Goal: Task Accomplishment & Management: Manage account settings

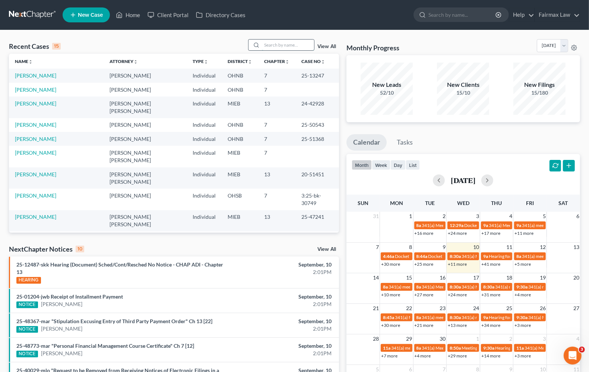
click at [285, 45] on input "search" at bounding box center [288, 44] width 52 height 11
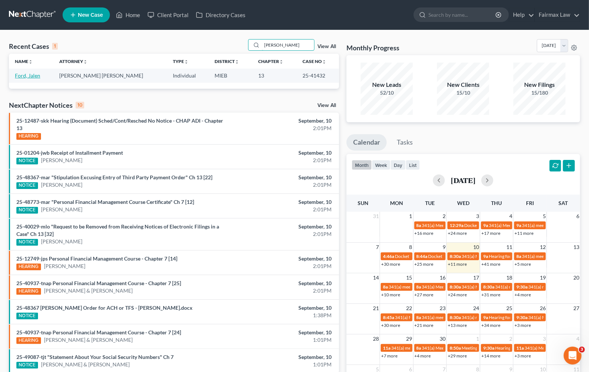
type input "[PERSON_NAME]"
click at [28, 75] on link "Ford, Jalen" at bounding box center [27, 75] width 25 height 6
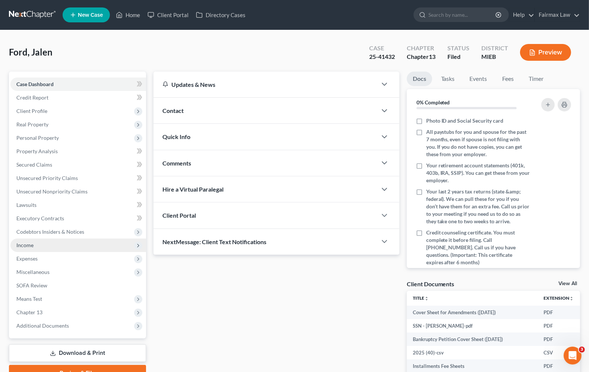
click at [18, 246] on span "Income" at bounding box center [24, 245] width 17 height 6
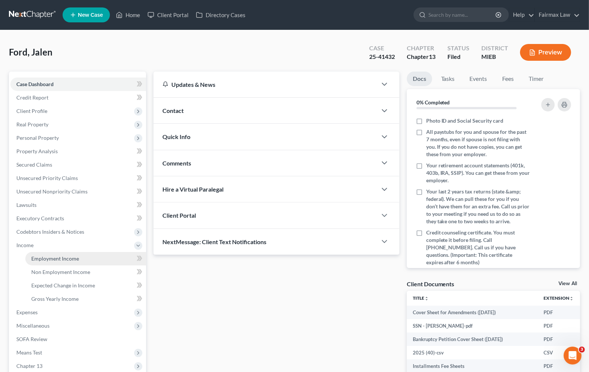
click at [32, 257] on span "Employment Income" at bounding box center [55, 258] width 48 height 6
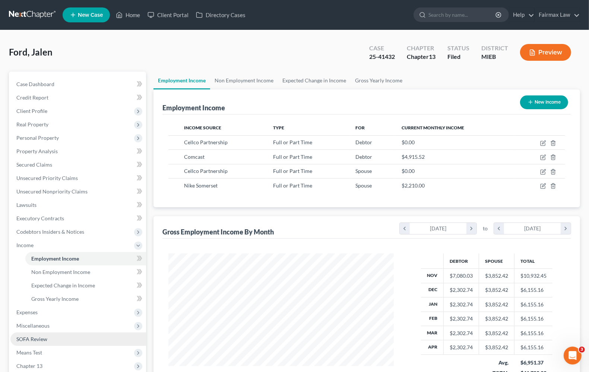
scroll to position [90, 0]
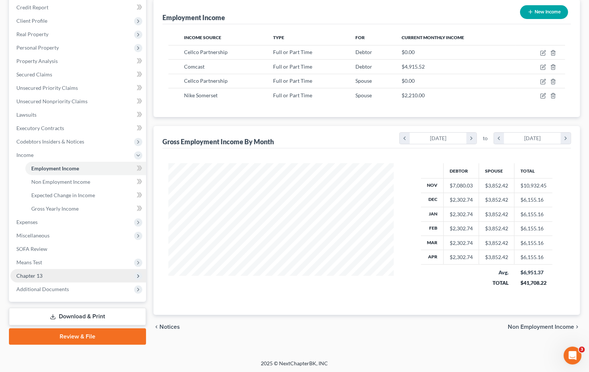
click at [49, 276] on span "Chapter 13" at bounding box center [78, 275] width 136 height 13
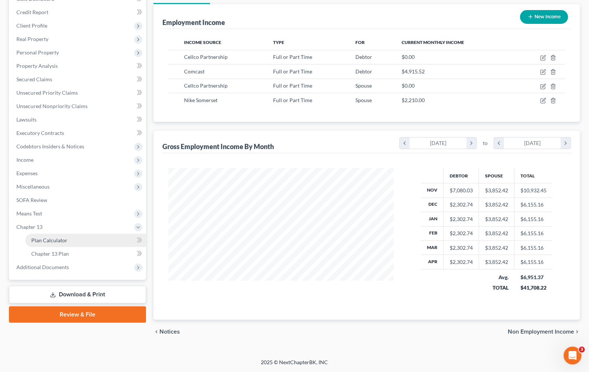
scroll to position [86, 0]
click at [47, 252] on span "Chapter 13 Plan" at bounding box center [50, 253] width 38 height 6
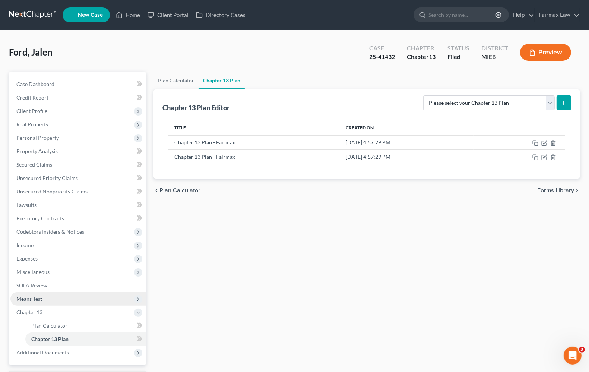
click at [53, 300] on span "Means Test" at bounding box center [78, 298] width 136 height 13
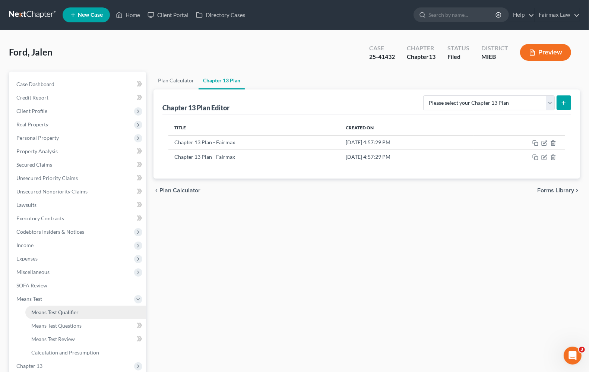
click at [53, 309] on span "Means Test Qualifier" at bounding box center [54, 312] width 47 height 6
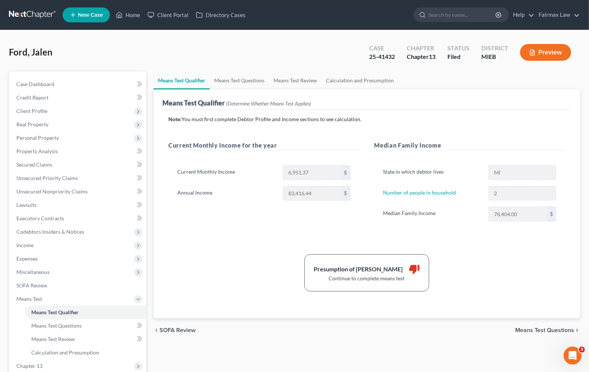
click at [529, 329] on span "Means Test Questions" at bounding box center [544, 330] width 59 height 6
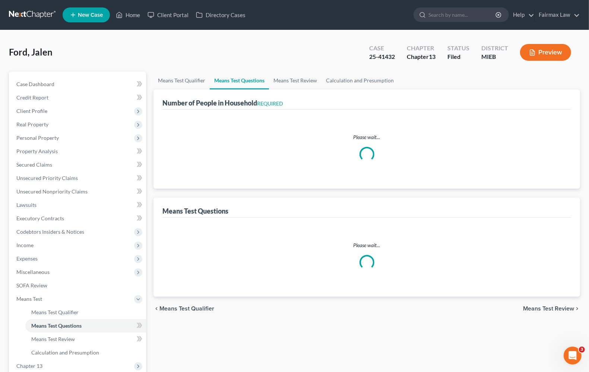
select select "1"
select select "60"
select select "1"
select select "60"
select select "2"
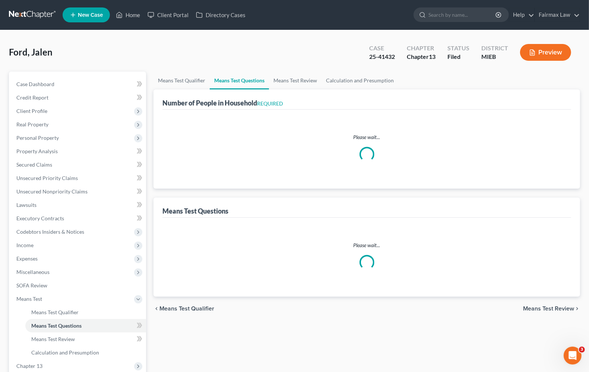
select select "2"
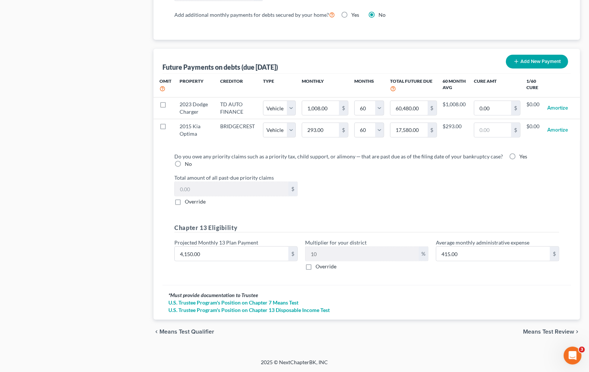
click at [535, 331] on span "Means Test Review" at bounding box center [548, 331] width 51 height 6
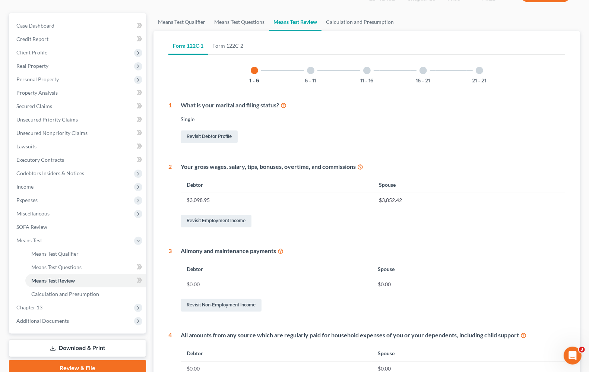
scroll to position [261, 0]
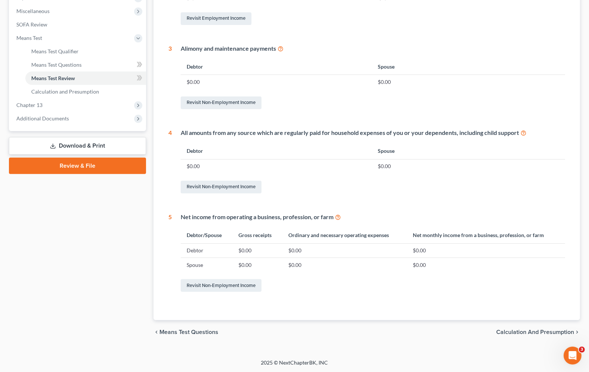
click at [519, 330] on span "Calculation and Presumption" at bounding box center [535, 332] width 78 height 6
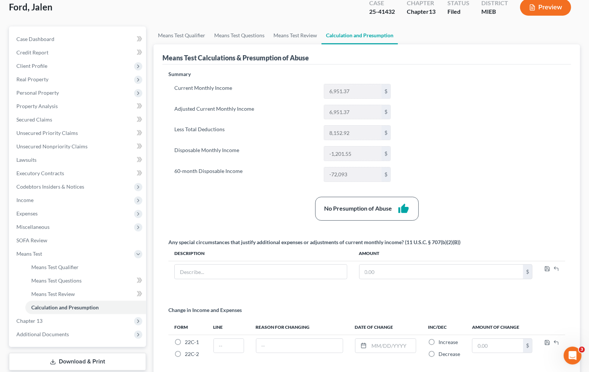
scroll to position [111, 0]
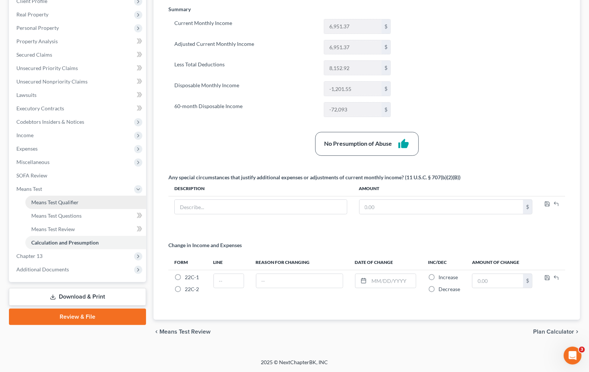
click at [61, 199] on span "Means Test Qualifier" at bounding box center [54, 202] width 47 height 6
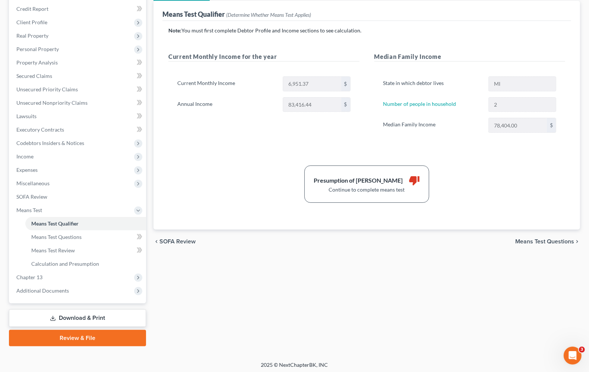
scroll to position [90, 0]
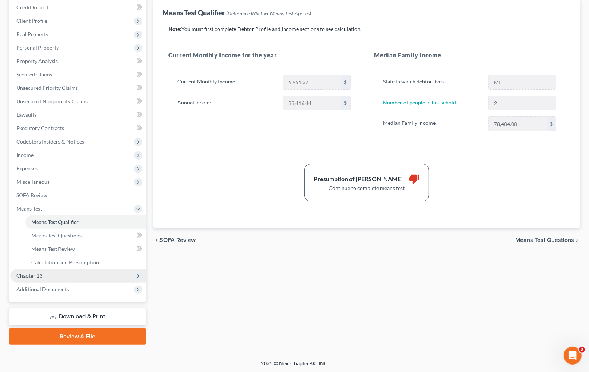
click at [34, 277] on span "Chapter 13" at bounding box center [29, 275] width 26 height 6
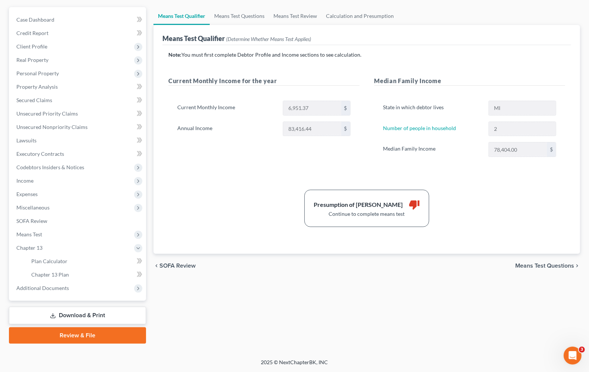
scroll to position [64, 0]
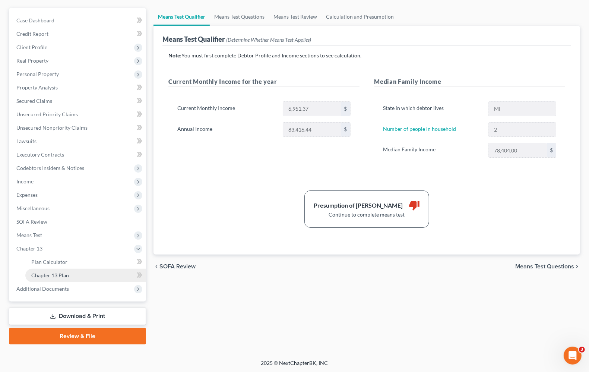
click at [47, 274] on span "Chapter 13 Plan" at bounding box center [50, 275] width 38 height 6
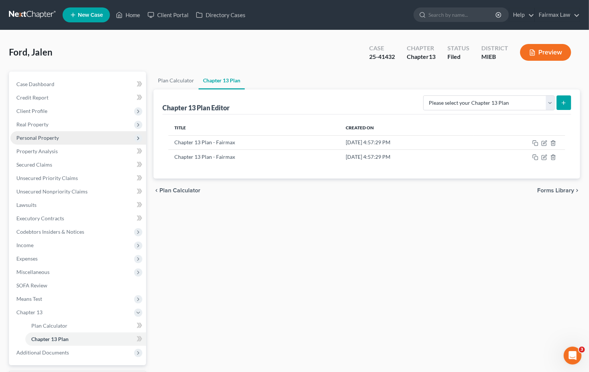
click at [36, 141] on span "Personal Property" at bounding box center [78, 137] width 136 height 13
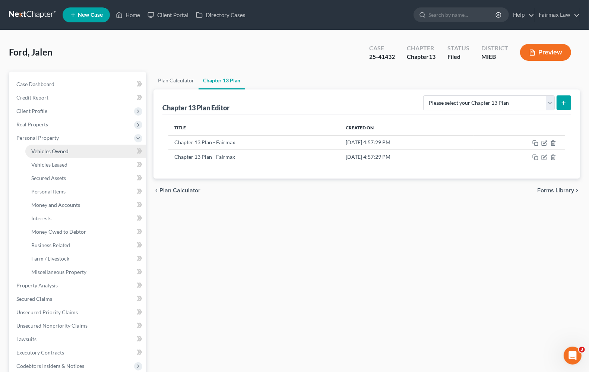
click at [53, 152] on span "Vehicles Owned" at bounding box center [49, 151] width 37 height 6
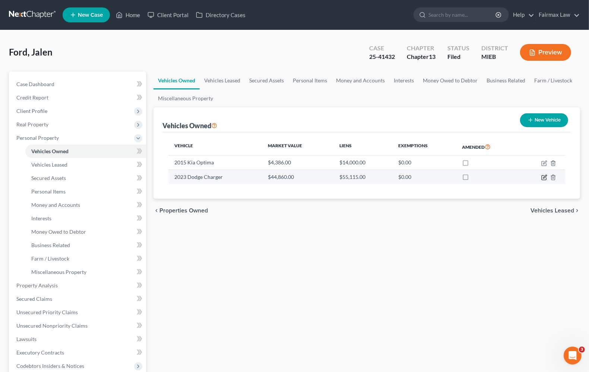
click at [545, 177] on icon "button" at bounding box center [544, 176] width 3 height 3
select select "0"
select select "3"
select select "2"
select select "0"
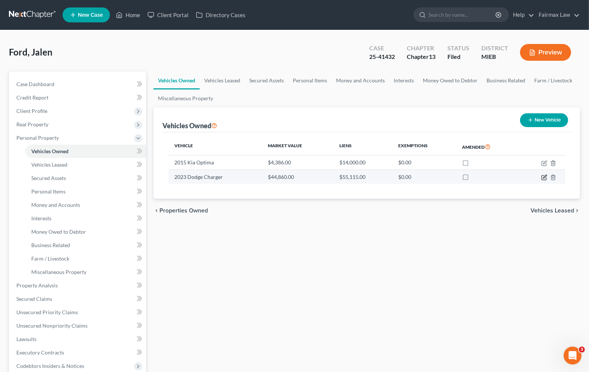
select select "23"
select select "0"
select select "2"
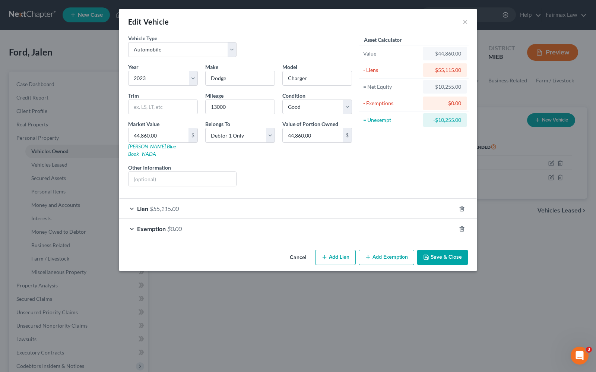
click at [168, 205] on span "$55,115.00" at bounding box center [164, 208] width 29 height 7
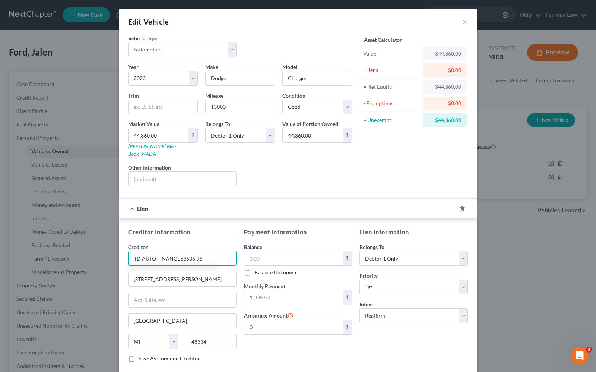
drag, startPoint x: 178, startPoint y: 248, endPoint x: 233, endPoint y: 250, distance: 55.5
click at [233, 250] on div "Creditor Information Creditor * TD AUTO FINANCE53636.96 2777 FRANKLIN RD FARMIN…" at bounding box center [182, 298] width 116 height 140
type input "TD AUTO FINANCE"
click at [245, 253] on input "text" at bounding box center [293, 258] width 99 height 14
type input "53,646.96"
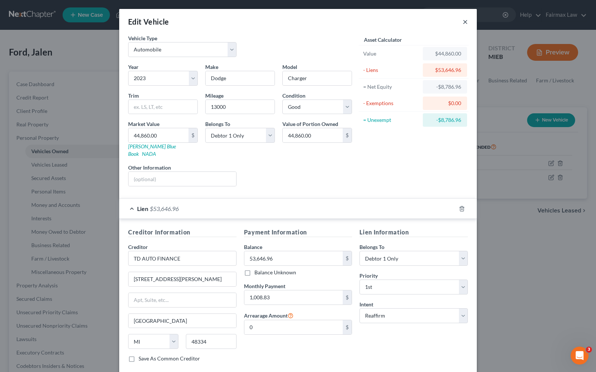
click at [462, 22] on button "×" at bounding box center [464, 21] width 5 height 9
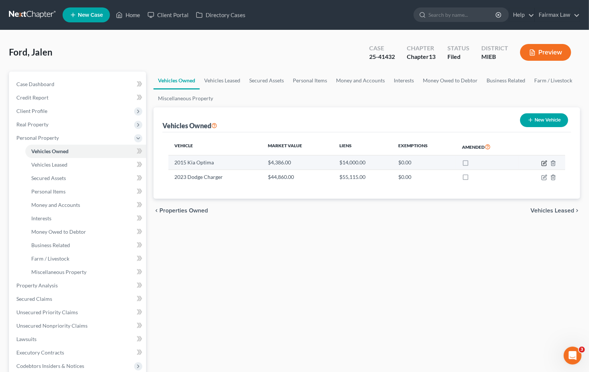
click at [544, 165] on icon "button" at bounding box center [544, 163] width 6 height 6
select select "0"
select select "11"
select select "3"
select select "0"
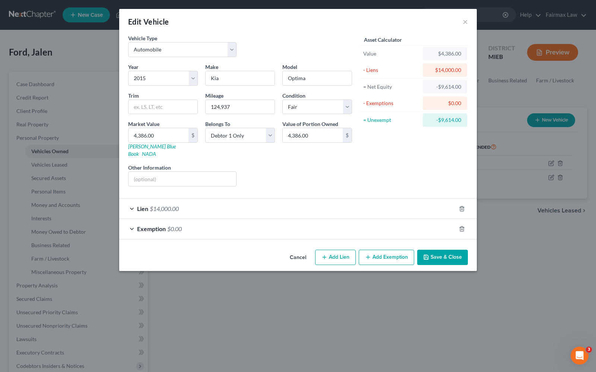
click at [146, 206] on div "Lien $14,000.00" at bounding box center [287, 208] width 337 height 20
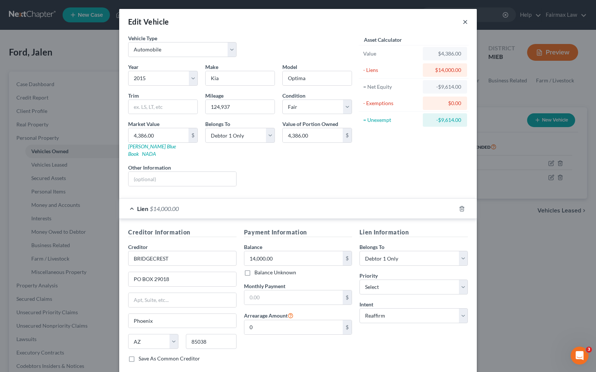
click at [462, 25] on button "×" at bounding box center [464, 21] width 5 height 9
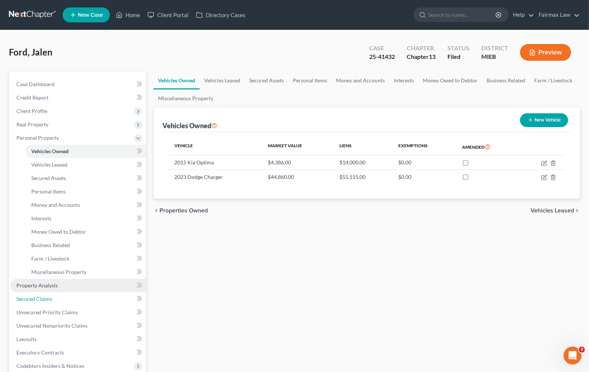
drag, startPoint x: 36, startPoint y: 294, endPoint x: 82, endPoint y: 289, distance: 46.1
click at [36, 294] on link "Secured Claims" at bounding box center [78, 298] width 136 height 13
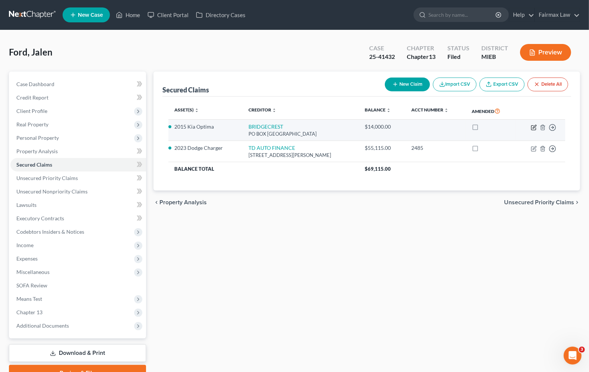
click at [533, 129] on icon "button" at bounding box center [533, 127] width 4 height 4
select select "3"
select select "2"
select select "0"
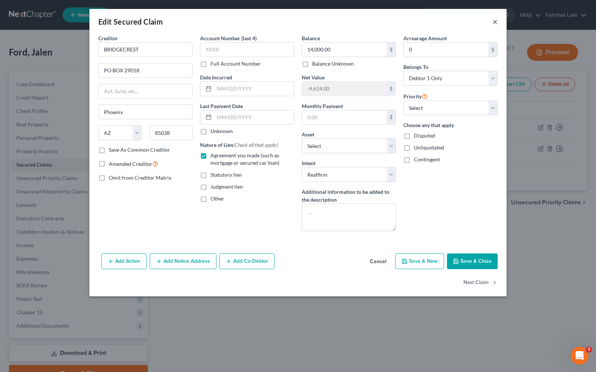
click at [494, 25] on button "×" at bounding box center [494, 21] width 5 height 9
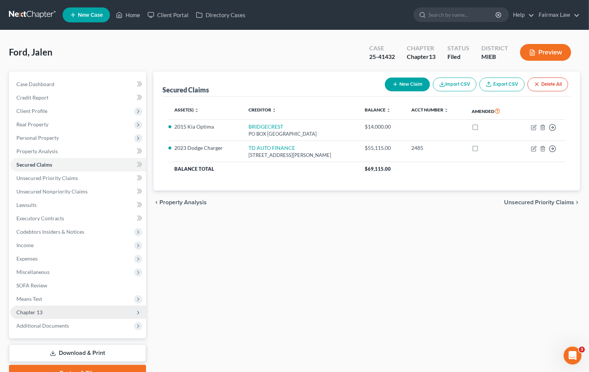
click at [38, 312] on span "Chapter 13" at bounding box center [29, 312] width 26 height 6
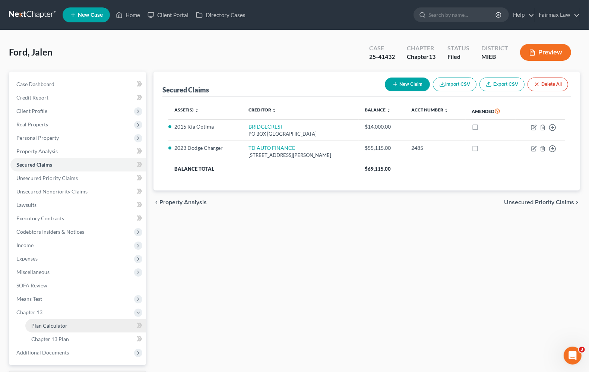
click at [45, 324] on span "Plan Calculator" at bounding box center [49, 325] width 36 height 6
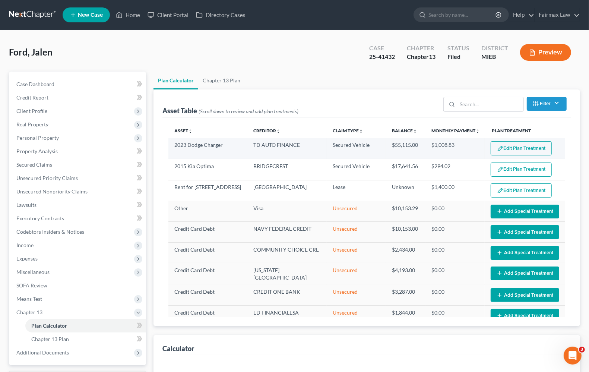
select select "59"
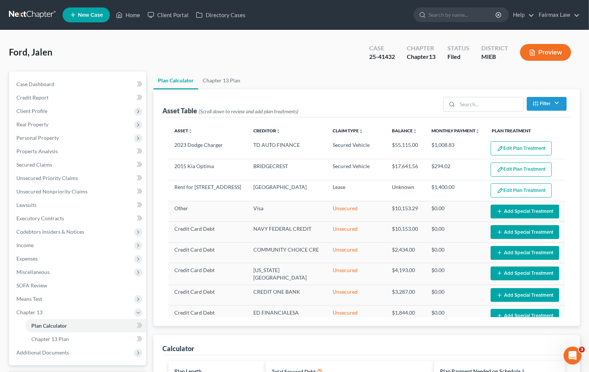
click at [515, 170] on button "Edit Plan Treatment" at bounding box center [520, 169] width 61 height 14
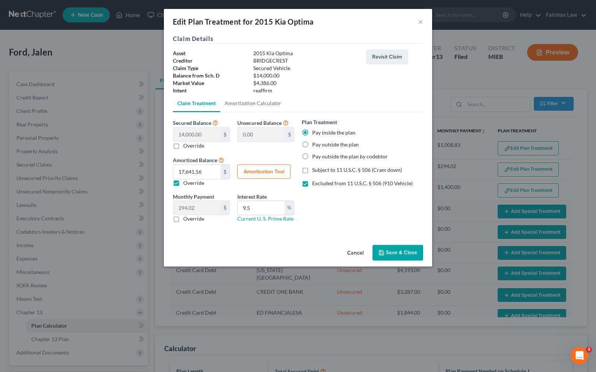
click at [312, 170] on label "Subject to 11 U.S.C. § 506 (Cram down)" at bounding box center [357, 169] width 90 height 7
click at [315, 170] on input "Subject to 11 U.S.C. § 506 (Cram down)" at bounding box center [317, 168] width 5 height 5
checkbox input "true"
click at [262, 175] on button "Amortization Tool" at bounding box center [263, 171] width 53 height 15
type input "14,000.00"
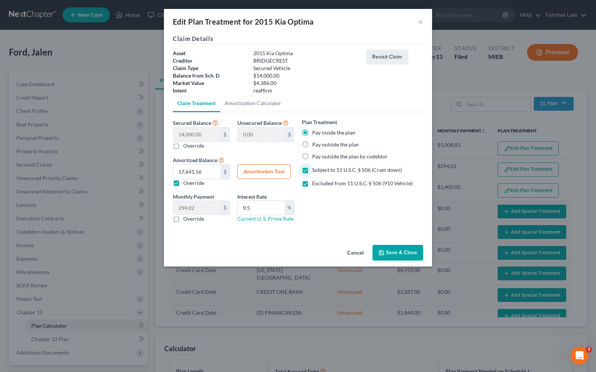
type input "9.5"
type input "60"
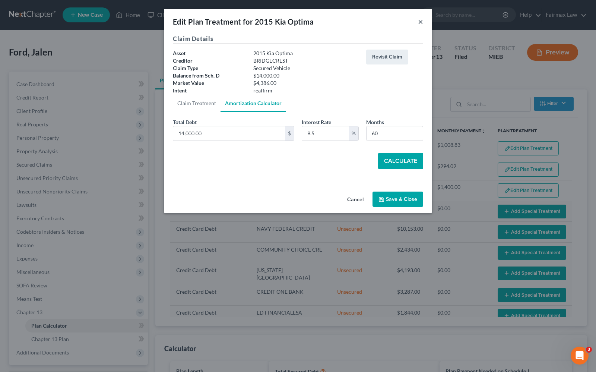
click at [421, 20] on button "×" at bounding box center [420, 21] width 5 height 9
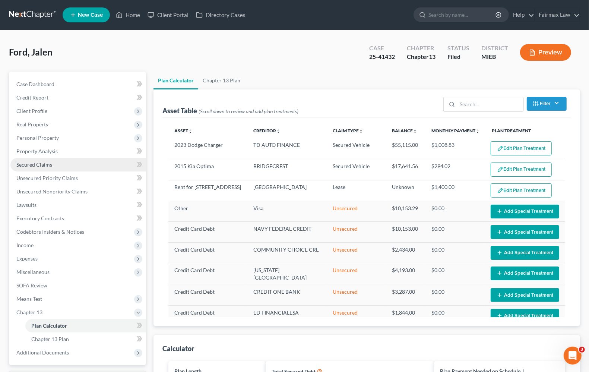
click at [26, 163] on span "Secured Claims" at bounding box center [34, 164] width 36 height 6
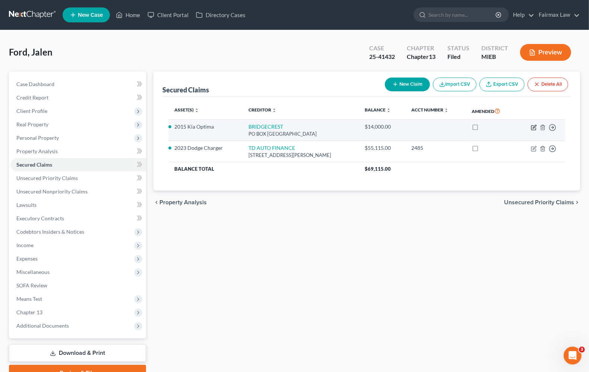
click at [531, 127] on icon "button" at bounding box center [534, 127] width 6 height 6
select select "3"
select select "11"
select select "2"
select select "0"
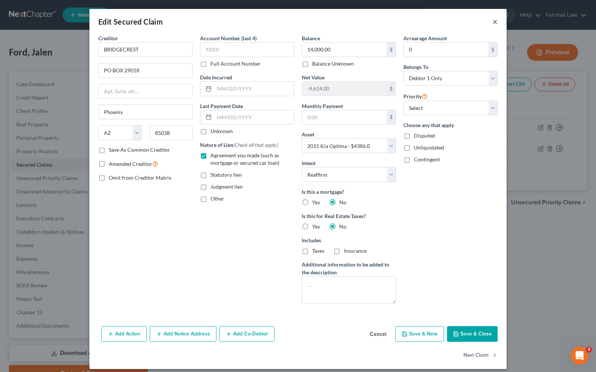
click at [492, 22] on button "×" at bounding box center [494, 21] width 5 height 9
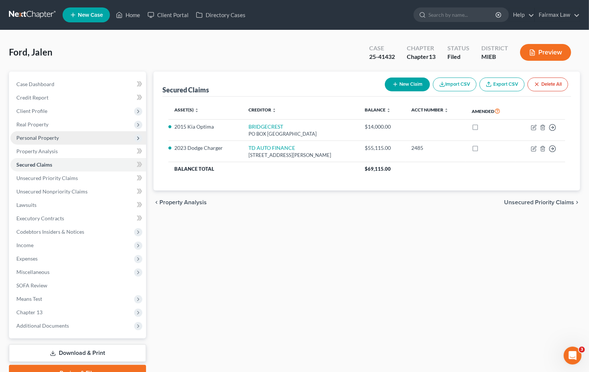
click at [29, 139] on span "Personal Property" at bounding box center [37, 137] width 42 height 6
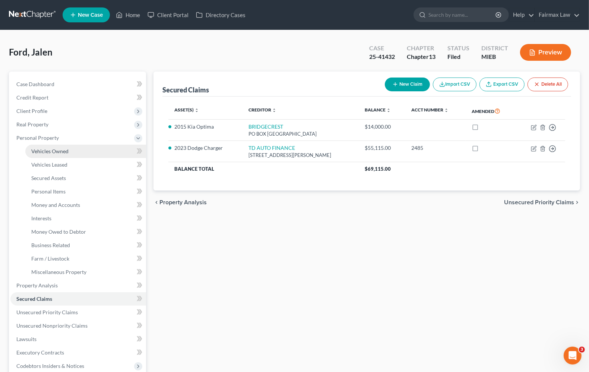
click at [44, 153] on span "Vehicles Owned" at bounding box center [49, 151] width 37 height 6
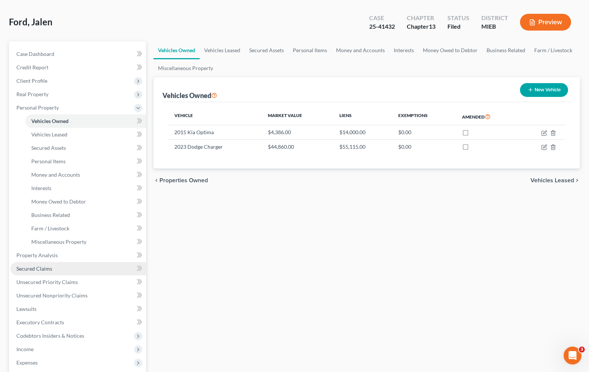
scroll to position [47, 0]
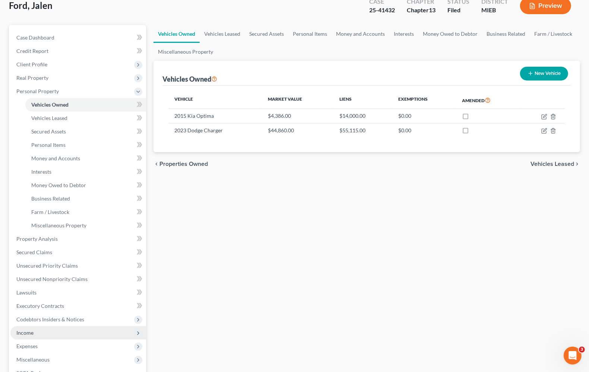
drag, startPoint x: 30, startPoint y: 333, endPoint x: 36, endPoint y: 332, distance: 5.6
click at [30, 333] on span "Income" at bounding box center [24, 332] width 17 height 6
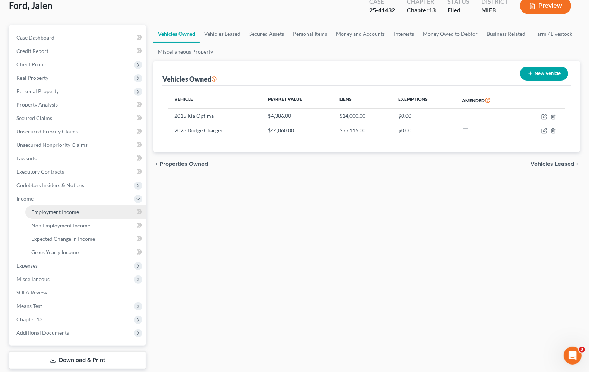
click at [66, 215] on link "Employment Income" at bounding box center [85, 211] width 121 height 13
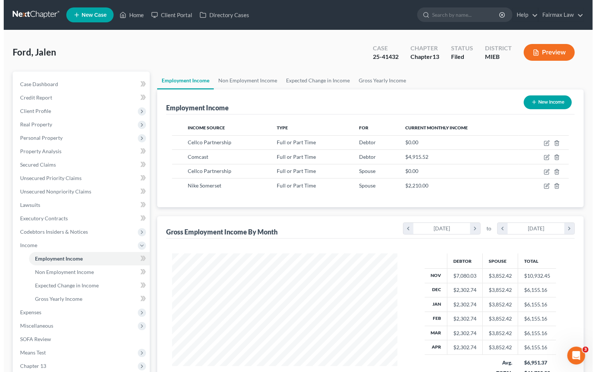
scroll to position [134, 239]
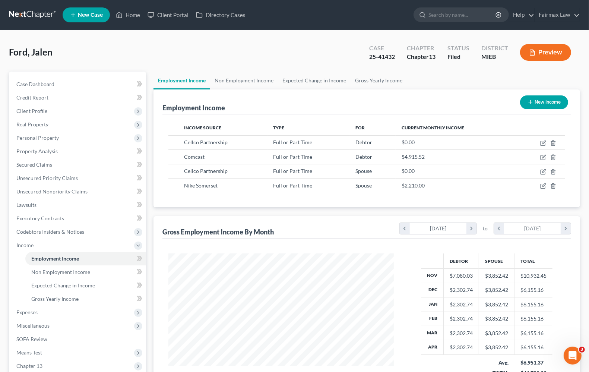
click at [545, 105] on button "New Income" at bounding box center [544, 102] width 48 height 14
select select "0"
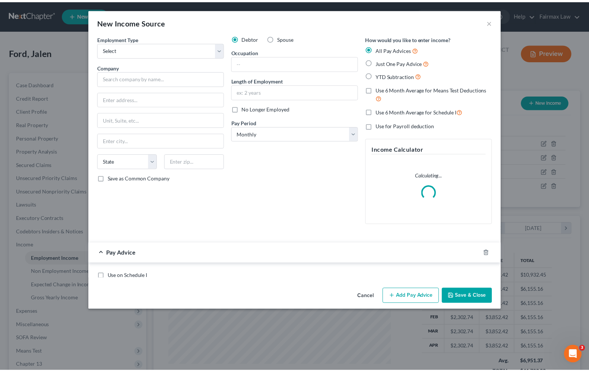
scroll to position [134, 243]
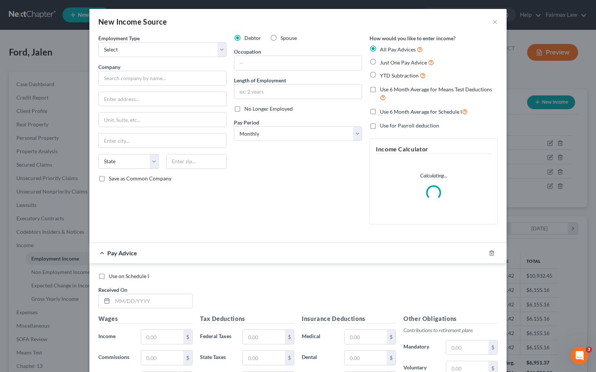
click at [487, 20] on div "New Income Source ×" at bounding box center [297, 21] width 417 height 25
click at [492, 24] on button "×" at bounding box center [494, 21] width 5 height 9
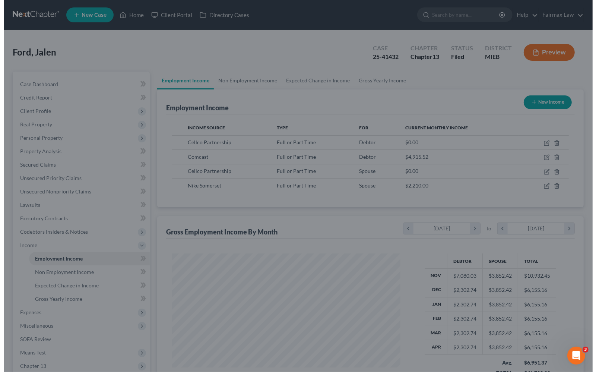
scroll to position [372208, 372102]
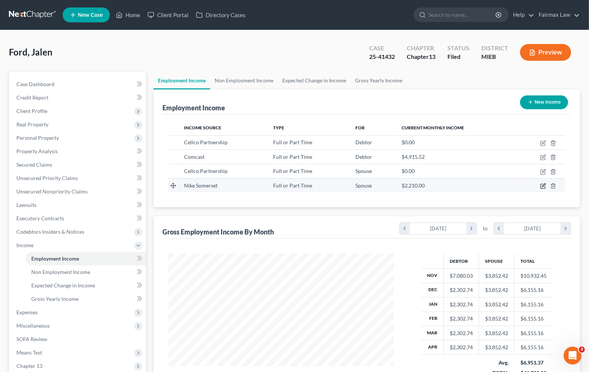
click at [543, 186] on icon "button" at bounding box center [543, 186] width 6 height 6
select select "0"
select select "23"
select select "2"
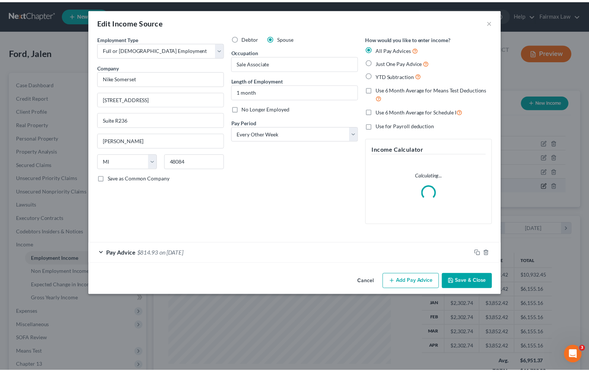
scroll to position [134, 243]
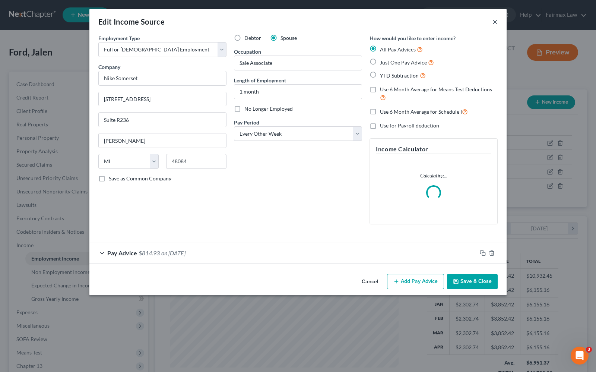
click at [494, 21] on button "×" at bounding box center [494, 21] width 5 height 9
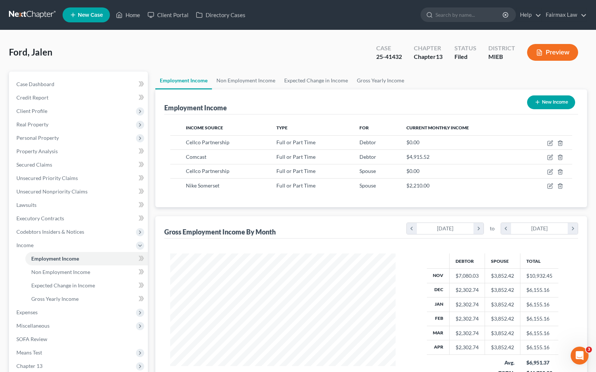
scroll to position [372208, 372102]
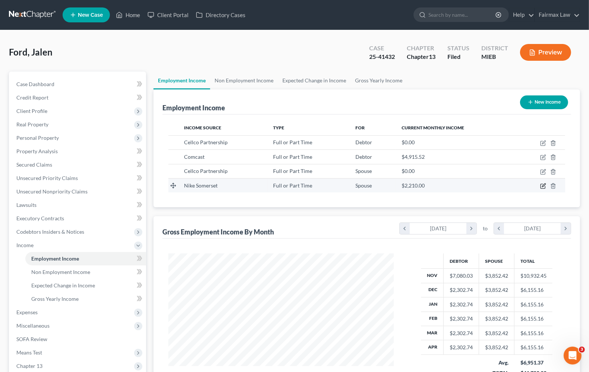
click at [543, 187] on icon "button" at bounding box center [543, 184] width 3 height 3
select select "0"
select select "23"
select select "2"
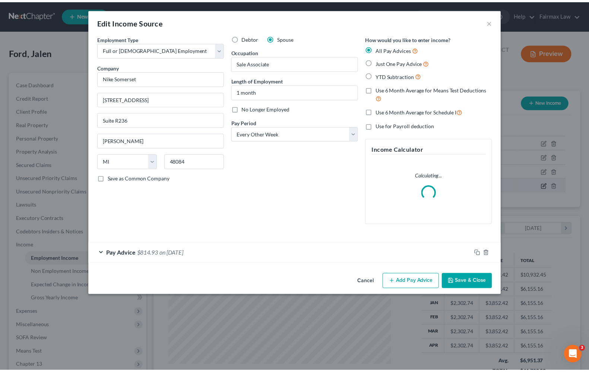
scroll to position [134, 243]
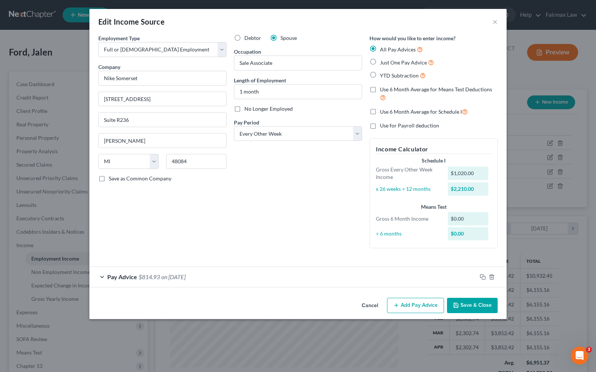
click at [458, 305] on icon "button" at bounding box center [456, 305] width 6 height 6
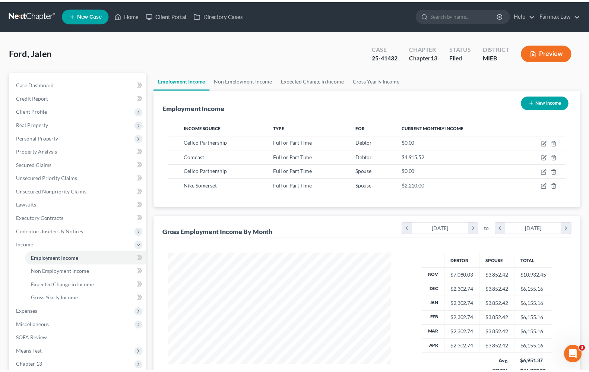
scroll to position [372208, 372102]
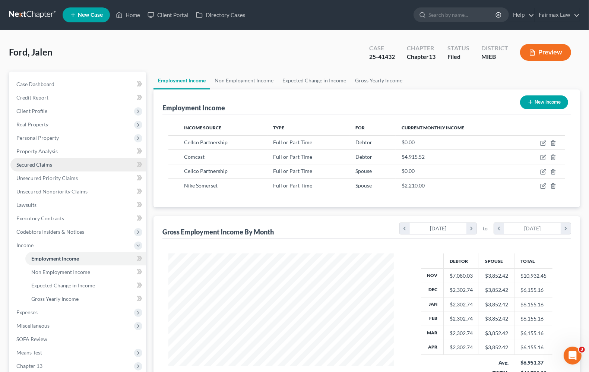
click at [30, 168] on link "Secured Claims" at bounding box center [78, 164] width 136 height 13
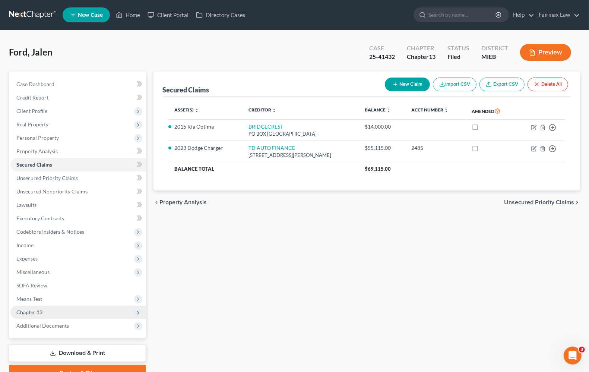
click at [57, 306] on span "Chapter 13" at bounding box center [78, 311] width 136 height 13
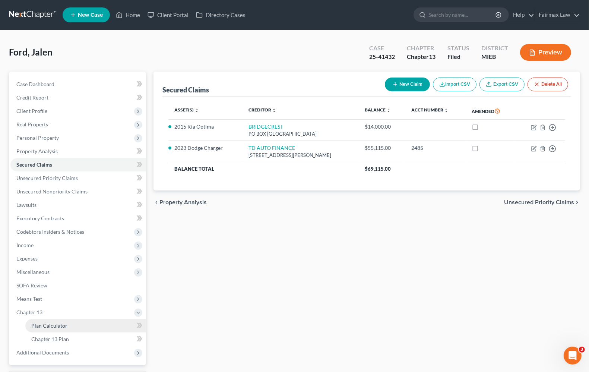
click at [61, 323] on span "Plan Calculator" at bounding box center [49, 325] width 36 height 6
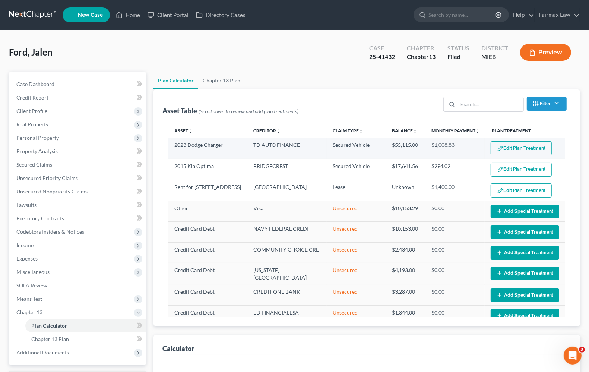
select select "59"
click at [509, 151] on button "Edit Plan Treatment" at bounding box center [520, 148] width 61 height 14
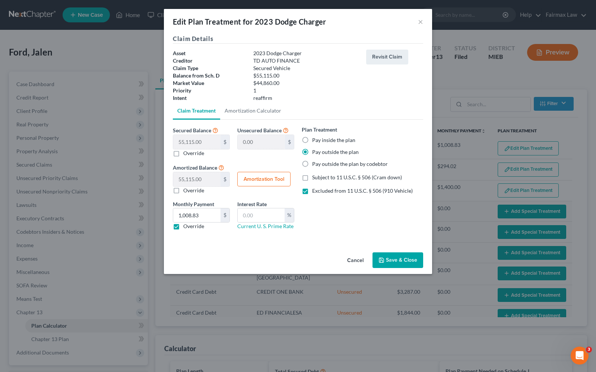
click at [263, 177] on button "Amortization Tool" at bounding box center [263, 179] width 53 height 15
type input "55,115.00"
type input "60"
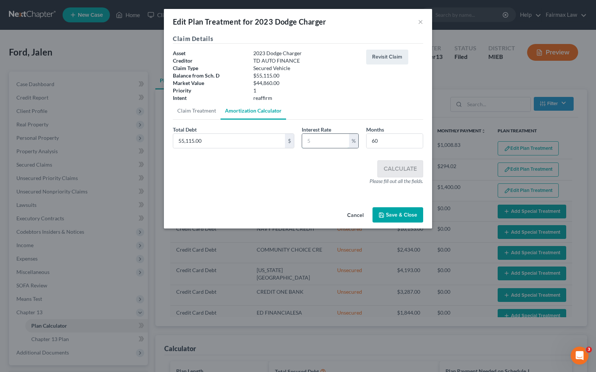
click at [315, 142] on input "text" at bounding box center [325, 141] width 47 height 14
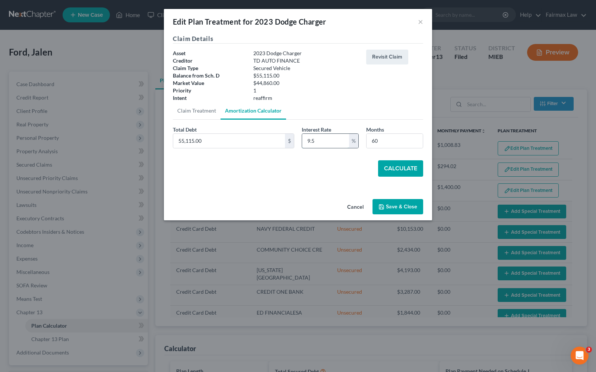
type input "9.5"
click at [400, 169] on button "Calculate" at bounding box center [400, 168] width 45 height 16
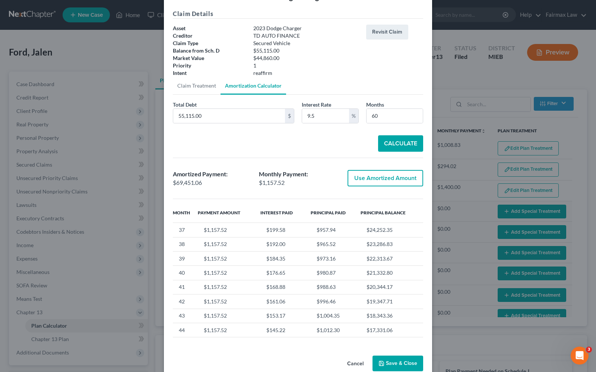
scroll to position [39, 0]
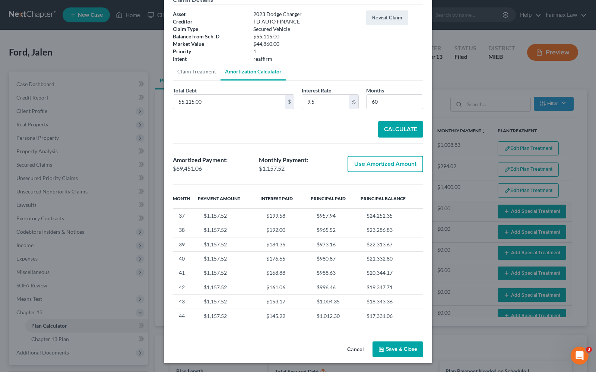
click at [386, 353] on button "Save & Close" at bounding box center [397, 349] width 51 height 16
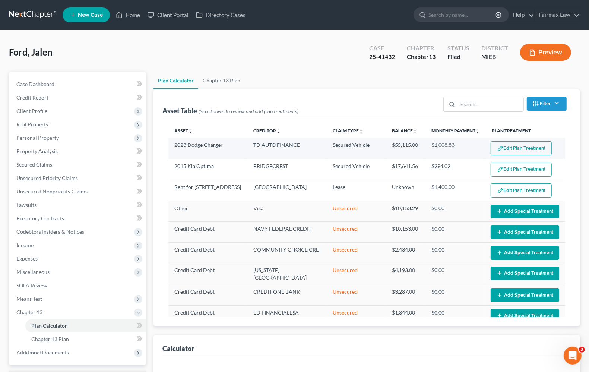
select select "59"
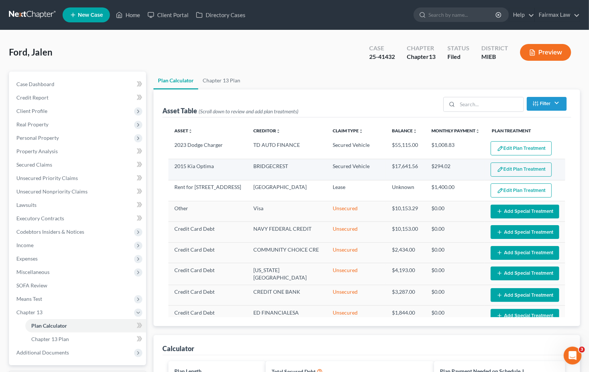
click at [500, 171] on button "Edit Plan Treatment" at bounding box center [520, 169] width 61 height 14
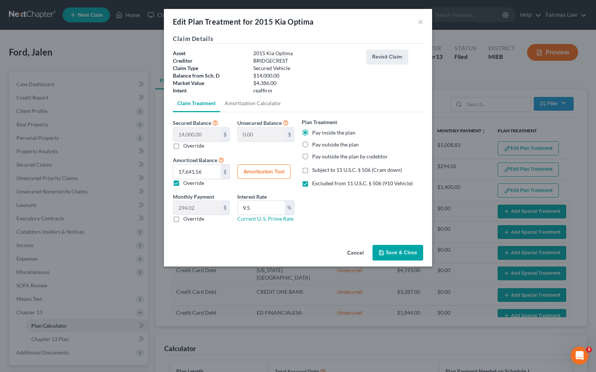
click at [256, 172] on button "Amortization Tool" at bounding box center [263, 171] width 53 height 15
type input "14,000.00"
type input "9.5"
type input "60"
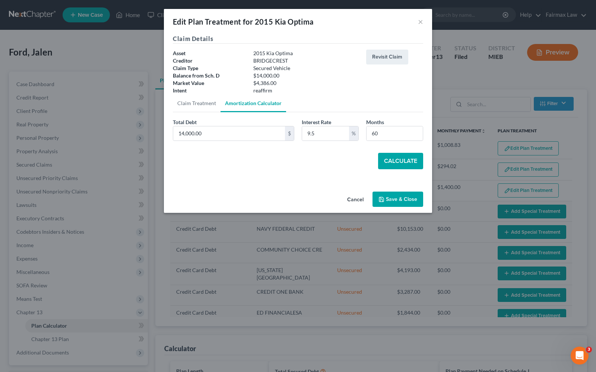
click at [395, 162] on button "Calculate" at bounding box center [400, 161] width 45 height 16
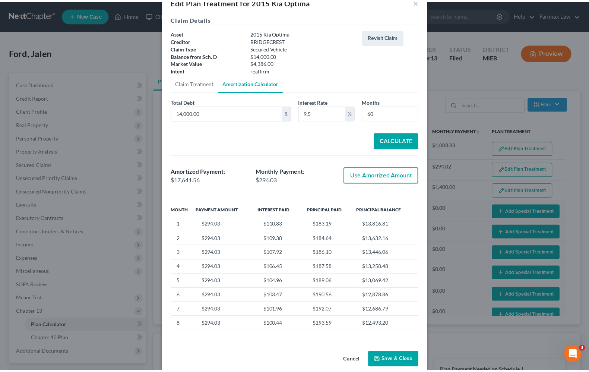
scroll to position [32, 0]
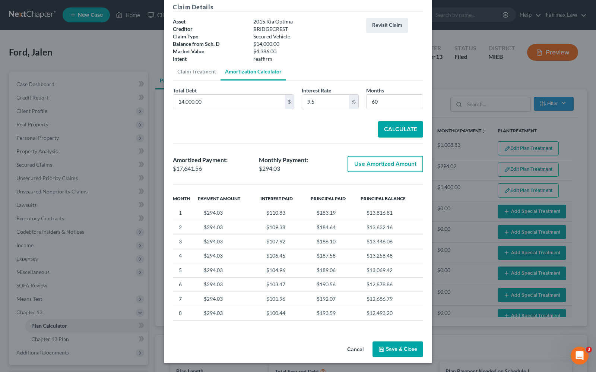
click at [384, 352] on button "Save & Close" at bounding box center [397, 349] width 51 height 16
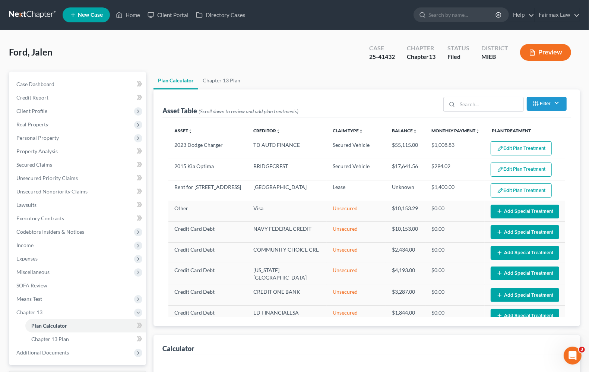
select select "59"
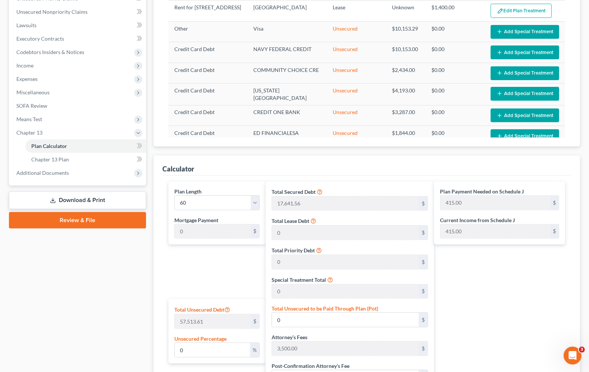
scroll to position [186, 0]
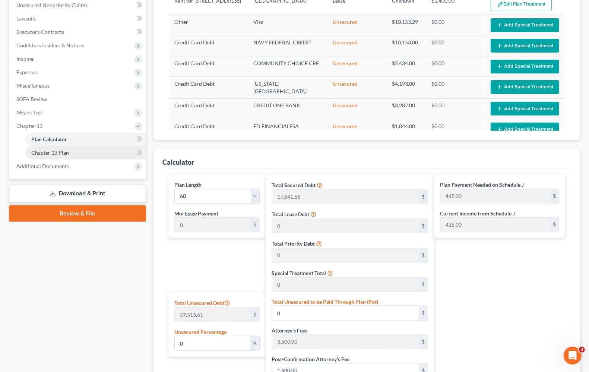
click at [45, 146] on link "Chapter 13 Plan" at bounding box center [85, 152] width 121 height 13
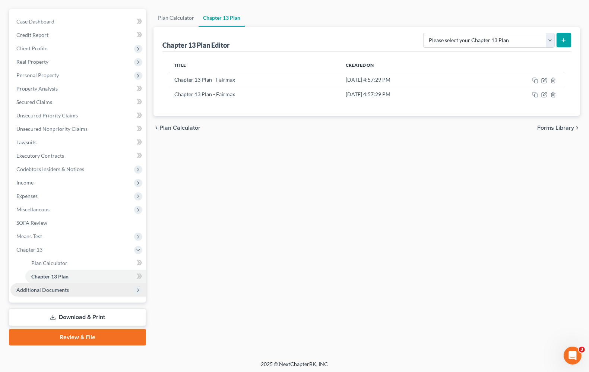
scroll to position [64, 0]
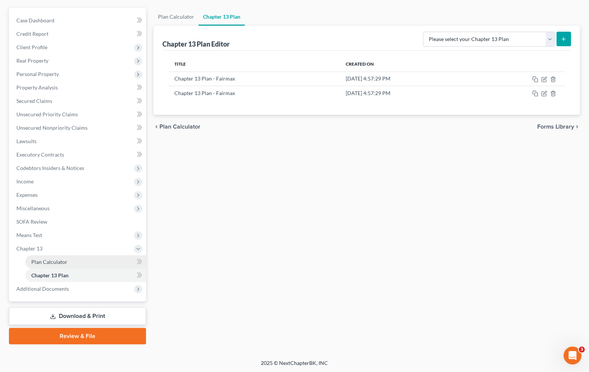
click at [52, 260] on span "Plan Calculator" at bounding box center [49, 261] width 36 height 6
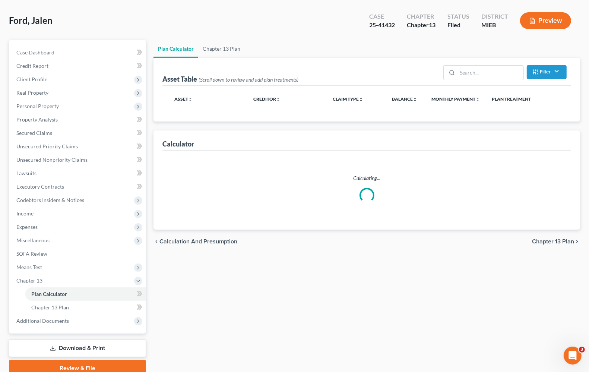
scroll to position [64, 0]
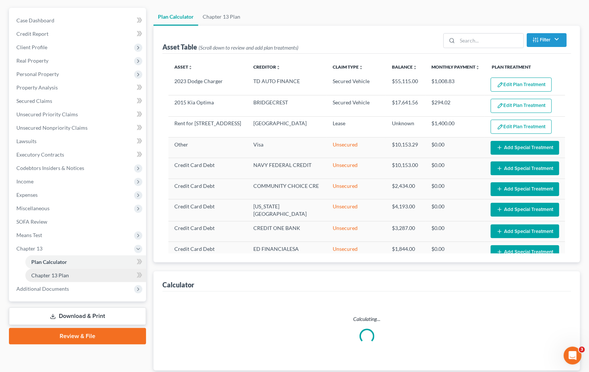
select select "59"
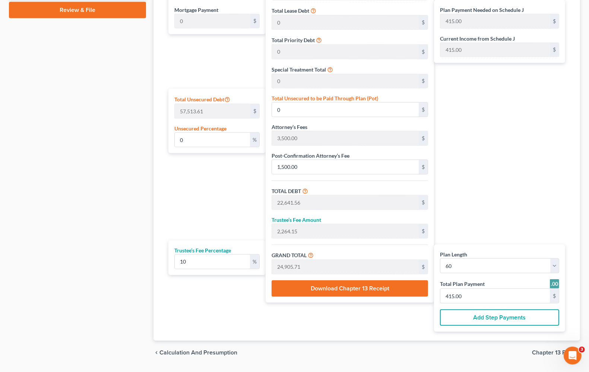
scroll to position [343, 0]
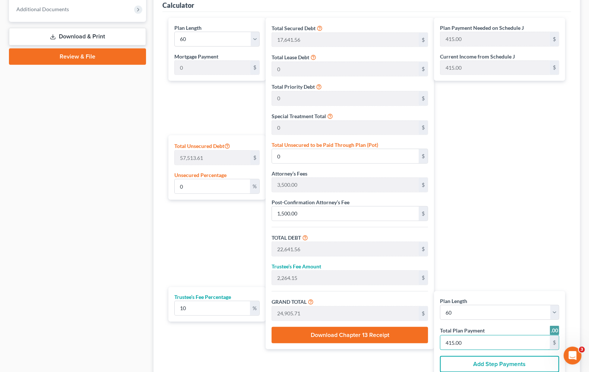
type input "0"
drag, startPoint x: 436, startPoint y: 265, endPoint x: 454, endPoint y: 257, distance: 19.4
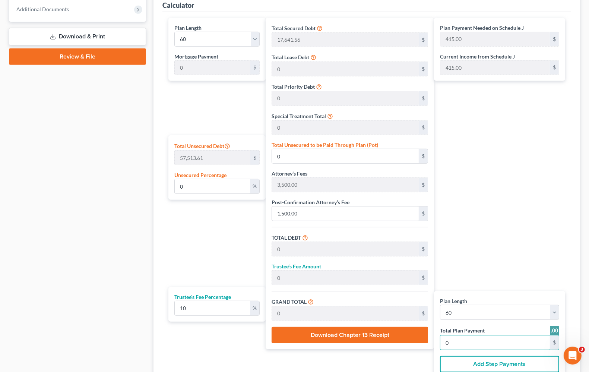
click at [439, 261] on div "Plan Payment Needed on Schedule J 415.00 $ Current Income from Schedule J 415.0…" at bounding box center [501, 198] width 135 height 360
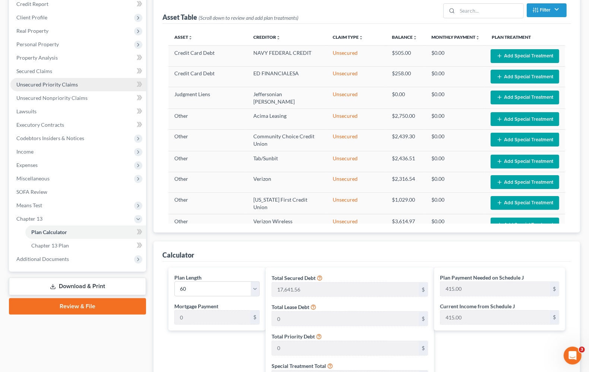
scroll to position [0, 0]
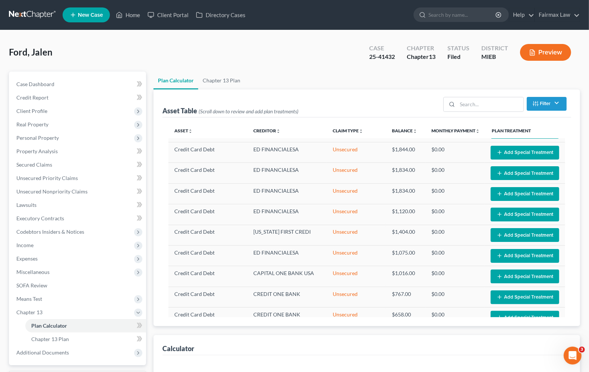
select select "59"
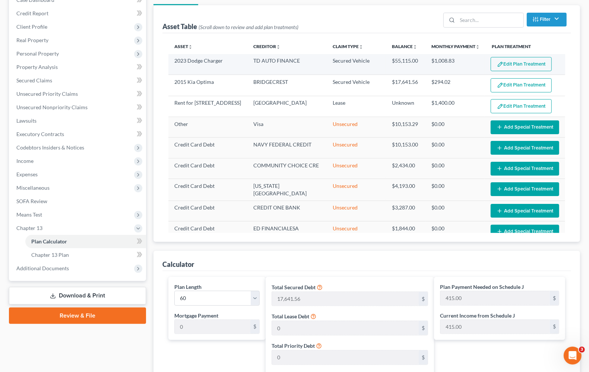
click at [499, 70] on button "Edit Plan Treatment" at bounding box center [520, 64] width 61 height 14
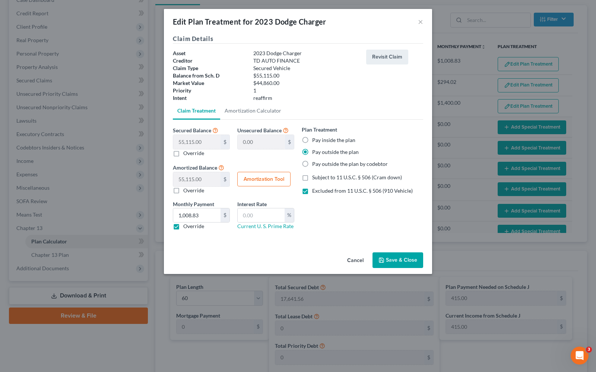
click at [335, 141] on label "Pay inside the plan" at bounding box center [333, 139] width 43 height 7
click at [320, 141] on input "Pay inside the plan" at bounding box center [317, 138] width 5 height 5
radio input "true"
click at [394, 261] on button "Save & Close" at bounding box center [397, 260] width 51 height 16
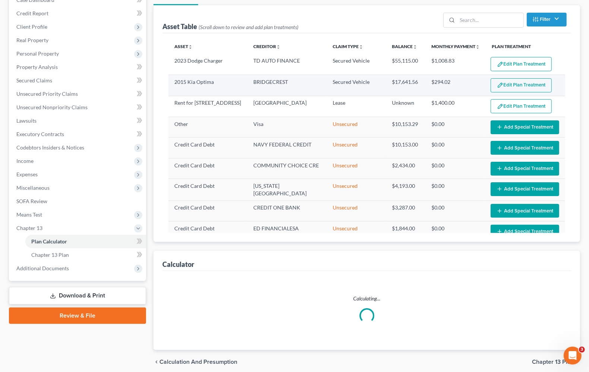
select select "59"
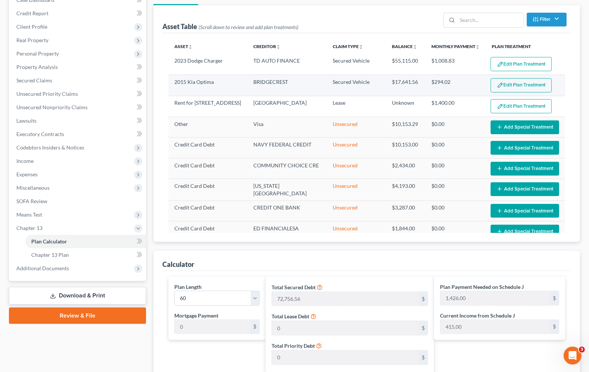
click at [506, 86] on button "Edit Plan Treatment" at bounding box center [520, 85] width 61 height 14
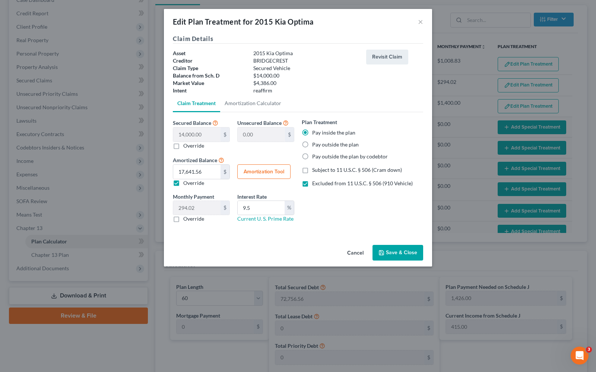
click at [394, 254] on button "Save & Close" at bounding box center [397, 253] width 51 height 16
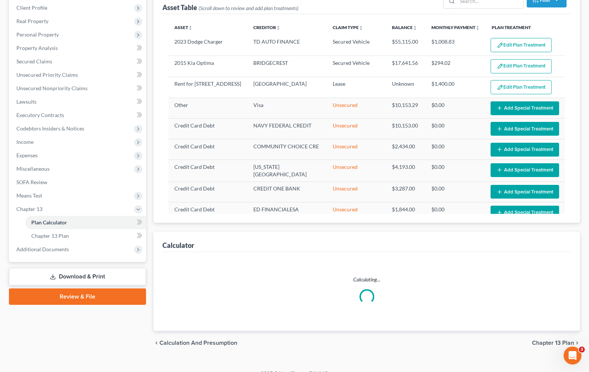
scroll to position [114, 0]
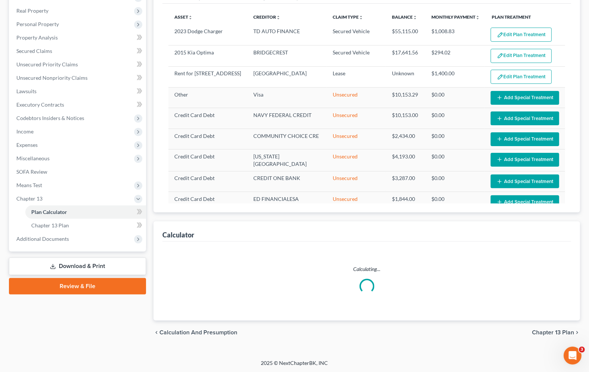
select select "59"
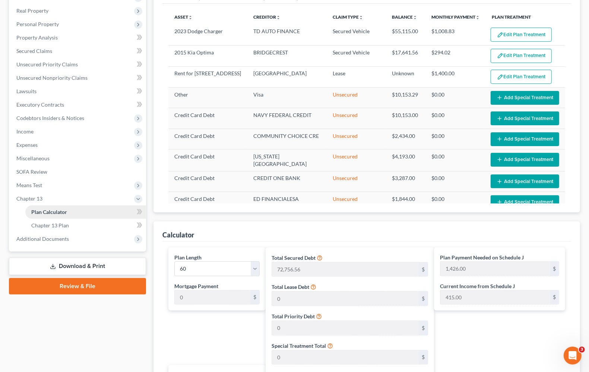
click at [47, 213] on span "Plan Calculator" at bounding box center [49, 212] width 36 height 6
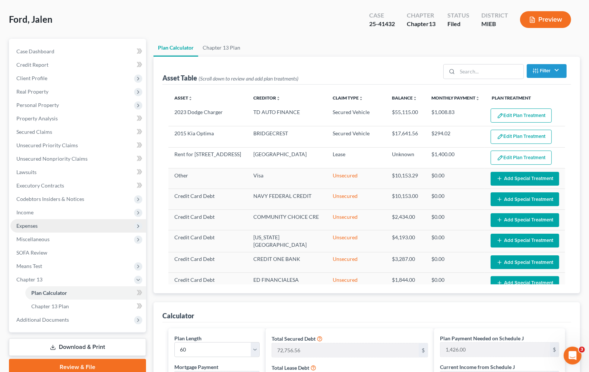
scroll to position [20, 0]
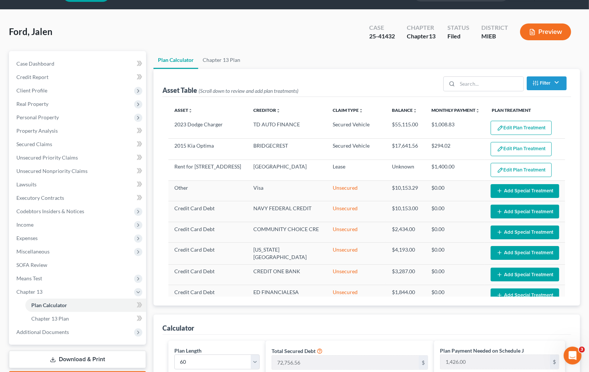
click at [291, 31] on div "Ford, Jalen Upgraded Case 25-41432 Chapter Chapter 13 Status Filed District MIE…" at bounding box center [294, 35] width 571 height 32
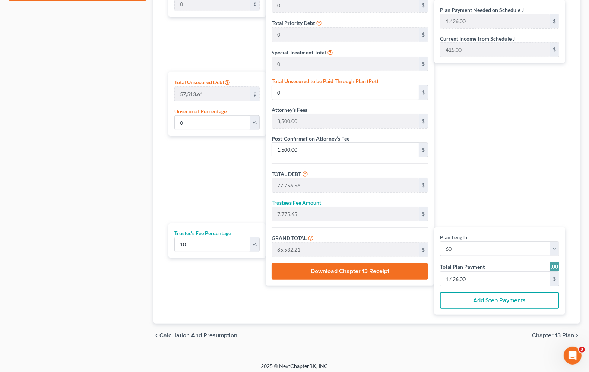
scroll to position [410, 0]
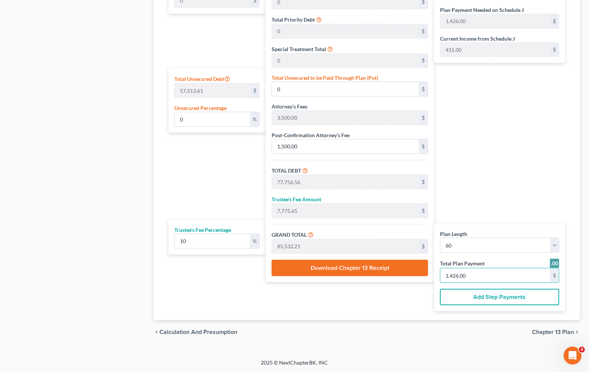
type input "0"
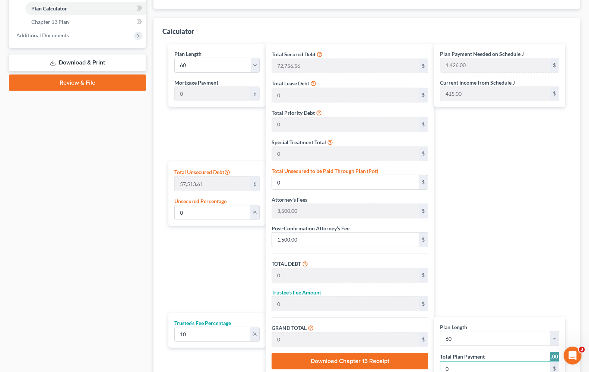
type input "0"
click at [90, 172] on div "Case Dashboard Payments Invoices Payments Payments Credit Report Client Profile" at bounding box center [77, 96] width 144 height 682
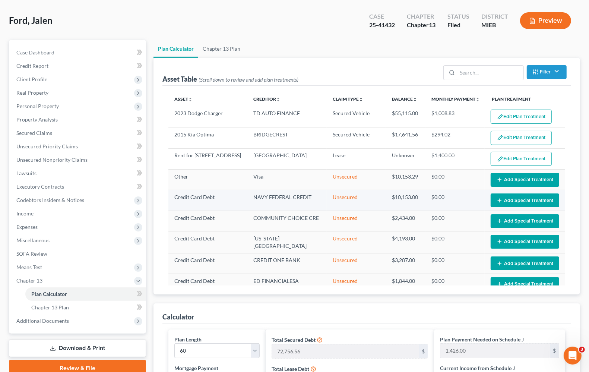
scroll to position [0, 0]
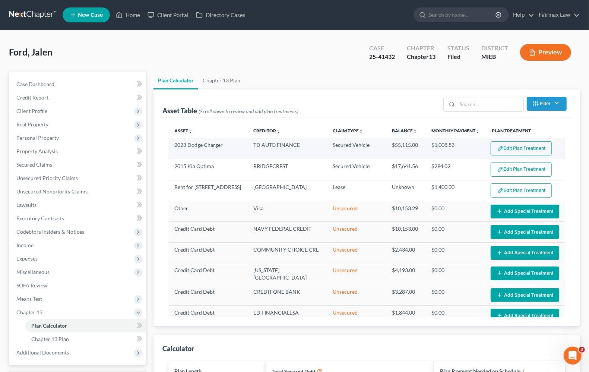
click at [533, 153] on button "Edit Plan Treatment" at bounding box center [520, 148] width 61 height 14
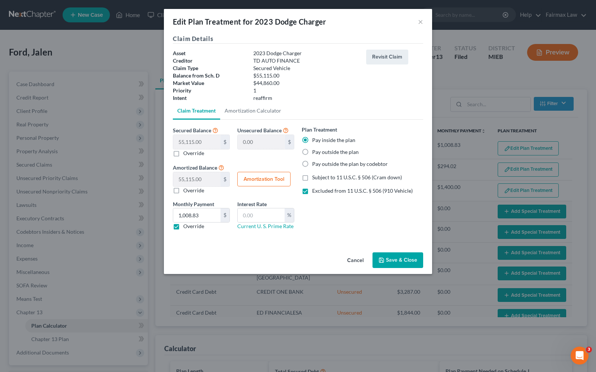
click at [329, 226] on div "Plan Treatment Pay inside the plan Pay outside the plan Pay outside the plan by…" at bounding box center [362, 180] width 129 height 110
click at [421, 23] on button "×" at bounding box center [420, 21] width 5 height 9
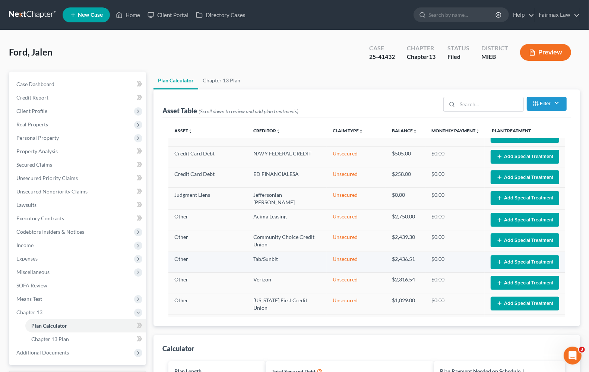
scroll to position [343, 0]
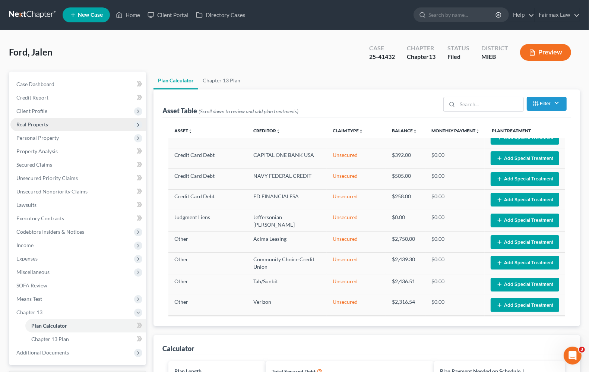
click at [41, 125] on span "Real Property" at bounding box center [32, 124] width 32 height 6
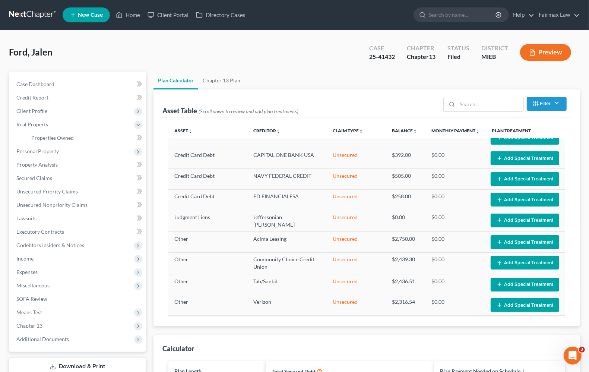
click at [223, 60] on div "Ford, Jalen Upgraded Case 25-41432 Chapter Chapter 13 Status Filed District MIE…" at bounding box center [294, 55] width 571 height 32
click at [48, 112] on span "Client Profile" at bounding box center [78, 110] width 136 height 13
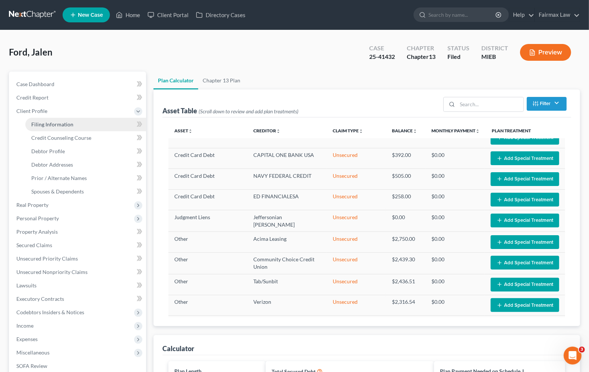
click at [58, 121] on span "Filing Information" at bounding box center [52, 124] width 42 height 6
select select "1"
select select "0"
select select "3"
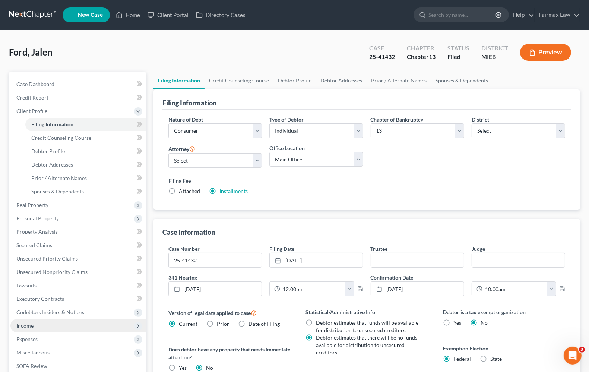
click at [28, 329] on span "Income" at bounding box center [78, 325] width 136 height 13
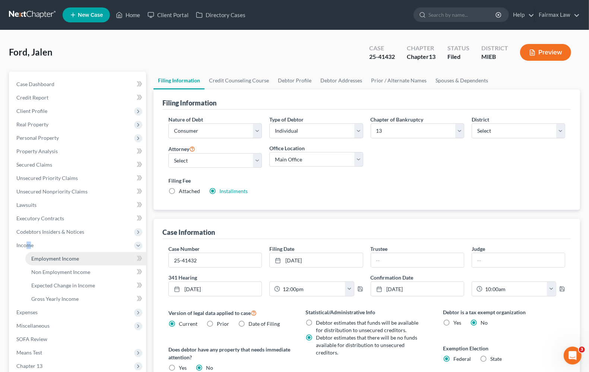
click at [50, 261] on link "Employment Income" at bounding box center [85, 258] width 121 height 13
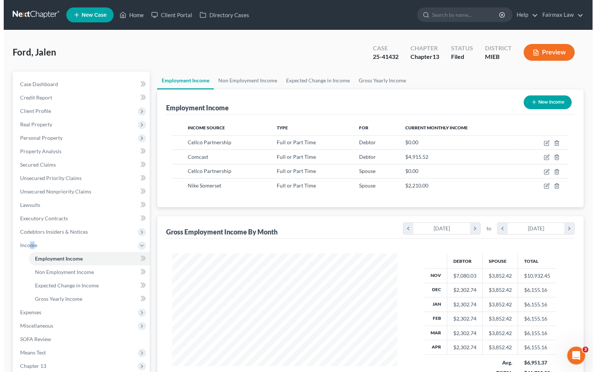
scroll to position [134, 239]
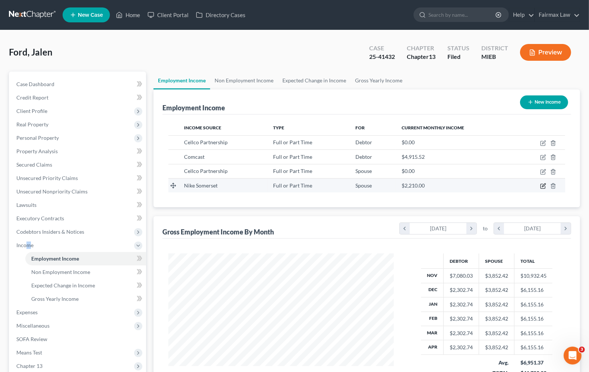
click at [542, 187] on icon "button" at bounding box center [543, 186] width 6 height 6
select select "0"
select select "23"
select select "2"
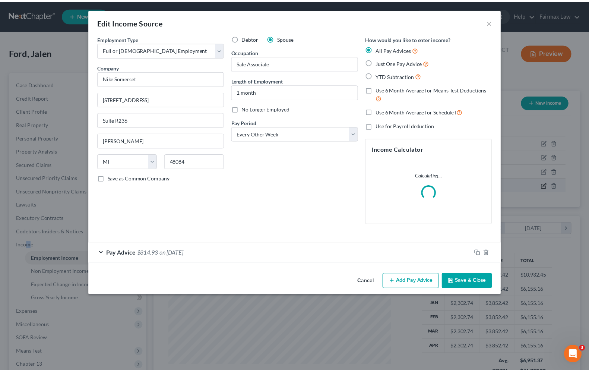
scroll to position [134, 243]
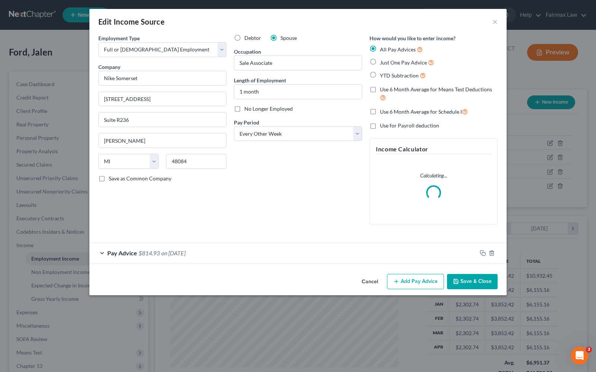
click at [244, 110] on label "No Longer Employed" at bounding box center [268, 108] width 48 height 7
click at [247, 110] on input "No Longer Employed" at bounding box center [249, 107] width 5 height 5
checkbox input "true"
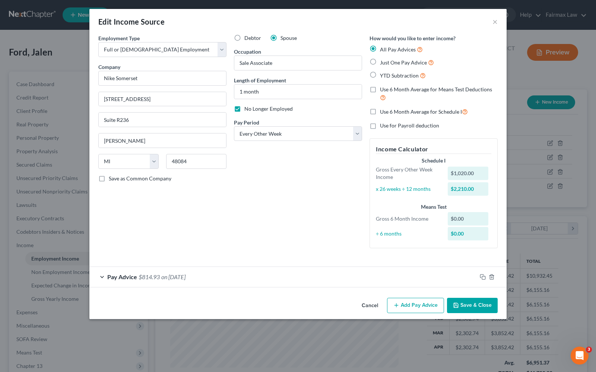
click at [463, 306] on button "Save & Close" at bounding box center [472, 306] width 51 height 16
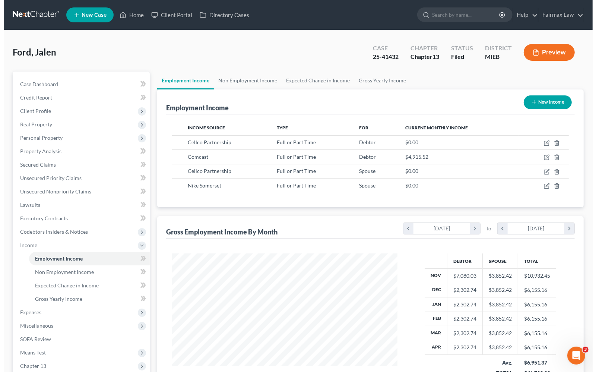
scroll to position [372208, 372102]
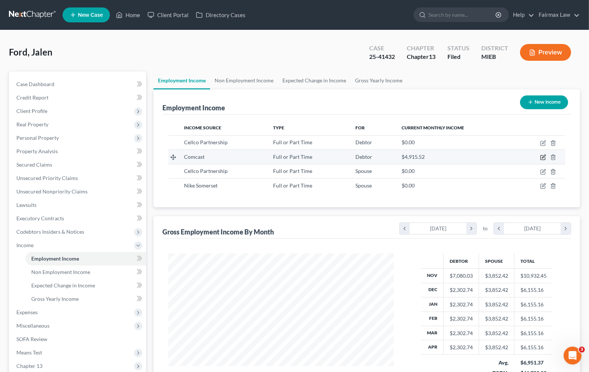
click at [544, 159] on icon "button" at bounding box center [542, 157] width 4 height 4
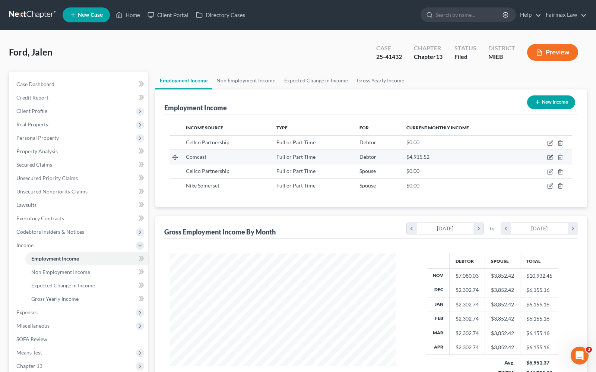
select select "0"
select select "23"
select select "2"
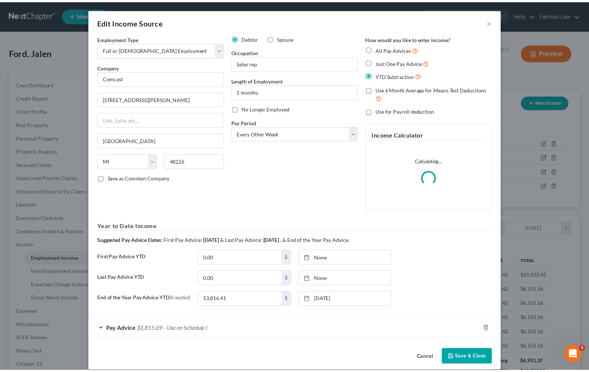
scroll to position [134, 243]
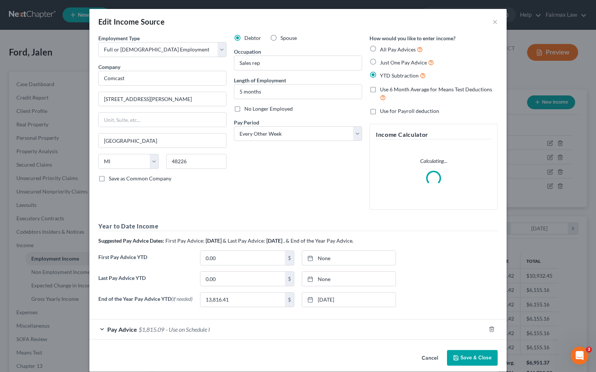
click at [244, 111] on label "No Longer Employed" at bounding box center [268, 108] width 48 height 7
click at [247, 110] on input "No Longer Employed" at bounding box center [249, 107] width 5 height 5
checkbox input "true"
click at [474, 356] on button "Save & Close" at bounding box center [472, 358] width 51 height 16
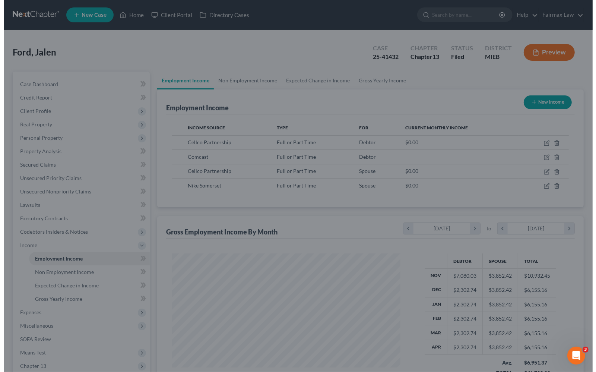
scroll to position [372208, 372102]
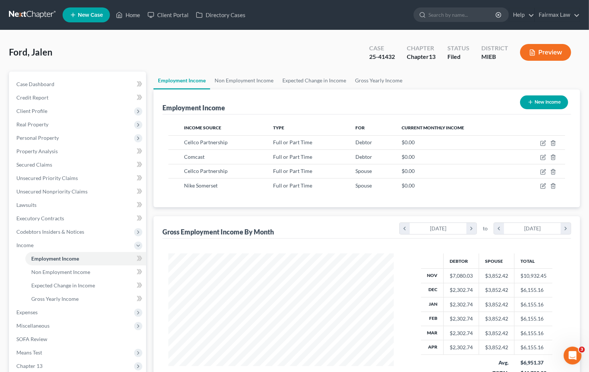
click at [540, 104] on button "New Income" at bounding box center [544, 102] width 48 height 14
select select "0"
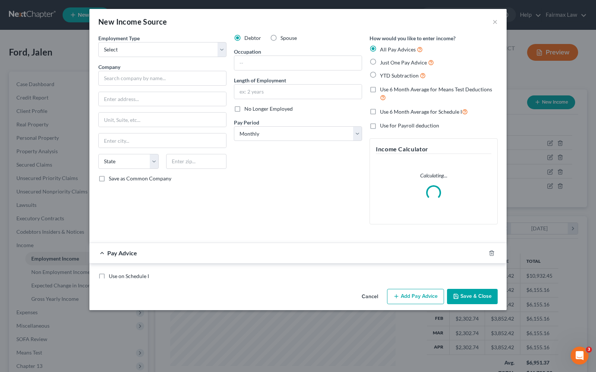
scroll to position [134, 243]
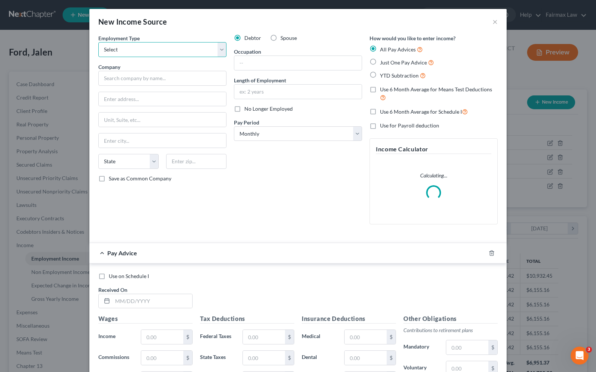
click at [158, 51] on select "Select Full or Part Time Employment Self Employment" at bounding box center [162, 49] width 128 height 15
select select "0"
click at [98, 42] on select "Select Full or Part Time Employment Self Employment" at bounding box center [162, 49] width 128 height 15
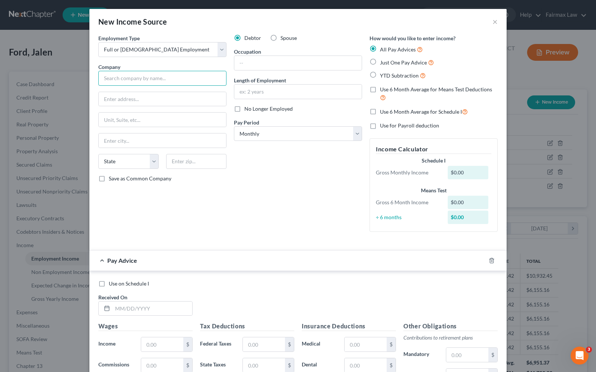
click at [138, 84] on input "text" at bounding box center [162, 78] width 128 height 15
type input "Team Wireless"
click at [126, 95] on input "text" at bounding box center [162, 99] width 127 height 14
click at [131, 101] on input "2220 6th Ave North" at bounding box center [162, 99] width 127 height 14
type input "2220 6th Avenue North"
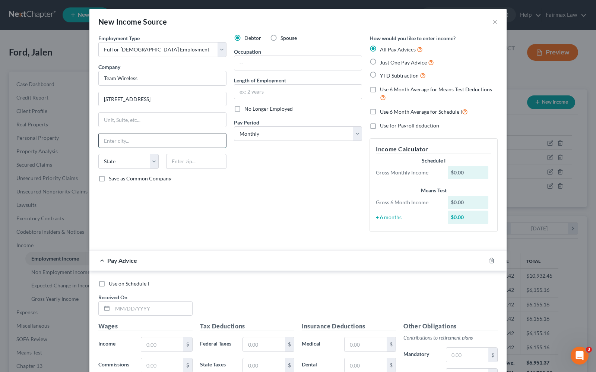
click at [114, 139] on input "text" at bounding box center [162, 140] width 127 height 14
type input "Escanaba"
drag, startPoint x: 112, startPoint y: 155, endPoint x: 111, endPoint y: 163, distance: 7.9
click at [112, 160] on select "State AL AK AR AZ CA CO CT DE DC FL GA GU HI ID IL IN IA KS KY LA ME MD MA MI M…" at bounding box center [128, 161] width 60 height 15
click at [111, 163] on select "State AL AK AR AZ CA CO CT DE DC FL GA GU HI ID IL IN IA KS KY LA ME MD MA MI M…" at bounding box center [128, 161] width 60 height 15
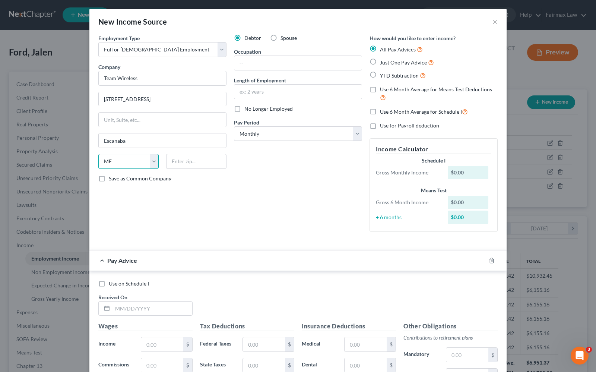
select select "23"
click at [181, 167] on input "text" at bounding box center [196, 161] width 60 height 15
type input "54303"
type input "Green Bay"
select select "52"
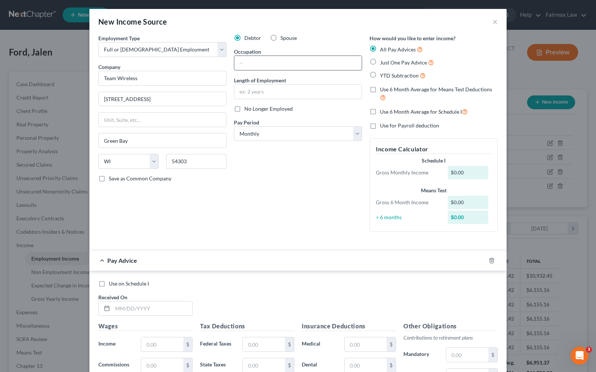
click at [263, 58] on input "text" at bounding box center [297, 63] width 127 height 14
type input "laborer"
click at [245, 93] on input "text" at bounding box center [297, 92] width 127 height 14
type input "2"
type input "1 mo"
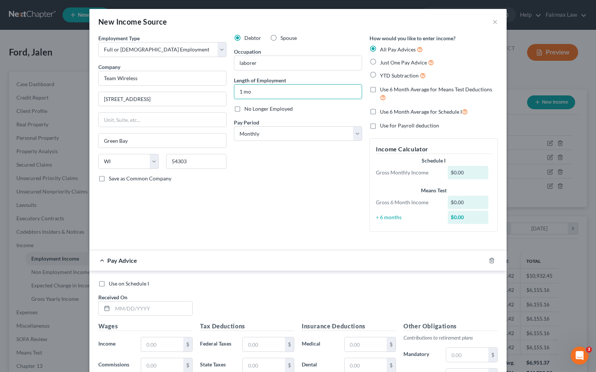
click at [244, 172] on div "Debtor Spouse Occupation laborer Length of Employment 1 mo No Longer Employed P…" at bounding box center [298, 135] width 136 height 203
click at [254, 136] on select "Select Monthly Twice Monthly Every Other Week Weekly" at bounding box center [298, 133] width 128 height 15
select select "1"
click at [234, 126] on select "Select Monthly Twice Monthly Every Other Week Weekly" at bounding box center [298, 133] width 128 height 15
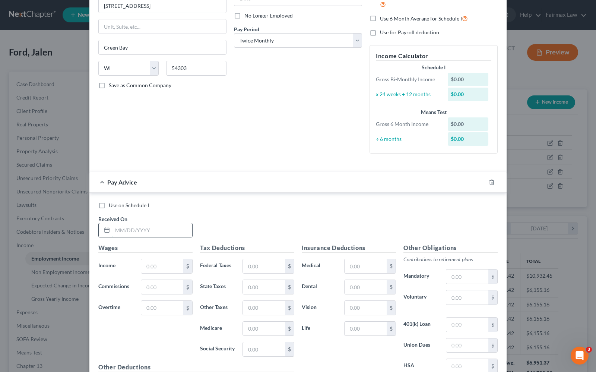
click at [131, 229] on input "text" at bounding box center [152, 230] width 80 height 14
type input "8/25/2025"
click at [156, 265] on input "text" at bounding box center [162, 266] width 42 height 14
type input "691.80"
click at [258, 334] on input "text" at bounding box center [264, 328] width 42 height 14
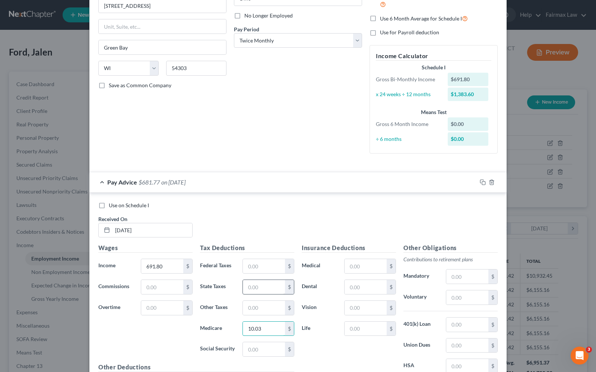
type input "10.03"
click at [261, 287] on input "text" at bounding box center [264, 287] width 42 height 14
type input "29.40"
click at [261, 354] on input "text" at bounding box center [264, 349] width 42 height 14
type input "42.89"
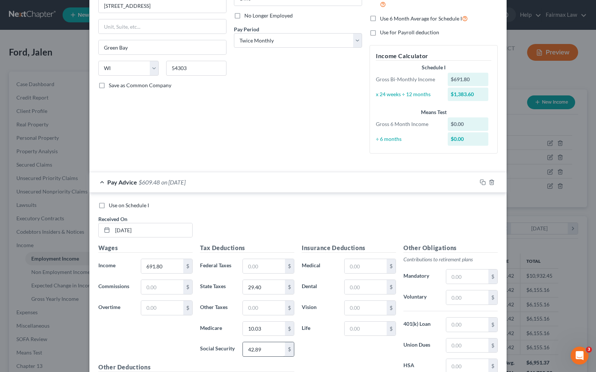
scroll to position [180, 0]
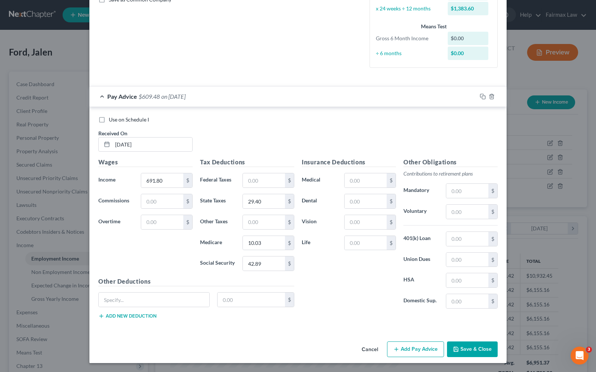
click at [419, 351] on button "Add Pay Advice" at bounding box center [415, 349] width 57 height 16
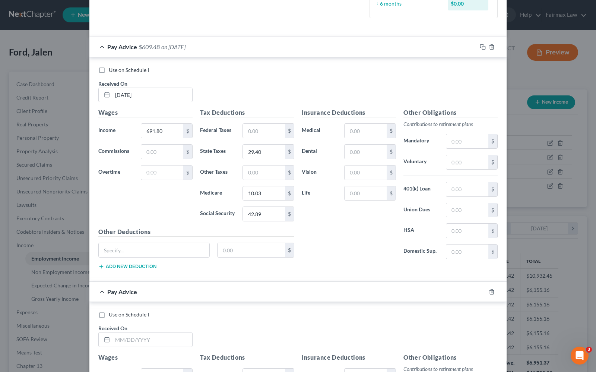
scroll to position [319, 0]
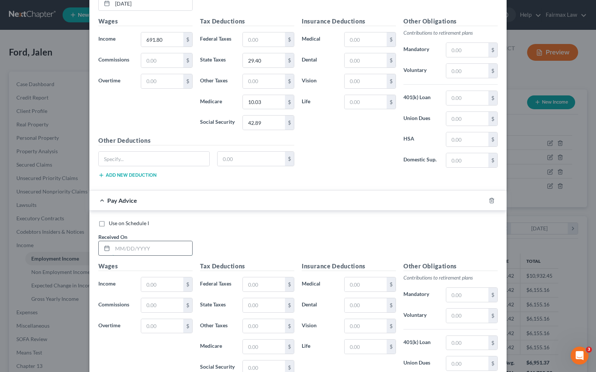
click at [117, 249] on input "text" at bounding box center [152, 248] width 80 height 14
type input "8"
type input "9/10/2025"
type input "835.50"
click at [244, 352] on input "text" at bounding box center [264, 346] width 42 height 14
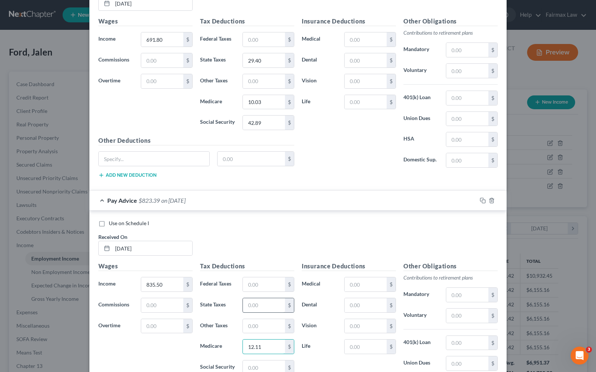
type input "12.11"
click at [271, 308] on input "text" at bounding box center [264, 305] width 42 height 14
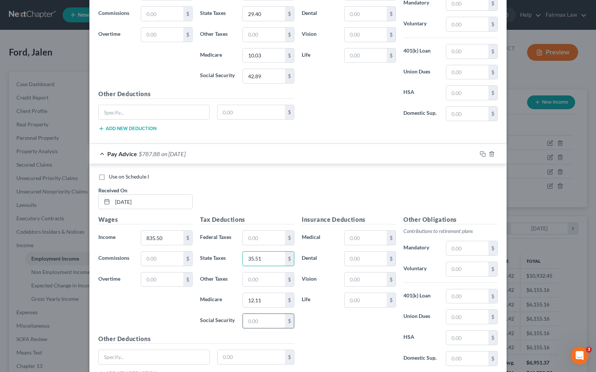
type input "35.51"
click at [247, 318] on input "text" at bounding box center [264, 321] width 42 height 14
type input "51.80"
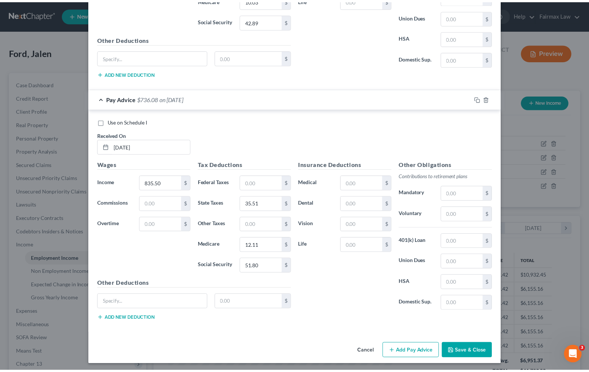
scroll to position [426, 0]
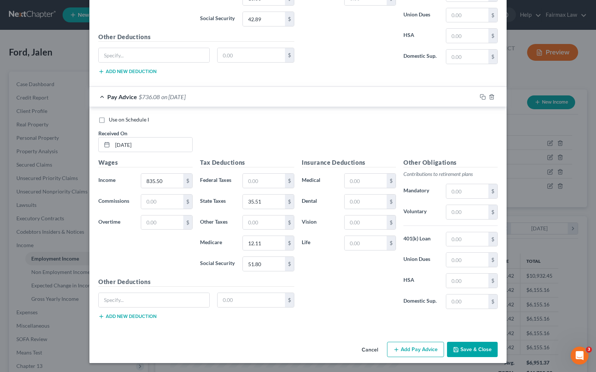
click at [479, 352] on button "Save & Close" at bounding box center [472, 349] width 51 height 16
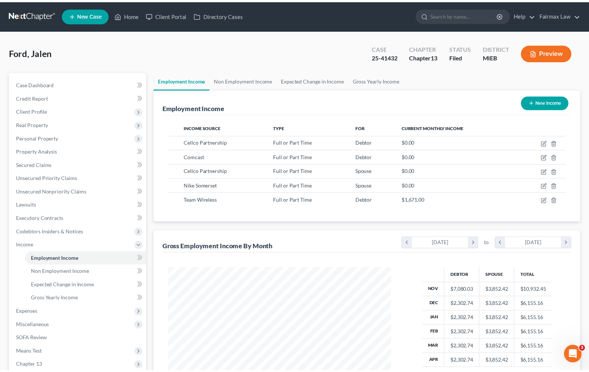
scroll to position [372208, 372102]
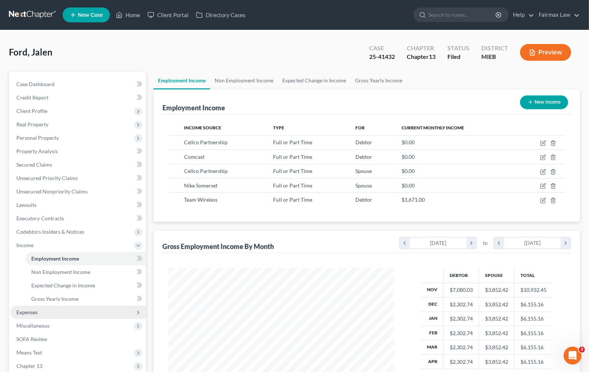
click at [28, 309] on span "Expenses" at bounding box center [26, 312] width 21 height 6
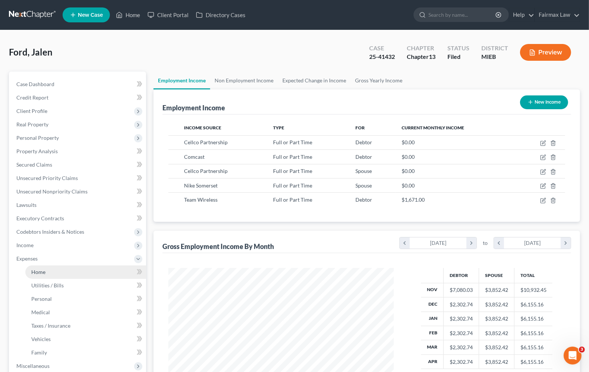
click at [41, 271] on span "Home" at bounding box center [38, 271] width 14 height 6
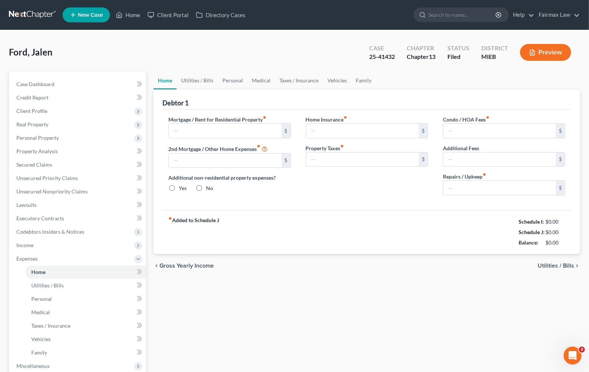
type input "1,400.00"
type input "0.00"
radio input "true"
type input "0.00"
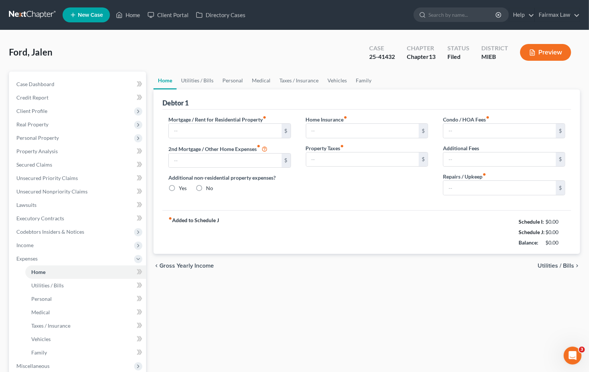
type input "0.00"
type input "20.00"
click at [234, 128] on input "1,400.00" at bounding box center [225, 131] width 112 height 14
type input "0"
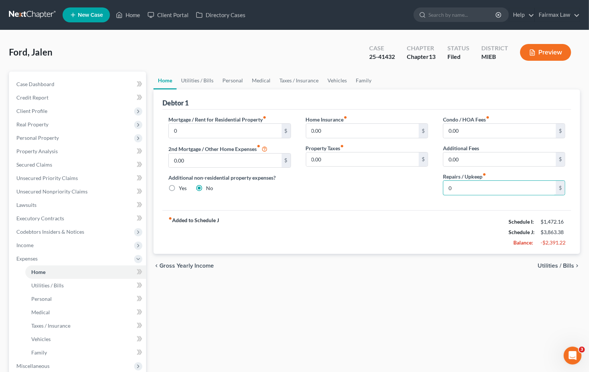
type input "0"
click at [555, 265] on span "Utilities / Bills" at bounding box center [555, 266] width 36 height 6
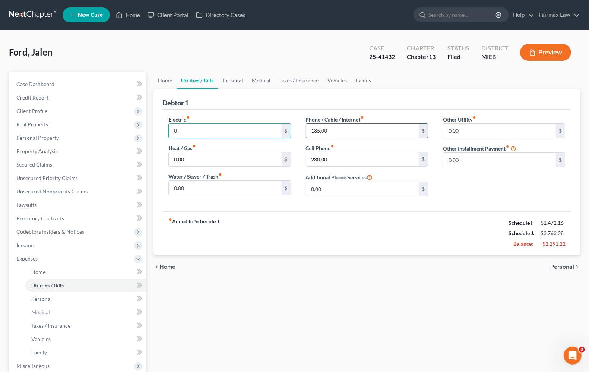
type input "0"
click at [531, 306] on div "Home Utilities / Bills Personal Medical Taxes / Insurance Vehicles Family Debto…" at bounding box center [367, 272] width 434 height 403
click at [572, 264] on span "Personal" at bounding box center [562, 267] width 24 height 6
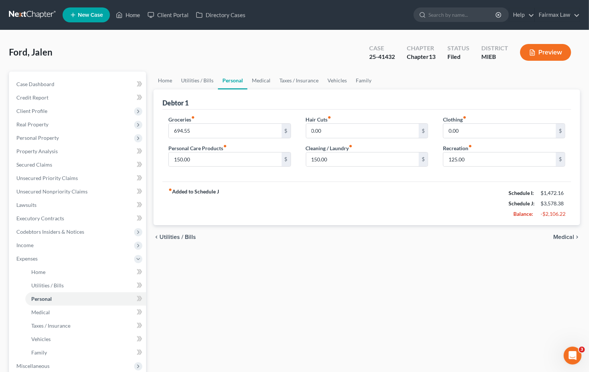
click at [280, 192] on div "fiber_manual_record Added to Schedule J Schedule I: $1,472.16 Schedule J: $3,57…" at bounding box center [366, 203] width 408 height 44
type input "400.00"
type input "50.00"
type input "25.00"
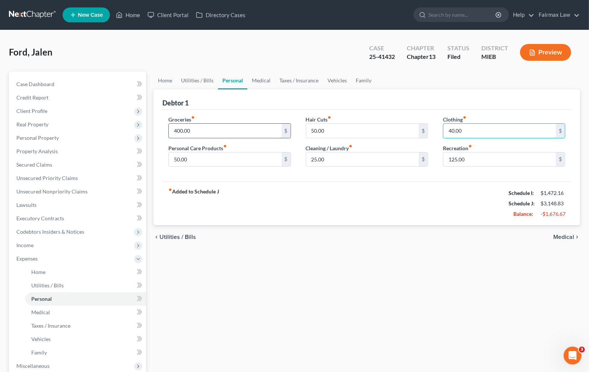
type input "40.00"
type input "0"
click at [563, 235] on span "Medical" at bounding box center [563, 237] width 21 height 6
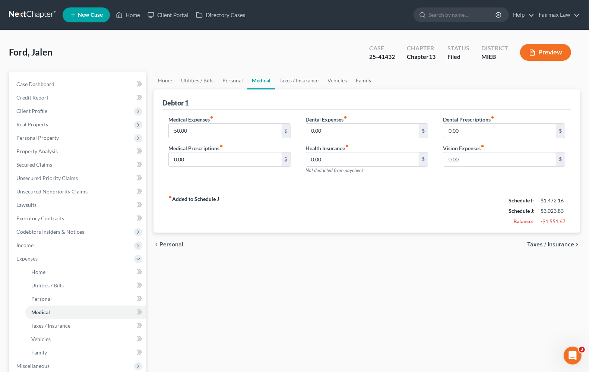
click at [562, 247] on span "Taxes / Insurance" at bounding box center [550, 244] width 47 height 6
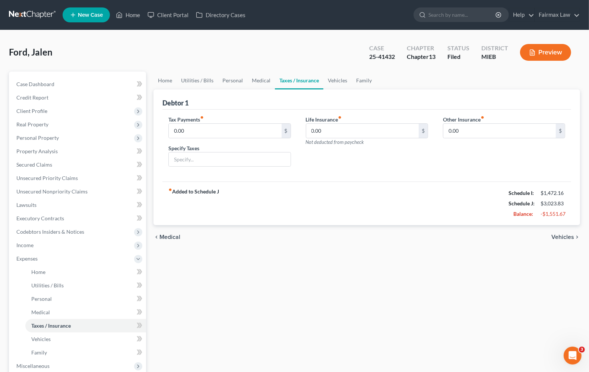
click at [558, 239] on span "Vehicles" at bounding box center [562, 237] width 23 height 6
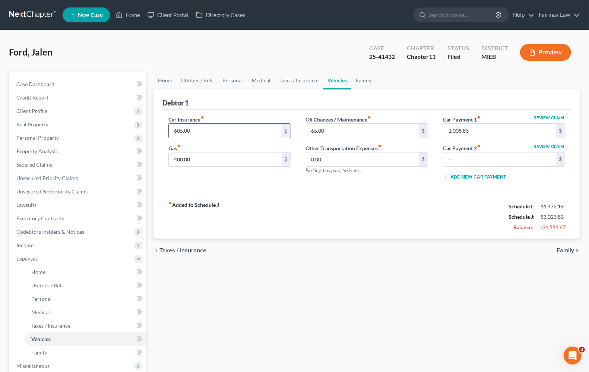
drag, startPoint x: 211, startPoint y: 137, endPoint x: 210, endPoint y: 133, distance: 3.8
click at [211, 137] on input "605.00" at bounding box center [225, 131] width 112 height 14
drag, startPoint x: 231, startPoint y: 242, endPoint x: 229, endPoint y: 228, distance: 14.3
click at [231, 241] on div "chevron_left Taxes / Insurance Family chevron_right" at bounding box center [366, 250] width 426 height 24
drag, startPoint x: 177, startPoint y: 128, endPoint x: 170, endPoint y: 129, distance: 7.1
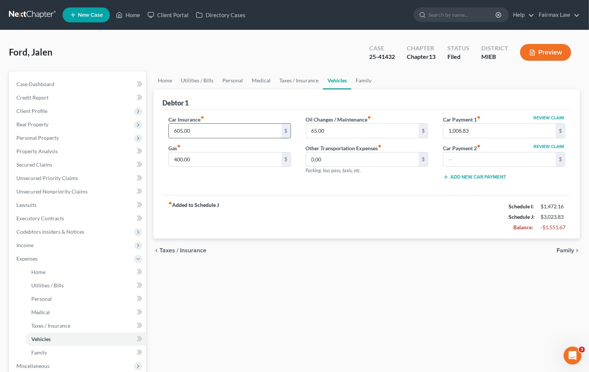
click at [176, 128] on input "605.00" at bounding box center [225, 131] width 112 height 14
type input "0"
click at [454, 235] on div "fiber_manual_record Added to Schedule J Schedule I: $1,472.16 Schedule J: $2,41…" at bounding box center [366, 217] width 408 height 44
click at [564, 251] on span "Family" at bounding box center [565, 250] width 18 height 6
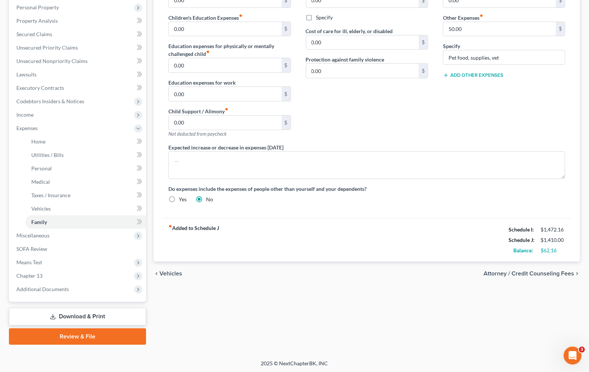
scroll to position [131, 0]
drag, startPoint x: 412, startPoint y: 338, endPoint x: 411, endPoint y: 333, distance: 4.5
click at [412, 336] on div "Home Utilities / Bills Personal Medical Taxes / Insurance Vehicles Family Debto…" at bounding box center [367, 142] width 434 height 403
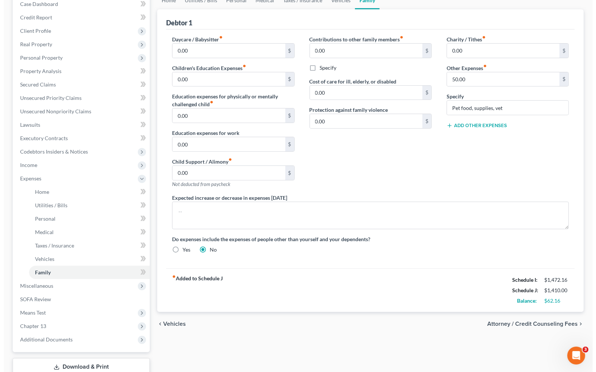
scroll to position [0, 0]
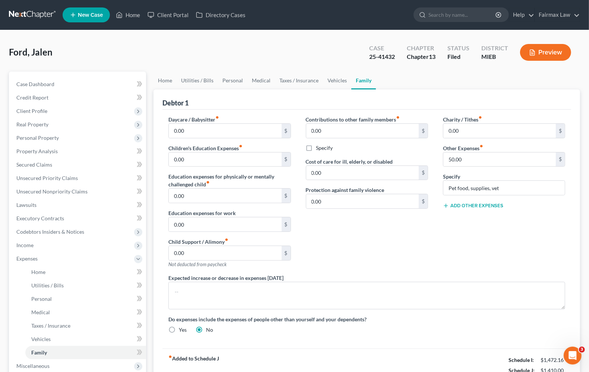
click at [537, 58] on button "Preview" at bounding box center [545, 52] width 51 height 17
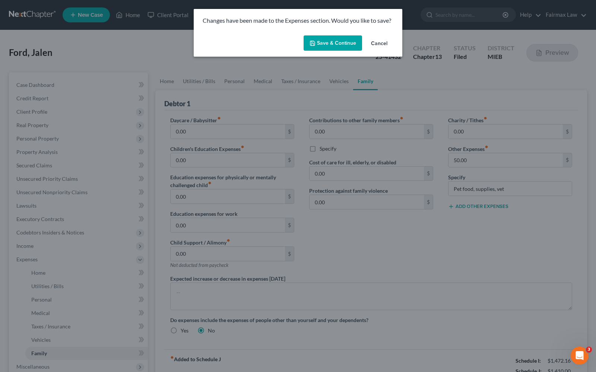
click at [326, 41] on button "Save & Continue" at bounding box center [332, 43] width 58 height 16
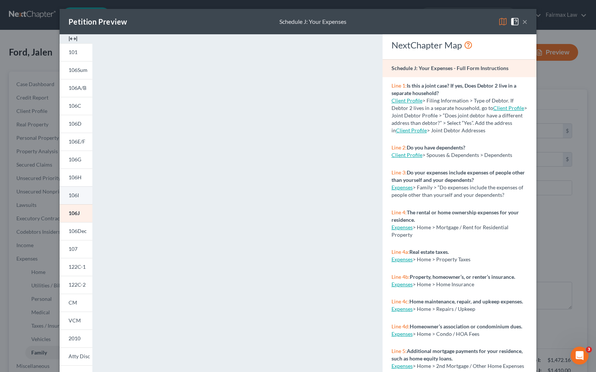
click at [69, 197] on span "106I" at bounding box center [74, 195] width 10 height 6
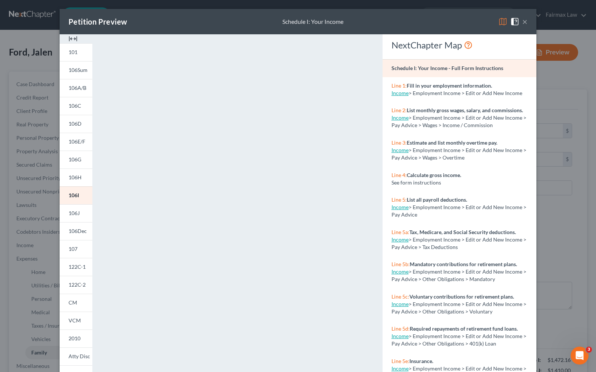
click at [522, 22] on button "×" at bounding box center [524, 21] width 5 height 9
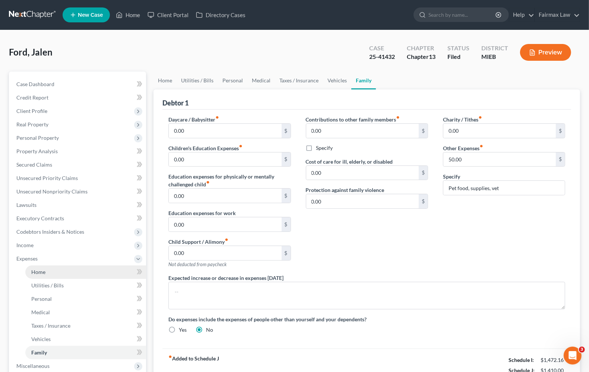
click at [35, 273] on span "Home" at bounding box center [38, 271] width 14 height 6
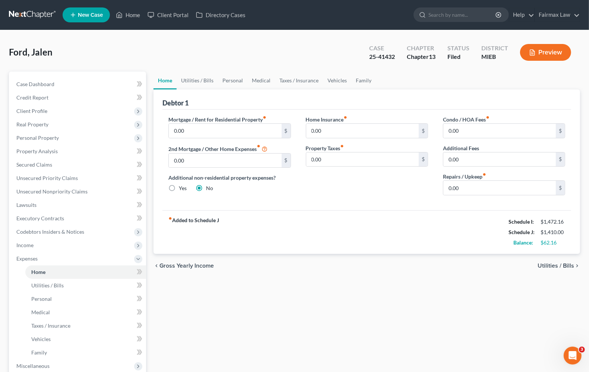
click at [558, 50] on button "Preview" at bounding box center [545, 52] width 51 height 17
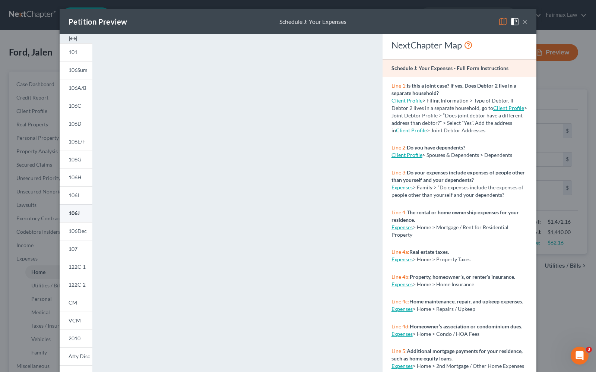
click at [74, 215] on span "106J" at bounding box center [74, 213] width 11 height 6
click at [522, 22] on button "×" at bounding box center [524, 21] width 5 height 9
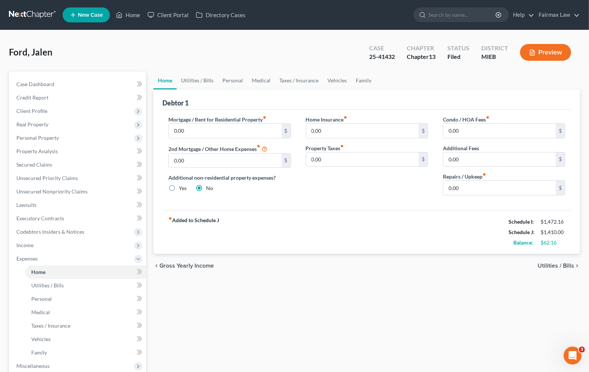
click at [557, 267] on span "Utilities / Bills" at bounding box center [555, 266] width 36 height 6
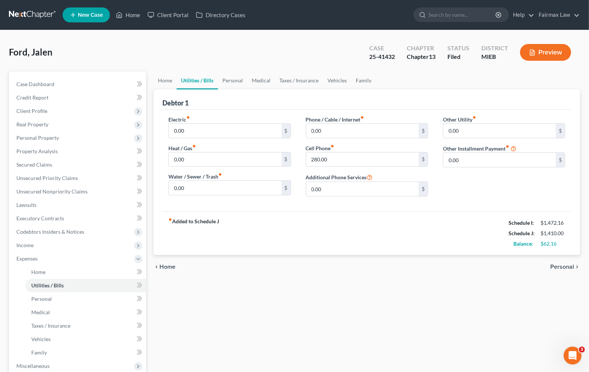
click at [557, 264] on span "Personal" at bounding box center [562, 267] width 24 height 6
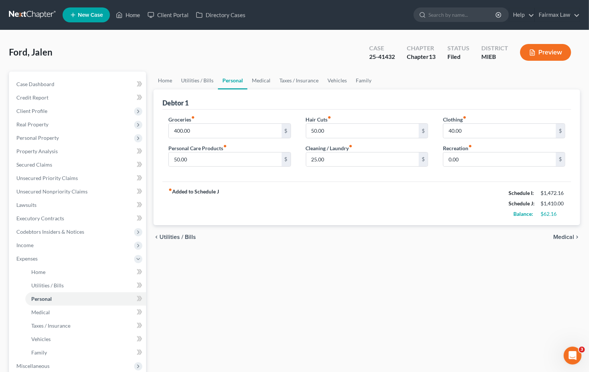
click at [574, 238] on icon "chevron_right" at bounding box center [577, 237] width 6 height 6
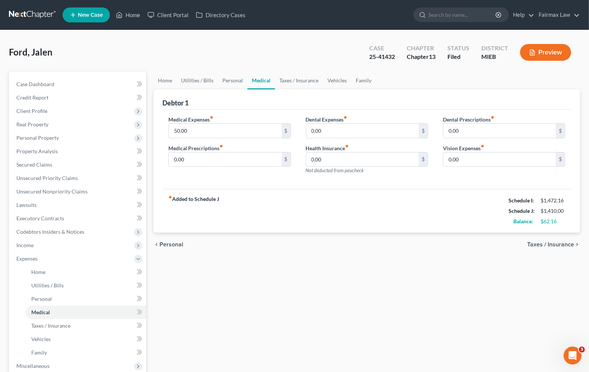
click at [560, 243] on span "Taxes / Insurance" at bounding box center [550, 244] width 47 height 6
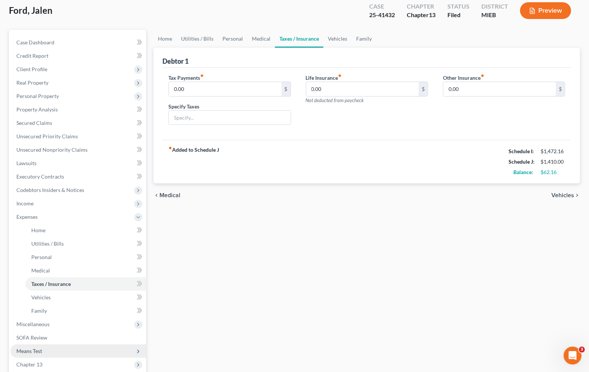
scroll to position [131, 0]
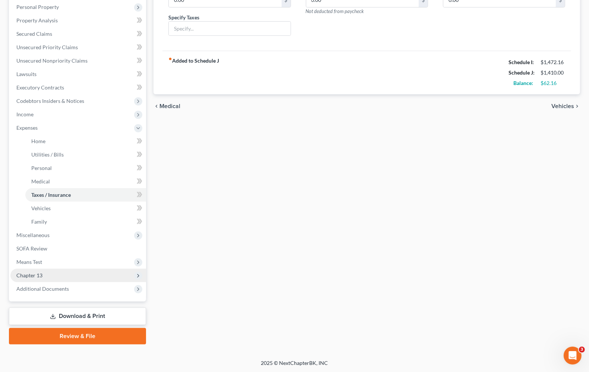
click at [35, 278] on span "Chapter 13" at bounding box center [78, 274] width 136 height 13
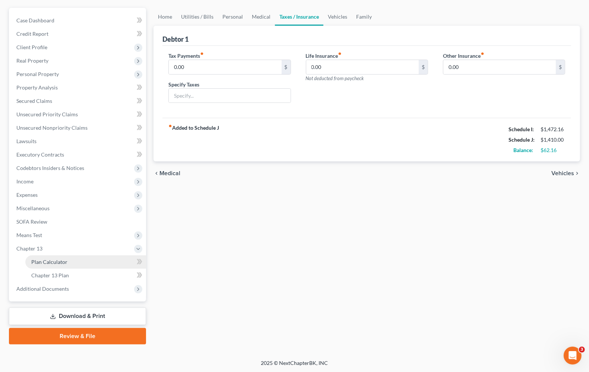
click at [41, 264] on link "Plan Calculator" at bounding box center [85, 261] width 121 height 13
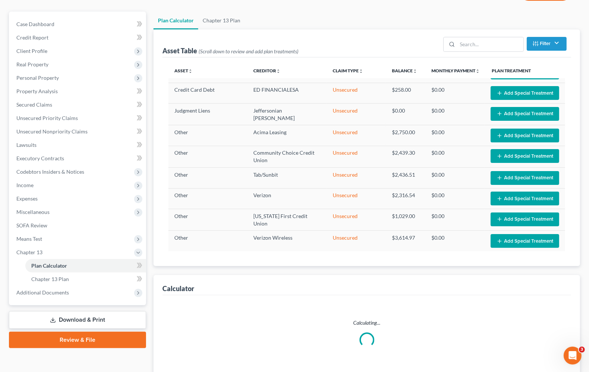
scroll to position [114, 0]
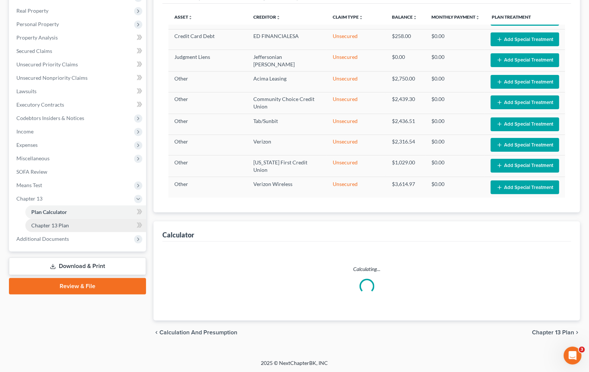
select select "59"
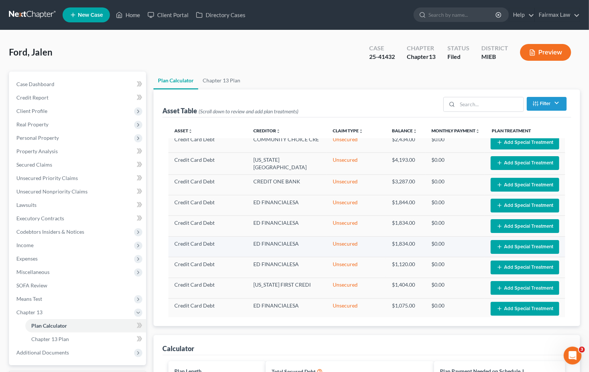
scroll to position [0, 0]
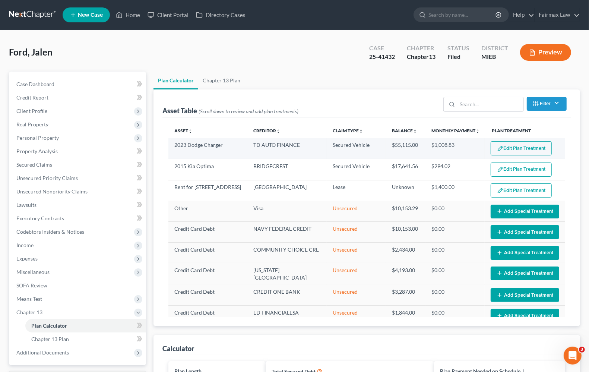
click at [509, 148] on button "Edit Plan Treatment" at bounding box center [520, 148] width 61 height 14
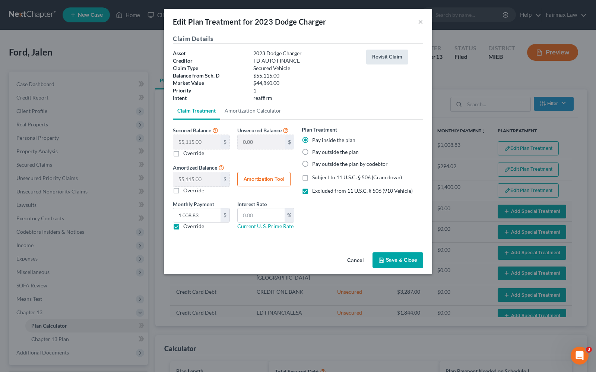
click at [394, 54] on button "Revisit Claim" at bounding box center [387, 57] width 42 height 15
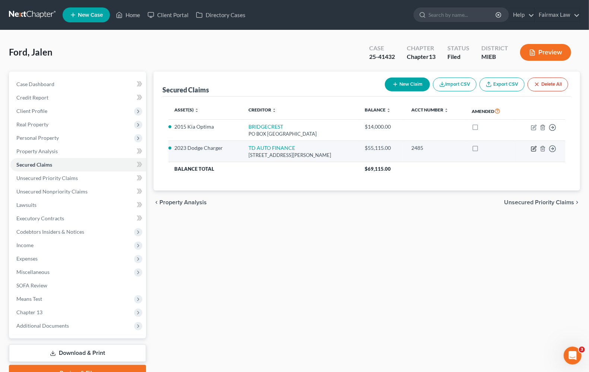
click at [534, 148] on icon "button" at bounding box center [533, 147] width 3 height 3
select select "23"
select select "2"
select select "0"
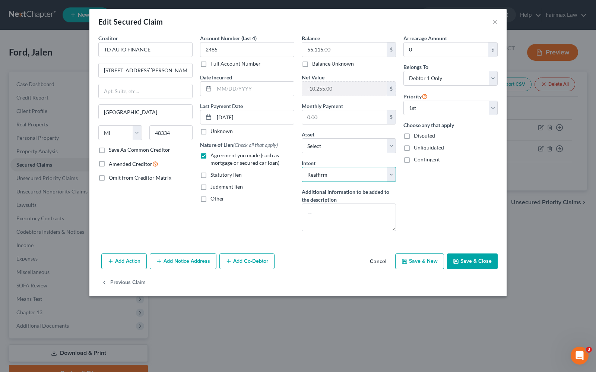
click at [368, 179] on select "Select Surrender Redeem Reaffirm Avoid Other" at bounding box center [349, 174] width 94 height 15
select select "0"
click at [302, 168] on select "Select Surrender Redeem Reaffirm Avoid Other" at bounding box center [349, 174] width 94 height 15
click at [477, 261] on button "Save & Close" at bounding box center [472, 261] width 51 height 16
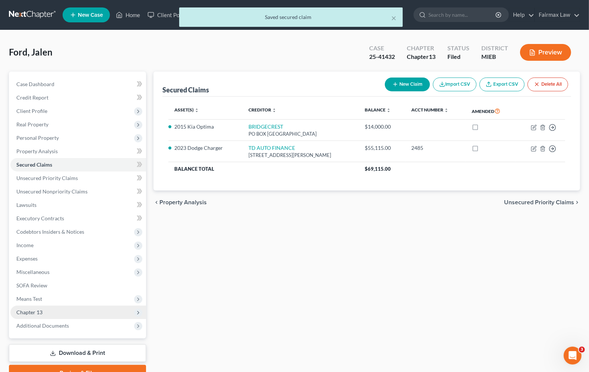
click at [40, 313] on span "Chapter 13" at bounding box center [29, 312] width 26 height 6
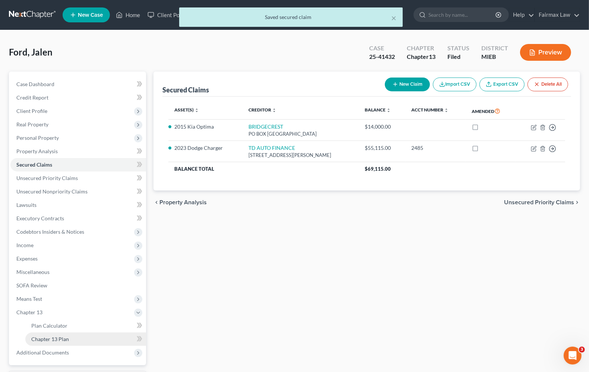
click at [43, 337] on span "Chapter 13 Plan" at bounding box center [50, 338] width 38 height 6
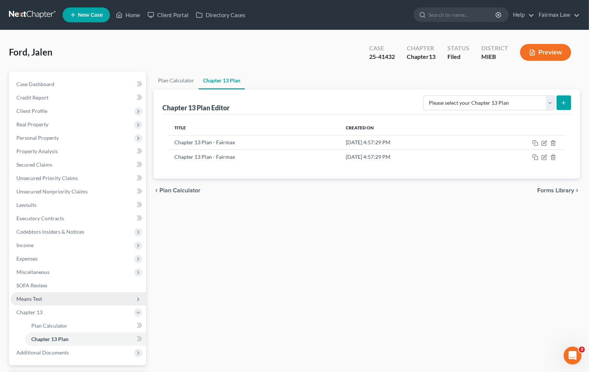
click at [15, 300] on span "Means Test" at bounding box center [78, 298] width 136 height 13
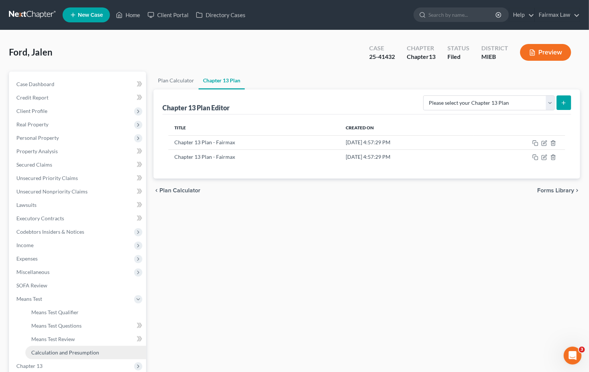
click at [49, 350] on span "Calculation and Presumption" at bounding box center [65, 352] width 68 height 6
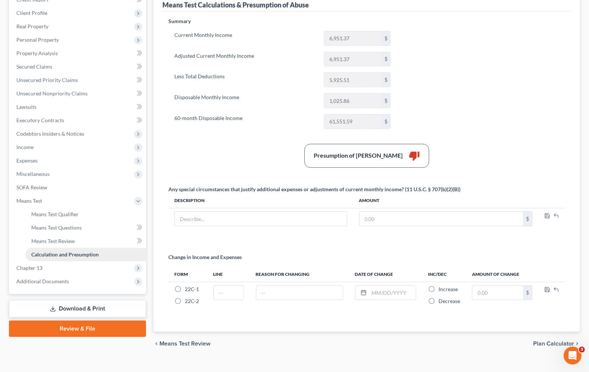
scroll to position [111, 0]
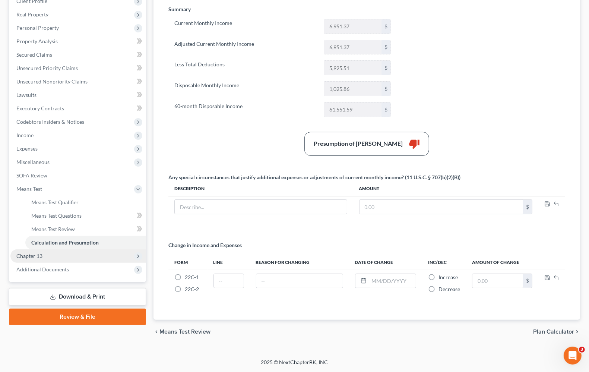
click at [45, 255] on span "Chapter 13" at bounding box center [78, 255] width 136 height 13
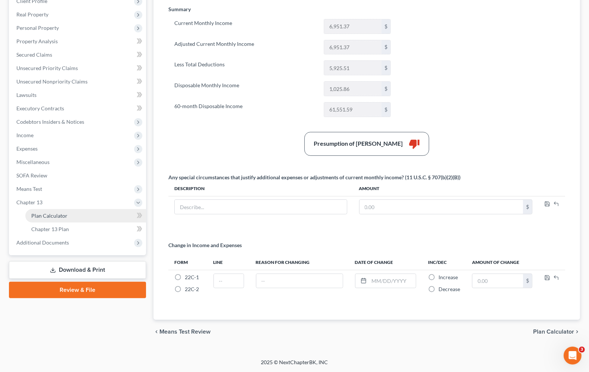
click at [47, 216] on span "Plan Calculator" at bounding box center [49, 215] width 36 height 6
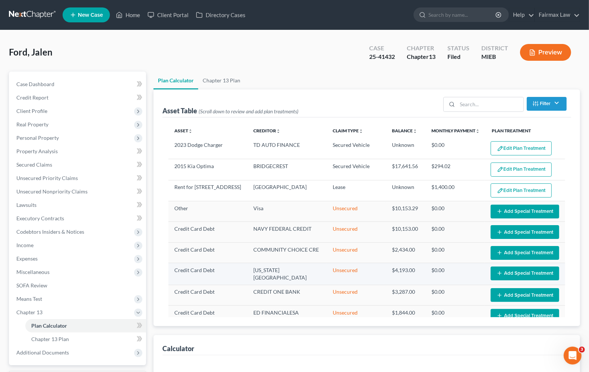
select select "59"
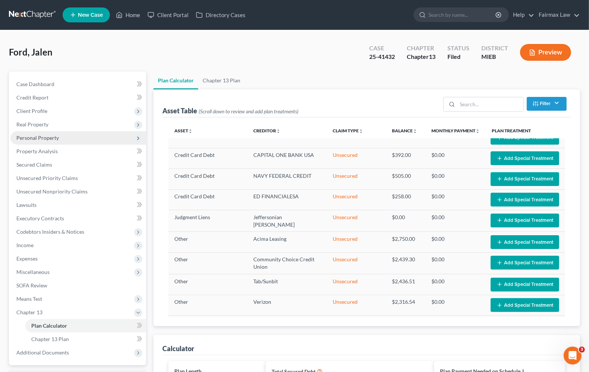
click at [32, 137] on span "Personal Property" at bounding box center [37, 137] width 42 height 6
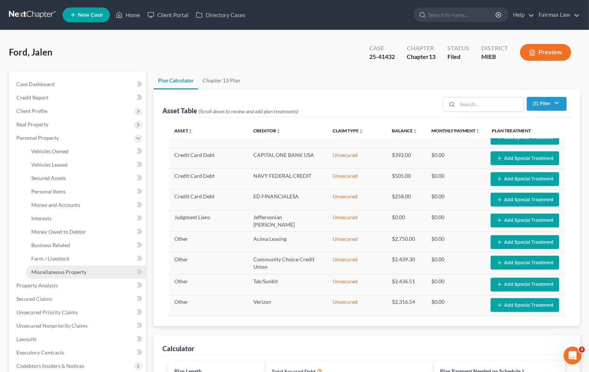
click at [62, 271] on span "Miscellaneous Property" at bounding box center [58, 271] width 55 height 6
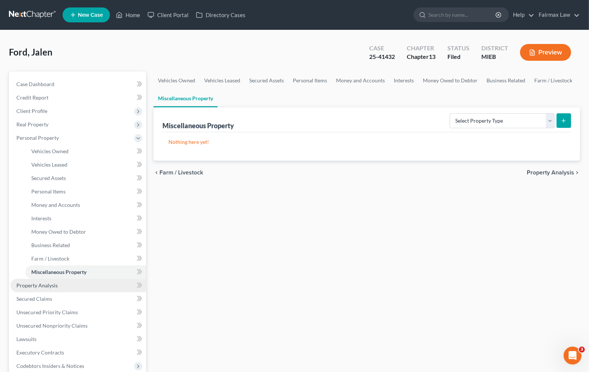
click at [25, 286] on span "Property Analysis" at bounding box center [36, 285] width 41 height 6
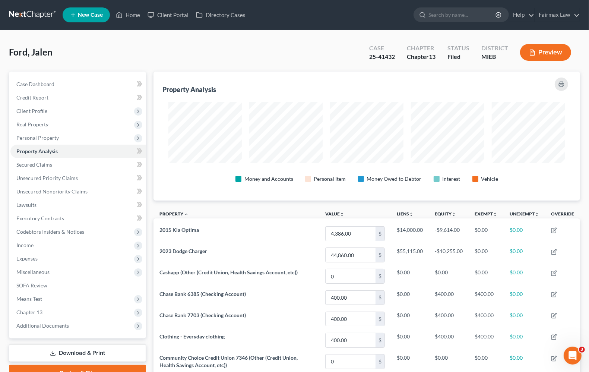
click at [557, 49] on button "Preview" at bounding box center [545, 52] width 51 height 17
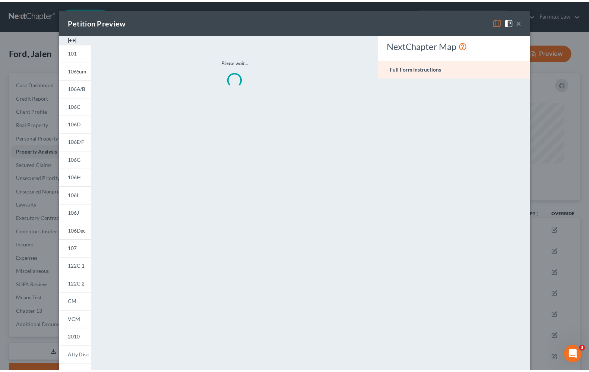
scroll to position [129, 431]
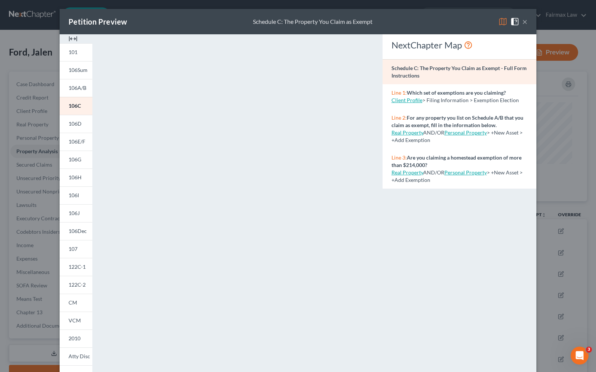
click at [522, 25] on button "×" at bounding box center [524, 21] width 5 height 9
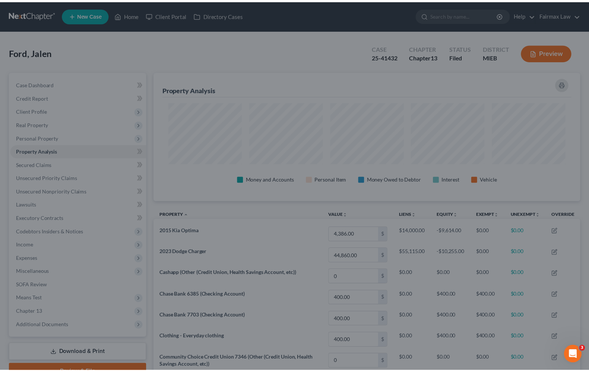
scroll to position [0, 0]
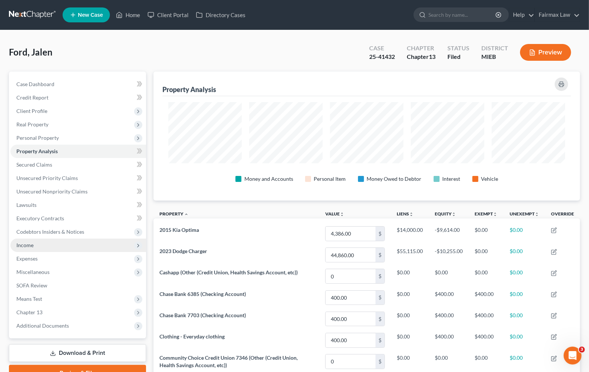
click at [34, 249] on span "Income" at bounding box center [78, 244] width 136 height 13
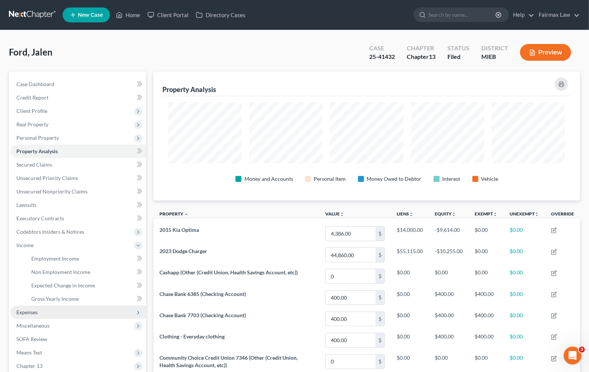
click at [43, 317] on span "Expenses" at bounding box center [78, 311] width 136 height 13
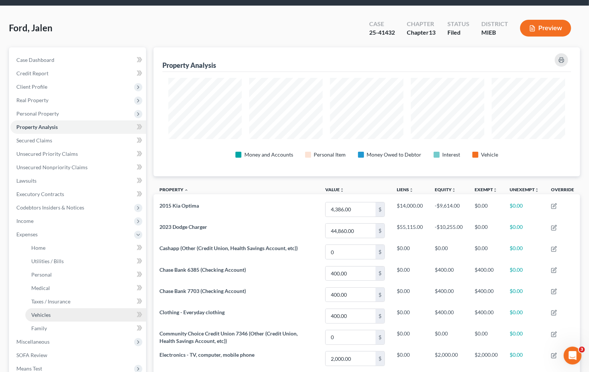
scroll to position [47, 0]
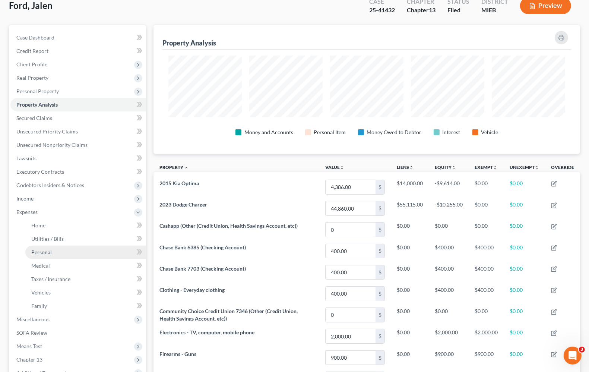
click at [48, 249] on span "Personal" at bounding box center [41, 252] width 20 height 6
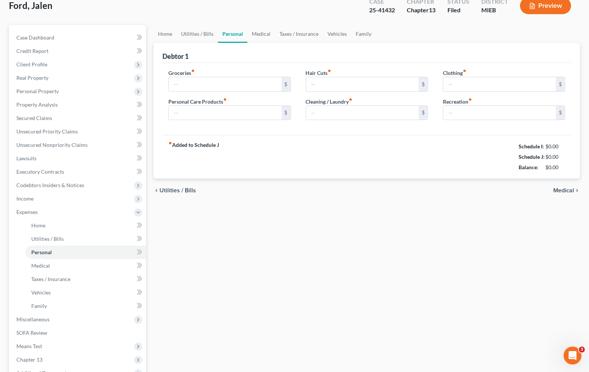
scroll to position [11, 0]
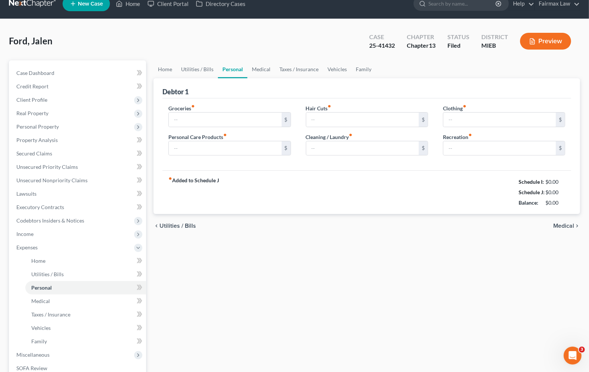
type input "400.00"
type input "50.00"
type input "25.00"
type input "40.00"
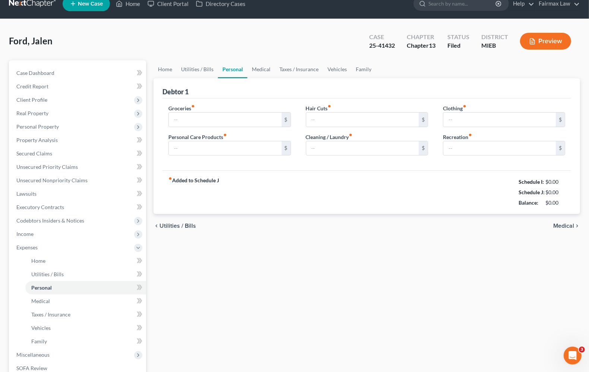
type input "0.00"
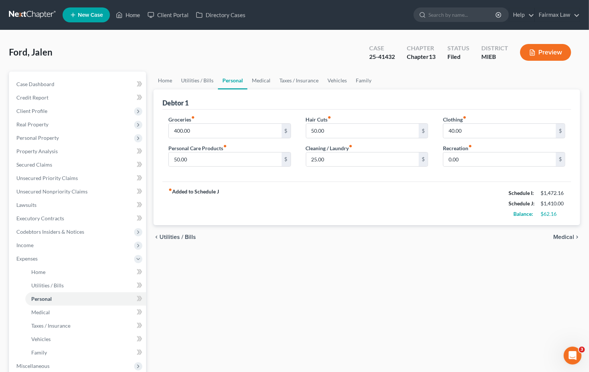
click at [561, 237] on span "Medical" at bounding box center [563, 237] width 21 height 6
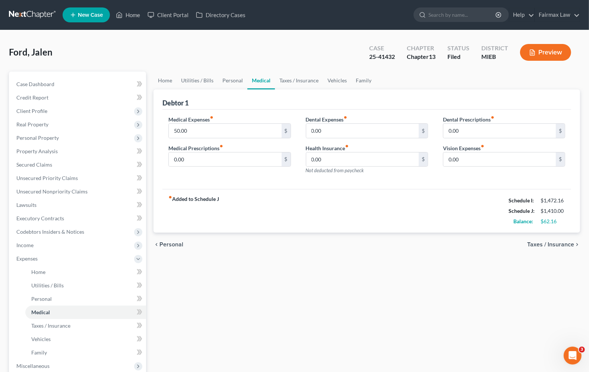
click at [168, 243] on span "Personal" at bounding box center [171, 244] width 24 height 6
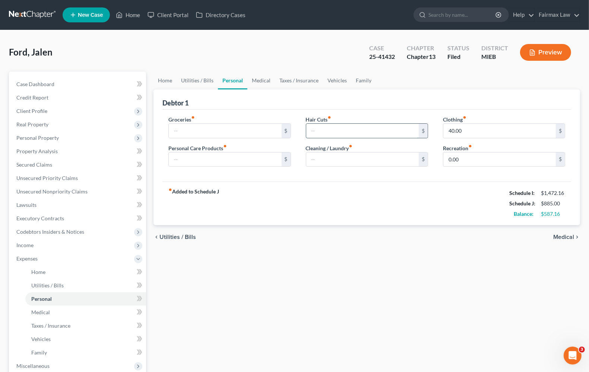
click at [332, 131] on input "text" at bounding box center [362, 131] width 112 height 14
type input "30"
click at [200, 129] on input "text" at bounding box center [225, 131] width 112 height 14
type input "2"
type input "1"
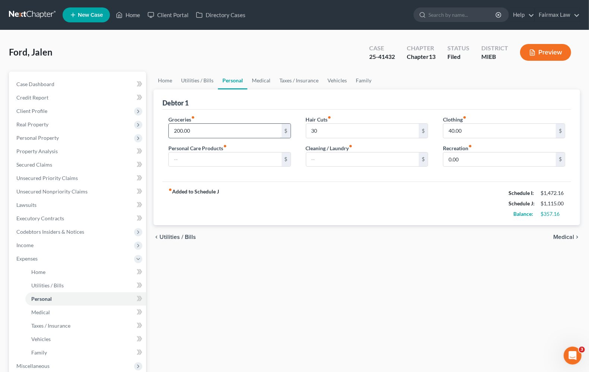
type input "200.00"
click at [559, 241] on div "chevron_left Utilities / Bills Medical chevron_right" at bounding box center [366, 237] width 426 height 24
click at [559, 239] on span "Medical" at bounding box center [563, 237] width 21 height 6
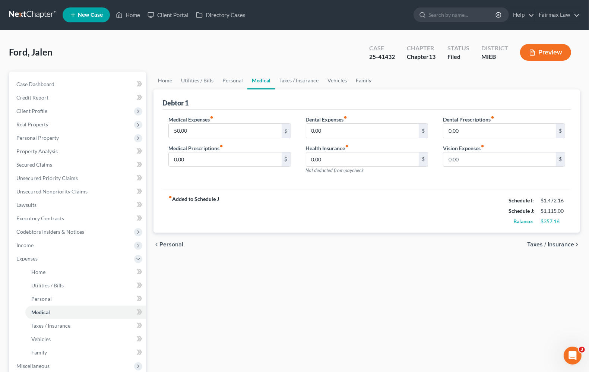
click at [551, 244] on span "Taxes / Insurance" at bounding box center [550, 244] width 47 height 6
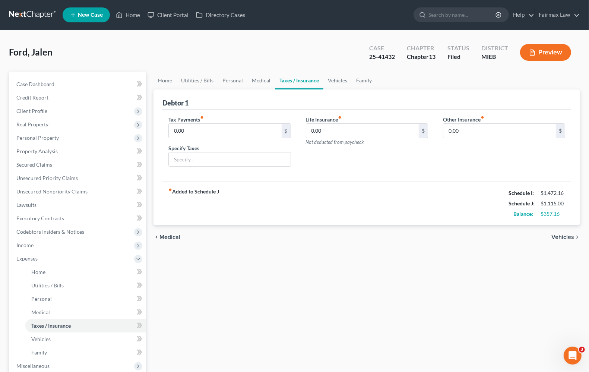
click at [559, 237] on span "Vehicles" at bounding box center [562, 237] width 23 height 6
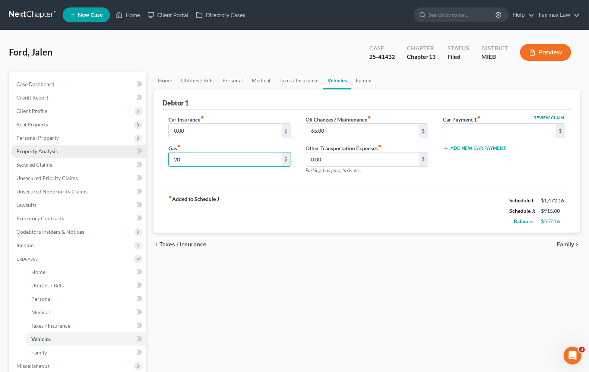
type input "2"
type input "1"
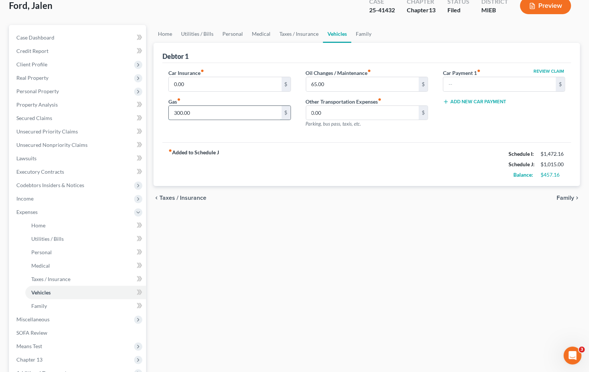
type input "300.00"
click at [189, 151] on strong "fiber_manual_record Added to Schedule J" at bounding box center [193, 164] width 51 height 31
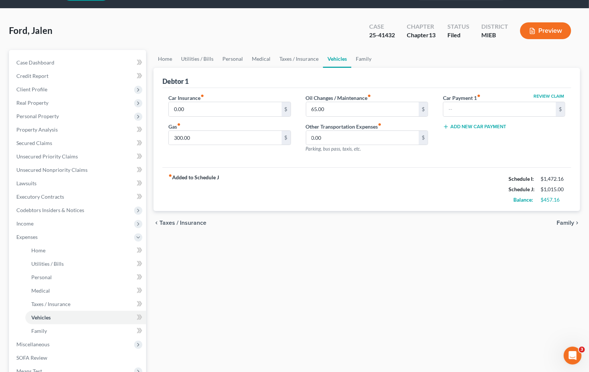
scroll to position [0, 0]
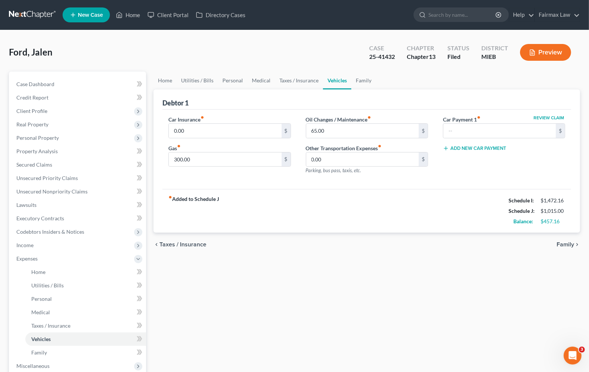
click at [193, 242] on span "Taxes / Insurance" at bounding box center [182, 244] width 47 height 6
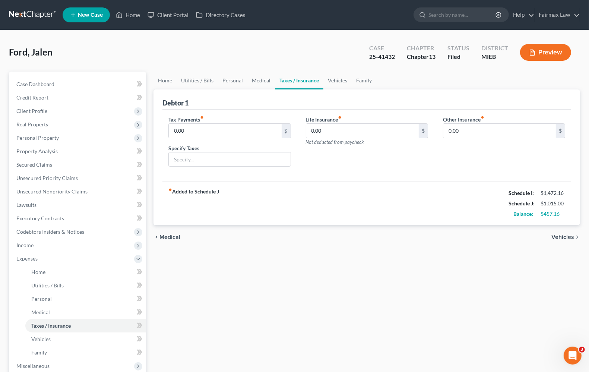
click at [171, 236] on span "Medical" at bounding box center [169, 237] width 21 height 6
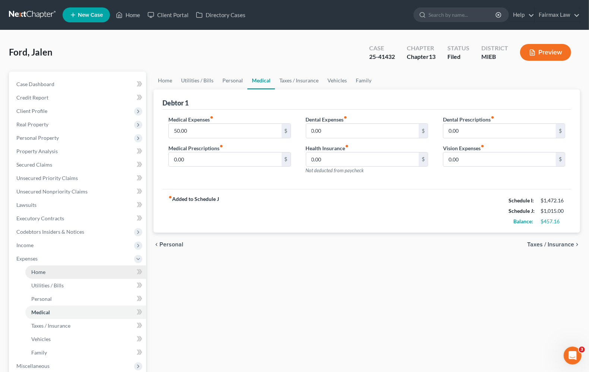
click at [34, 268] on span "Home" at bounding box center [38, 271] width 14 height 6
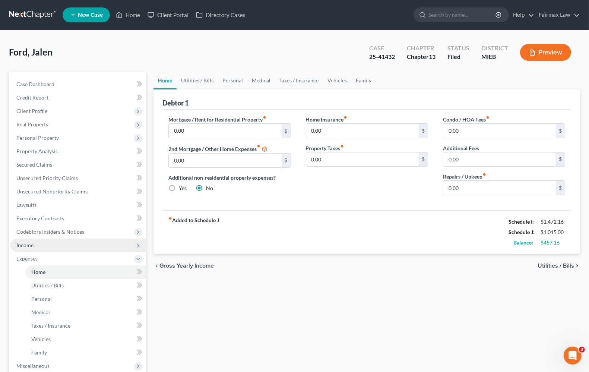
click at [30, 245] on span "Income" at bounding box center [24, 245] width 17 height 6
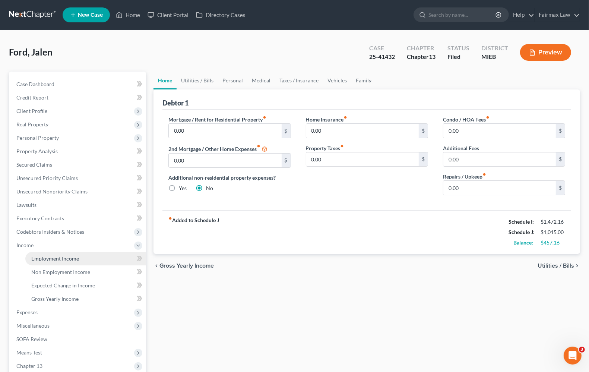
click at [38, 258] on span "Employment Income" at bounding box center [55, 258] width 48 height 6
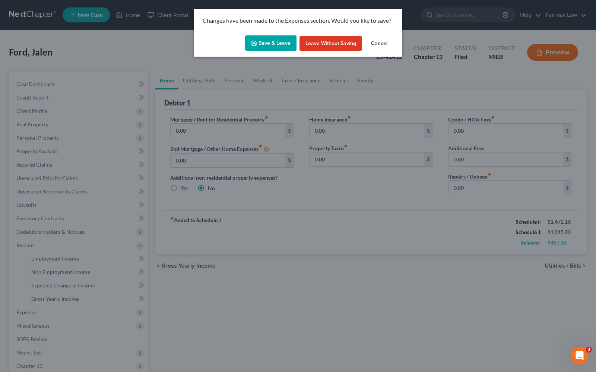
click at [267, 42] on button "Save & Leave" at bounding box center [270, 43] width 51 height 16
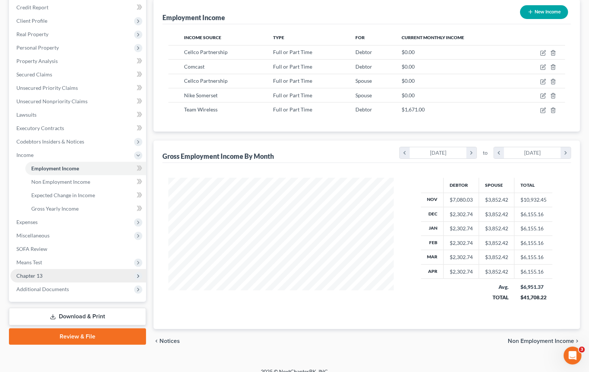
scroll to position [134, 239]
click at [36, 276] on span "Chapter 13" at bounding box center [29, 275] width 26 height 6
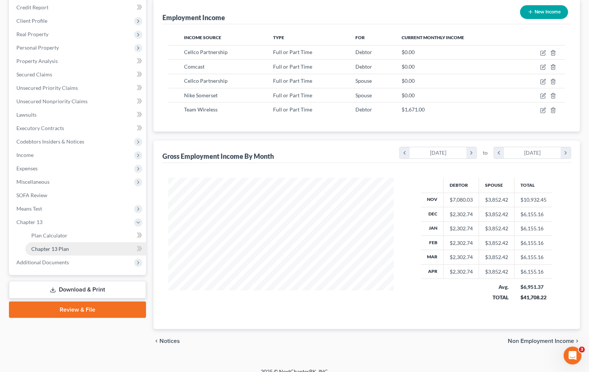
click at [57, 250] on span "Chapter 13 Plan" at bounding box center [50, 248] width 38 height 6
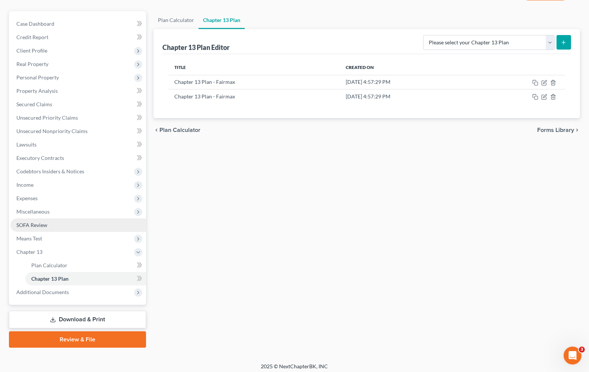
scroll to position [64, 0]
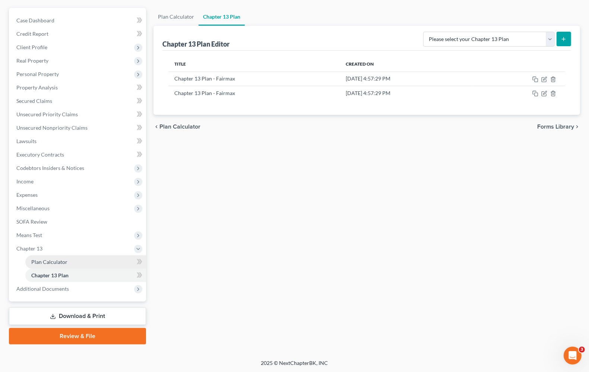
click at [51, 260] on span "Plan Calculator" at bounding box center [49, 261] width 36 height 6
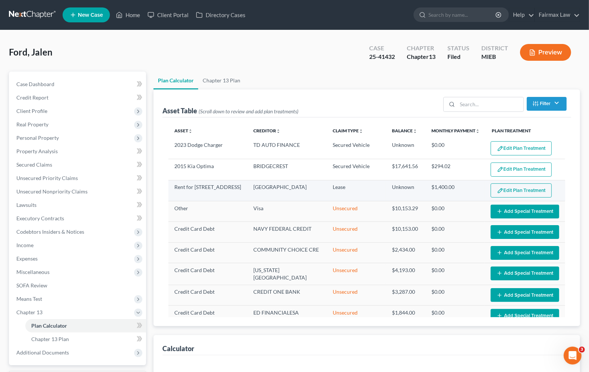
select select "59"
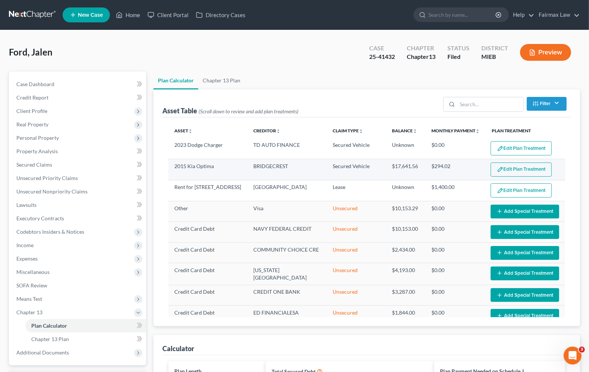
click at [519, 168] on button "Edit Plan Treatment" at bounding box center [520, 169] width 61 height 14
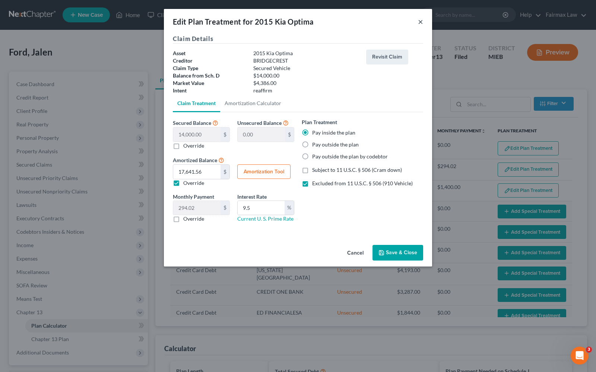
click at [420, 21] on button "×" at bounding box center [420, 21] width 5 height 9
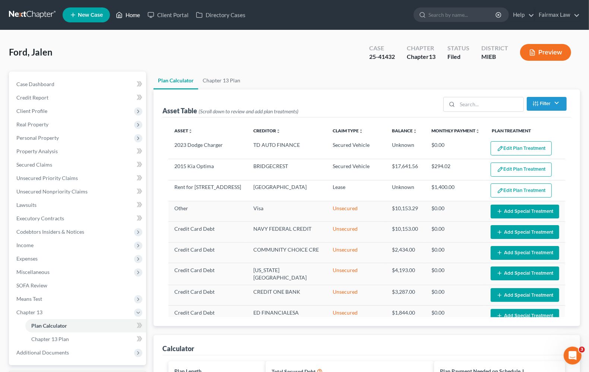
click at [124, 18] on link "Home" at bounding box center [128, 14] width 32 height 13
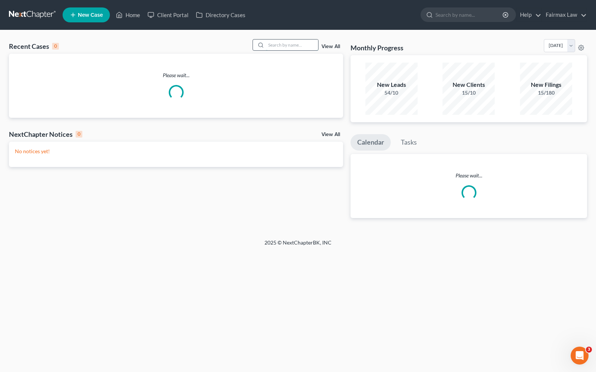
click at [276, 45] on input "search" at bounding box center [292, 44] width 52 height 11
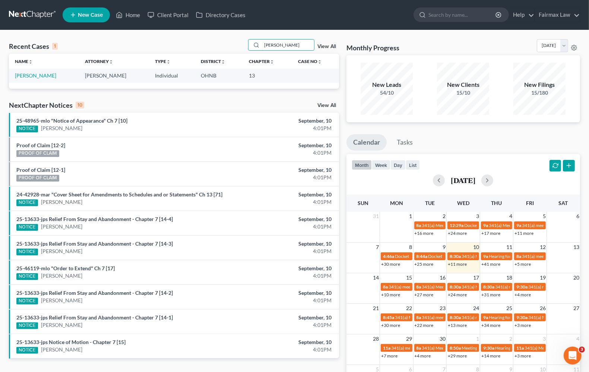
type input "crystal tompkins"
click at [20, 76] on link "[PERSON_NAME]" at bounding box center [35, 75] width 41 height 6
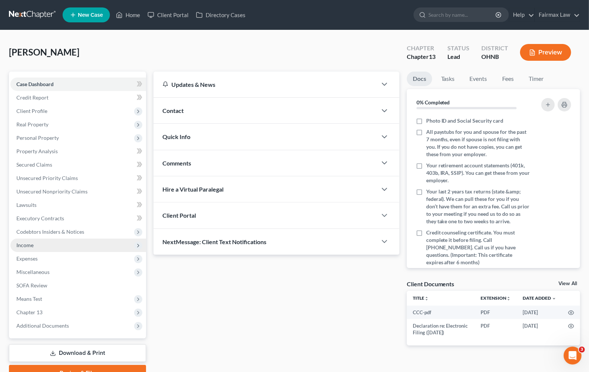
click at [27, 245] on span "Income" at bounding box center [24, 245] width 17 height 6
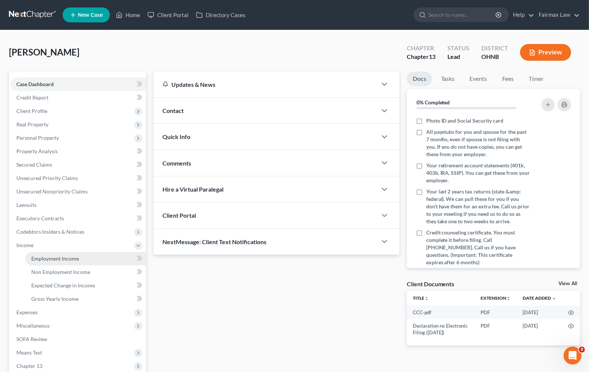
click at [45, 257] on span "Employment Income" at bounding box center [55, 258] width 48 height 6
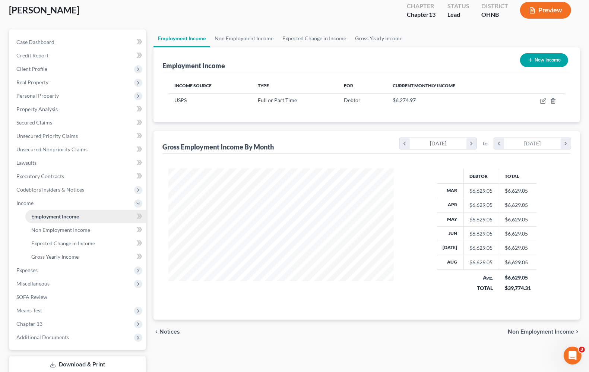
scroll to position [90, 0]
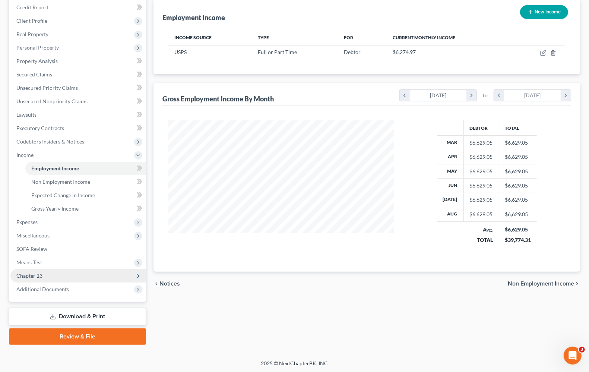
click at [28, 277] on span "Chapter 13" at bounding box center [29, 275] width 26 height 6
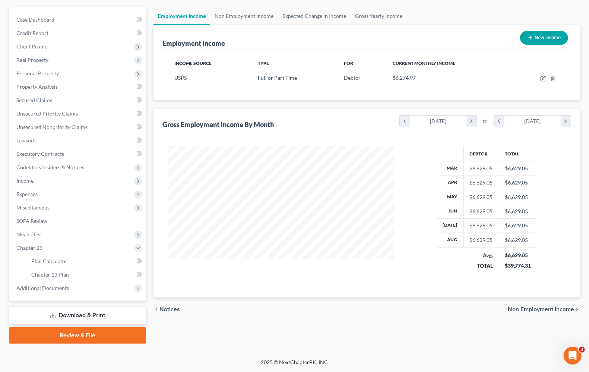
scroll to position [64, 0]
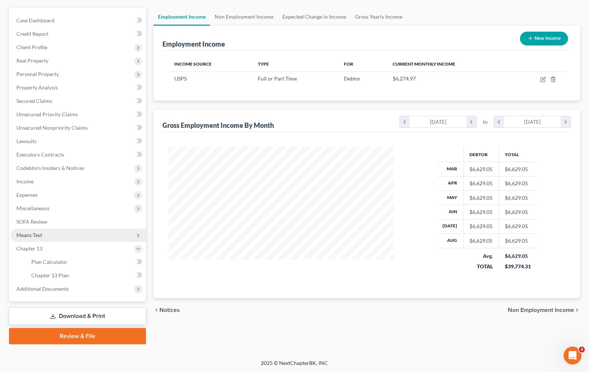
click at [27, 235] on span "Means Test" at bounding box center [29, 235] width 26 height 6
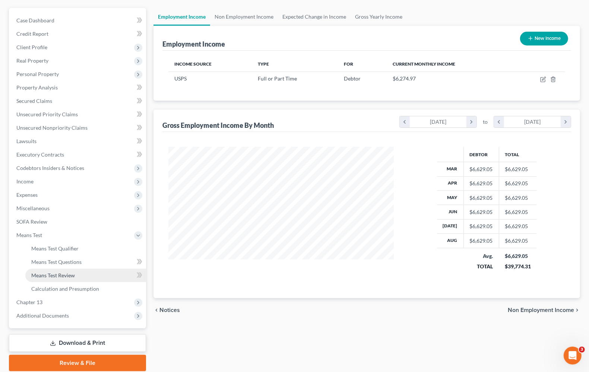
scroll to position [90, 0]
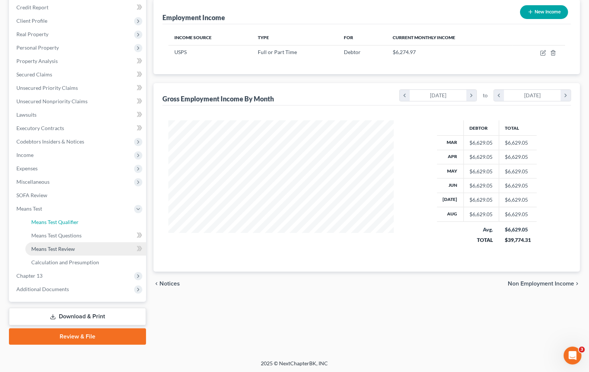
click at [51, 222] on span "Means Test Qualifier" at bounding box center [54, 222] width 47 height 6
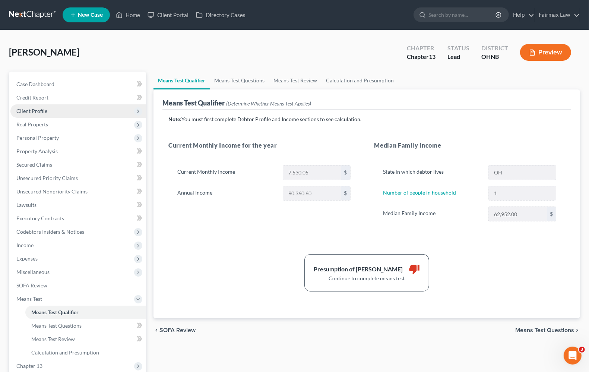
click at [45, 105] on span "Client Profile" at bounding box center [78, 110] width 136 height 13
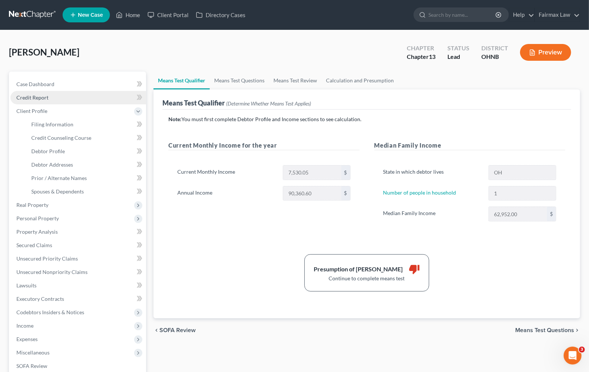
click at [36, 101] on link "Credit Report" at bounding box center [78, 97] width 136 height 13
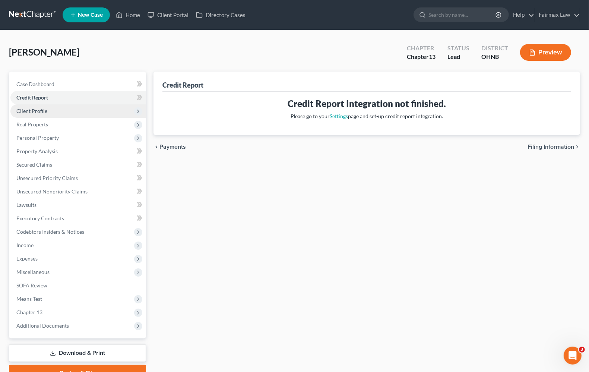
click at [47, 112] on span "Client Profile" at bounding box center [78, 110] width 136 height 13
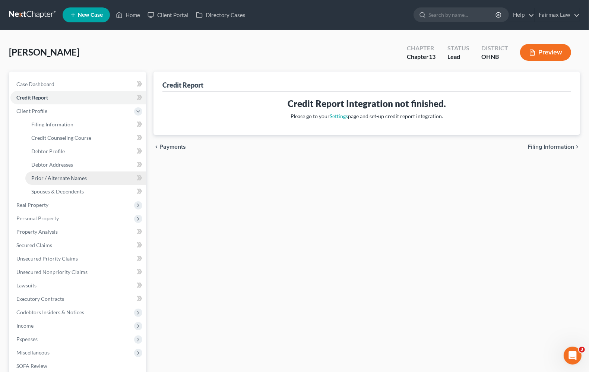
click at [58, 175] on span "Prior / Alternate Names" at bounding box center [58, 178] width 55 height 6
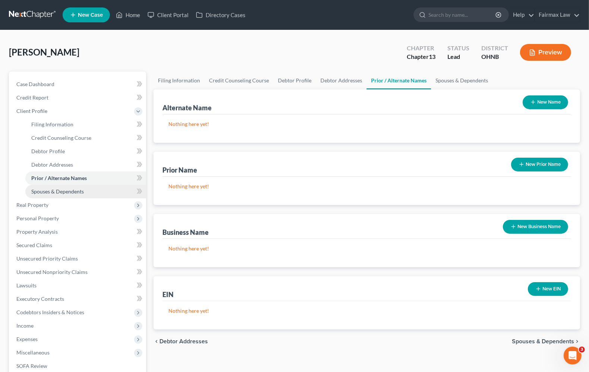
click at [56, 191] on span "Spouses & Dependents" at bounding box center [57, 191] width 53 height 6
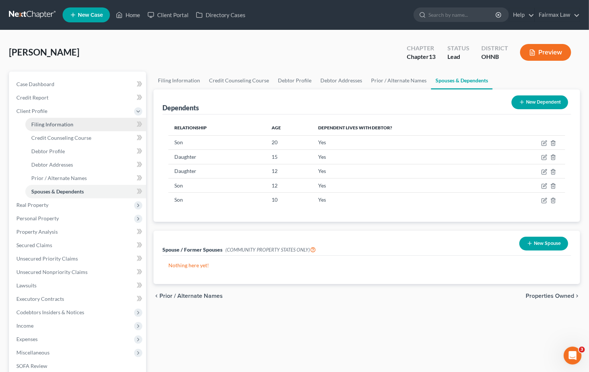
click at [35, 122] on span "Filing Information" at bounding box center [52, 124] width 42 height 6
select select "1"
select select "0"
select select "3"
select select "61"
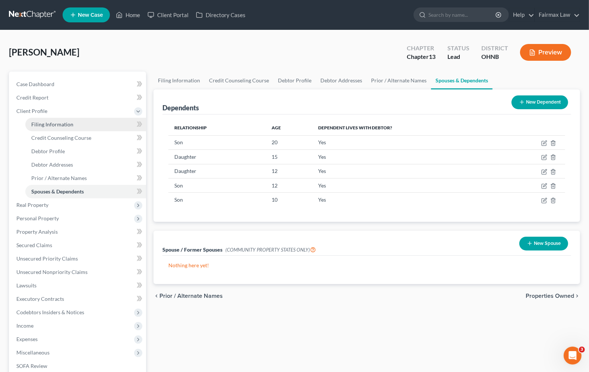
select select "12"
select select "0"
select select "36"
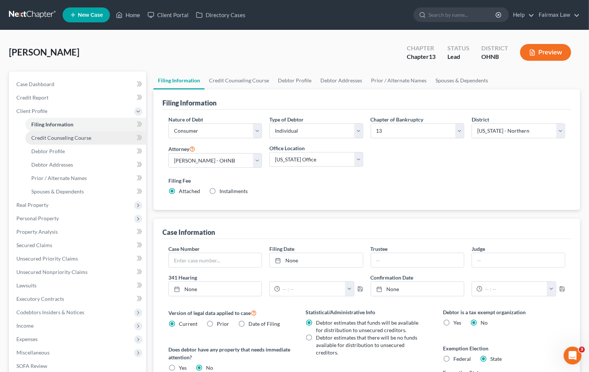
click at [42, 143] on link "Credit Counseling Course" at bounding box center [85, 137] width 121 height 13
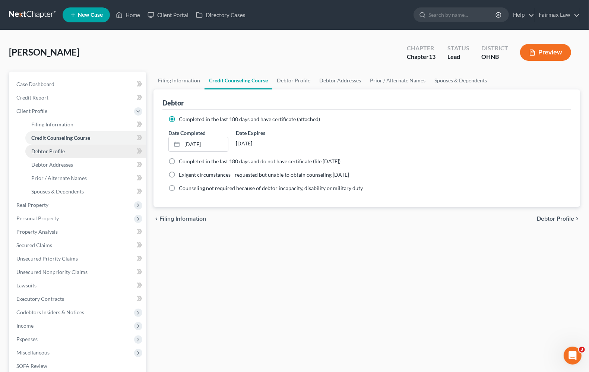
click at [42, 150] on span "Debtor Profile" at bounding box center [48, 151] width 34 height 6
select select "0"
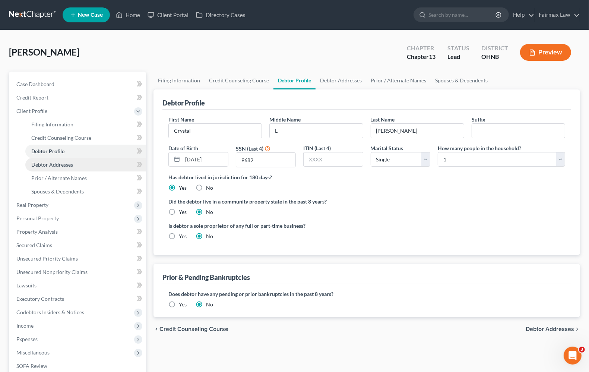
radio input "true"
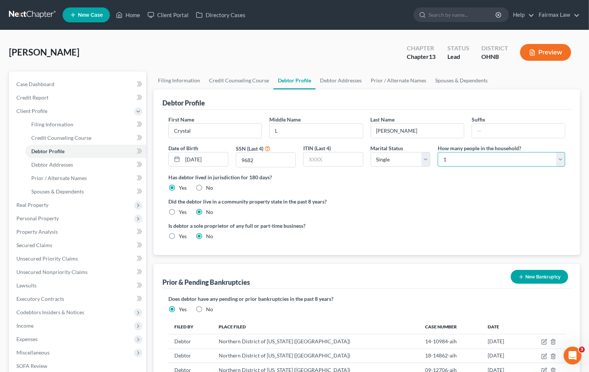
click at [493, 163] on select "Select 1 2 3 4 5 6 7 8 9 10 11 12 13 14 15 16 17 18 19 20" at bounding box center [501, 159] width 127 height 15
select select "5"
click at [438, 152] on select "Select 1 2 3 4 5 6 7 8 9 10 11 12 13 14 15 16 17 18 19 20" at bounding box center [501, 159] width 127 height 15
click at [56, 194] on link "Spouses & Dependents" at bounding box center [85, 191] width 121 height 13
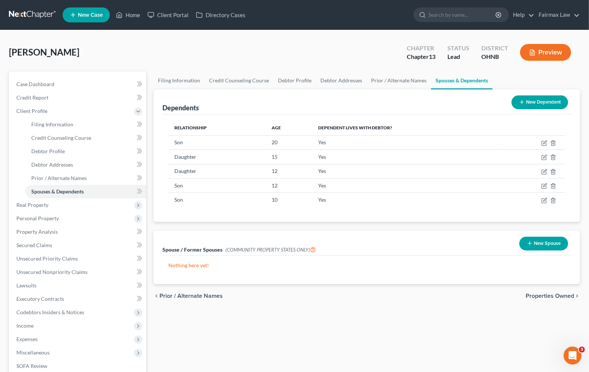
scroll to position [117, 0]
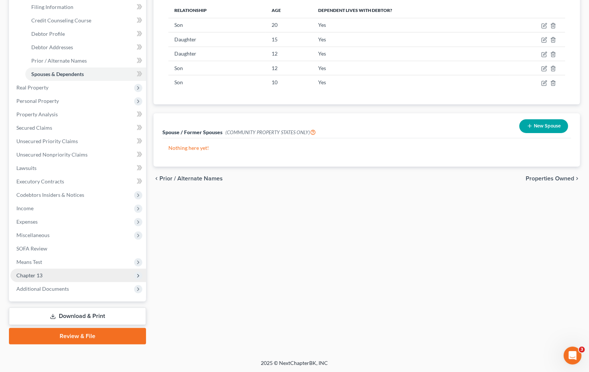
click at [32, 274] on span "Chapter 13" at bounding box center [29, 275] width 26 height 6
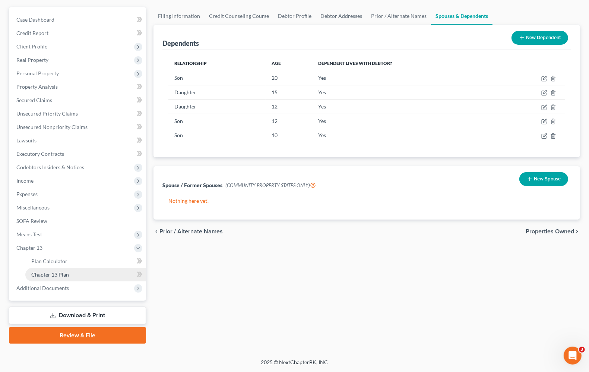
scroll to position [64, 0]
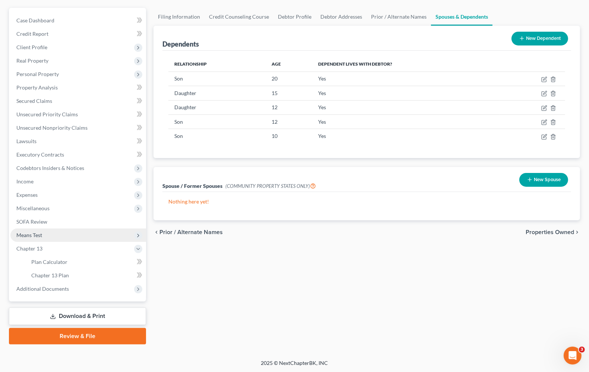
click at [35, 233] on span "Means Test" at bounding box center [29, 235] width 26 height 6
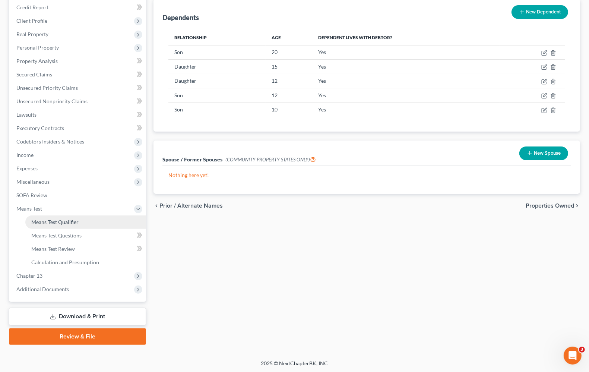
click at [50, 225] on link "Means Test Qualifier" at bounding box center [85, 221] width 121 height 13
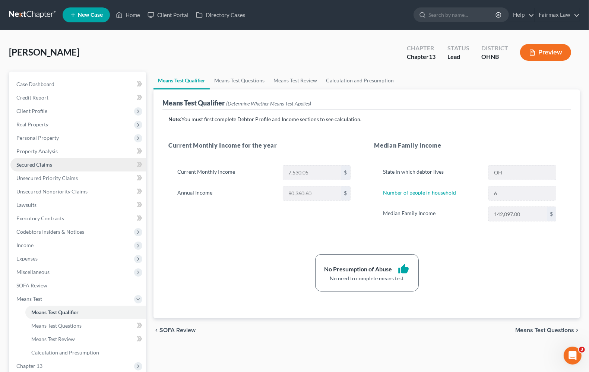
click at [44, 160] on link "Secured Claims" at bounding box center [78, 164] width 136 height 13
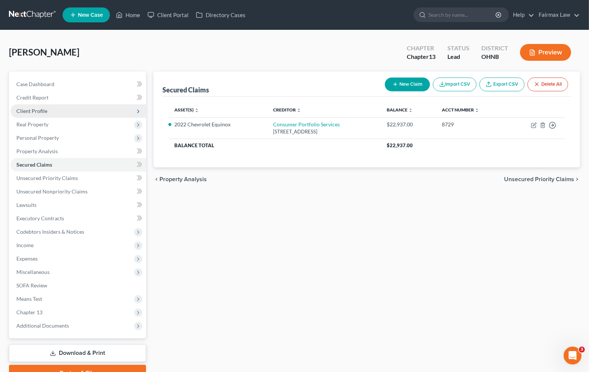
click at [39, 110] on span "Client Profile" at bounding box center [31, 111] width 31 height 6
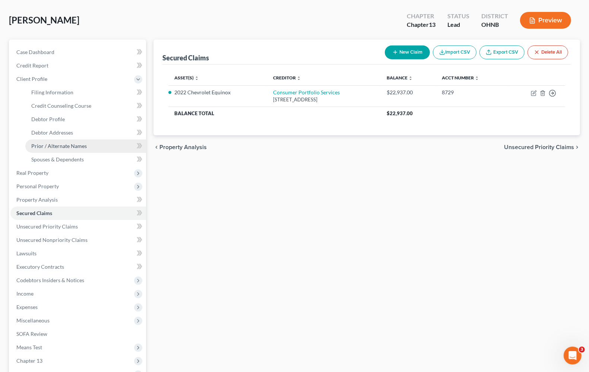
scroll to position [24, 0]
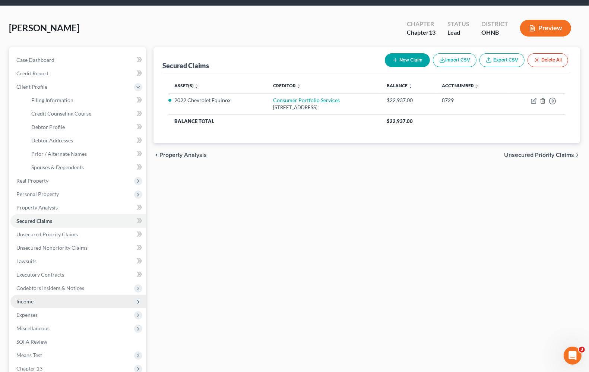
click at [29, 303] on span "Income" at bounding box center [78, 301] width 136 height 13
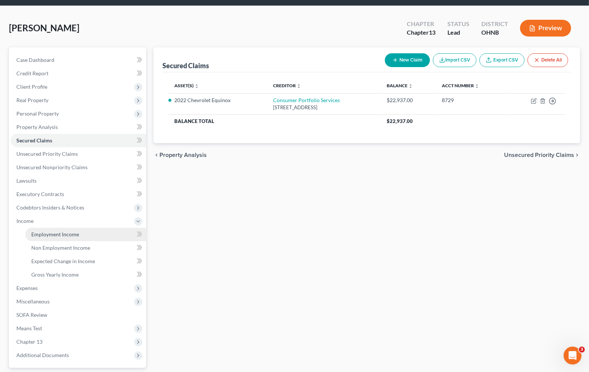
click at [59, 229] on link "Employment Income" at bounding box center [85, 234] width 121 height 13
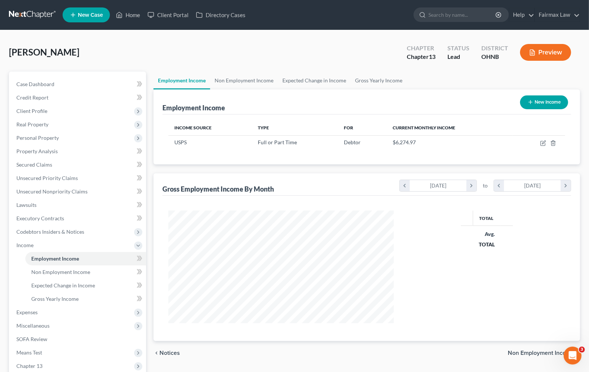
scroll to position [134, 239]
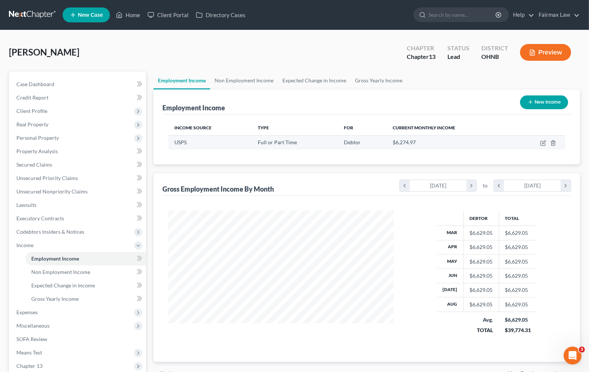
click at [539, 143] on td at bounding box center [538, 142] width 53 height 14
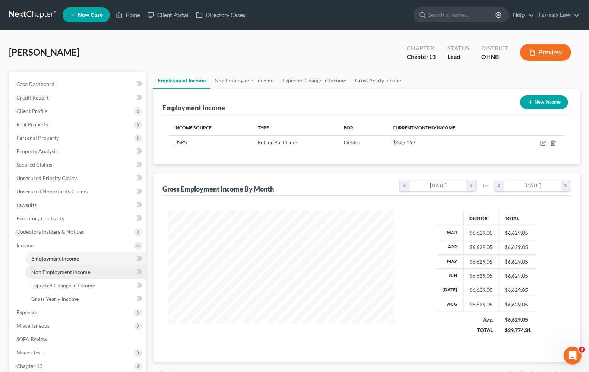
click at [47, 270] on span "Non Employment Income" at bounding box center [60, 271] width 59 height 6
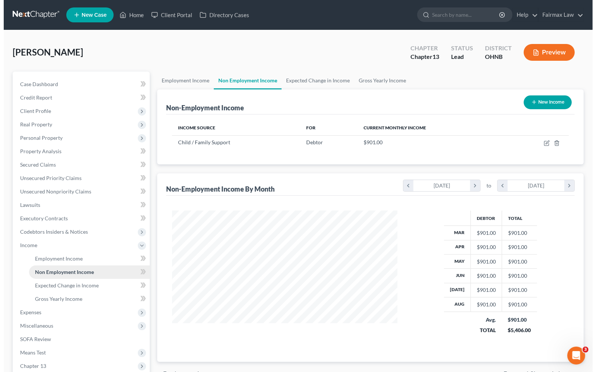
scroll to position [134, 239]
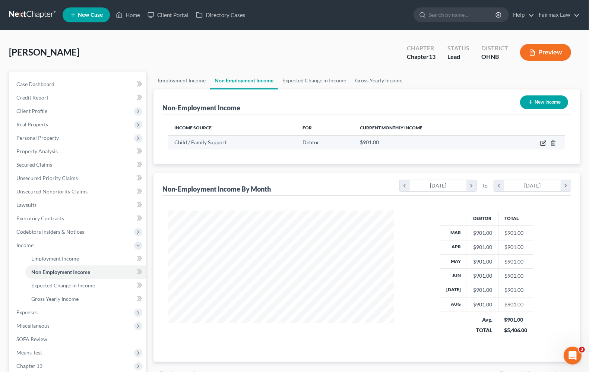
click at [542, 141] on icon "button" at bounding box center [543, 143] width 6 height 6
select select "7"
select select "0"
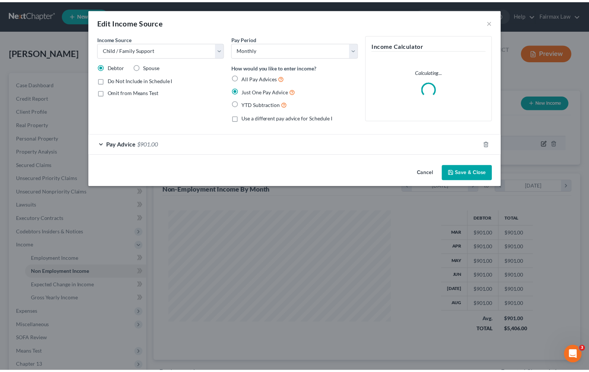
scroll to position [134, 243]
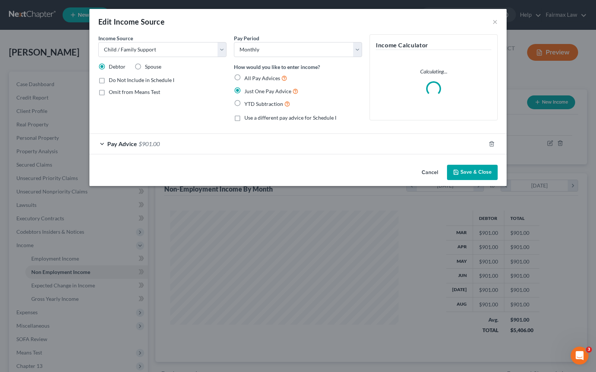
click at [131, 143] on span "Pay Advice" at bounding box center [122, 143] width 30 height 7
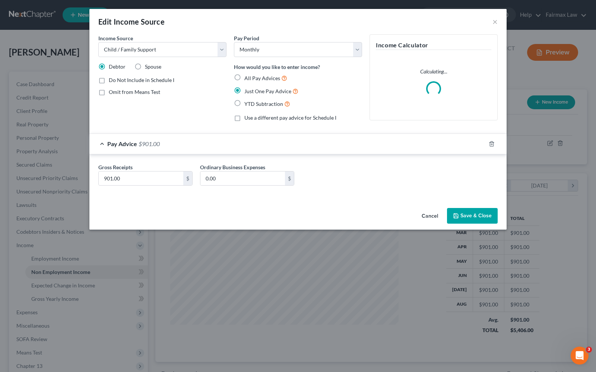
click at [491, 23] on div "Edit Income Source ×" at bounding box center [297, 21] width 417 height 25
click at [496, 20] on button "×" at bounding box center [494, 21] width 5 height 9
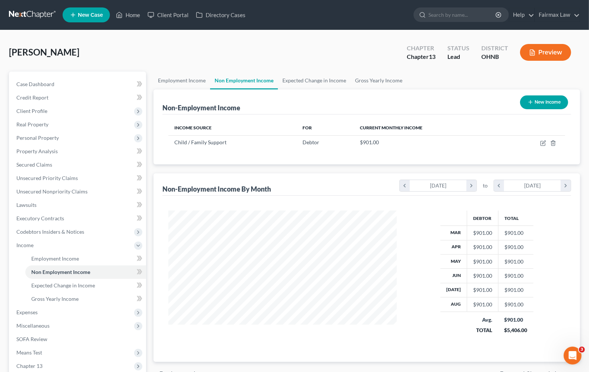
scroll to position [372208, 372102]
click at [128, 16] on link "Home" at bounding box center [128, 14] width 32 height 13
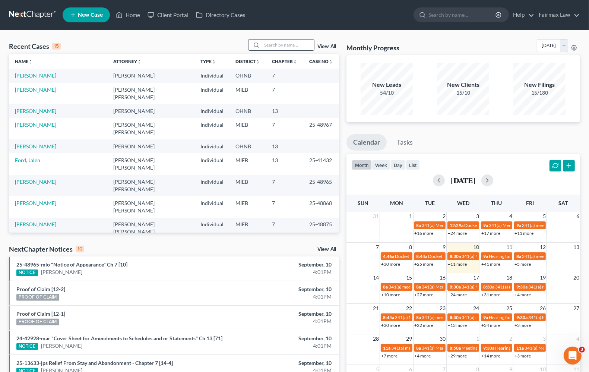
click at [304, 45] on input "search" at bounding box center [288, 44] width 52 height 11
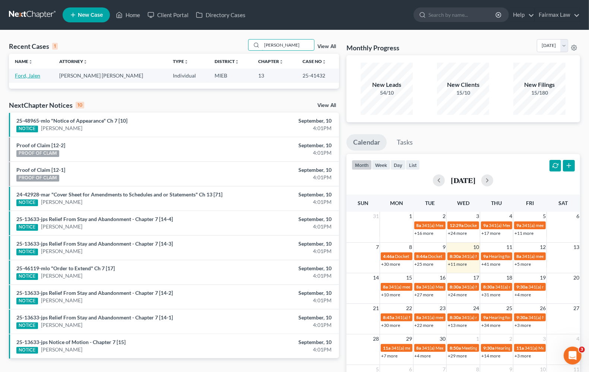
type input "jalen ford"
click at [26, 75] on link "Ford, Jalen" at bounding box center [27, 75] width 25 height 6
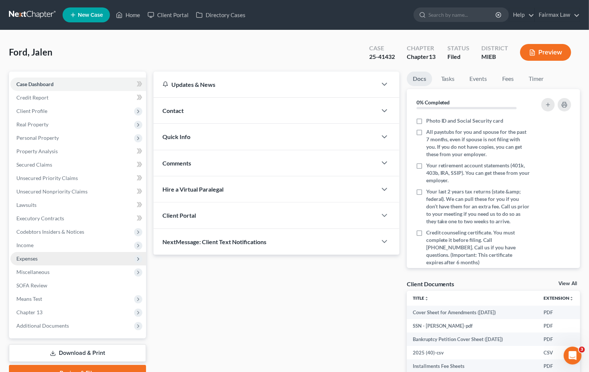
drag, startPoint x: 26, startPoint y: 244, endPoint x: 79, endPoint y: 252, distance: 52.8
click at [26, 245] on span "Income" at bounding box center [24, 245] width 17 height 6
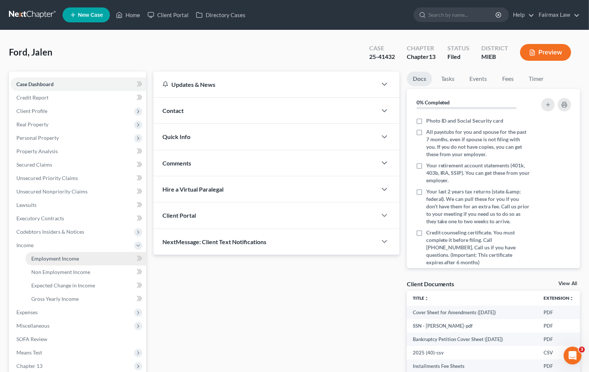
click at [73, 260] on span "Employment Income" at bounding box center [55, 258] width 48 height 6
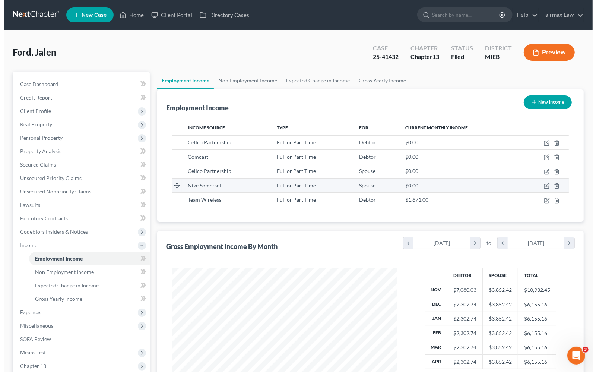
scroll to position [134, 239]
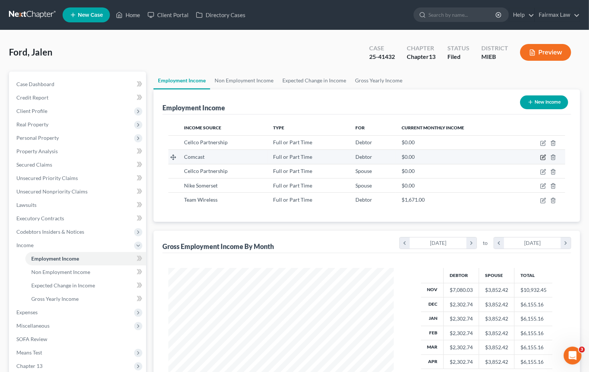
click at [545, 157] on icon "button" at bounding box center [543, 157] width 6 height 6
select select "0"
select select "23"
select select "2"
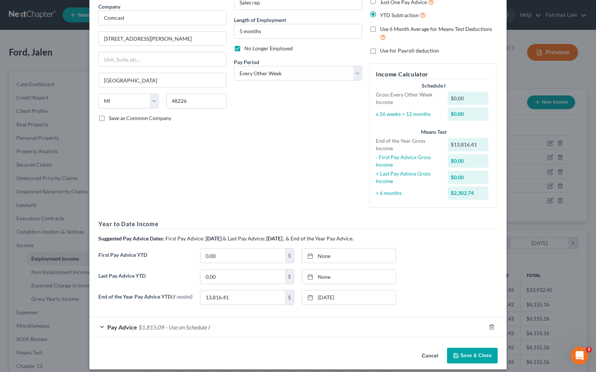
scroll to position [68, 0]
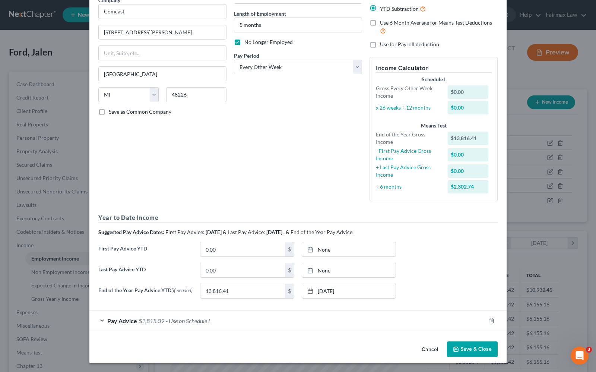
click at [117, 319] on span "Pay Advice" at bounding box center [122, 320] width 30 height 7
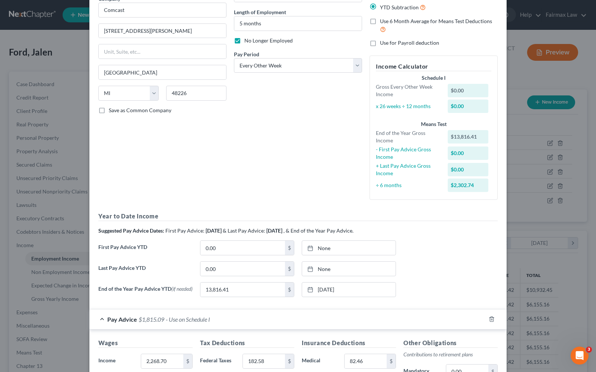
click at [183, 194] on div "Employment Type * Select Full or Part Time Employment Self Employment Company *…" at bounding box center [163, 85] width 136 height 239
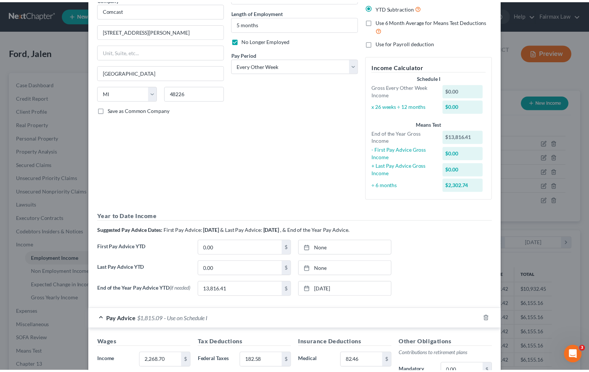
scroll to position [0, 0]
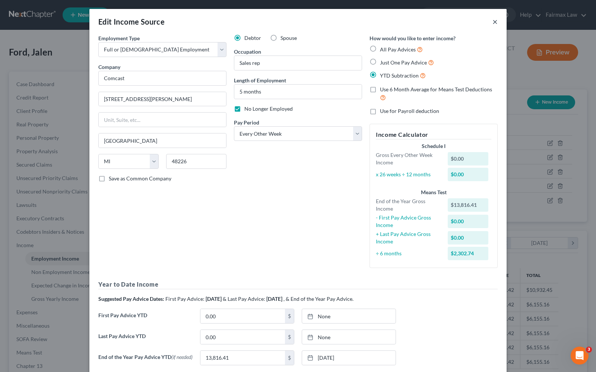
drag, startPoint x: 490, startPoint y: 19, endPoint x: 500, endPoint y: 20, distance: 9.7
click at [492, 20] on button "×" at bounding box center [494, 21] width 5 height 9
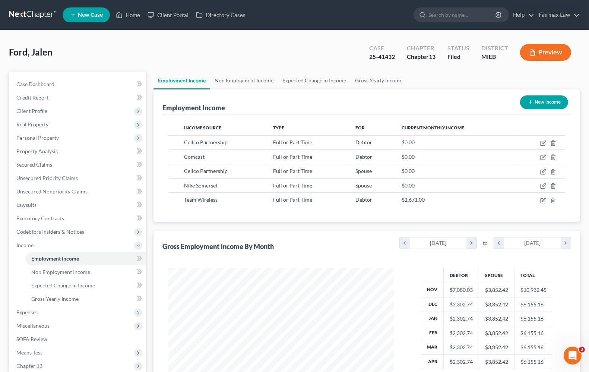
scroll to position [372208, 372102]
click at [35, 310] on span "Expenses" at bounding box center [26, 312] width 21 height 6
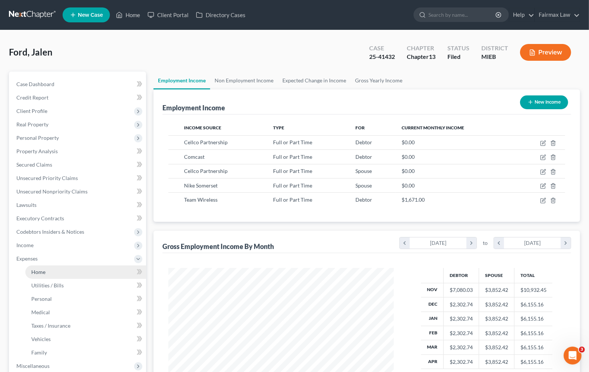
click at [47, 273] on link "Home" at bounding box center [85, 271] width 121 height 13
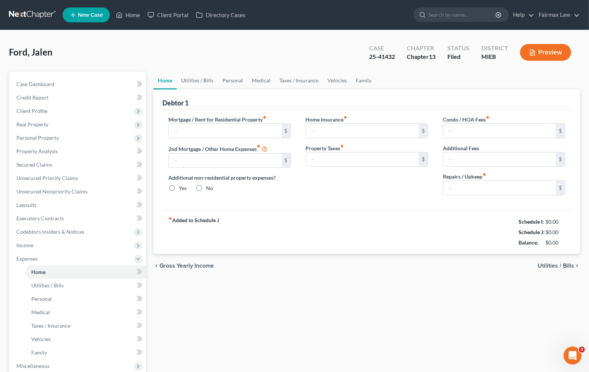
type input "0.00"
radio input "true"
type input "0.00"
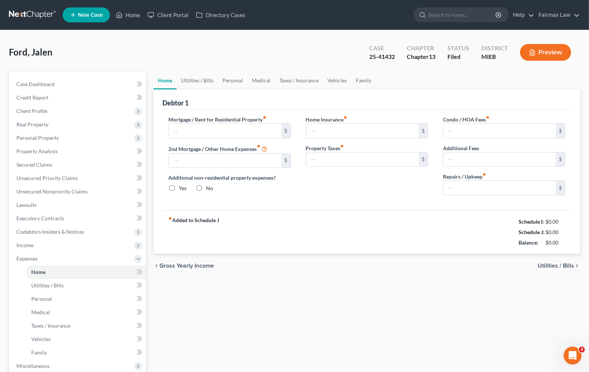
type input "0.00"
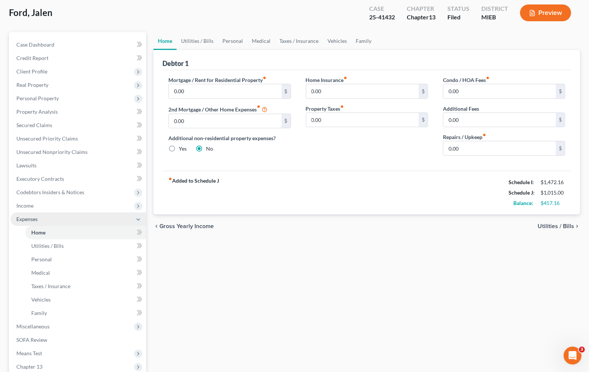
scroll to position [38, 0]
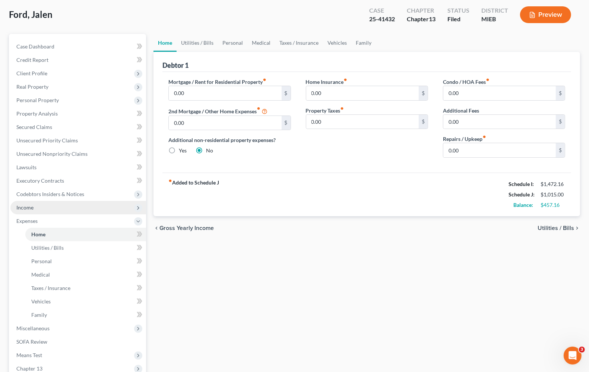
click at [34, 211] on span "Income" at bounding box center [78, 207] width 136 height 13
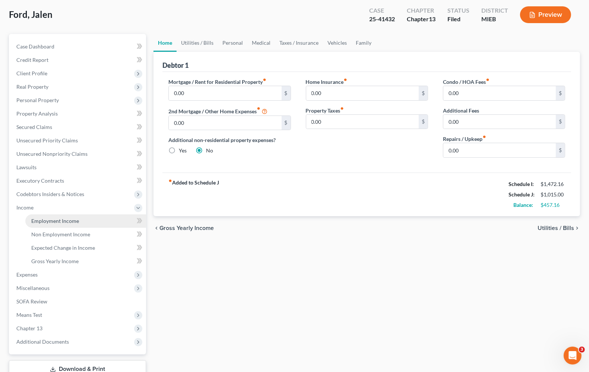
click at [42, 220] on span "Employment Income" at bounding box center [55, 220] width 48 height 6
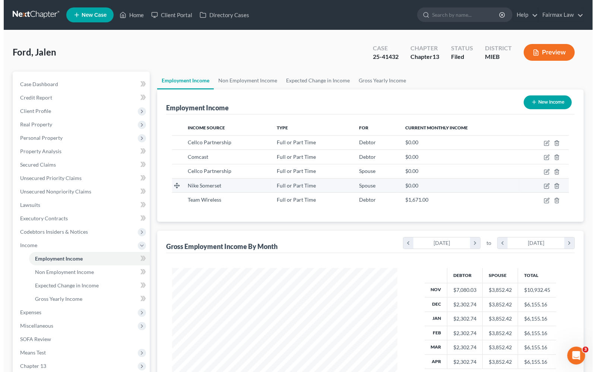
scroll to position [47, 0]
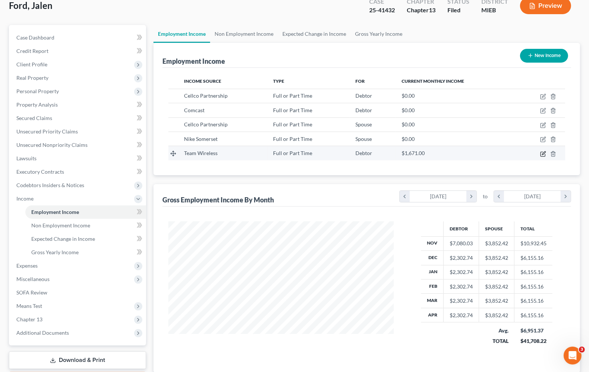
click at [545, 155] on icon "button" at bounding box center [542, 154] width 4 height 4
select select "0"
select select "52"
select select "1"
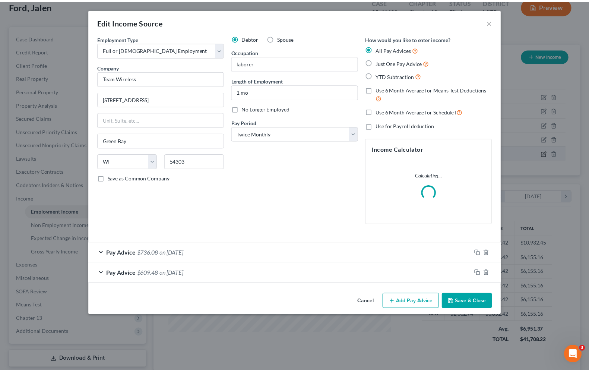
scroll to position [134, 243]
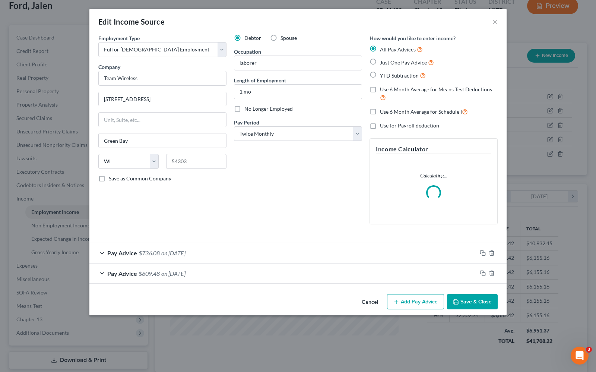
click at [131, 255] on span "Pay Advice" at bounding box center [122, 252] width 30 height 7
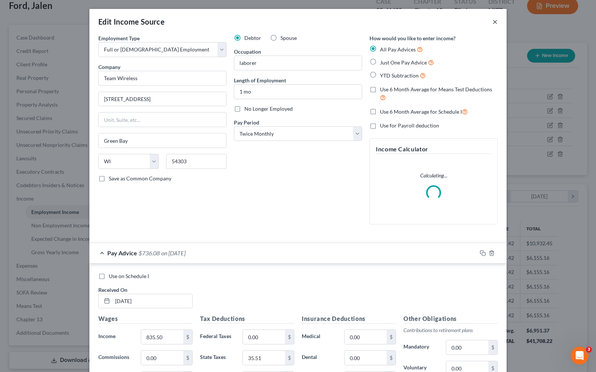
click at [492, 22] on button "×" at bounding box center [494, 21] width 5 height 9
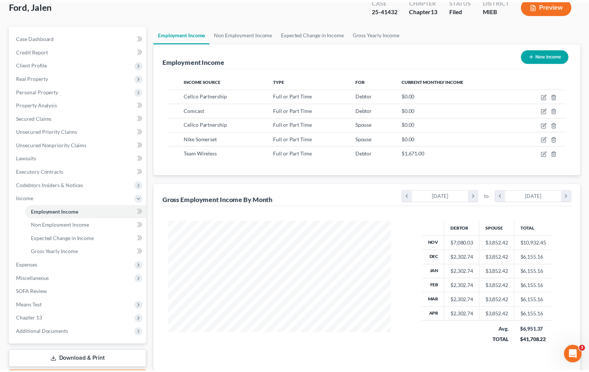
scroll to position [372208, 372102]
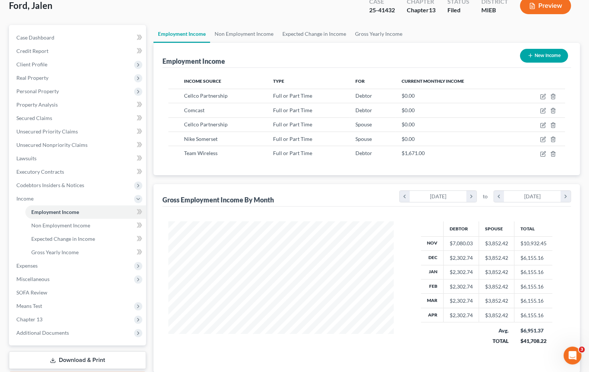
click at [297, 204] on div "Gross Employment Income By Month chevron_left November 2024 chevron_right to ch…" at bounding box center [366, 195] width 408 height 22
click at [318, 196] on div "Gross Employment Income By Month chevron_left November 2024 chevron_right to ch…" at bounding box center [366, 195] width 408 height 22
click at [34, 268] on span "Expenses" at bounding box center [78, 265] width 136 height 13
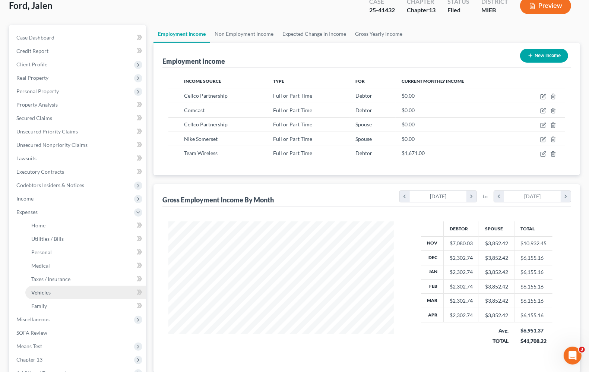
click at [48, 296] on link "Vehicles" at bounding box center [85, 292] width 121 height 13
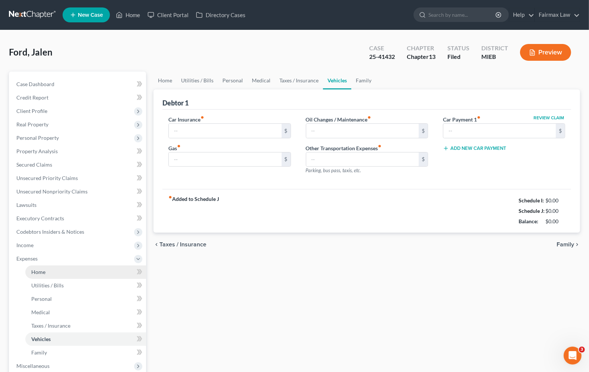
type input "0.00"
type input "300.00"
type input "65.00"
type input "0.00"
click at [206, 132] on input "0.00" at bounding box center [225, 131] width 112 height 14
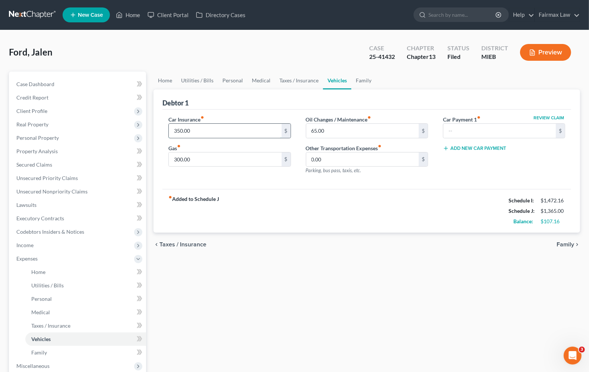
type input "350.00"
click at [299, 233] on div "chevron_left Taxes / Insurance Family chevron_right" at bounding box center [366, 244] width 426 height 24
click at [159, 244] on span "Taxes / Insurance" at bounding box center [182, 244] width 47 height 6
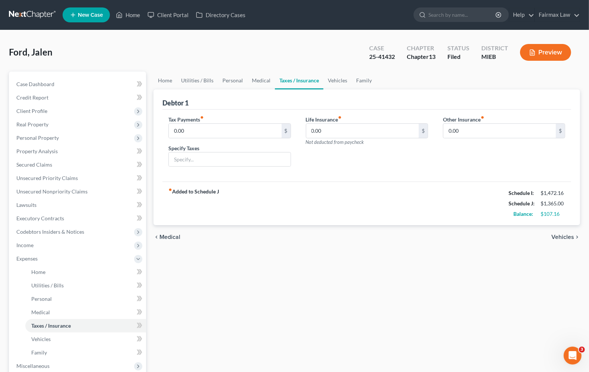
click at [166, 236] on span "Medical" at bounding box center [169, 237] width 21 height 6
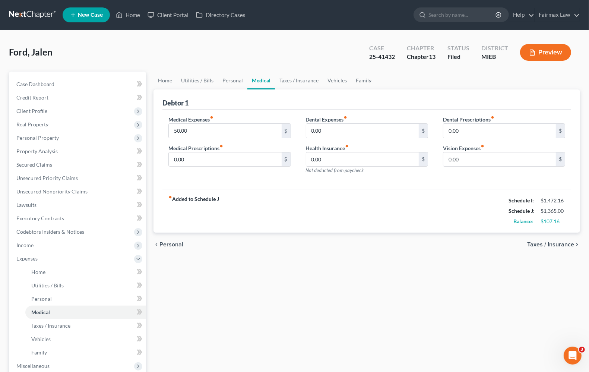
click at [168, 244] on span "Personal" at bounding box center [171, 244] width 24 height 6
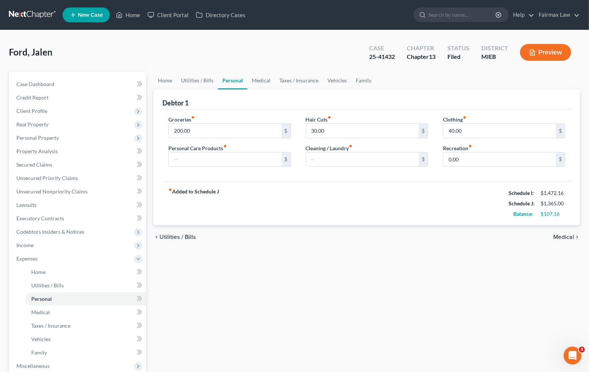
click at [172, 235] on span "Utilities / Bills" at bounding box center [177, 237] width 36 height 6
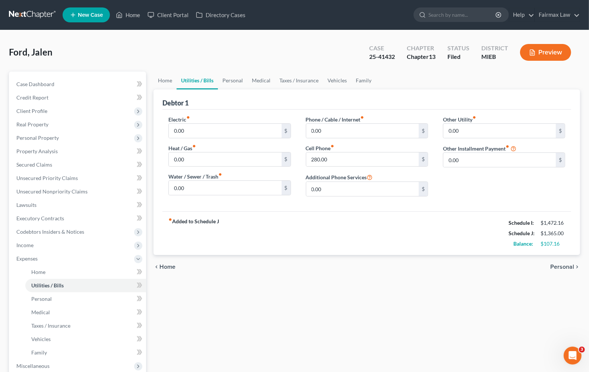
click at [162, 264] on span "Home" at bounding box center [167, 267] width 16 height 6
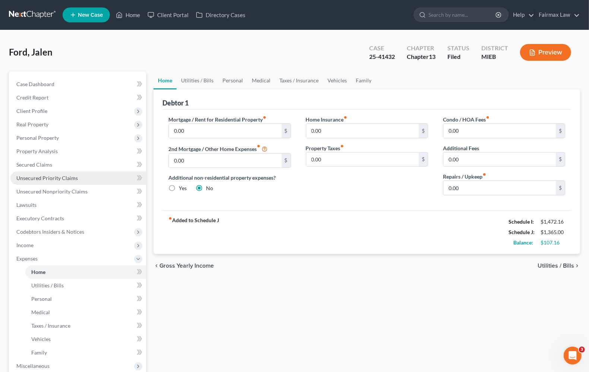
click at [50, 182] on link "Unsecured Priority Claims" at bounding box center [78, 177] width 136 height 13
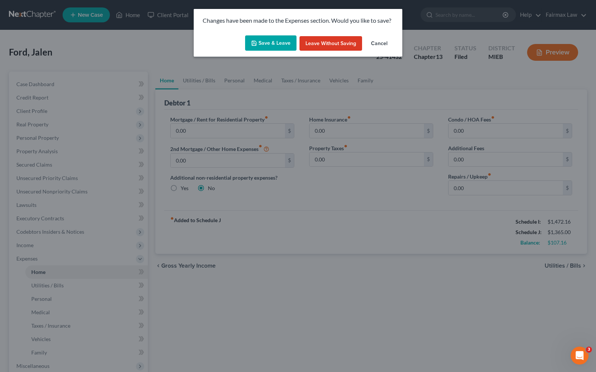
click at [265, 43] on button "Save & Leave" at bounding box center [270, 43] width 51 height 16
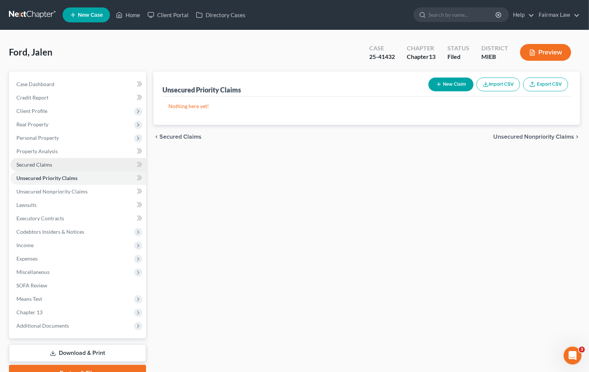
click at [32, 164] on span "Secured Claims" at bounding box center [34, 164] width 36 height 6
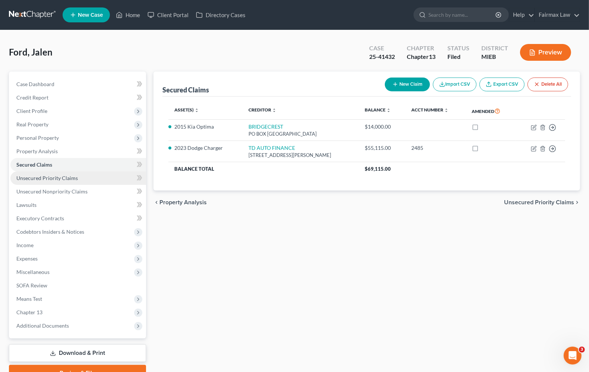
click at [31, 176] on span "Unsecured Priority Claims" at bounding box center [46, 178] width 61 height 6
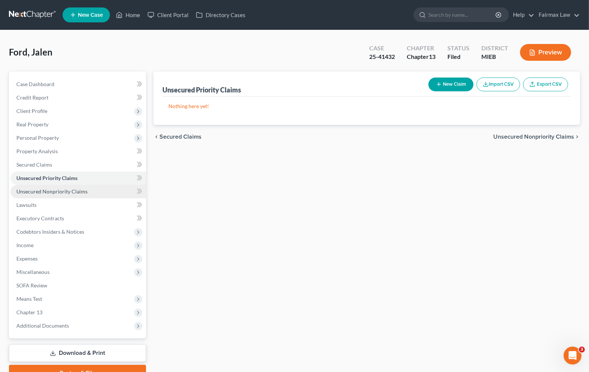
click at [30, 189] on span "Unsecured Nonpriority Claims" at bounding box center [51, 191] width 71 height 6
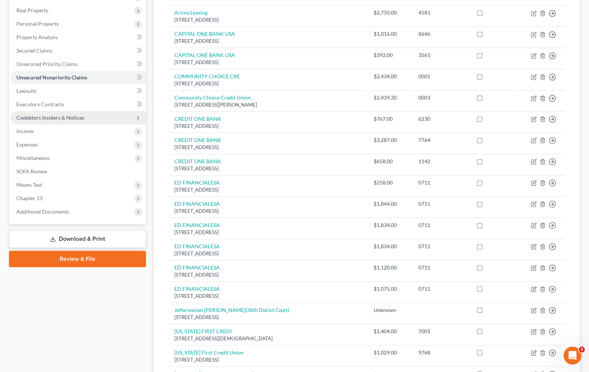
scroll to position [60, 0]
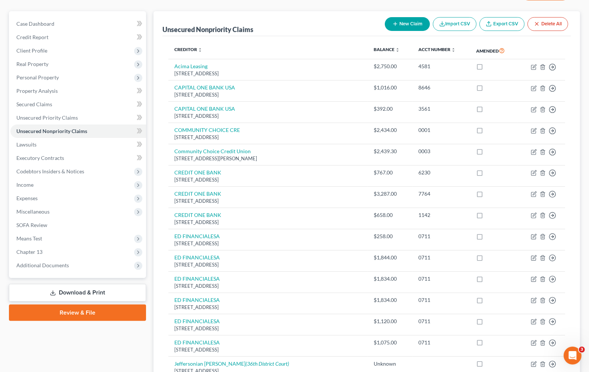
click at [96, 339] on div "Case Dashboard Payments Invoices Payments Payments Credit Report Client Profile" at bounding box center [77, 316] width 144 height 610
click at [90, 336] on div "Case Dashboard Payments Invoices Payments Payments Credit Report Client Profile" at bounding box center [77, 316] width 144 height 610
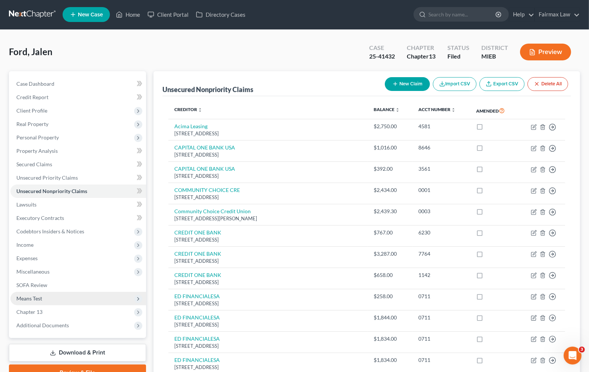
scroll to position [0, 0]
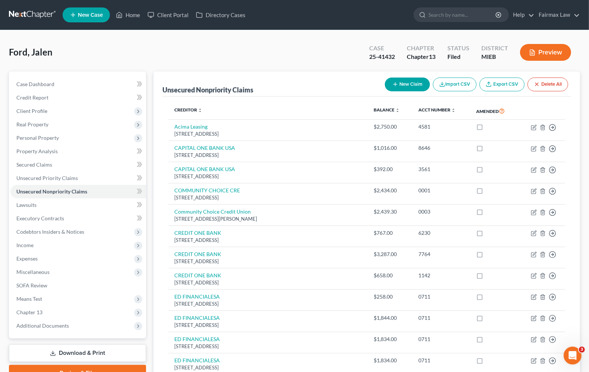
click at [233, 59] on div "Ford, Jalen Upgraded Case 25-41432 Chapter Chapter 13 Status Filed District MIE…" at bounding box center [294, 55] width 571 height 32
click at [136, 15] on link "Home" at bounding box center [128, 14] width 32 height 13
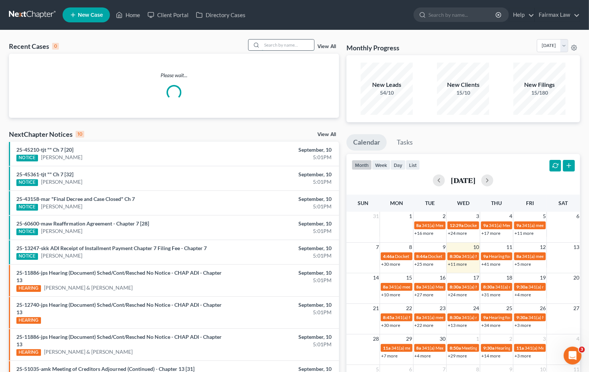
click at [283, 48] on input "search" at bounding box center [288, 44] width 52 height 11
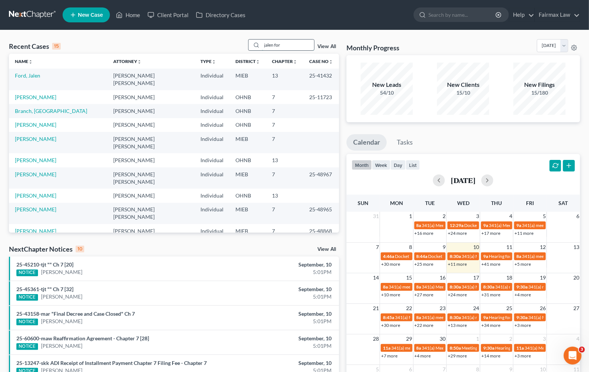
type input "jalen ford"
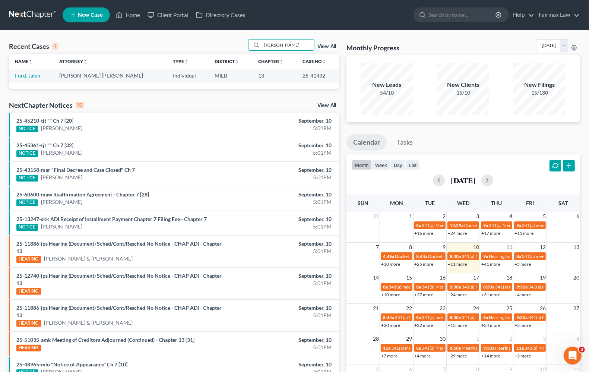
drag, startPoint x: 302, startPoint y: 42, endPoint x: 127, endPoint y: 33, distance: 174.9
click at [127, 33] on div "Recent Cases 1 jalen ford View All Name unfold_more expand_more expand_less Att…" at bounding box center [294, 223] width 589 height 386
type input "crystal tompkins"
click at [29, 76] on link "[PERSON_NAME]" at bounding box center [35, 75] width 41 height 6
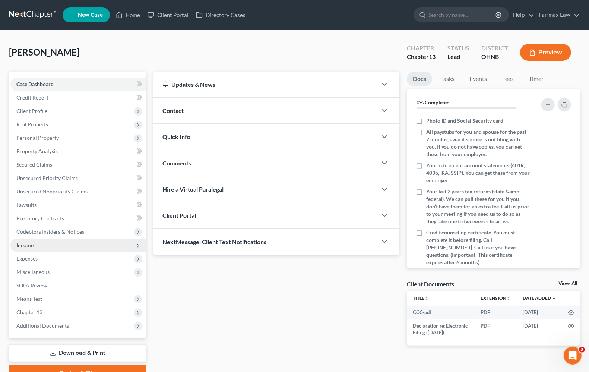
click at [27, 248] on span "Income" at bounding box center [78, 244] width 136 height 13
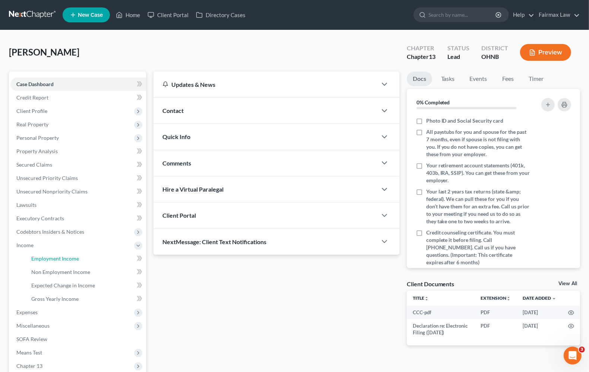
click at [52, 258] on span "Employment Income" at bounding box center [55, 258] width 48 height 6
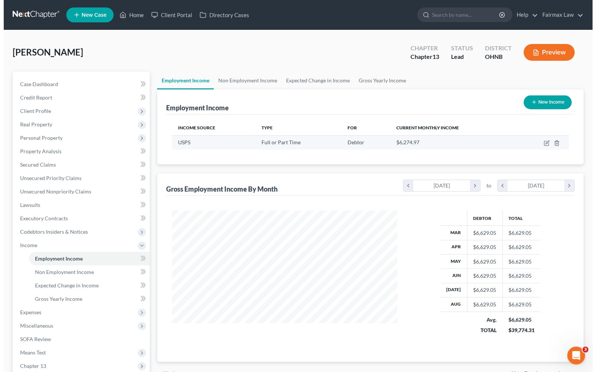
scroll to position [134, 239]
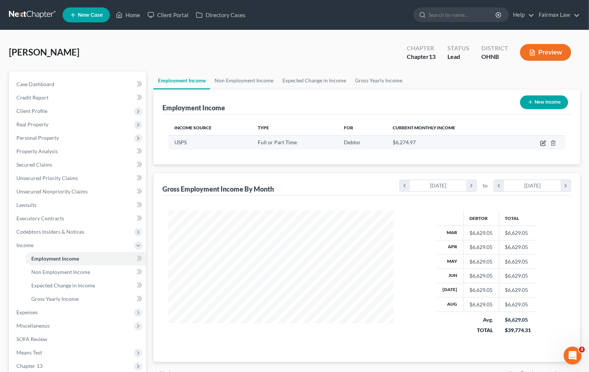
click at [542, 142] on icon "button" at bounding box center [543, 143] width 6 height 6
select select "0"
select select "36"
select select "2"
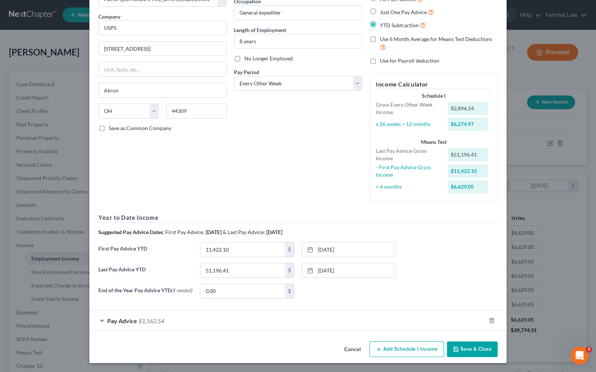
scroll to position [53, 0]
click at [130, 317] on span "Pay Advice" at bounding box center [122, 320] width 30 height 7
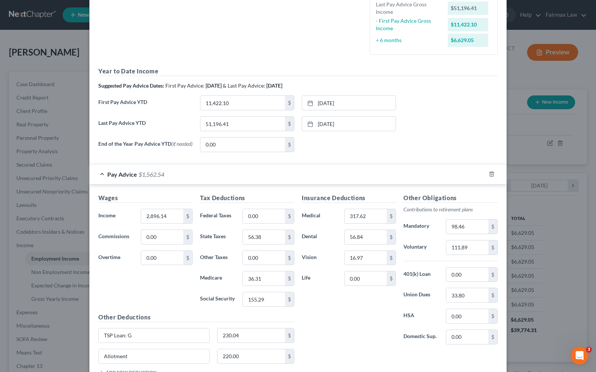
scroll to position [239, 0]
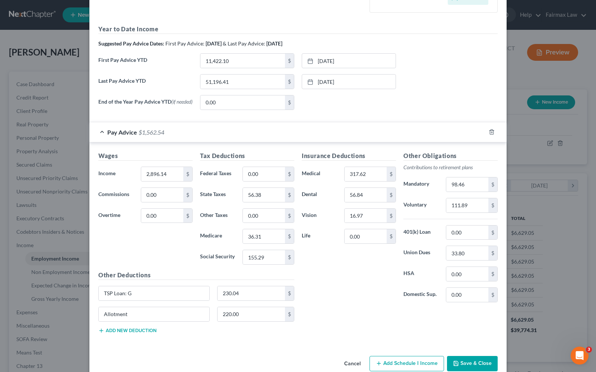
click at [119, 135] on span "Pay Advice" at bounding box center [122, 131] width 30 height 7
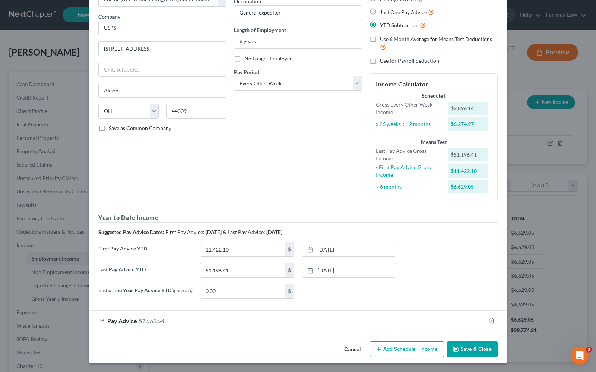
scroll to position [53, 0]
click at [158, 319] on span "$1,562.54" at bounding box center [152, 320] width 26 height 7
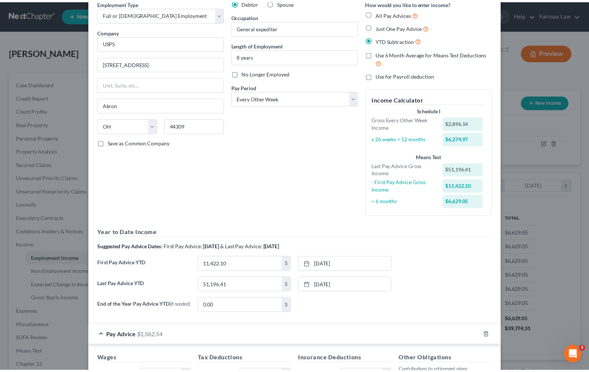
scroll to position [0, 0]
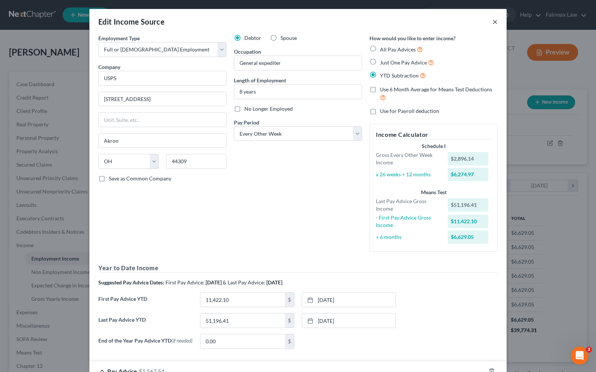
click at [492, 23] on button "×" at bounding box center [494, 21] width 5 height 9
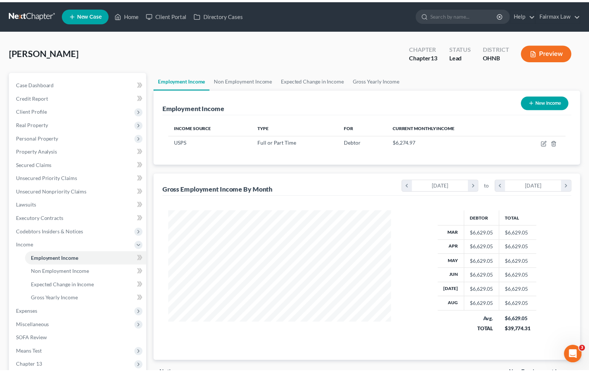
scroll to position [372208, 372102]
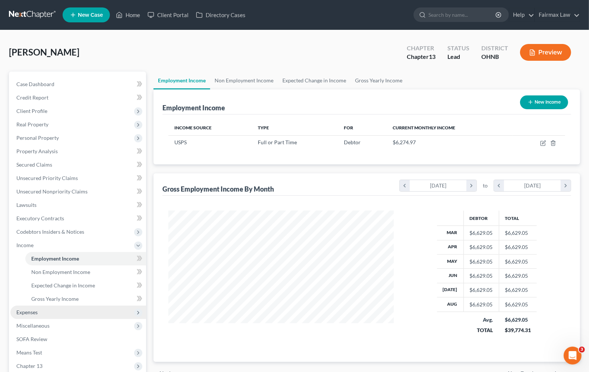
click at [32, 312] on span "Expenses" at bounding box center [26, 312] width 21 height 6
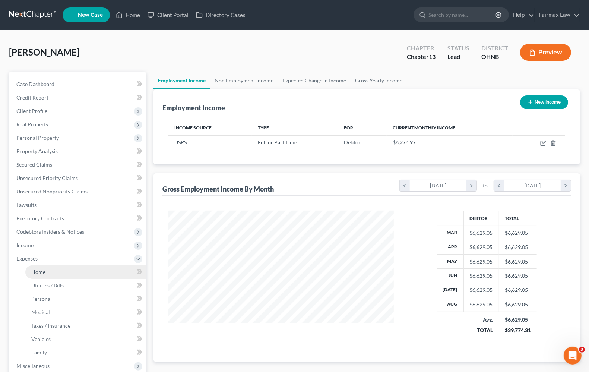
click at [42, 271] on span "Home" at bounding box center [38, 271] width 14 height 6
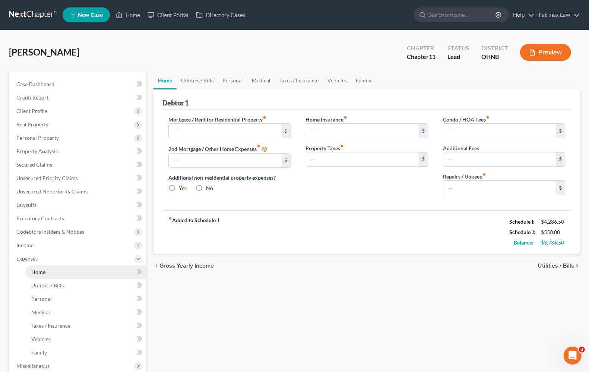
type input "1,850.00"
type input "0.00"
radio input "true"
type input "0.00"
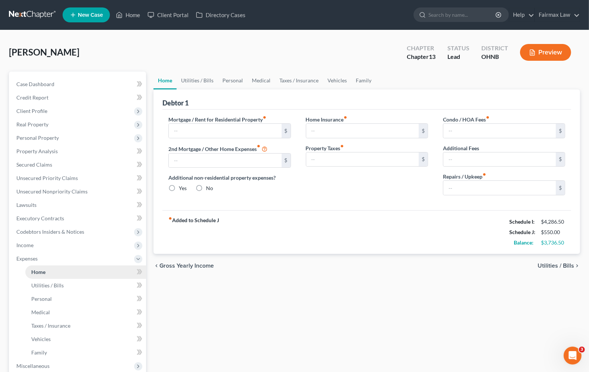
type input "0.00"
click at [560, 264] on span "Utilities / Bills" at bounding box center [555, 266] width 36 height 6
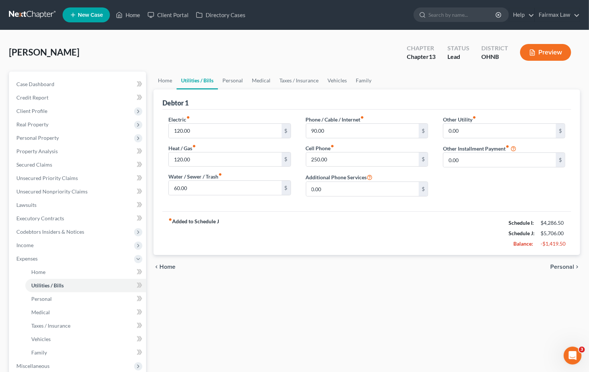
click at [561, 264] on span "Personal" at bounding box center [562, 267] width 24 height 6
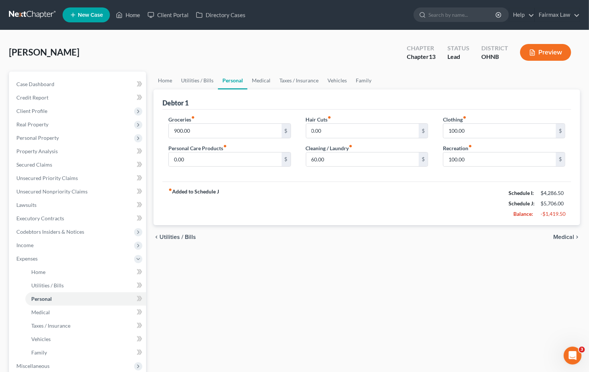
click at [563, 241] on div "chevron_left Utilities / Bills Medical chevron_right" at bounding box center [366, 237] width 426 height 24
click at [564, 237] on span "Medical" at bounding box center [563, 237] width 21 height 6
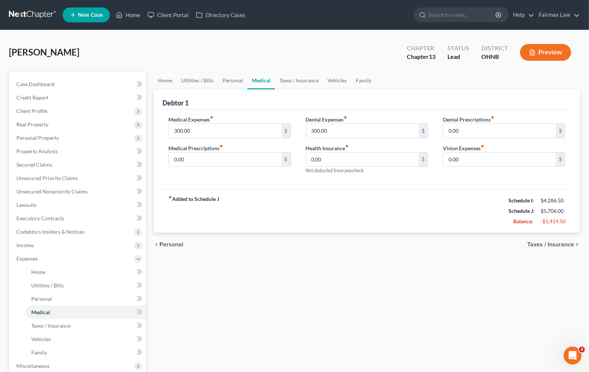
click at [563, 246] on span "Taxes / Insurance" at bounding box center [550, 244] width 47 height 6
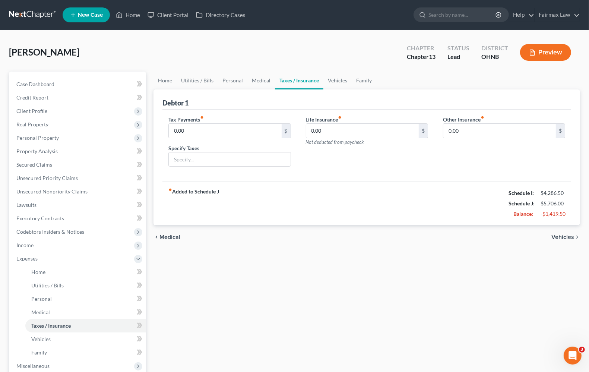
click at [560, 235] on span "Vehicles" at bounding box center [562, 237] width 23 height 6
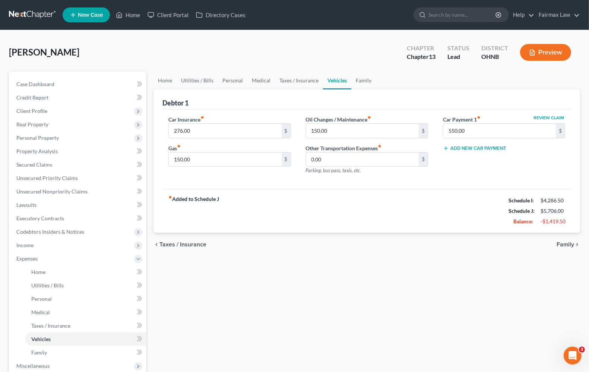
click at [560, 244] on span "Family" at bounding box center [565, 244] width 18 height 6
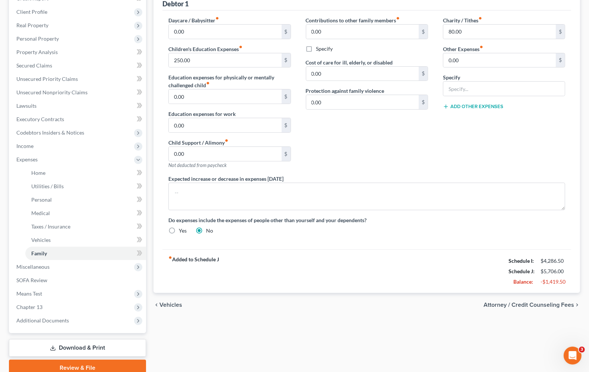
scroll to position [131, 0]
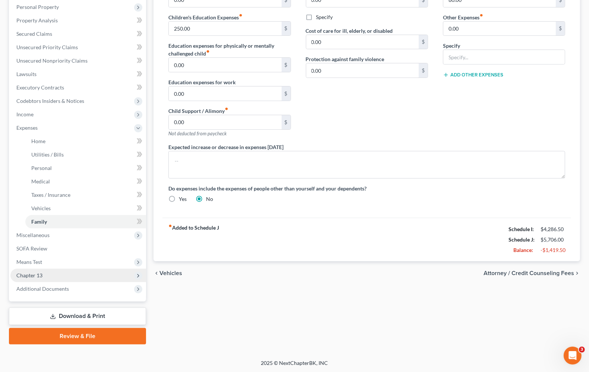
click at [19, 277] on span "Chapter 13" at bounding box center [78, 274] width 136 height 13
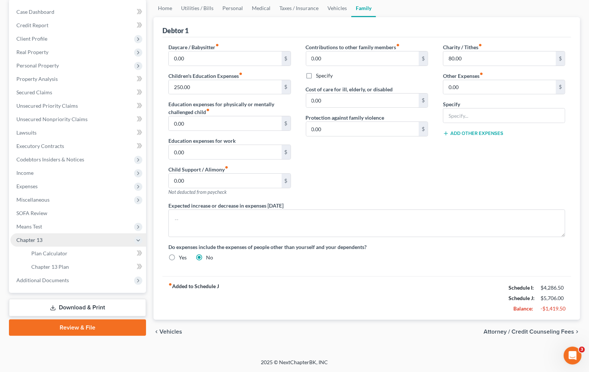
scroll to position [73, 0]
click at [34, 254] on span "Plan Calculator" at bounding box center [49, 253] width 36 height 6
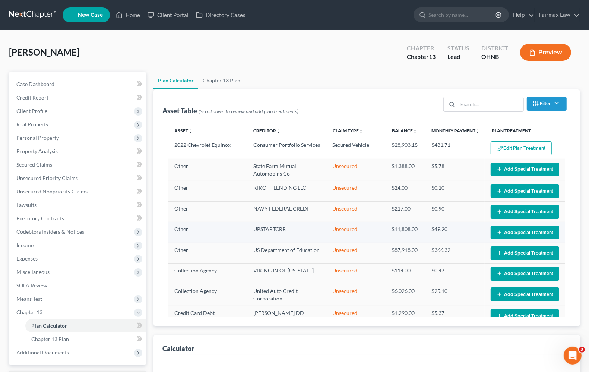
select select "59"
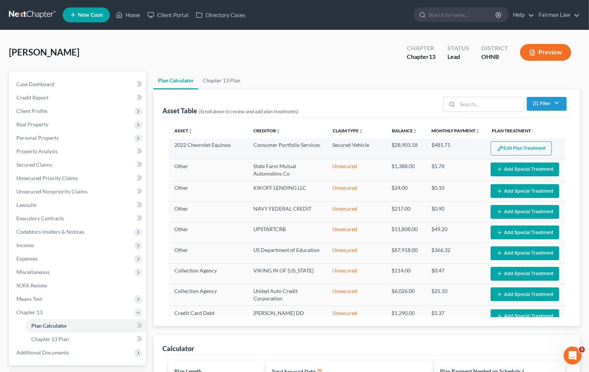
click at [503, 150] on button "Edit Plan Treatment" at bounding box center [520, 148] width 61 height 14
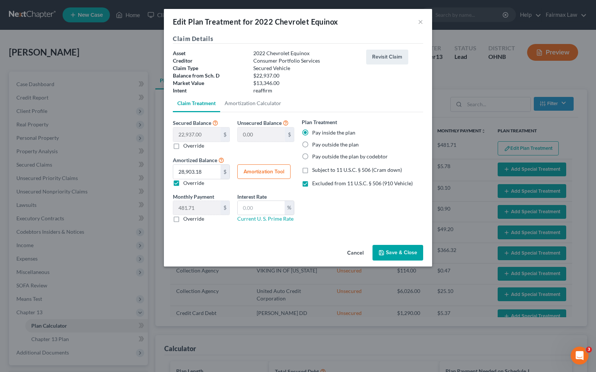
click at [266, 174] on button "Amortization Tool" at bounding box center [263, 171] width 53 height 15
type input "22,937.00"
type input "60"
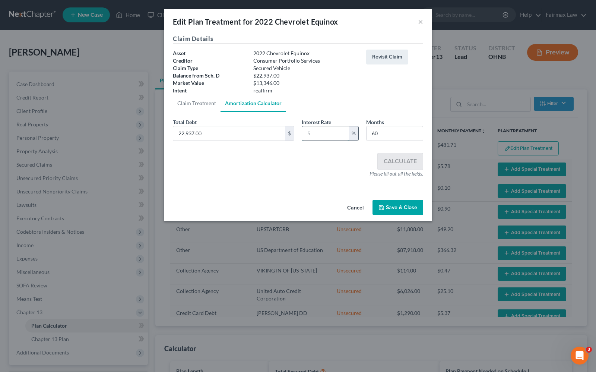
click at [312, 138] on input "text" at bounding box center [325, 133] width 47 height 14
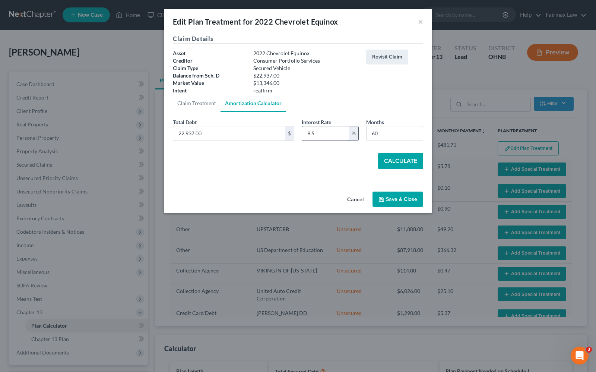
type input "9.5"
click at [395, 159] on button "Calculate" at bounding box center [400, 161] width 45 height 16
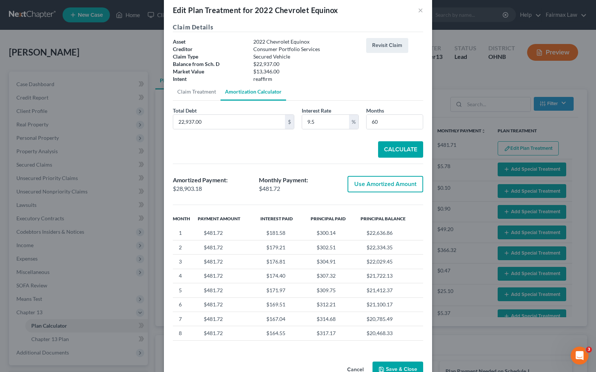
scroll to position [32, 0]
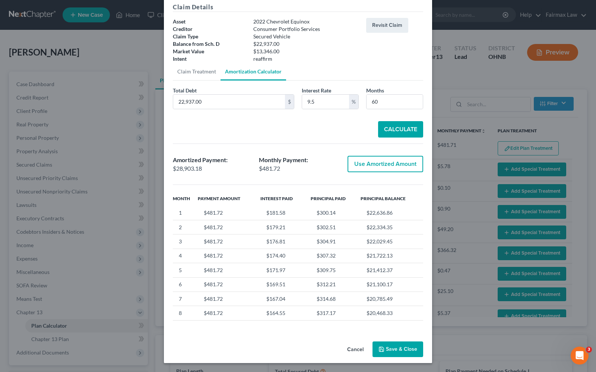
click at [380, 163] on button "Use Amortized Amount" at bounding box center [385, 164] width 76 height 16
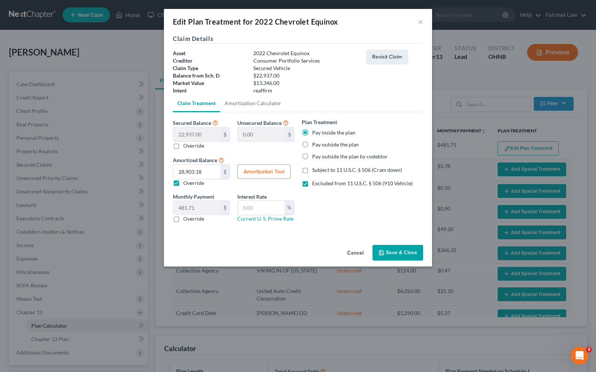
scroll to position [0, 0]
click at [400, 254] on button "Save & Close" at bounding box center [397, 253] width 51 height 16
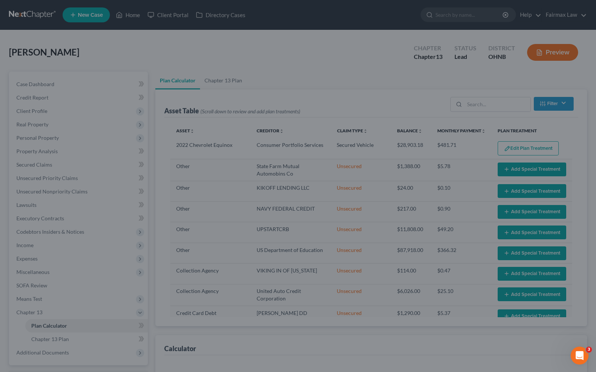
select select "59"
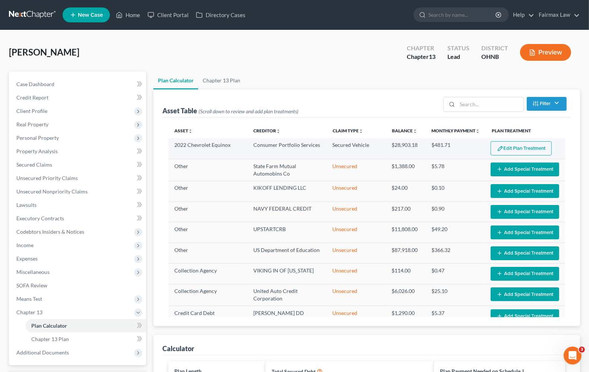
click at [511, 142] on button "Edit Plan Treatment" at bounding box center [520, 148] width 61 height 14
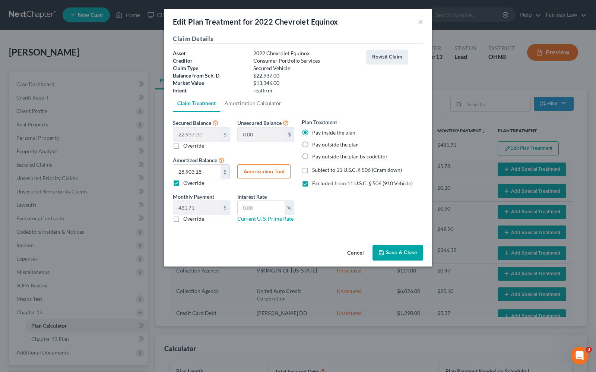
click at [263, 168] on button "Amortization Tool" at bounding box center [263, 171] width 53 height 15
type input "22,937.00"
type input "60"
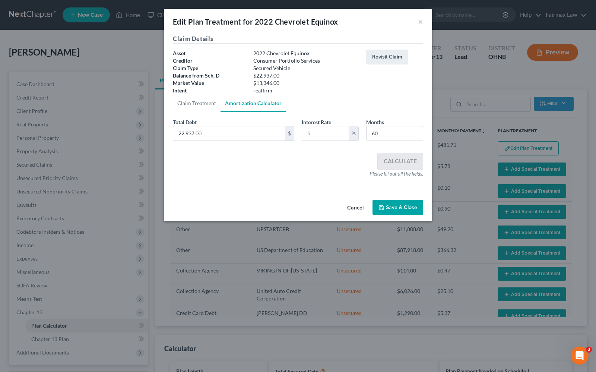
click at [300, 134] on div "Interest Rate %" at bounding box center [330, 129] width 64 height 23
click at [316, 131] on input "text" at bounding box center [325, 133] width 47 height 14
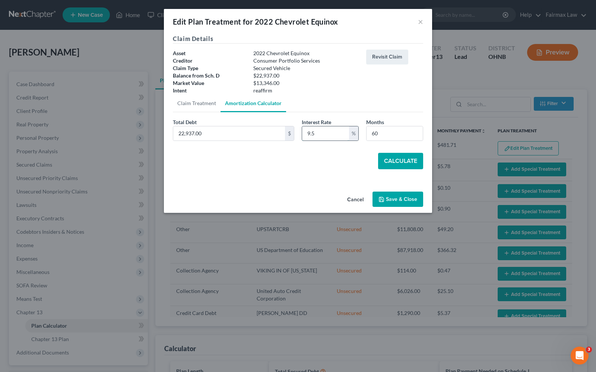
type input "9.5"
click at [395, 163] on button "Calculate" at bounding box center [400, 161] width 45 height 16
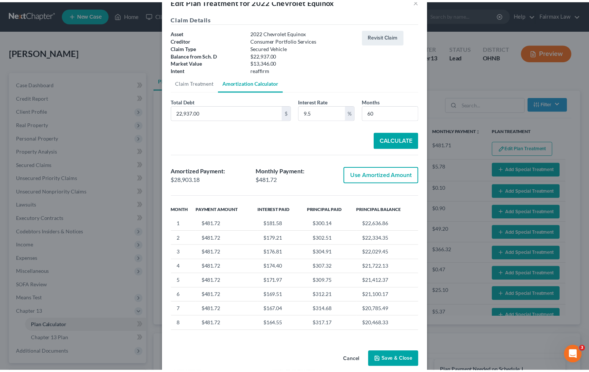
scroll to position [32, 0]
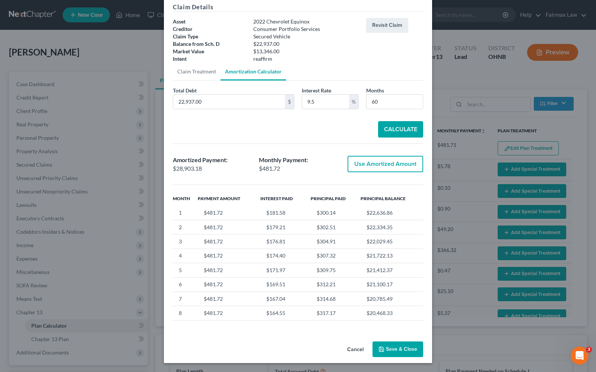
click at [407, 350] on button "Save & Close" at bounding box center [397, 349] width 51 height 16
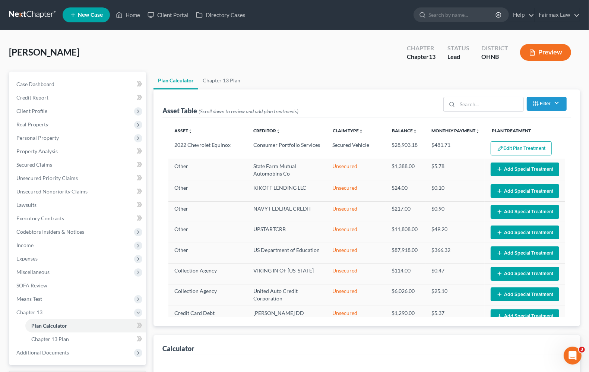
select select "59"
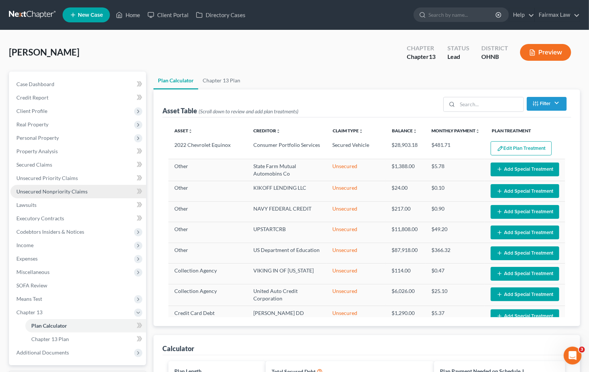
click at [42, 188] on span "Unsecured Nonpriority Claims" at bounding box center [51, 191] width 71 height 6
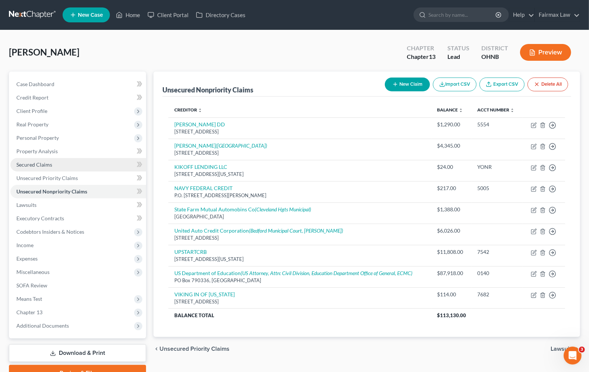
click at [39, 168] on link "Secured Claims" at bounding box center [78, 164] width 136 height 13
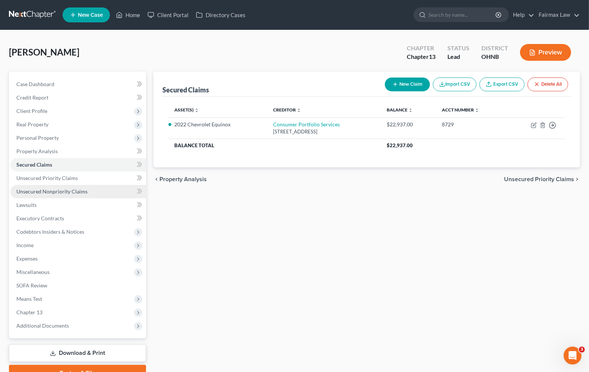
click at [39, 190] on span "Unsecured Nonpriority Claims" at bounding box center [51, 191] width 71 height 6
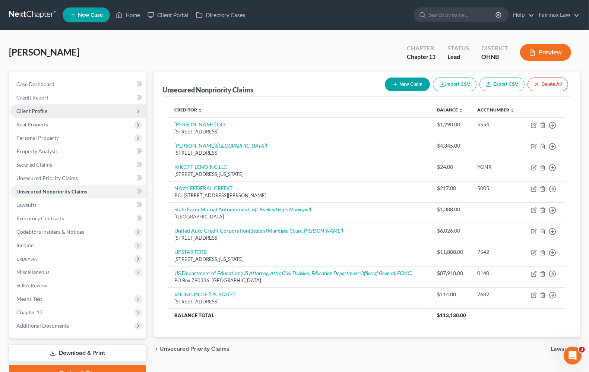
click at [51, 109] on span "Client Profile" at bounding box center [78, 110] width 136 height 13
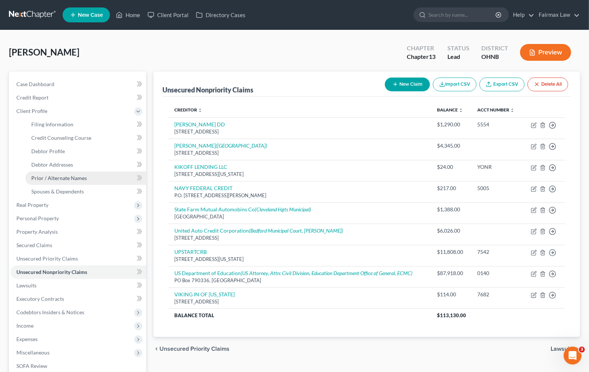
click at [48, 175] on span "Prior / Alternate Names" at bounding box center [58, 178] width 55 height 6
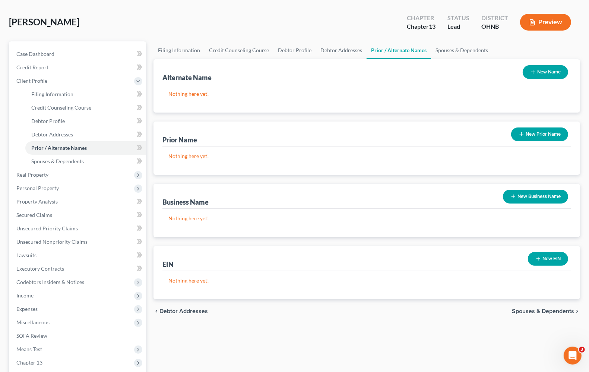
scroll to position [93, 0]
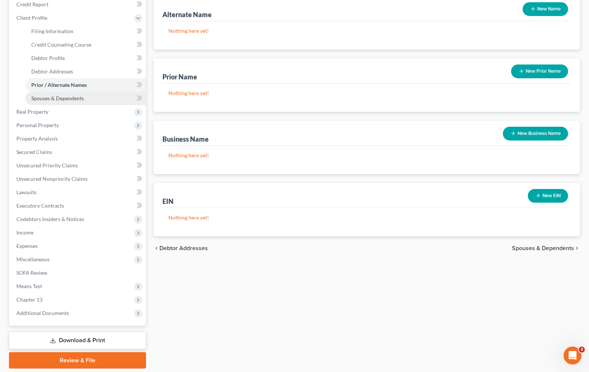
click at [62, 102] on link "Spouses & Dependents" at bounding box center [85, 98] width 121 height 13
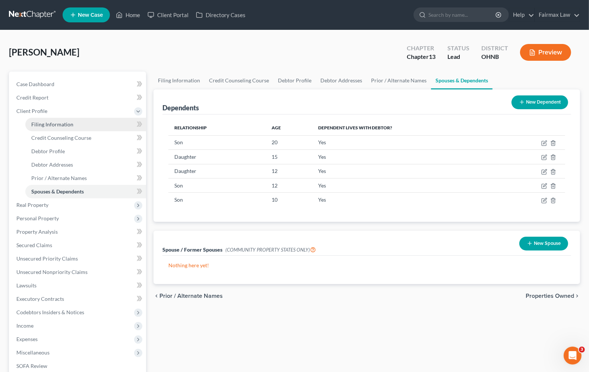
click at [51, 123] on span "Filing Information" at bounding box center [52, 124] width 42 height 6
select select "1"
select select "0"
select select "3"
select select "61"
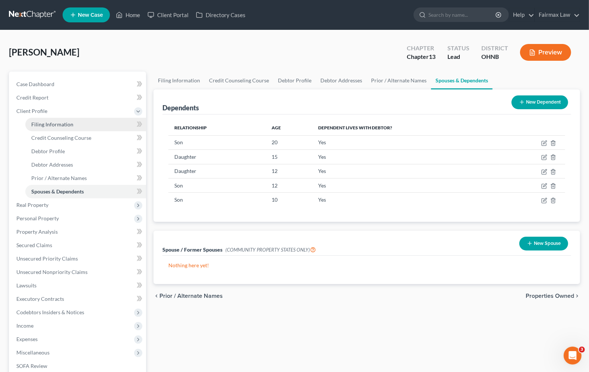
select select "12"
select select "0"
select select "36"
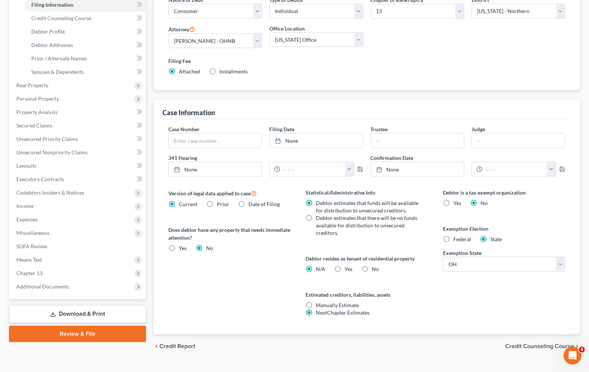
scroll to position [134, 0]
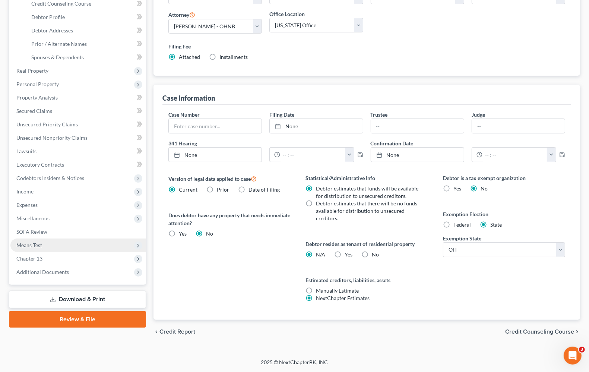
click at [35, 246] on span "Means Test" at bounding box center [29, 245] width 26 height 6
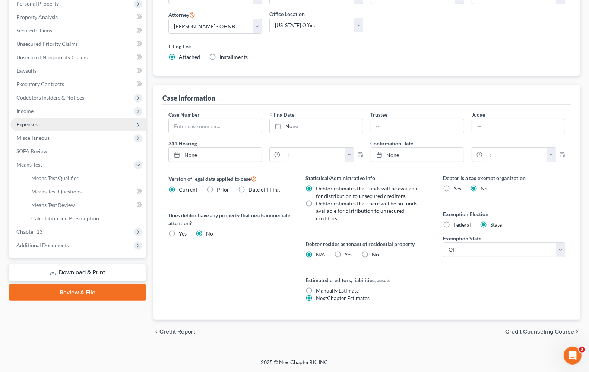
click at [34, 124] on span "Expenses" at bounding box center [26, 124] width 21 height 6
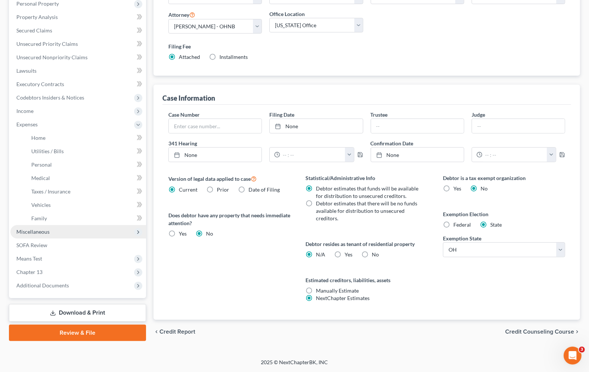
click at [32, 229] on span "Miscellaneous" at bounding box center [32, 231] width 33 height 6
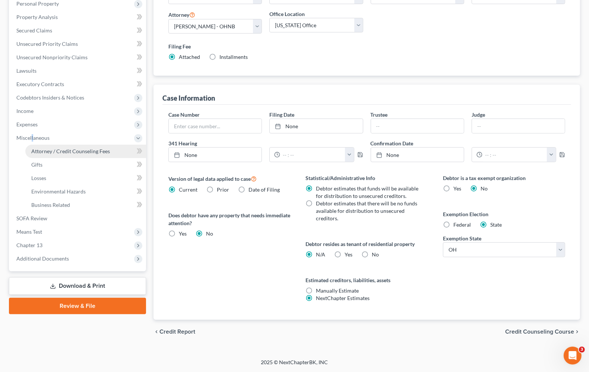
click at [47, 150] on span "Attorney / Credit Counseling Fees" at bounding box center [70, 151] width 79 height 6
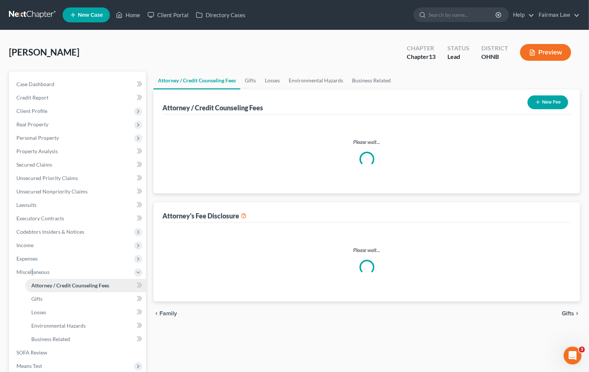
select select "4"
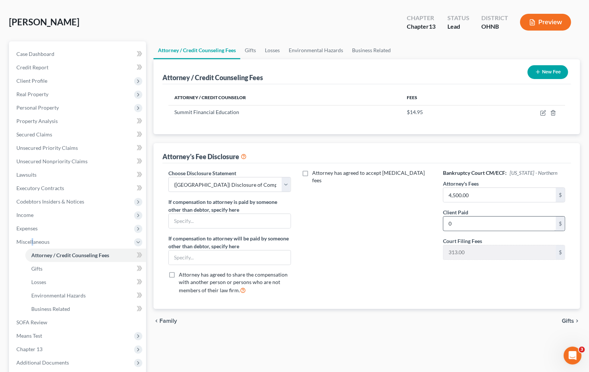
scroll to position [47, 0]
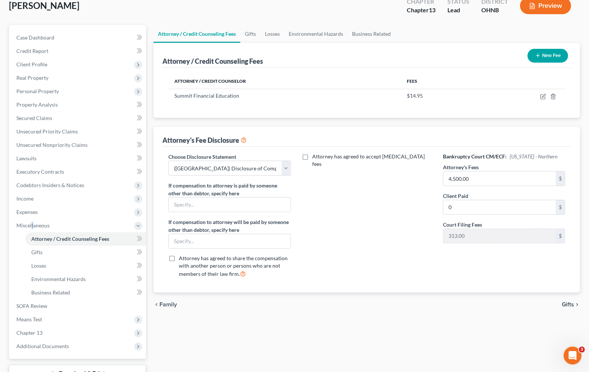
click at [548, 10] on button "Preview" at bounding box center [545, 5] width 51 height 17
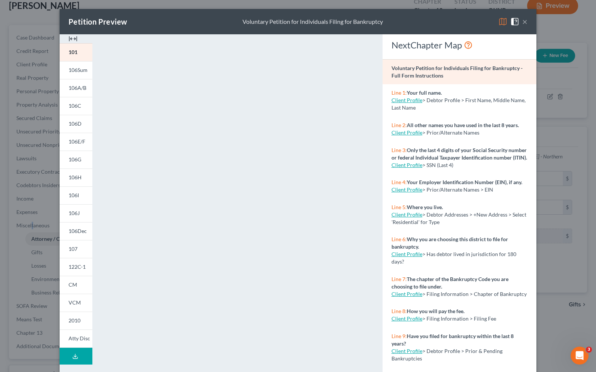
click at [522, 21] on button "×" at bounding box center [524, 21] width 5 height 9
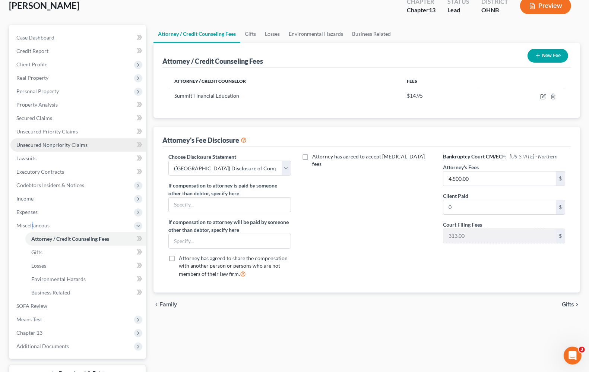
click at [45, 141] on span "Unsecured Nonpriority Claims" at bounding box center [51, 144] width 71 height 6
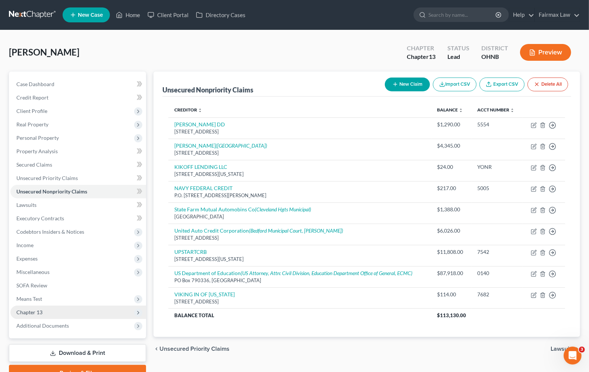
click at [29, 310] on span "Chapter 13" at bounding box center [29, 312] width 26 height 6
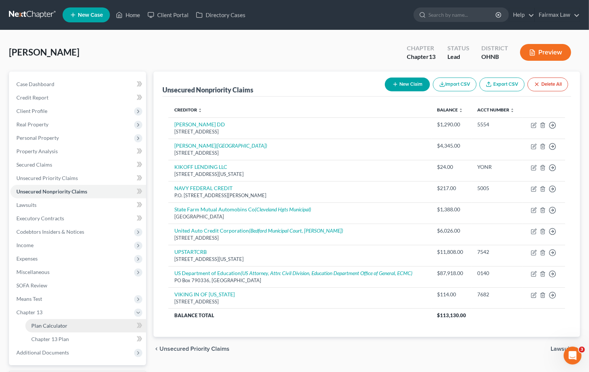
click at [49, 323] on span "Plan Calculator" at bounding box center [49, 325] width 36 height 6
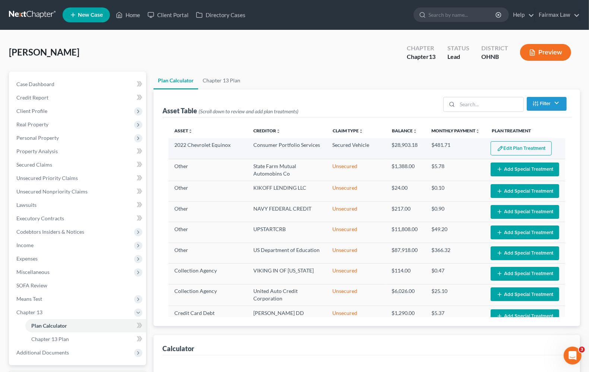
select select "59"
click at [523, 151] on button "Edit Plan Treatment" at bounding box center [520, 148] width 61 height 14
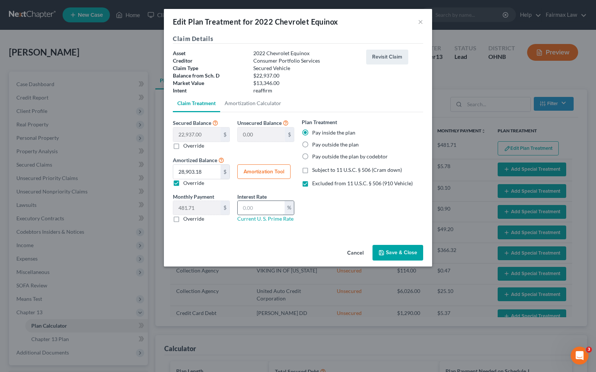
click at [255, 206] on input "text" at bounding box center [261, 208] width 47 height 14
type input "9.5"
click at [273, 174] on button "Amortization Tool" at bounding box center [263, 171] width 53 height 15
type input "22,937.00"
type input "9.5"
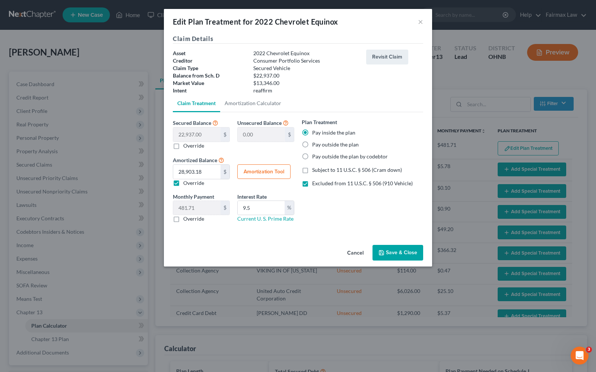
type input "60"
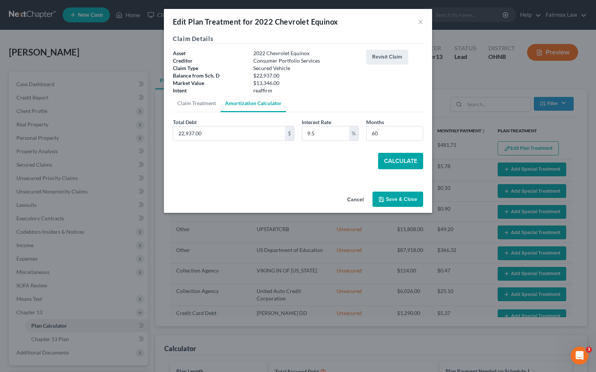
click at [410, 166] on button "Calculate" at bounding box center [400, 161] width 45 height 16
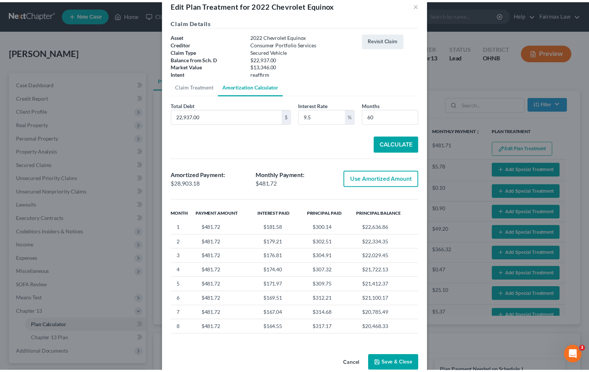
scroll to position [32, 0]
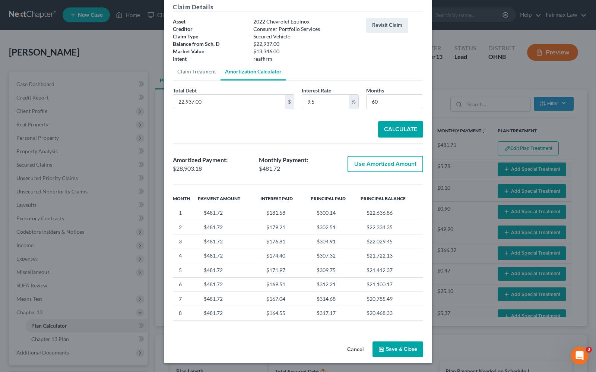
click at [394, 351] on button "Save & Close" at bounding box center [397, 349] width 51 height 16
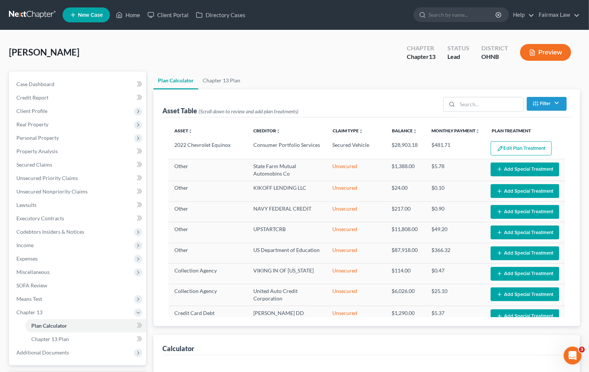
select select "59"
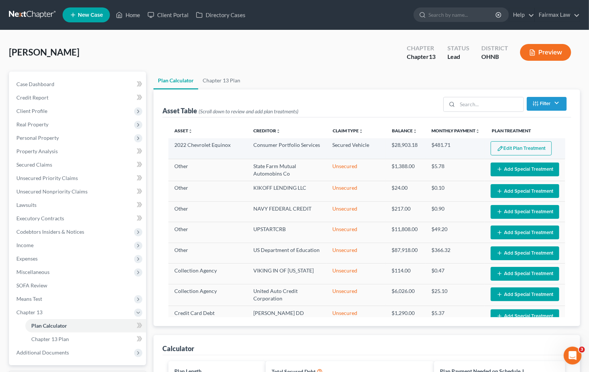
click at [516, 151] on button "Edit Plan Treatment" at bounding box center [520, 148] width 61 height 14
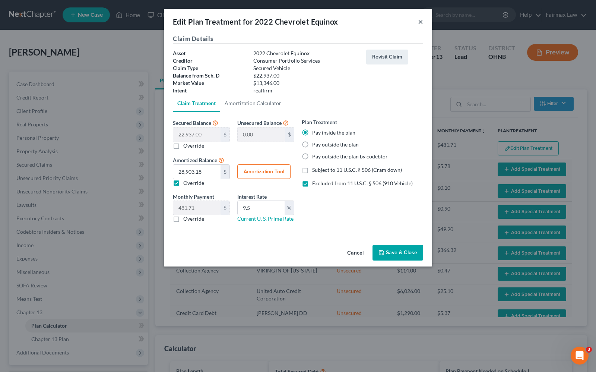
click at [421, 25] on button "×" at bounding box center [420, 21] width 5 height 9
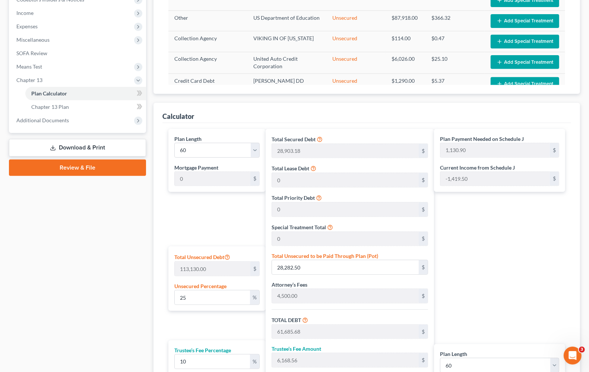
scroll to position [233, 0]
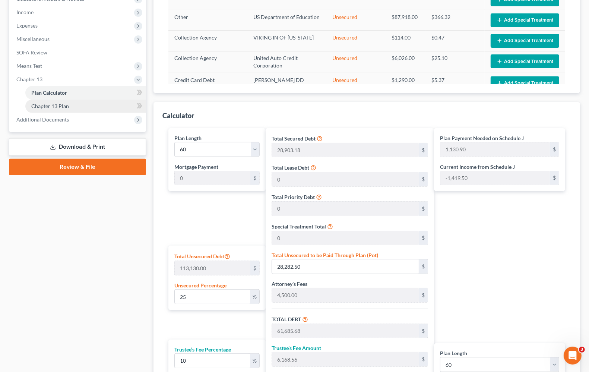
click at [42, 104] on span "Chapter 13 Plan" at bounding box center [50, 106] width 38 height 6
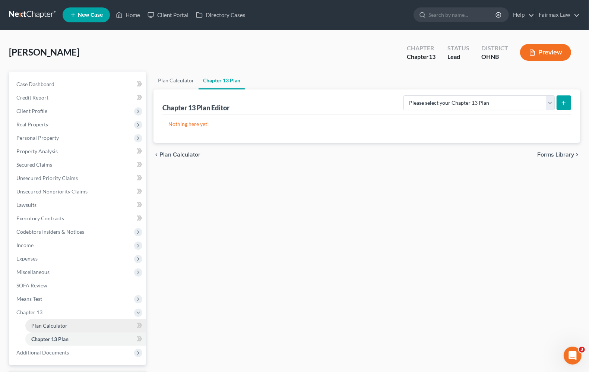
click at [41, 327] on span "Plan Calculator" at bounding box center [49, 325] width 36 height 6
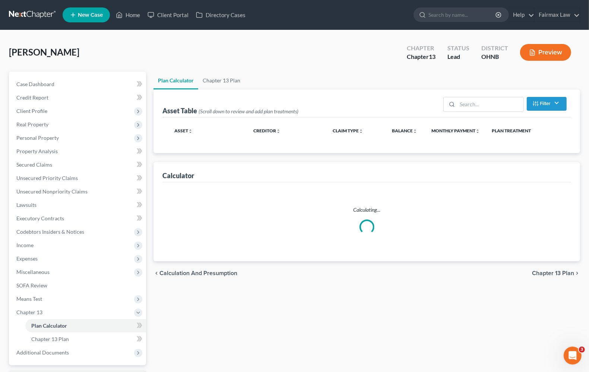
select select "59"
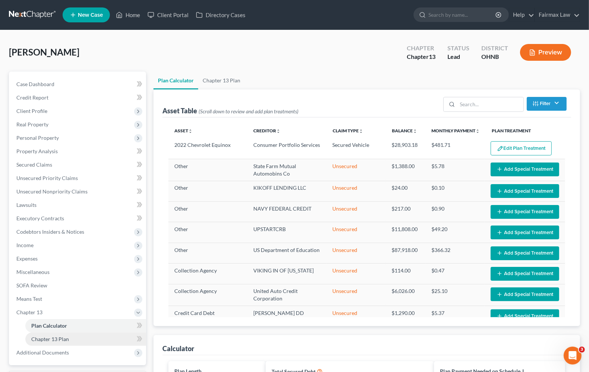
click at [73, 340] on link "Chapter 13 Plan" at bounding box center [85, 338] width 121 height 13
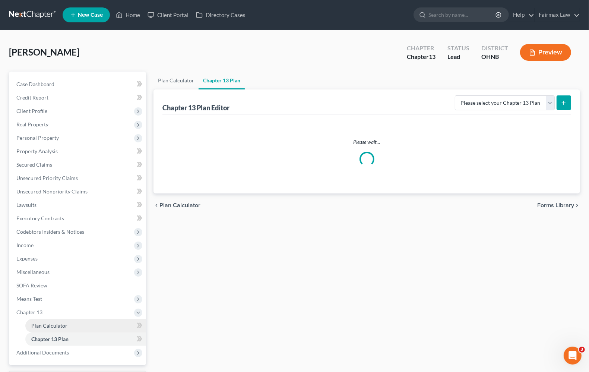
click at [54, 320] on link "Plan Calculator" at bounding box center [85, 325] width 121 height 13
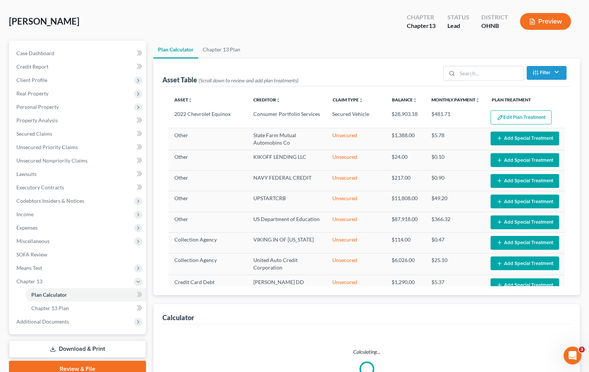
scroll to position [64, 0]
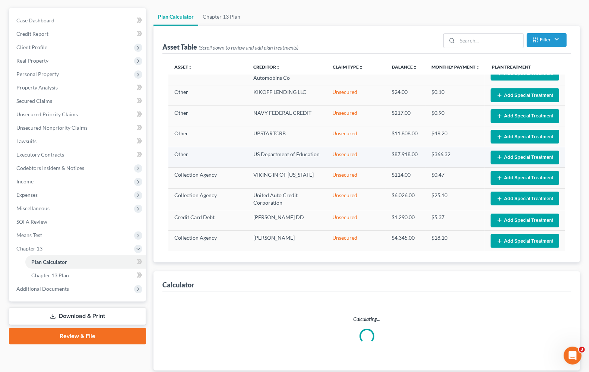
select select "59"
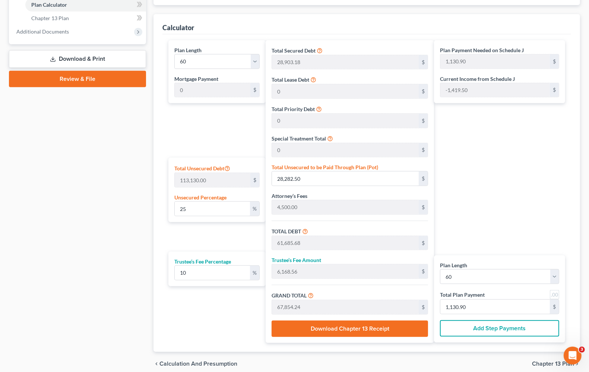
scroll to position [343, 0]
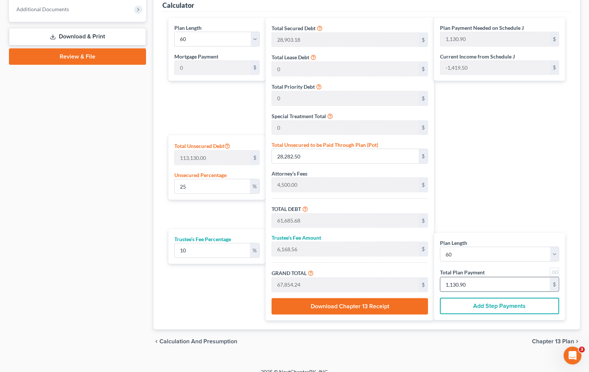
click at [481, 285] on input "1,130.90" at bounding box center [494, 284] width 109 height 14
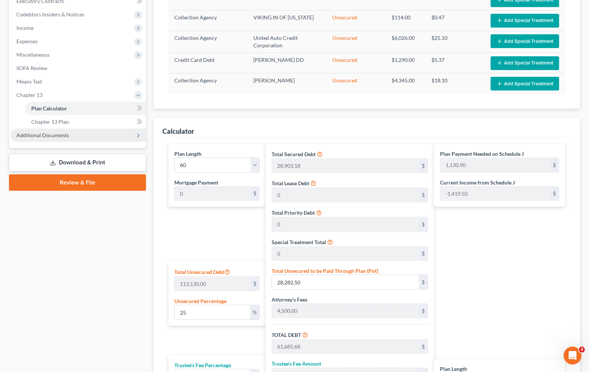
scroll to position [157, 0]
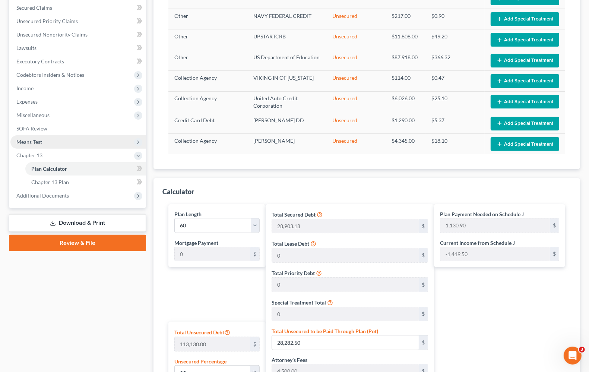
click at [33, 145] on span "Means Test" at bounding box center [78, 141] width 136 height 13
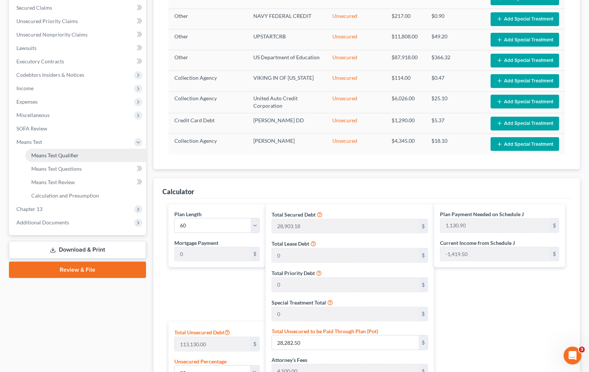
click at [41, 155] on span "Means Test Qualifier" at bounding box center [54, 155] width 47 height 6
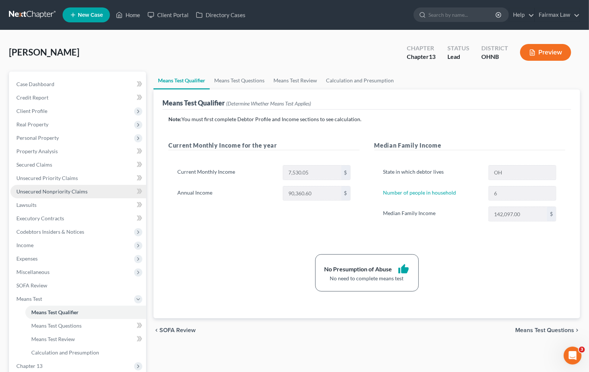
scroll to position [90, 0]
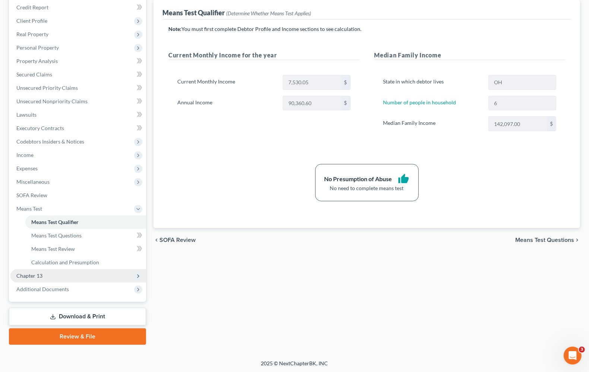
click at [36, 272] on span "Chapter 13" at bounding box center [29, 275] width 26 height 6
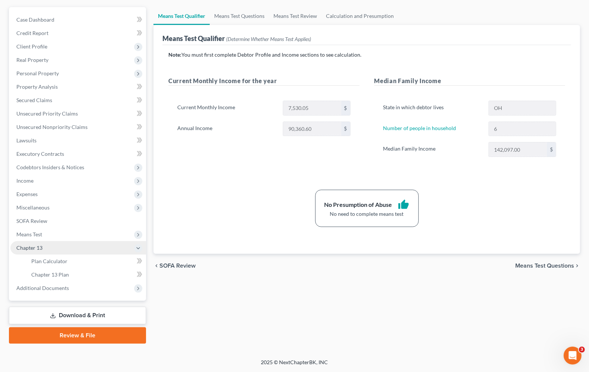
scroll to position [64, 0]
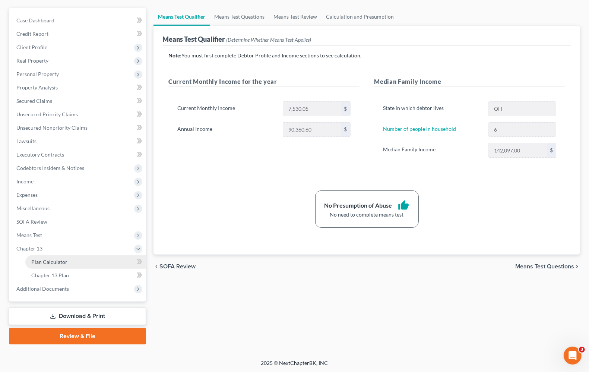
click at [47, 260] on span "Plan Calculator" at bounding box center [49, 261] width 36 height 6
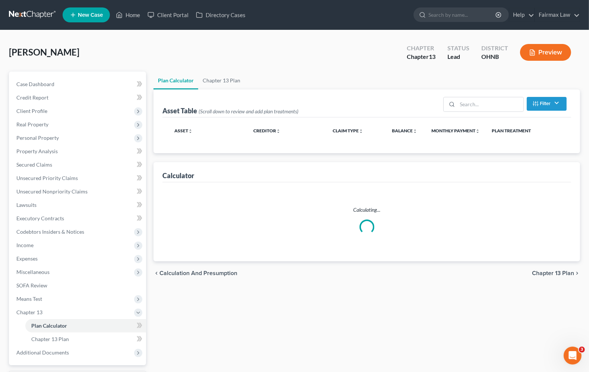
select select "59"
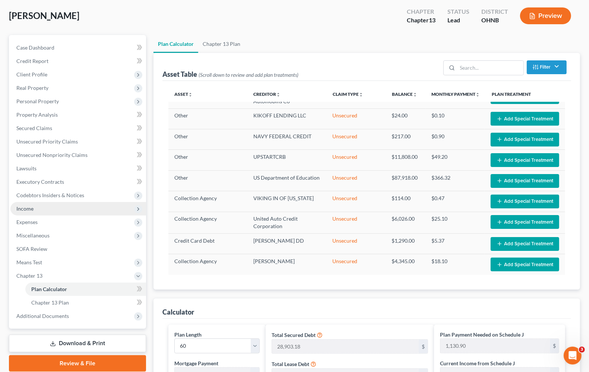
scroll to position [29, 0]
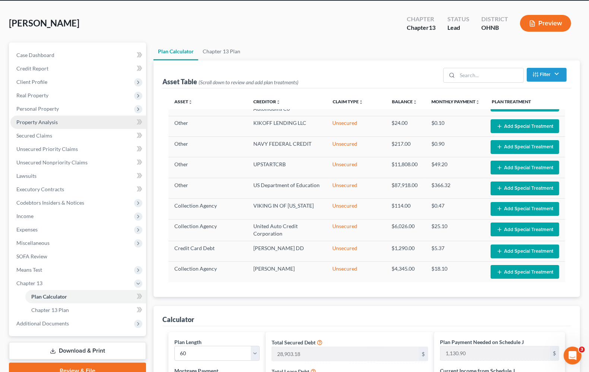
click at [32, 125] on link "Property Analysis" at bounding box center [78, 121] width 136 height 13
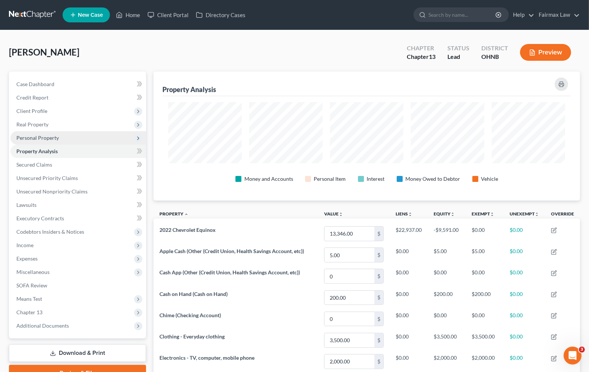
click at [34, 141] on span "Personal Property" at bounding box center [78, 137] width 136 height 13
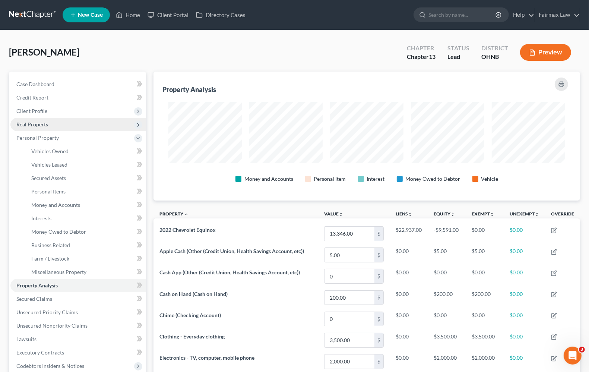
click at [47, 127] on span "Real Property" at bounding box center [78, 124] width 136 height 13
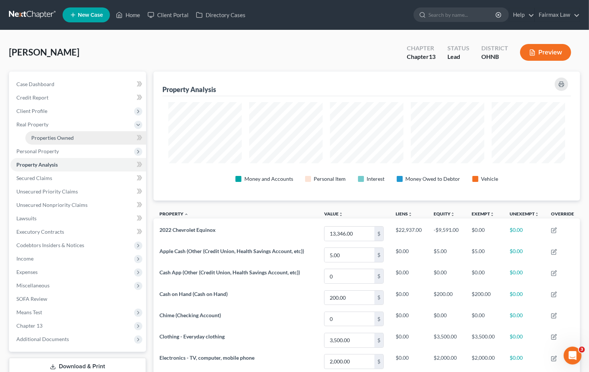
click at [47, 135] on span "Properties Owned" at bounding box center [52, 137] width 42 height 6
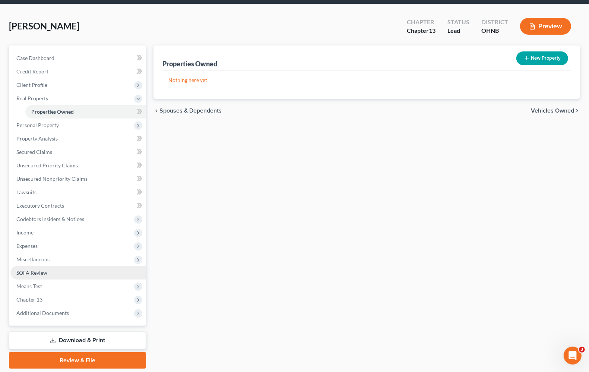
scroll to position [50, 0]
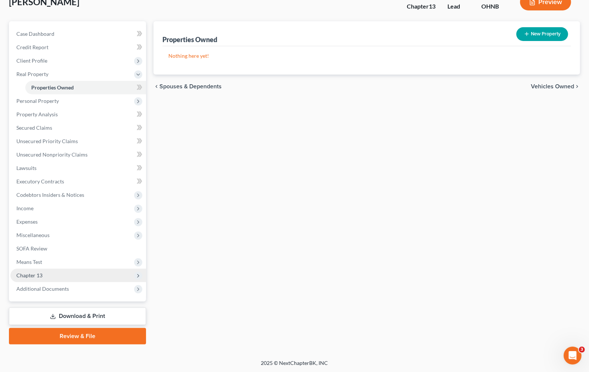
click at [27, 272] on span "Chapter 13" at bounding box center [29, 275] width 26 height 6
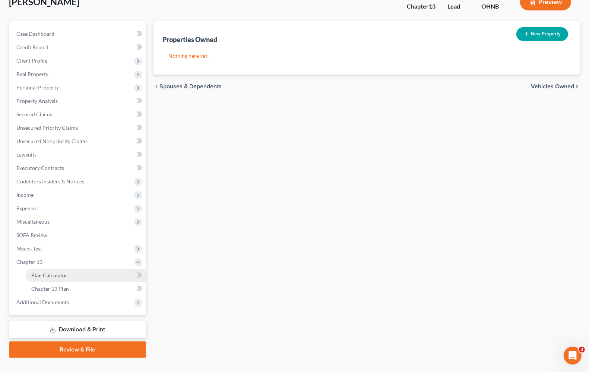
click at [36, 276] on span "Plan Calculator" at bounding box center [49, 275] width 36 height 6
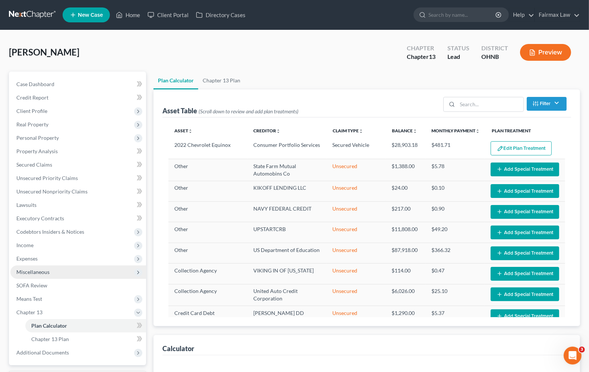
select select "59"
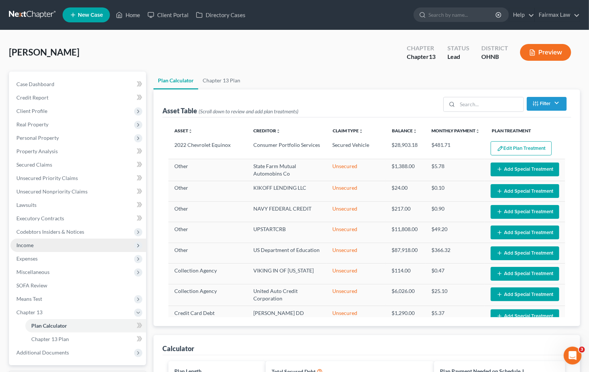
click at [34, 249] on span "Income" at bounding box center [78, 244] width 136 height 13
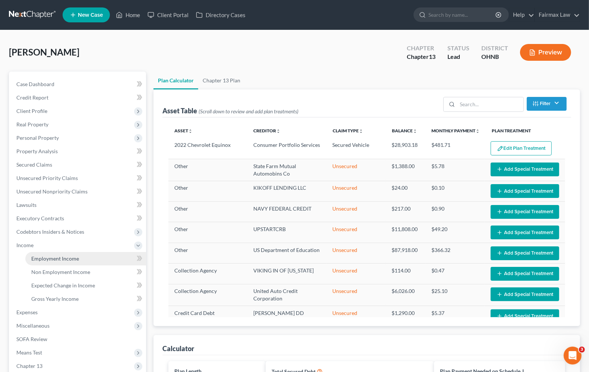
click at [52, 260] on span "Employment Income" at bounding box center [55, 258] width 48 height 6
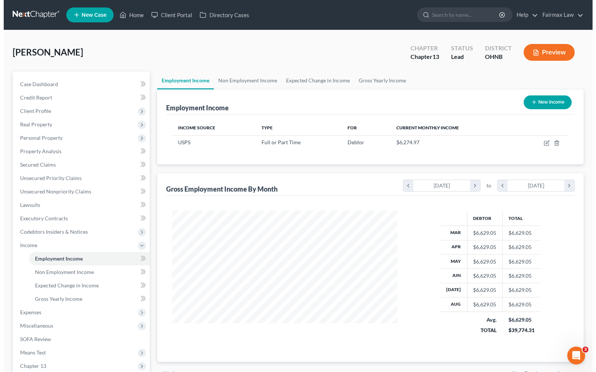
scroll to position [134, 239]
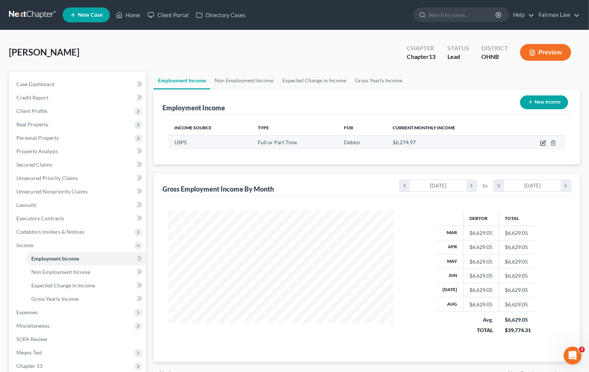
click at [541, 145] on icon "button" at bounding box center [542, 143] width 4 height 4
select select "0"
select select "36"
select select "2"
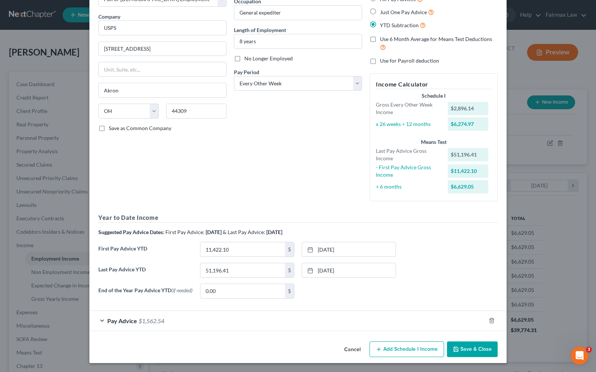
scroll to position [53, 0]
click at [118, 321] on span "Pay Advice" at bounding box center [122, 320] width 30 height 7
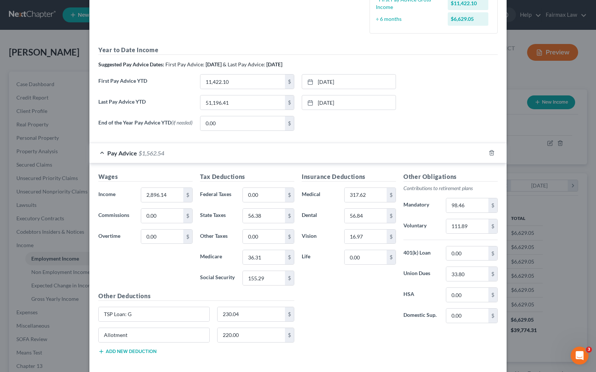
scroll to position [239, 0]
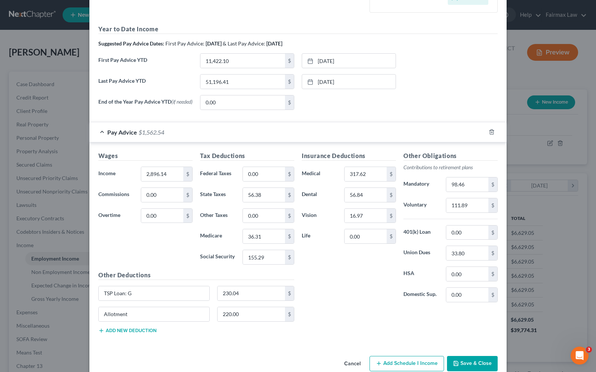
click at [358, 297] on div "Insurance Deductions Medical 317.62 $ Dental 56.84 $ Vision 16.97 $ Life 0.00 $" at bounding box center [349, 229] width 102 height 157
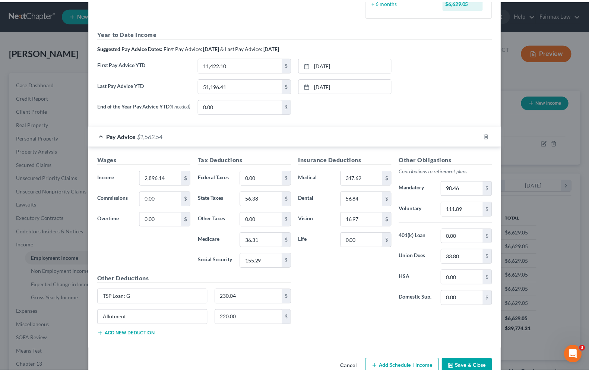
scroll to position [256, 0]
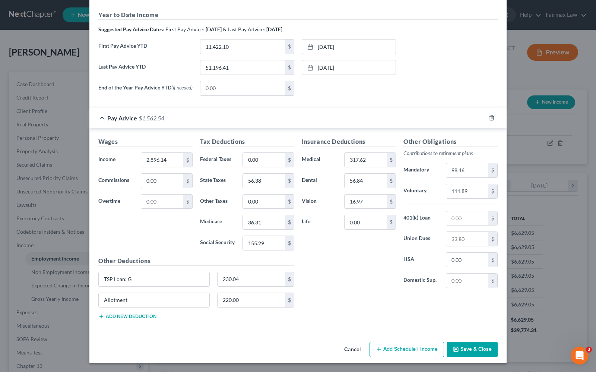
click at [343, 349] on button "Cancel" at bounding box center [352, 349] width 28 height 15
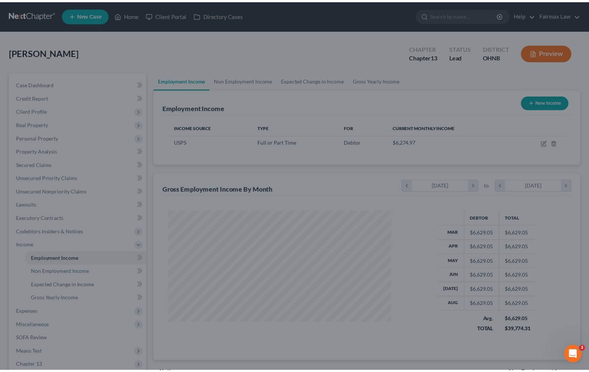
scroll to position [372208, 372102]
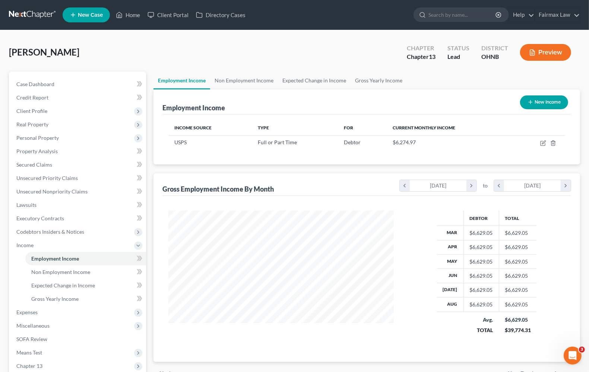
click at [308, 334] on div at bounding box center [281, 276] width 240 height 133
click at [300, 202] on div "Debtor Total Mar $6,629.05 $6,629.05 Apr $6,629.05 $6,629.05 May $6,629.05 $6,6…" at bounding box center [366, 278] width 408 height 166
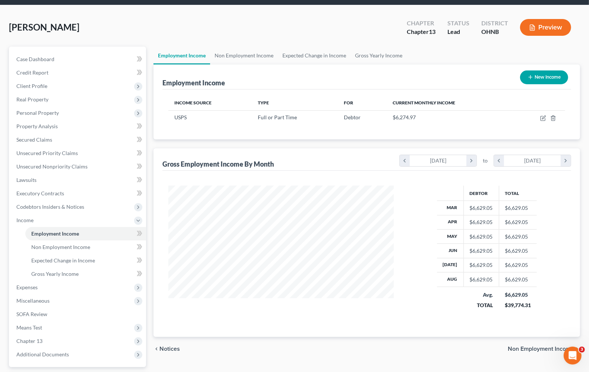
scroll to position [47, 0]
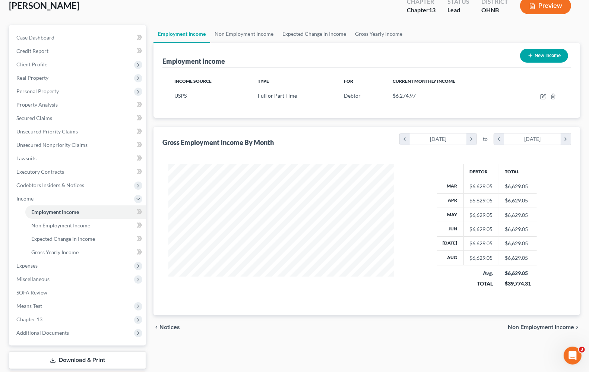
click at [278, 293] on div at bounding box center [281, 230] width 240 height 133
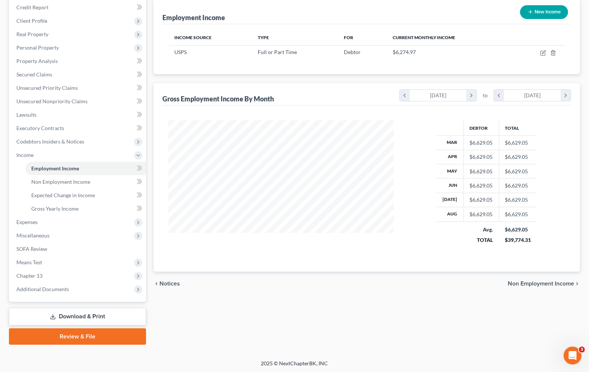
click at [288, 265] on div "Debtor Total Mar $6,629.05 $6,629.05 Apr $6,629.05 $6,629.05 May $6,629.05 $6,6…" at bounding box center [366, 188] width 408 height 166
click at [81, 211] on link "Gross Yearly Income" at bounding box center [85, 208] width 121 height 13
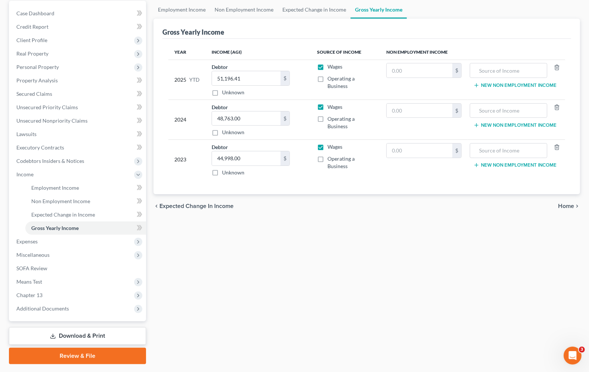
scroll to position [90, 0]
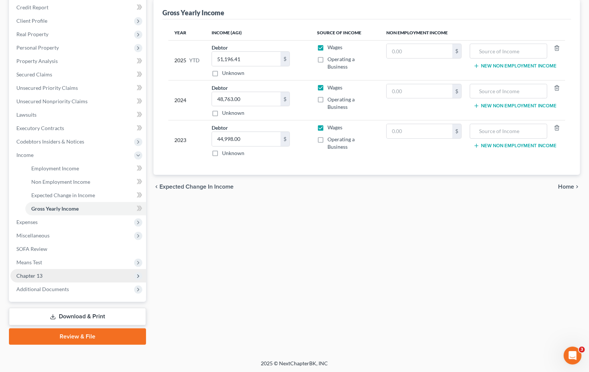
click at [24, 276] on span "Chapter 13" at bounding box center [29, 275] width 26 height 6
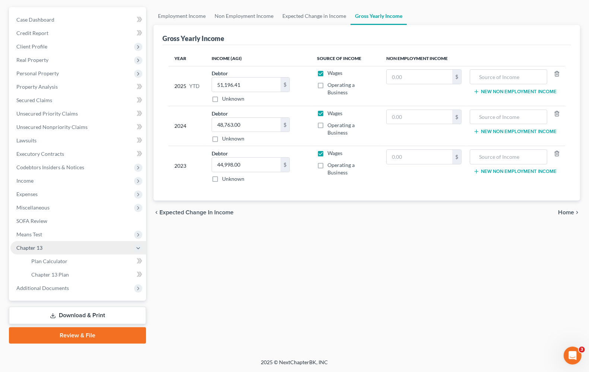
scroll to position [64, 0]
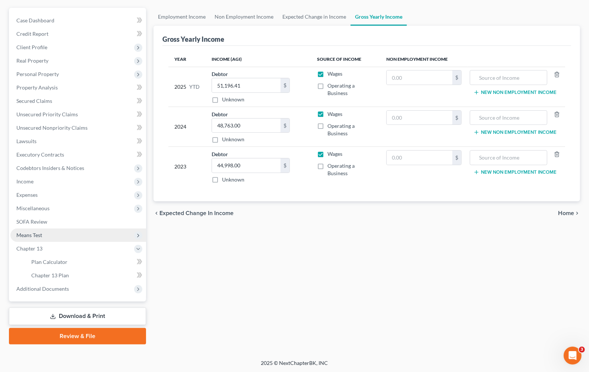
click at [34, 233] on span "Means Test" at bounding box center [29, 235] width 26 height 6
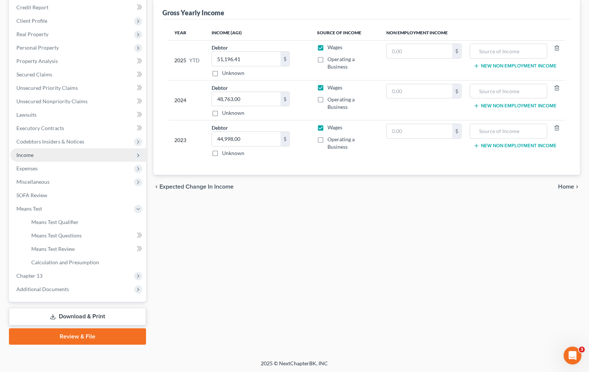
click at [24, 153] on span "Income" at bounding box center [24, 155] width 17 height 6
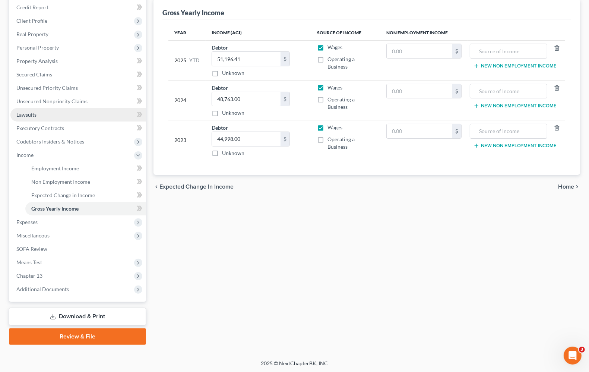
click at [26, 109] on link "Lawsuits" at bounding box center [78, 114] width 136 height 13
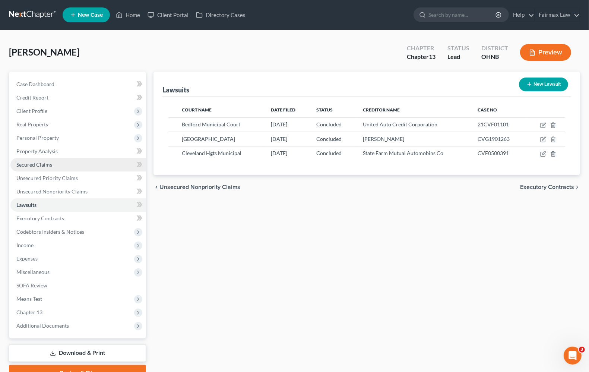
click at [39, 168] on link "Secured Claims" at bounding box center [78, 164] width 136 height 13
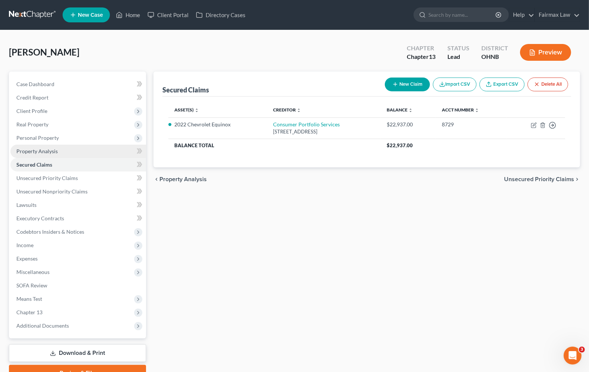
click at [38, 155] on link "Property Analysis" at bounding box center [78, 150] width 136 height 13
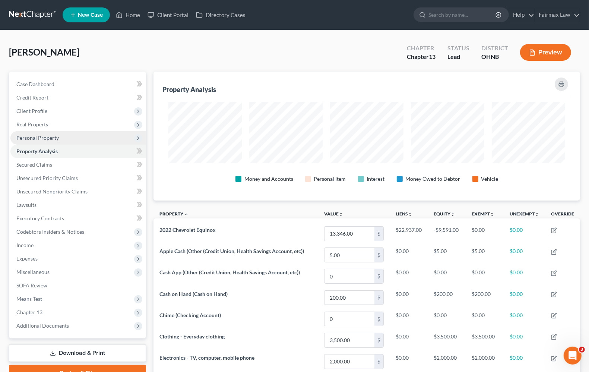
click at [38, 138] on span "Personal Property" at bounding box center [37, 137] width 42 height 6
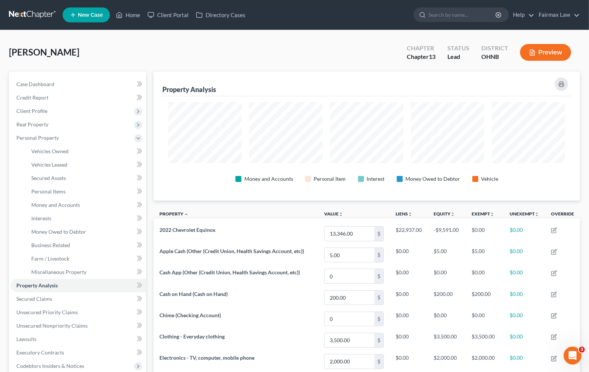
click at [181, 179] on div "Money and Accounts Personal Item Interest Money Owed to Debtor Vehicle" at bounding box center [366, 178] width 397 height 13
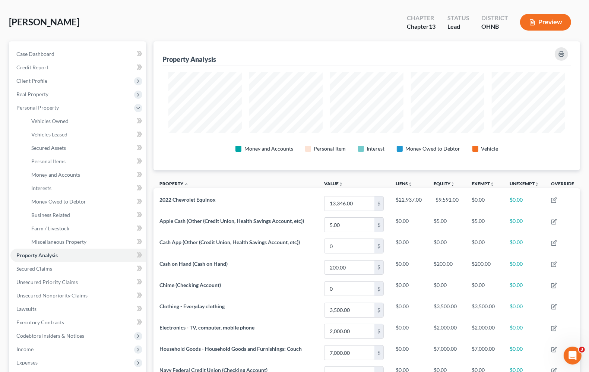
scroll to position [47, 0]
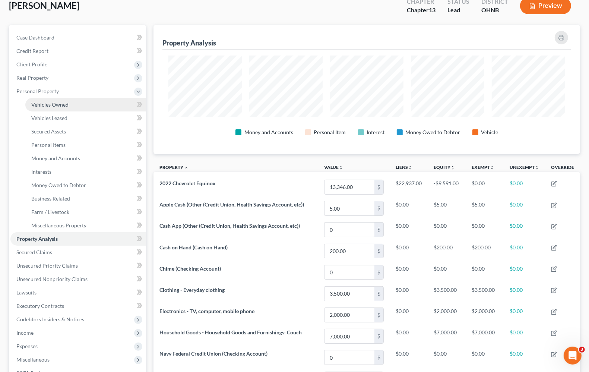
click at [40, 106] on span "Vehicles Owned" at bounding box center [49, 104] width 37 height 6
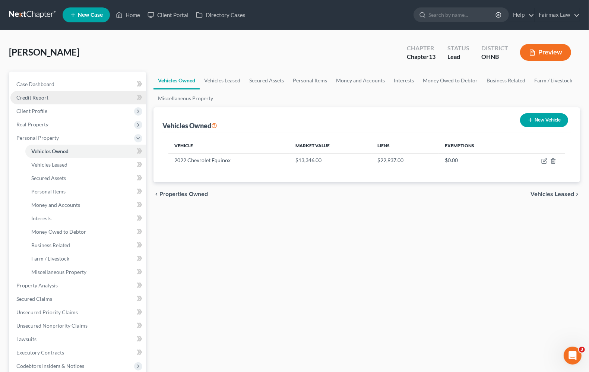
click at [25, 96] on span "Credit Report" at bounding box center [32, 97] width 32 height 6
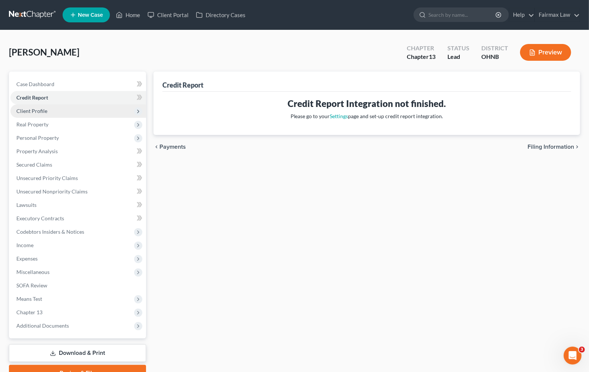
click at [31, 108] on span "Client Profile" at bounding box center [31, 111] width 31 height 6
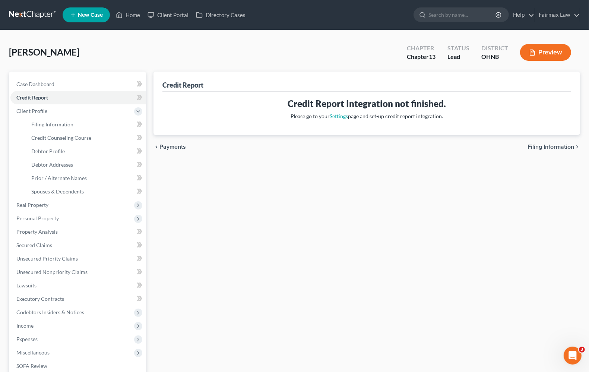
click at [541, 57] on button "Preview" at bounding box center [545, 52] width 51 height 17
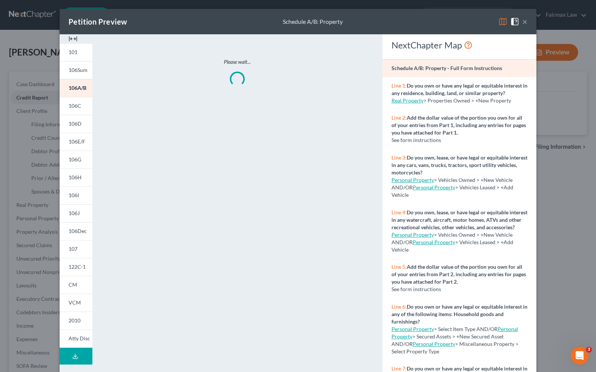
click at [523, 20] on button "×" at bounding box center [524, 21] width 5 height 9
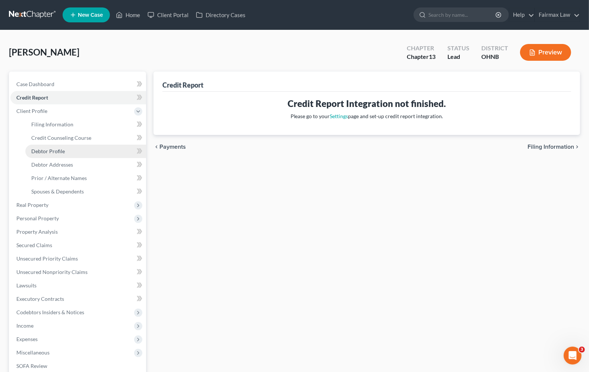
click at [57, 150] on span "Debtor Profile" at bounding box center [48, 151] width 34 height 6
select select "0"
select select "5"
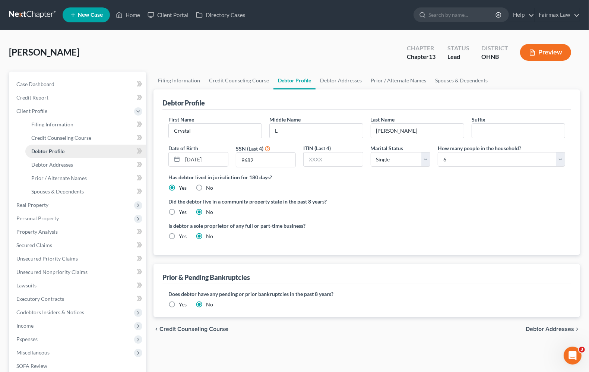
radio input "true"
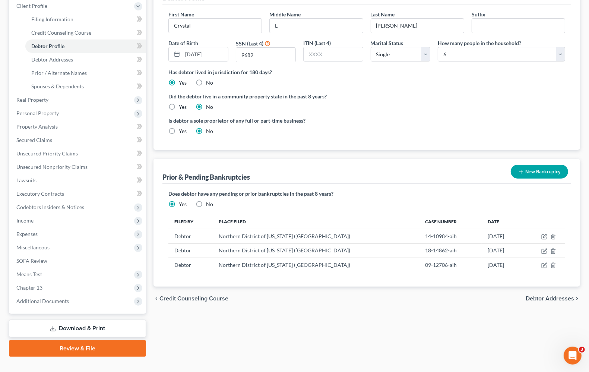
scroll to position [117, 0]
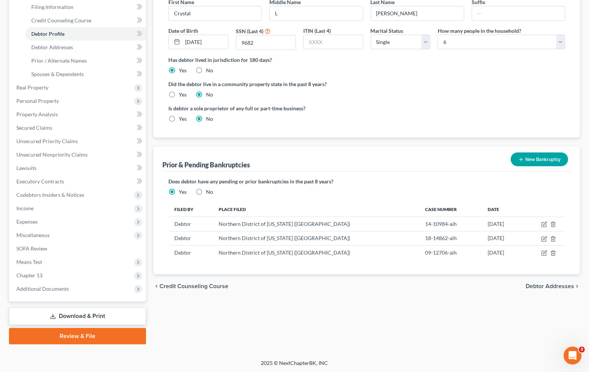
click at [209, 286] on span "Credit Counseling Course" at bounding box center [193, 286] width 69 height 6
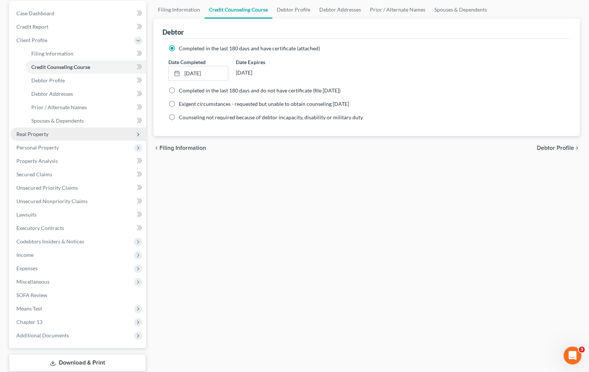
scroll to position [93, 0]
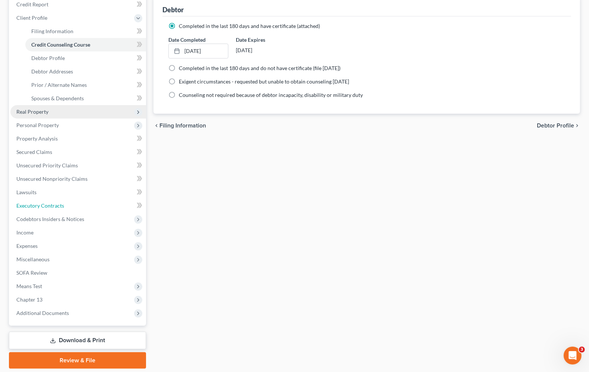
click at [77, 207] on link "Executory Contracts" at bounding box center [78, 205] width 136 height 13
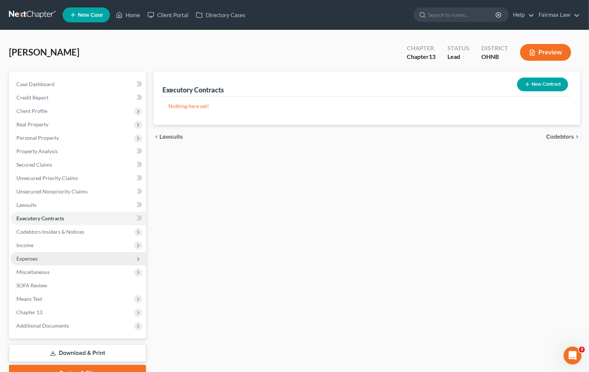
click at [30, 260] on span "Expenses" at bounding box center [26, 258] width 21 height 6
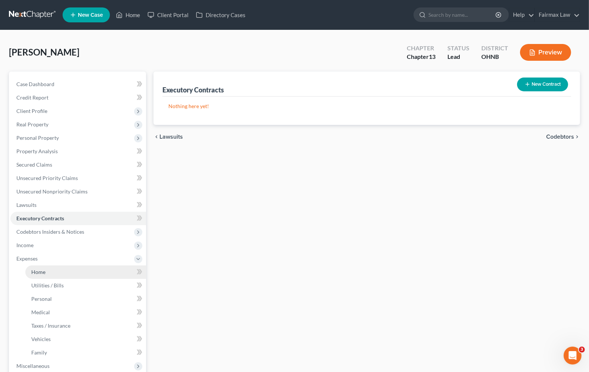
click at [45, 273] on link "Home" at bounding box center [85, 271] width 121 height 13
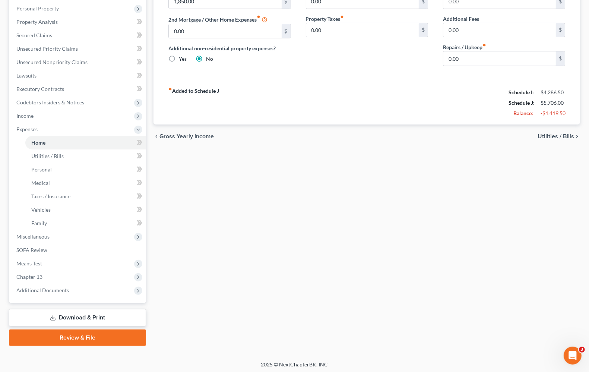
scroll to position [131, 0]
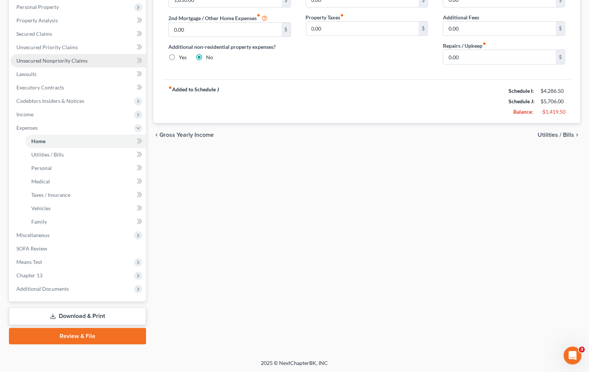
click at [33, 63] on span "Unsecured Nonpriority Claims" at bounding box center [51, 60] width 71 height 6
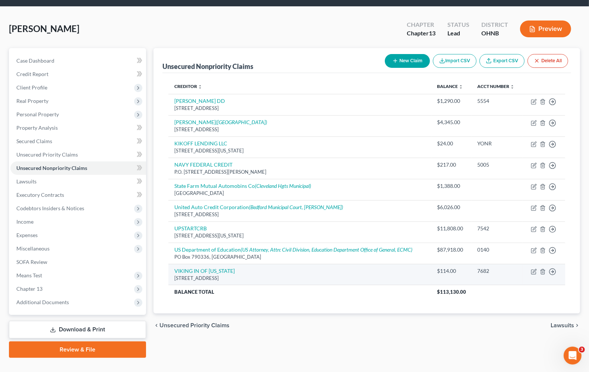
scroll to position [36, 0]
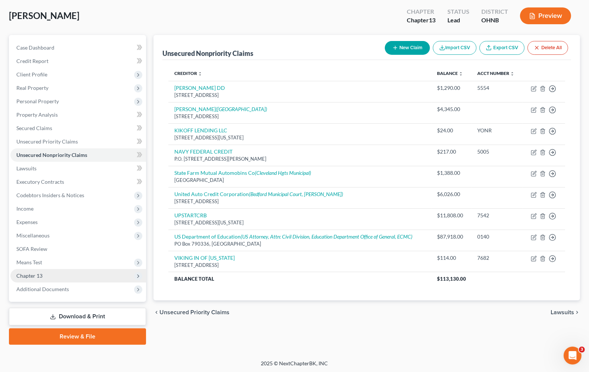
click at [25, 277] on span "Chapter 13" at bounding box center [29, 275] width 26 height 6
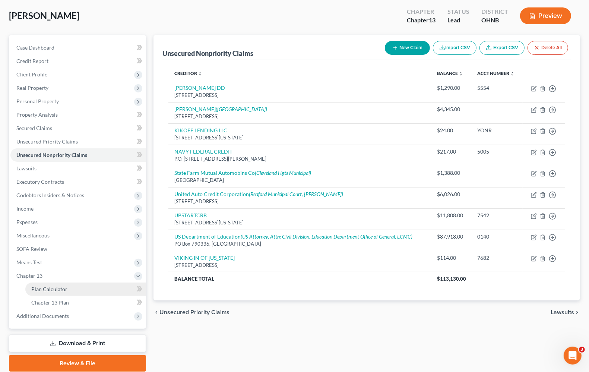
click at [30, 290] on link "Plan Calculator" at bounding box center [85, 288] width 121 height 13
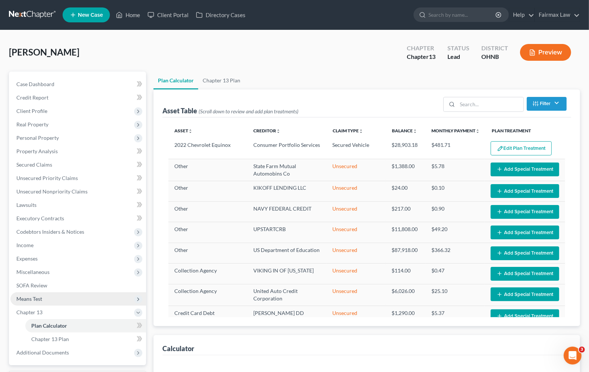
click at [29, 298] on span "Means Test" at bounding box center [29, 298] width 26 height 6
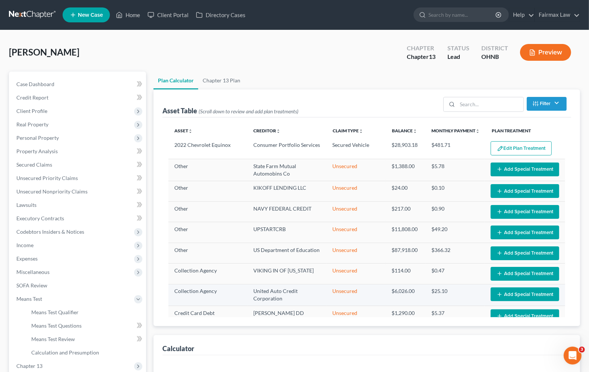
select select "59"
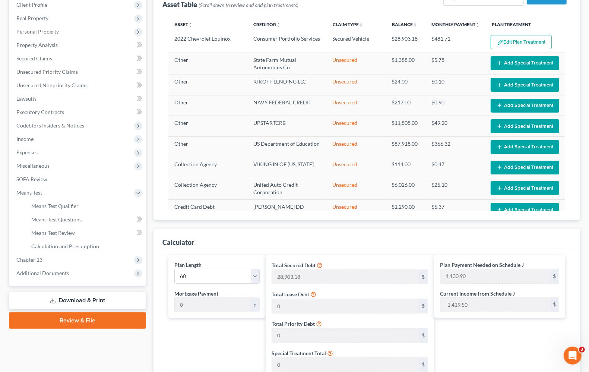
scroll to position [140, 0]
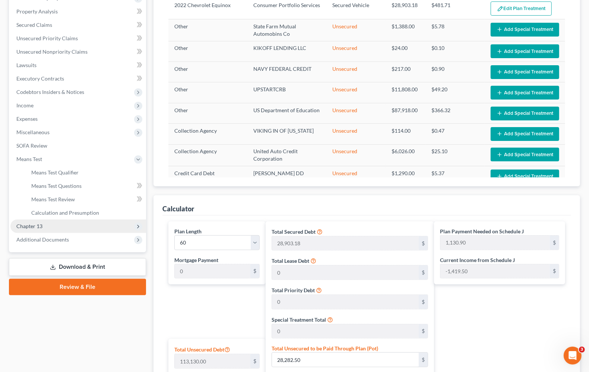
click at [66, 226] on span "Chapter 13" at bounding box center [78, 225] width 136 height 13
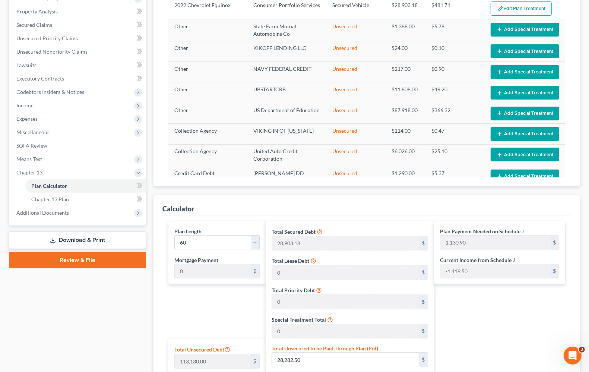
click at [233, 206] on div "Calculator" at bounding box center [366, 205] width 408 height 20
click at [38, 120] on span "Expenses" at bounding box center [78, 118] width 136 height 13
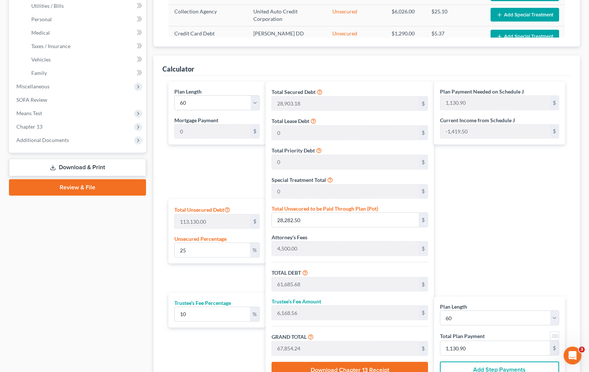
scroll to position [326, 0]
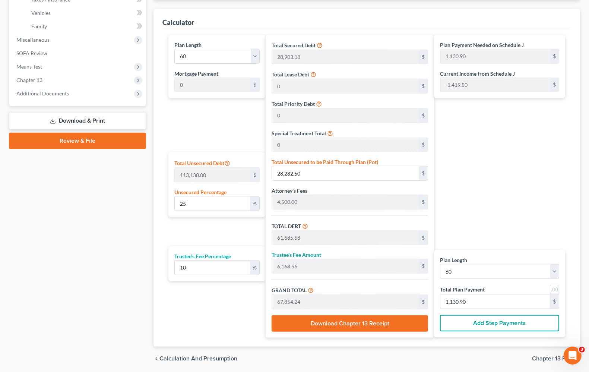
click at [84, 253] on div "Case Dashboard Payments Invoices Payments Payments Credit Report Client Profile" at bounding box center [77, 58] width 144 height 624
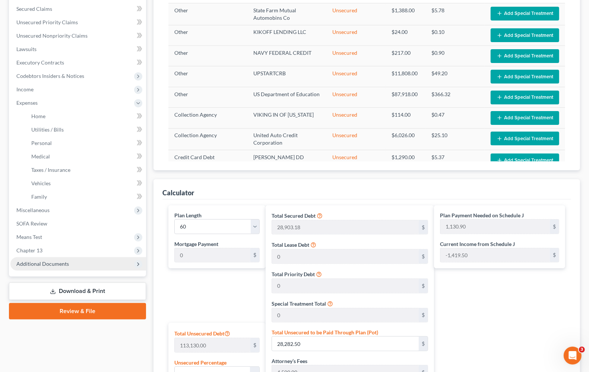
scroll to position [140, 0]
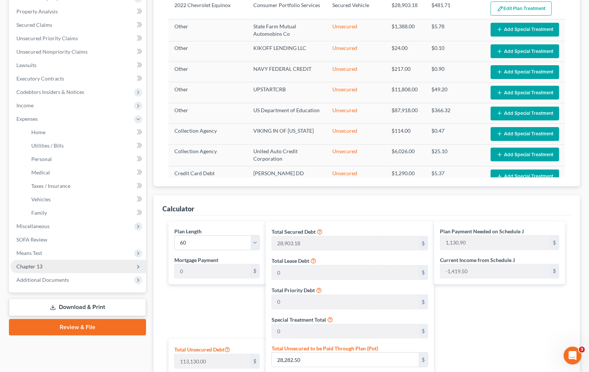
click at [43, 265] on span "Chapter 13" at bounding box center [78, 266] width 136 height 13
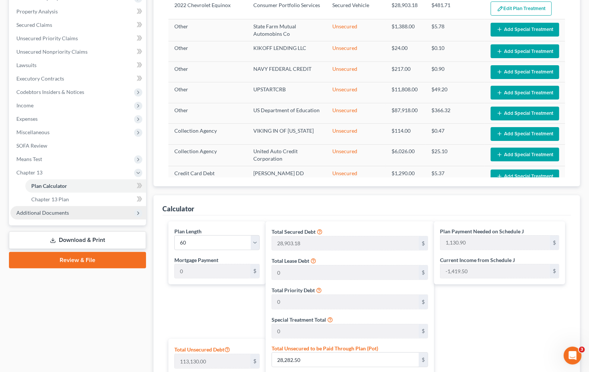
click at [47, 215] on span "Additional Documents" at bounding box center [78, 212] width 136 height 13
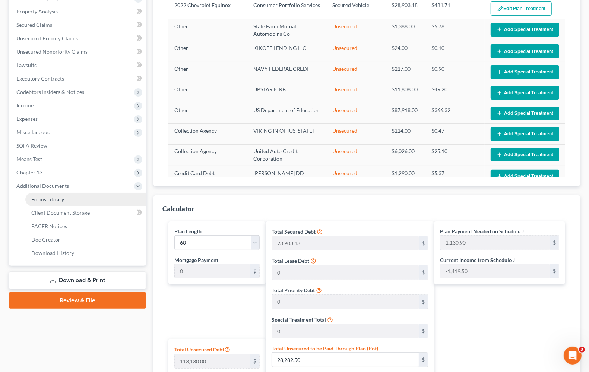
click at [61, 200] on span "Forms Library" at bounding box center [47, 199] width 33 height 6
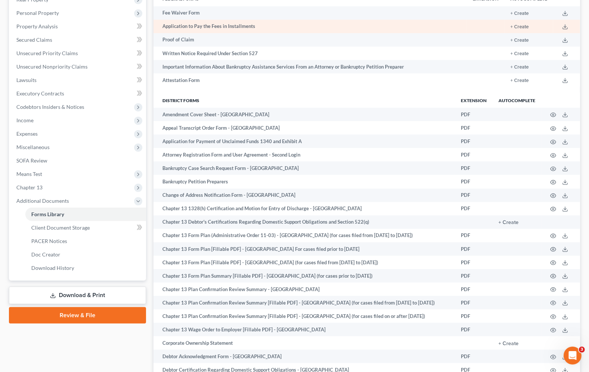
scroll to position [140, 0]
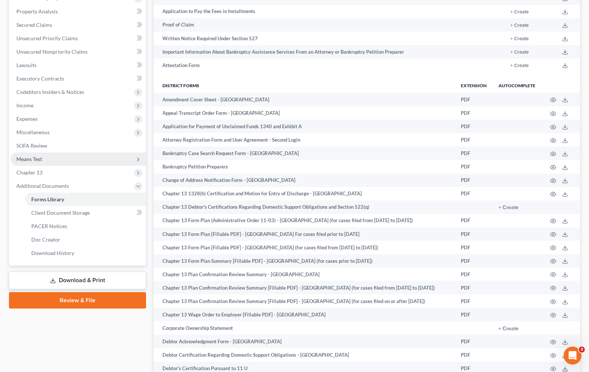
click at [38, 161] on span "Means Test" at bounding box center [78, 158] width 136 height 13
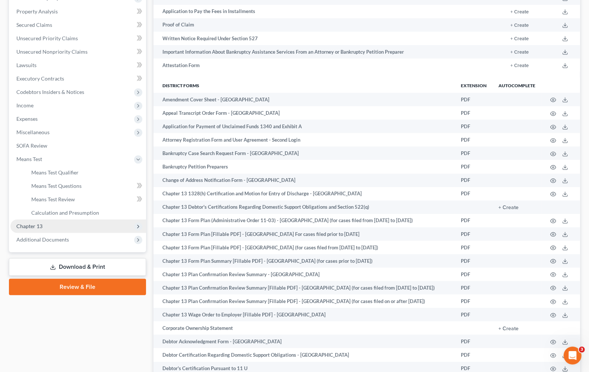
click at [41, 228] on span "Chapter 13" at bounding box center [29, 226] width 26 height 6
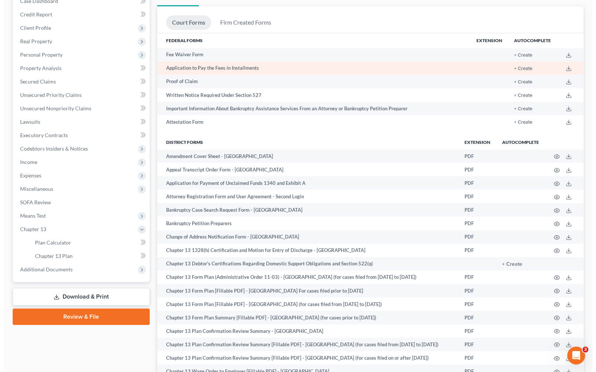
scroll to position [0, 0]
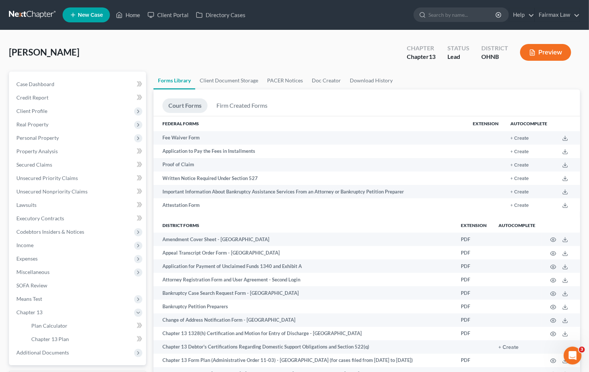
click at [560, 54] on button "Preview" at bounding box center [545, 52] width 51 height 17
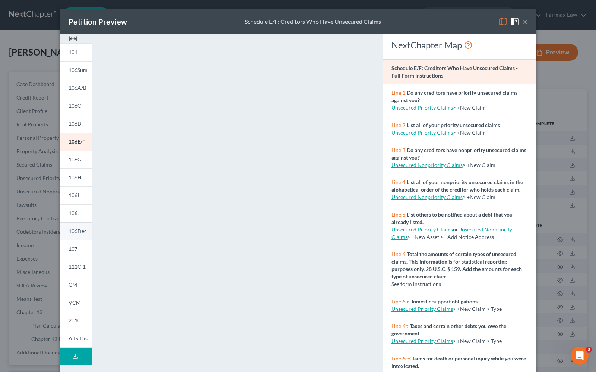
click at [69, 231] on span "106Dec" at bounding box center [78, 231] width 18 height 6
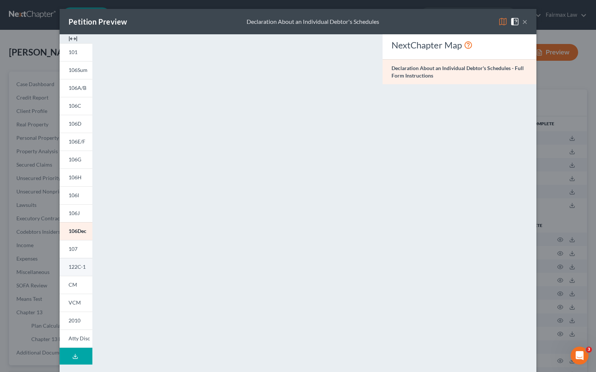
click at [69, 270] on link "122C-1" at bounding box center [76, 267] width 33 height 18
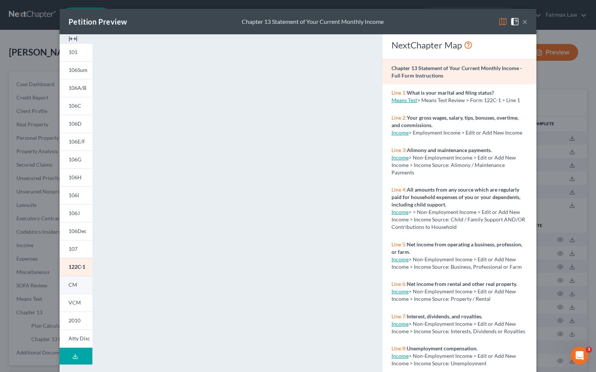
click at [68, 287] on link "CM" at bounding box center [76, 285] width 33 height 18
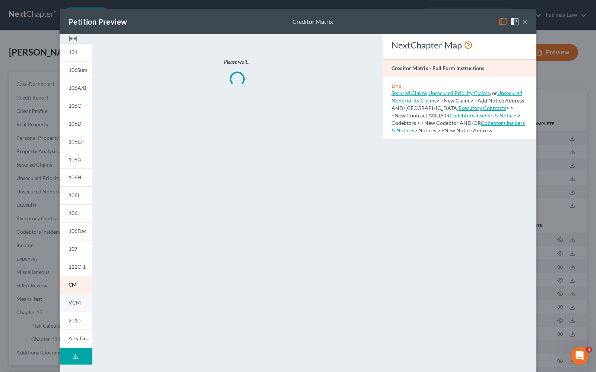
click at [69, 302] on span "VCM" at bounding box center [75, 302] width 12 height 6
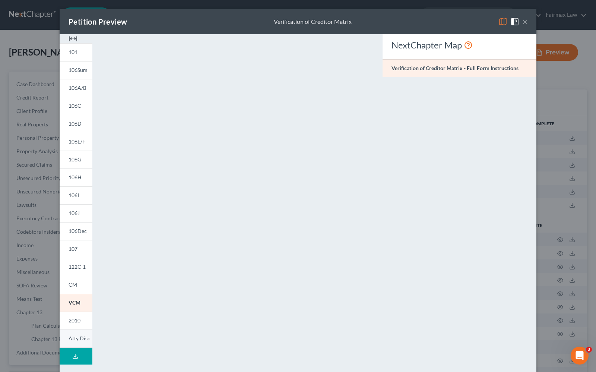
click at [77, 341] on link "Atty Disc" at bounding box center [76, 338] width 33 height 18
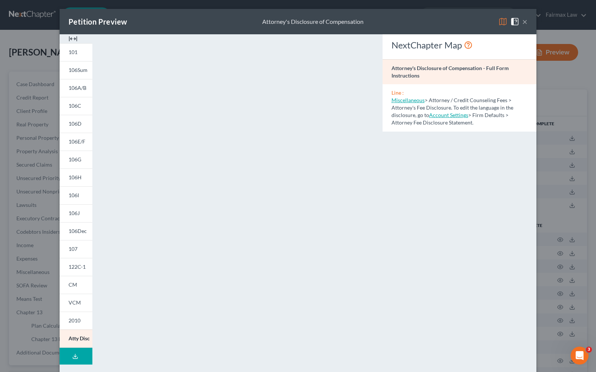
click at [522, 22] on button "×" at bounding box center [524, 21] width 5 height 9
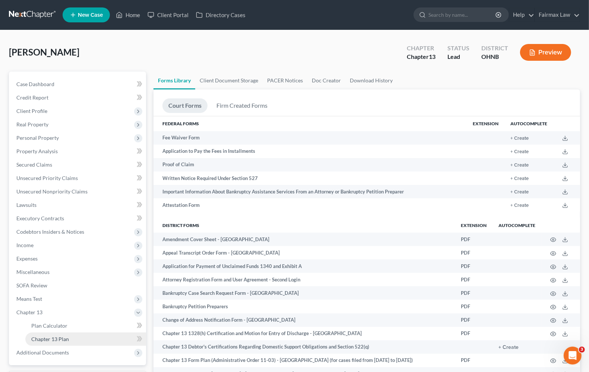
click at [73, 333] on link "Chapter 13 Plan" at bounding box center [85, 338] width 121 height 13
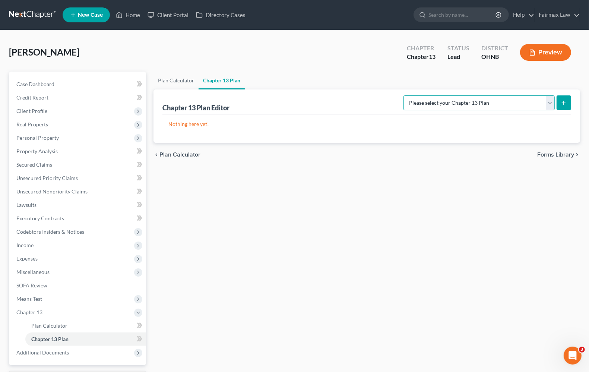
click at [526, 109] on select "Please select your Chapter 13 Plan National Form Plan - Official Form 113 North…" at bounding box center [478, 102] width 151 height 15
select select "1"
click at [447, 95] on select "Please select your Chapter 13 Plan National Form Plan - Official Form 113 North…" at bounding box center [478, 102] width 151 height 15
click at [566, 100] on icon "submit" at bounding box center [563, 103] width 6 height 6
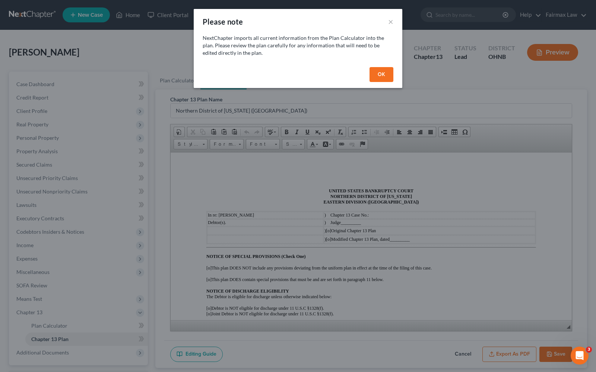
click at [373, 74] on button "OK" at bounding box center [381, 74] width 24 height 15
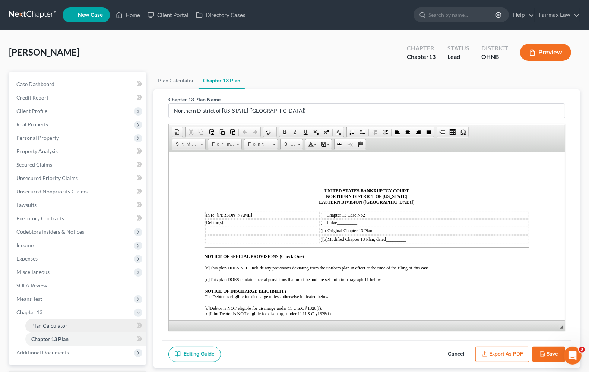
click at [51, 326] on span "Plan Calculator" at bounding box center [49, 325] width 36 height 6
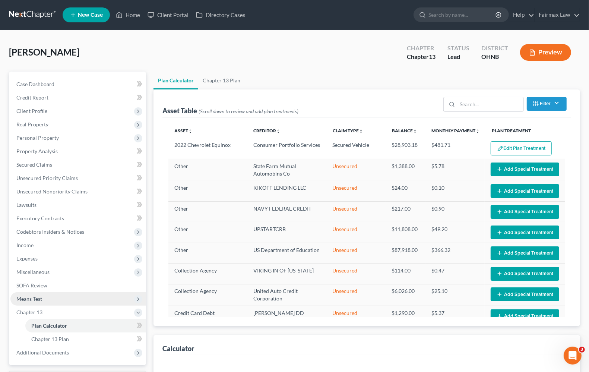
click at [40, 299] on span "Means Test" at bounding box center [29, 298] width 26 height 6
select select "59"
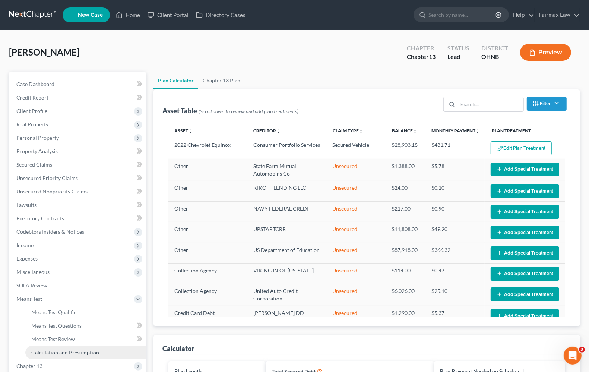
click at [56, 354] on span "Calculation and Presumption" at bounding box center [65, 352] width 68 height 6
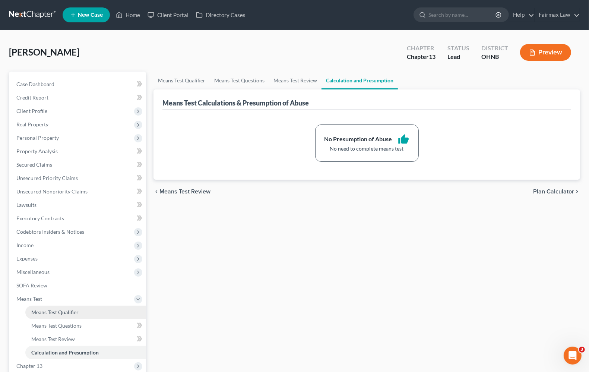
click at [58, 314] on span "Means Test Qualifier" at bounding box center [54, 312] width 47 height 6
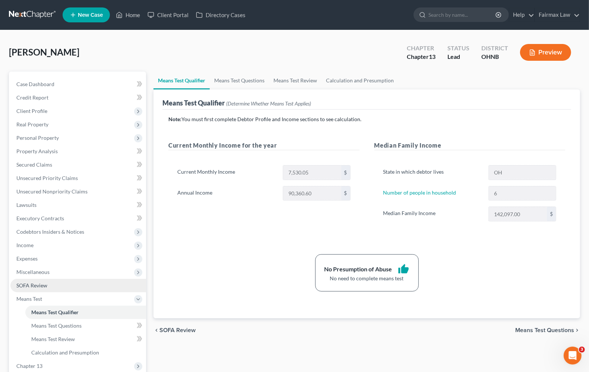
click at [36, 286] on span "SOFA Review" at bounding box center [31, 285] width 31 height 6
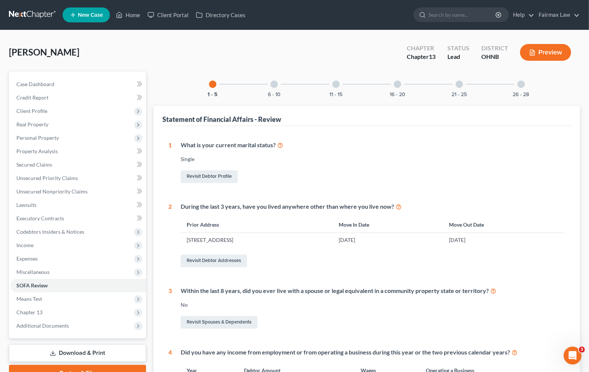
click at [273, 85] on div at bounding box center [273, 83] width 7 height 7
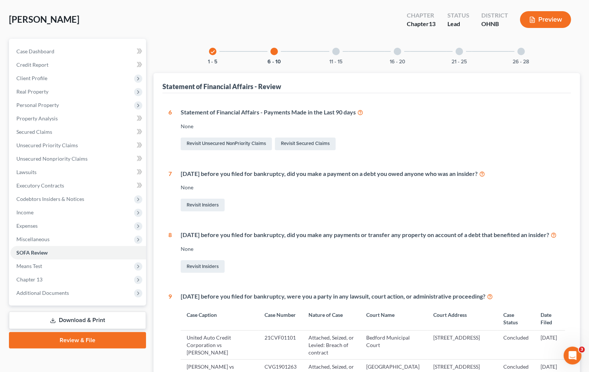
scroll to position [16, 0]
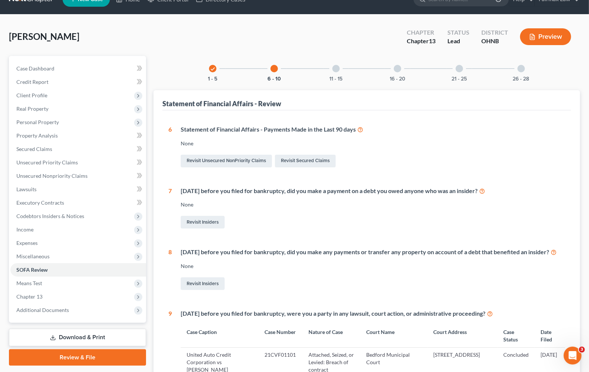
click at [337, 69] on div at bounding box center [335, 68] width 7 height 7
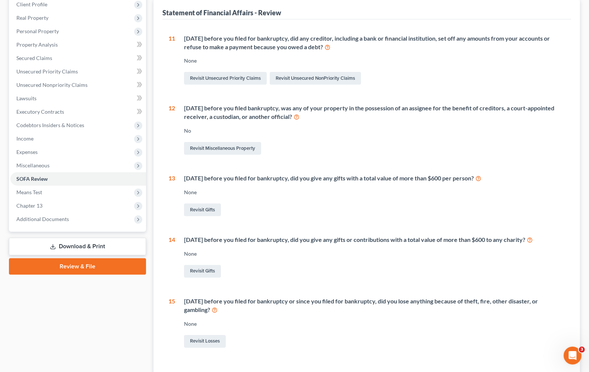
scroll to position [0, 0]
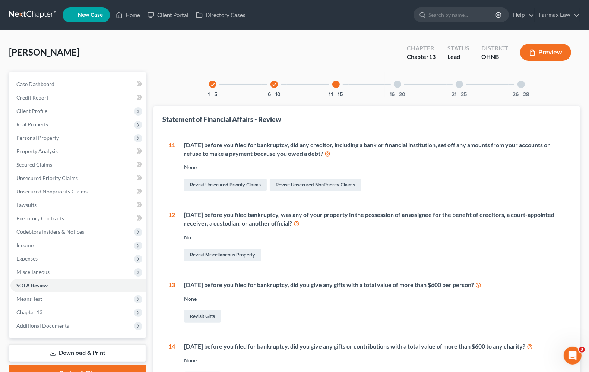
click at [397, 83] on div at bounding box center [397, 83] width 7 height 7
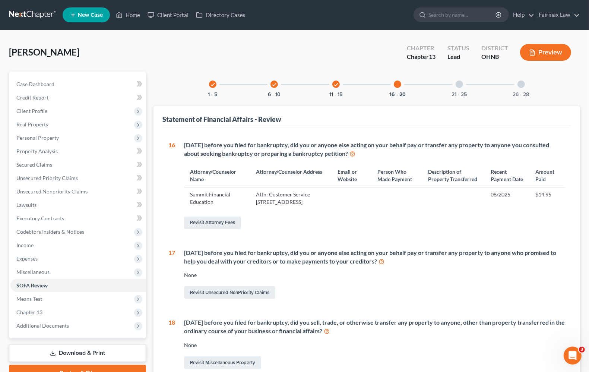
click at [458, 85] on div at bounding box center [458, 83] width 7 height 7
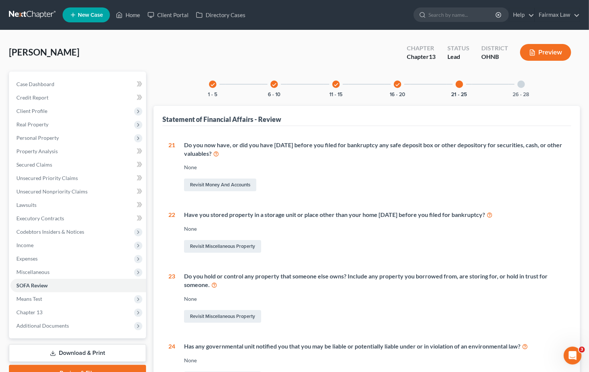
click at [518, 87] on div "26 - 28" at bounding box center [520, 83] width 25 height 25
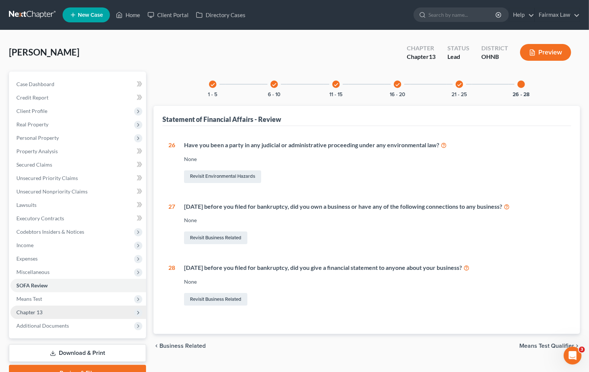
click at [34, 310] on span "Chapter 13" at bounding box center [29, 312] width 26 height 6
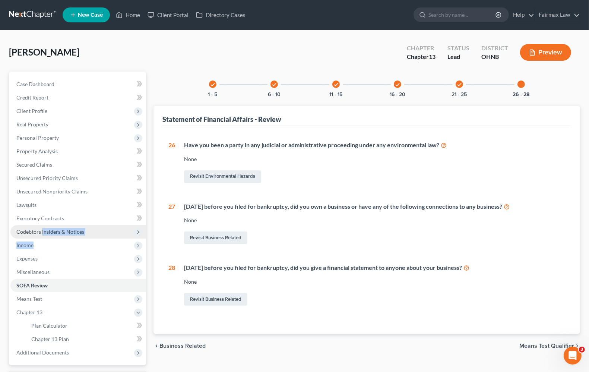
click at [42, 236] on ul "Case Dashboard Payments Invoices Payments Payments Credit Report Client Profile" at bounding box center [78, 217] width 136 height 281
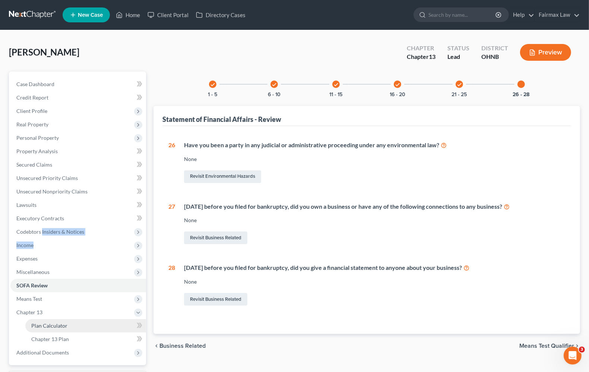
click at [49, 322] on span "Plan Calculator" at bounding box center [49, 325] width 36 height 6
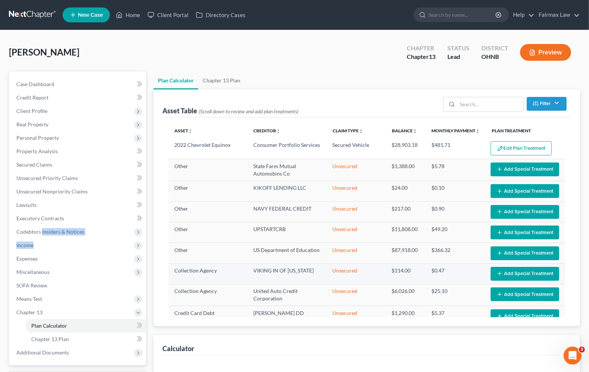
select select "59"
click at [502, 169] on button "Add Special Treatment" at bounding box center [524, 169] width 69 height 14
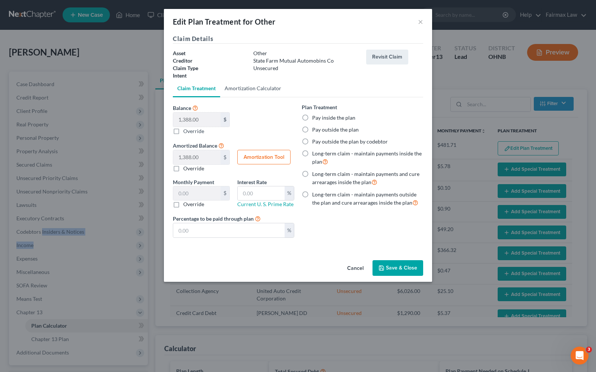
click at [264, 86] on link "Amortization Calculator" at bounding box center [253, 88] width 66 height 18
type input "1,388.00"
type input "60"
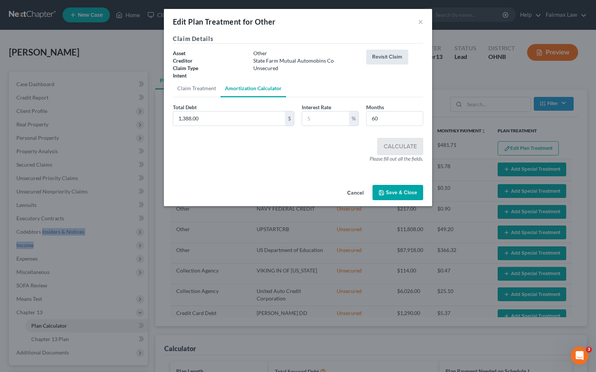
click at [371, 58] on button "Revisit Claim" at bounding box center [387, 57] width 42 height 15
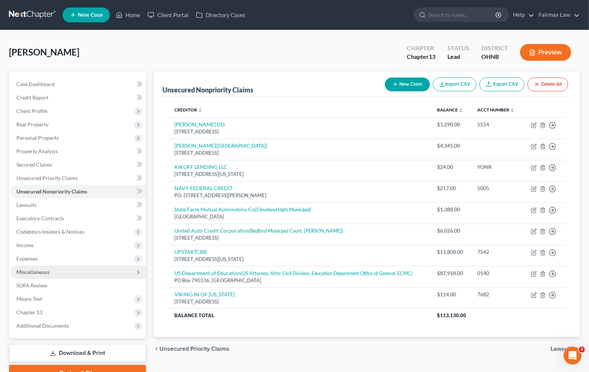
click at [109, 267] on span "Miscellaneous" at bounding box center [78, 271] width 136 height 13
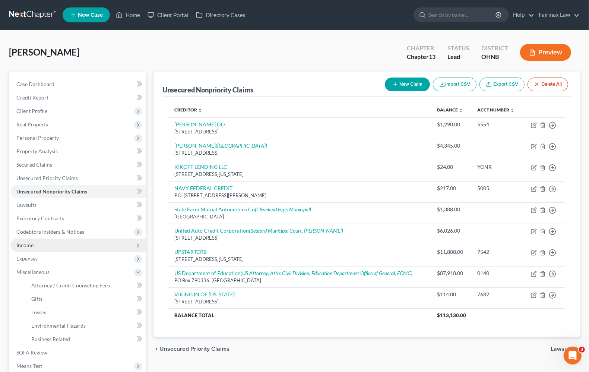
click at [27, 248] on span "Income" at bounding box center [78, 244] width 136 height 13
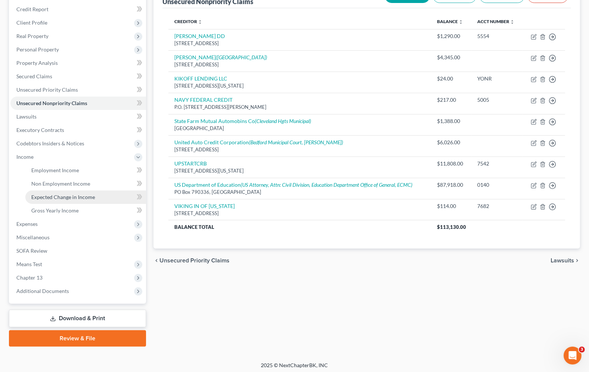
scroll to position [90, 0]
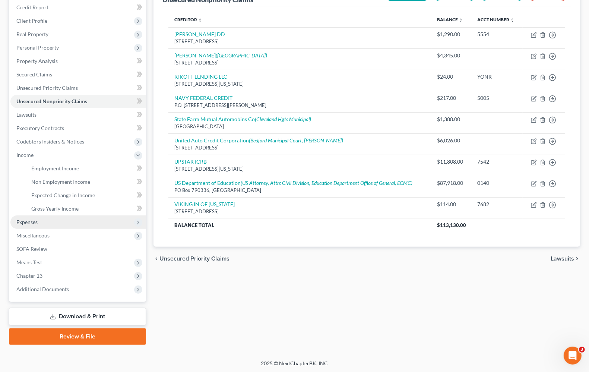
click at [29, 223] on span "Expenses" at bounding box center [26, 222] width 21 height 6
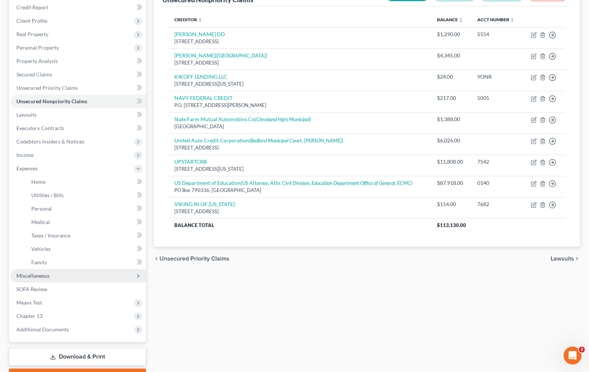
click at [29, 276] on span "Miscellaneous" at bounding box center [32, 275] width 33 height 6
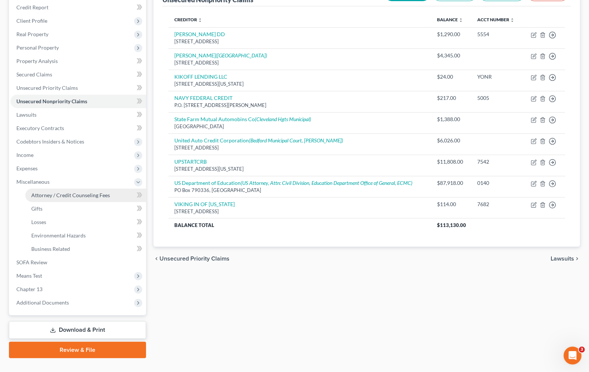
click at [48, 194] on span "Attorney / Credit Counseling Fees" at bounding box center [70, 195] width 79 height 6
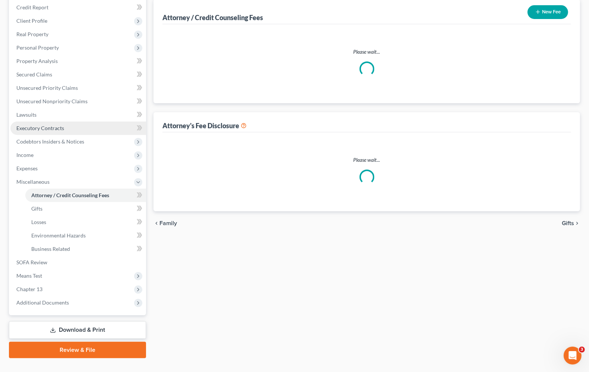
scroll to position [12, 0]
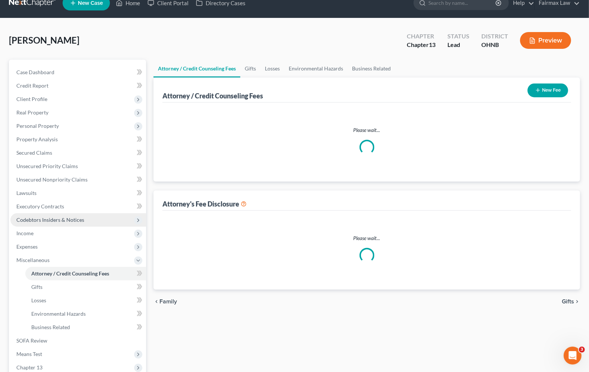
select select "4"
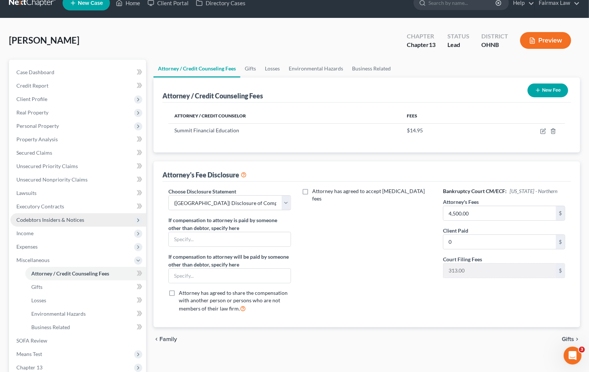
scroll to position [0, 0]
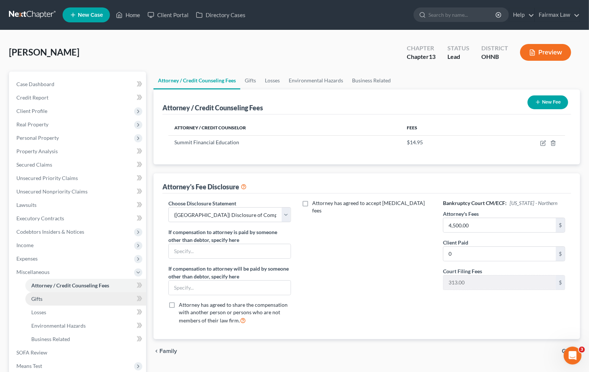
click at [38, 300] on span "Gifts" at bounding box center [36, 298] width 11 height 6
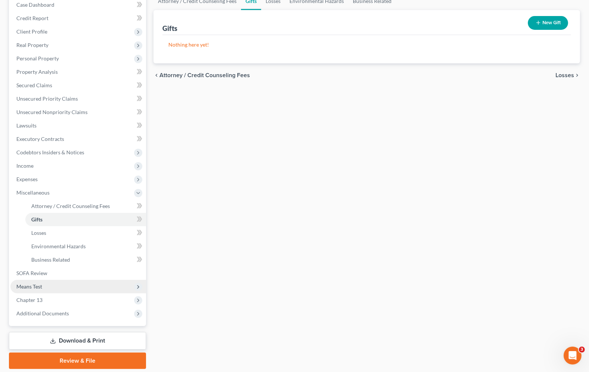
scroll to position [104, 0]
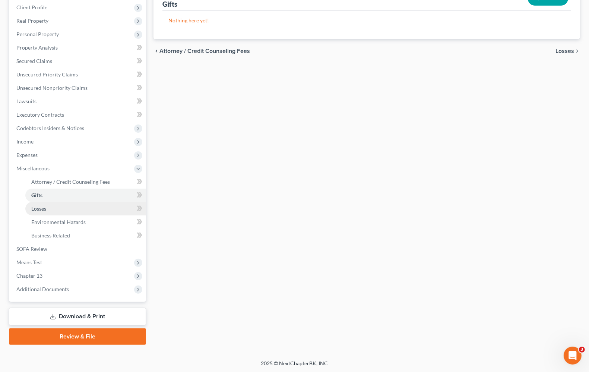
click at [44, 210] on span "Losses" at bounding box center [38, 208] width 15 height 6
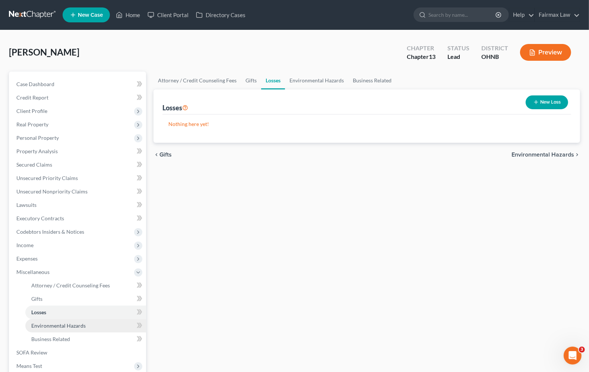
click at [50, 328] on link "Environmental Hazards" at bounding box center [85, 325] width 121 height 13
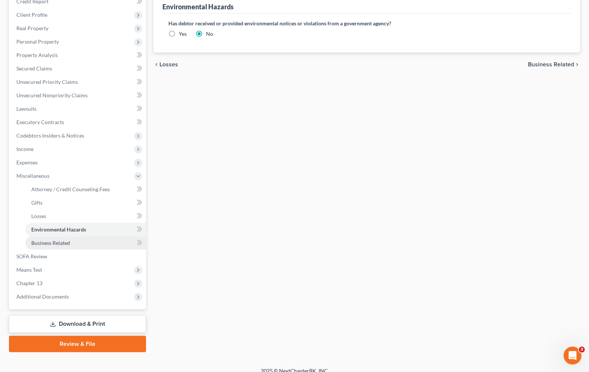
scroll to position [104, 0]
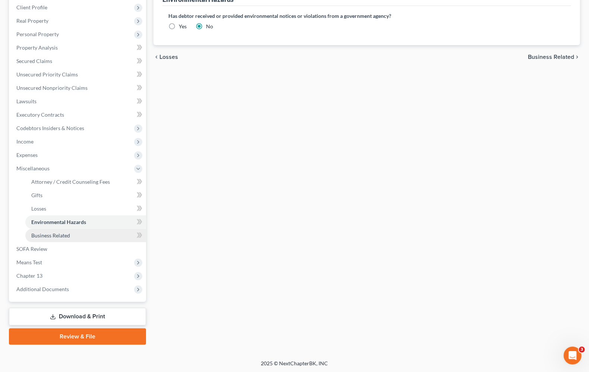
click at [58, 235] on span "Business Related" at bounding box center [50, 235] width 39 height 6
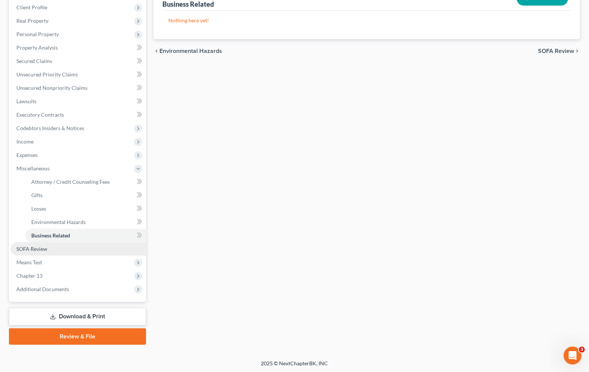
click at [40, 246] on span "SOFA Review" at bounding box center [31, 248] width 31 height 6
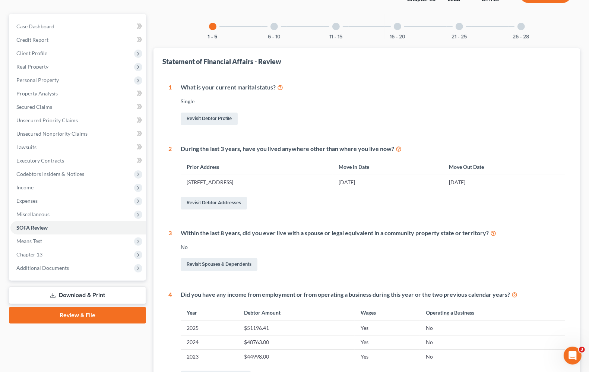
scroll to position [211, 0]
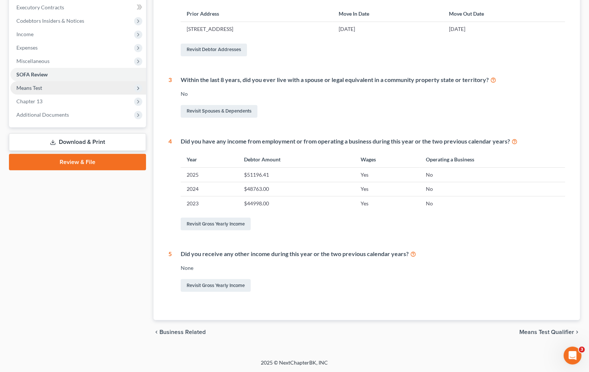
click at [33, 89] on span "Means Test" at bounding box center [29, 88] width 26 height 6
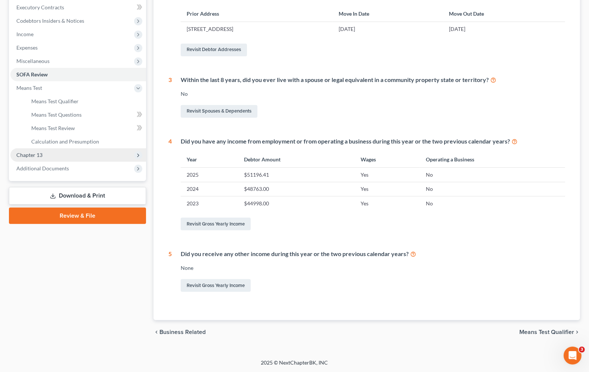
click at [27, 156] on span "Chapter 13" at bounding box center [29, 155] width 26 height 6
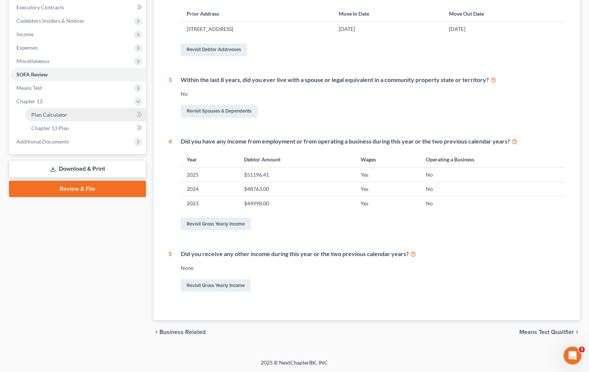
click at [40, 114] on span "Plan Calculator" at bounding box center [49, 114] width 36 height 6
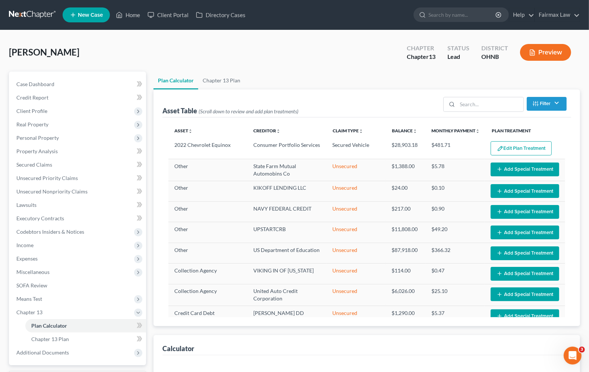
select select "59"
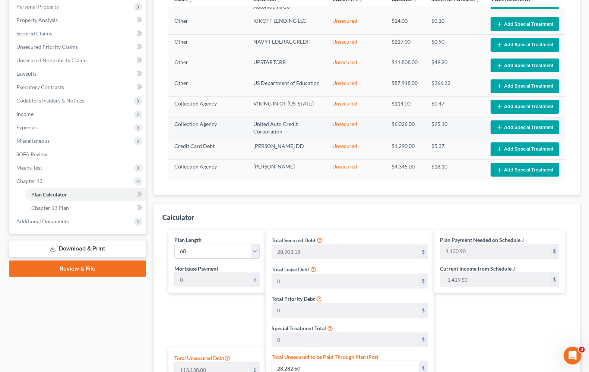
scroll to position [186, 0]
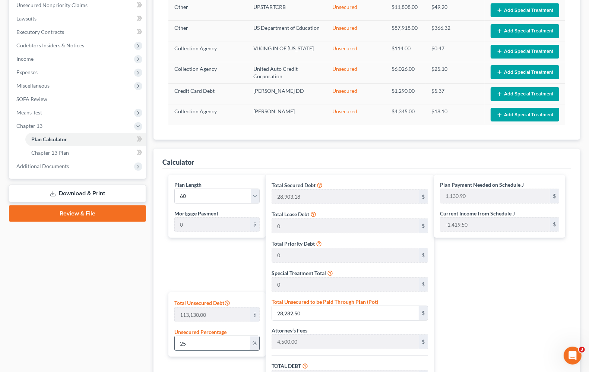
click at [228, 345] on input "25" at bounding box center [212, 343] width 75 height 14
drag, startPoint x: 228, startPoint y: 345, endPoint x: 137, endPoint y: 332, distance: 91.8
click at [139, 332] on div "Petition Navigation Case Dashboard Payments Invoices Payments Payments Credit R…" at bounding box center [294, 197] width 578 height 624
type input "0"
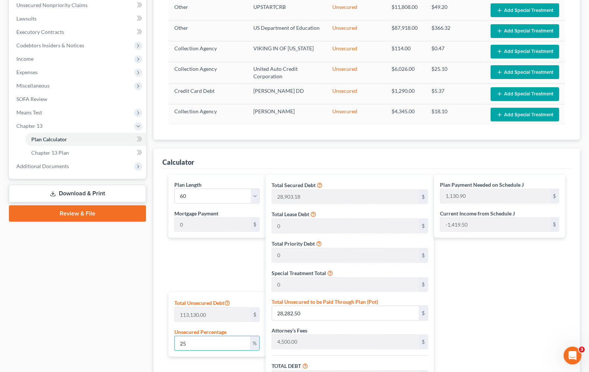
type input "33,403.18"
type input "3,340.31"
type input "36,743.49"
type input "612.39"
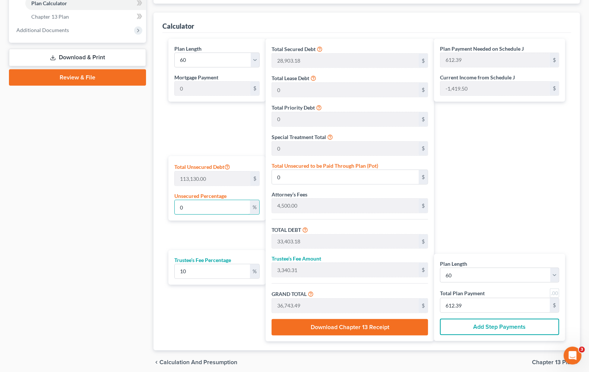
scroll to position [326, 0]
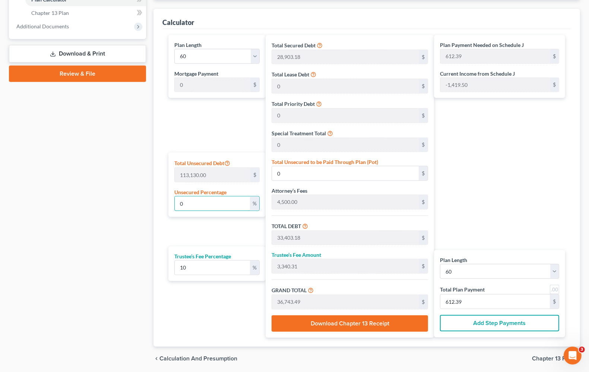
drag, startPoint x: 160, startPoint y: 204, endPoint x: 128, endPoint y: 198, distance: 32.1
click at [129, 199] on div "Petition Navigation Case Dashboard Payments Invoices Payments Payments Credit R…" at bounding box center [294, 58] width 578 height 624
type input "1"
type input "1,131.30"
type input "34,534.47"
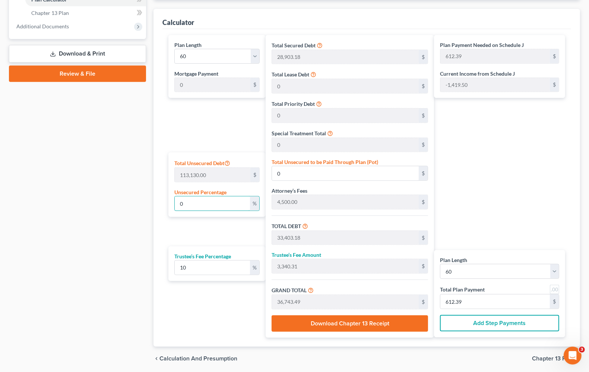
type input "3,453.44"
type input "37,987.92"
type input "633.13"
type input "15"
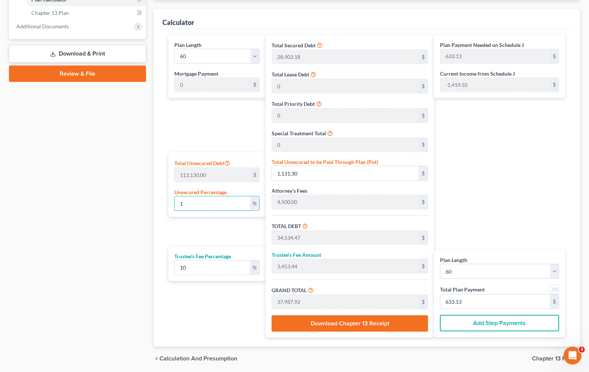
type input "16,969.50"
type input "50,372.68"
type input "5,037.26"
type input "55,409.94"
type input "923.49"
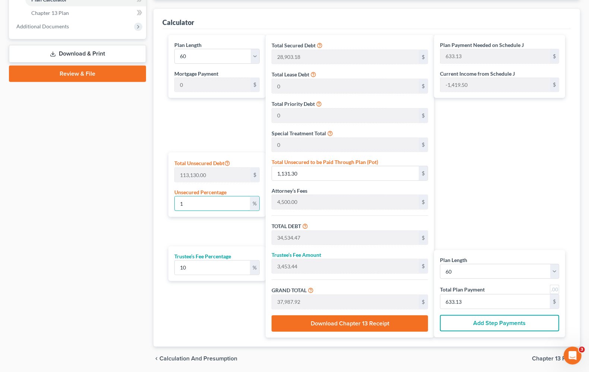
type input "923.49"
type input "1"
type input "1,131.30"
type input "34,534.47"
type input "3,453.44"
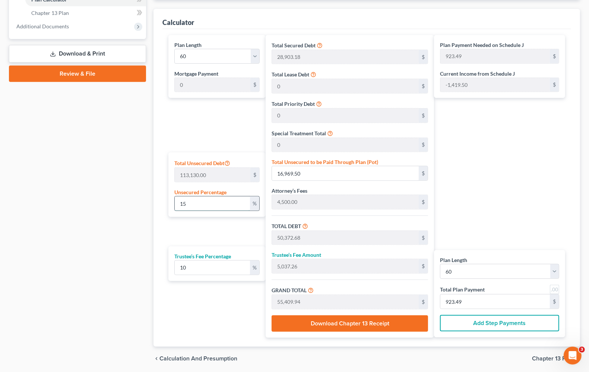
type input "37,987.92"
type input "633.13"
type input "33,403.18"
type input "3,340.31"
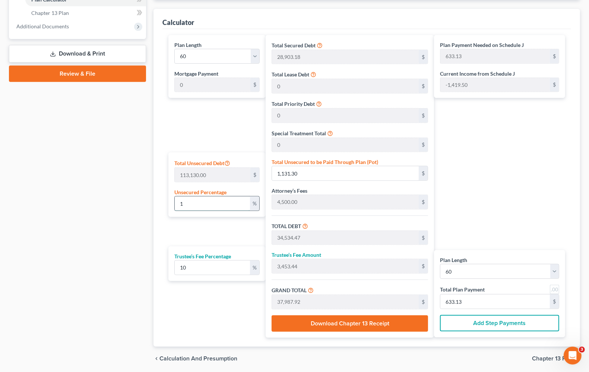
type input "36,743.49"
type input "612.39"
type input "2"
type input "2,262.60"
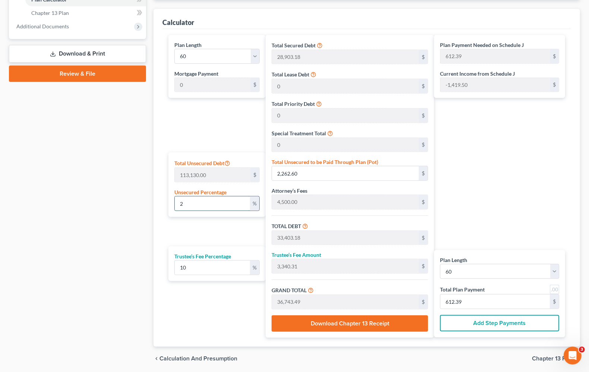
type input "35,665.78"
type input "3,566.57"
type input "39,232.35"
type input "653.87"
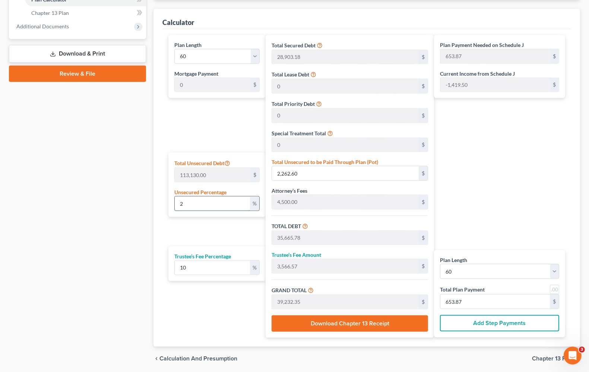
type input "25"
type input "28,282.50"
type input "61,685.68"
type input "6,168.56"
type input "67,854.24"
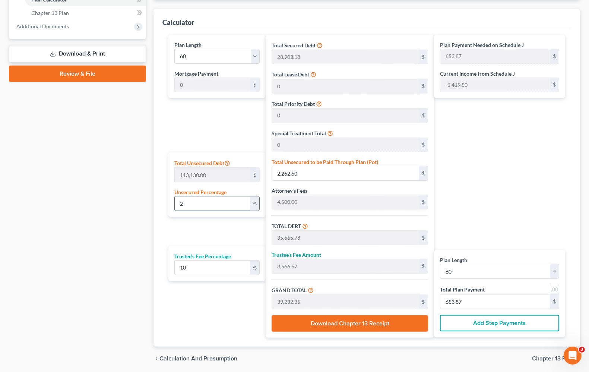
type input "1,130.90"
click at [85, 214] on div "Case Dashboard Payments Invoices Payments Payments Credit Report Client Profile" at bounding box center [77, 58] width 144 height 624
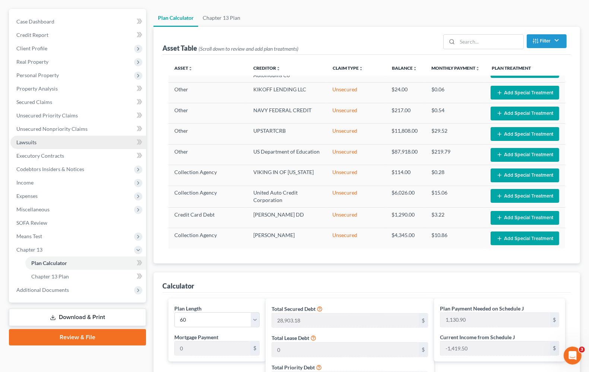
scroll to position [47, 0]
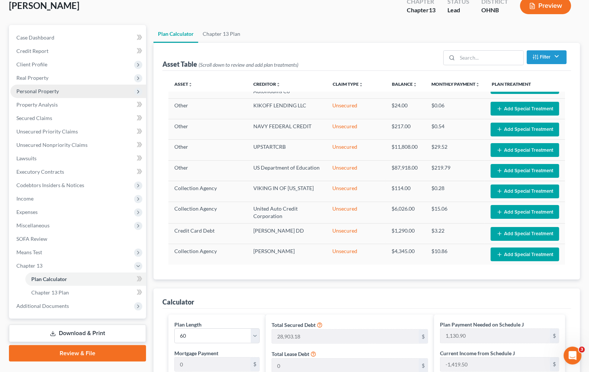
click at [31, 95] on span "Personal Property" at bounding box center [78, 91] width 136 height 13
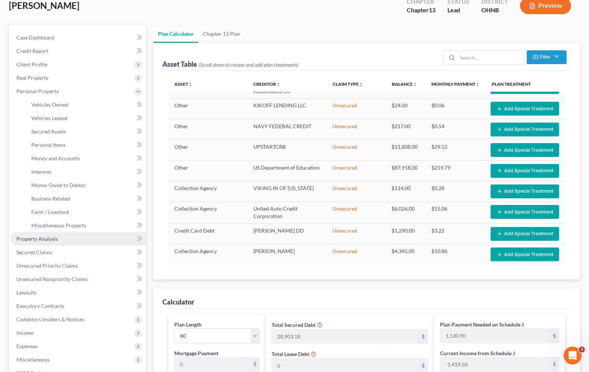
click at [42, 243] on link "Property Analysis" at bounding box center [78, 238] width 136 height 13
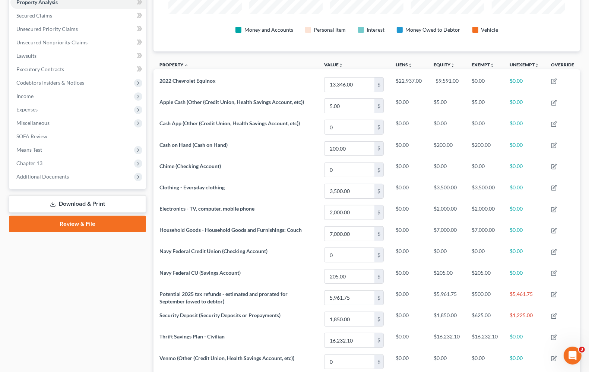
scroll to position [131, 0]
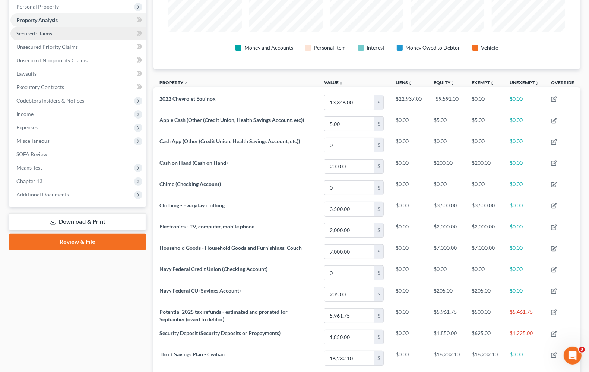
click at [55, 36] on link "Secured Claims" at bounding box center [78, 33] width 136 height 13
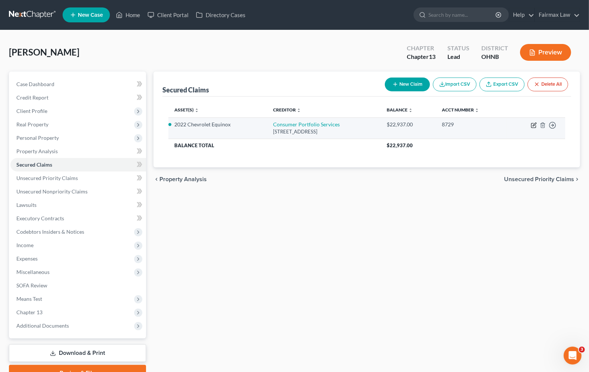
click at [534, 124] on icon "button" at bounding box center [533, 124] width 3 height 3
select select "4"
select select "2"
select select "0"
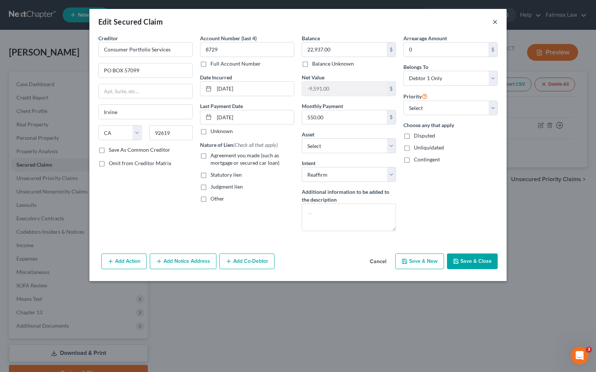
click at [496, 21] on button "×" at bounding box center [494, 21] width 5 height 9
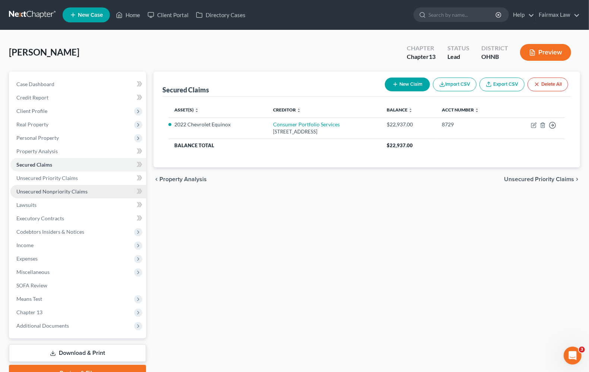
click at [41, 183] on ul "Case Dashboard Payments Invoices Payments Payments Credit Report Client Profile" at bounding box center [78, 204] width 136 height 255
click at [49, 180] on span "Unsecured Priority Claims" at bounding box center [46, 178] width 61 height 6
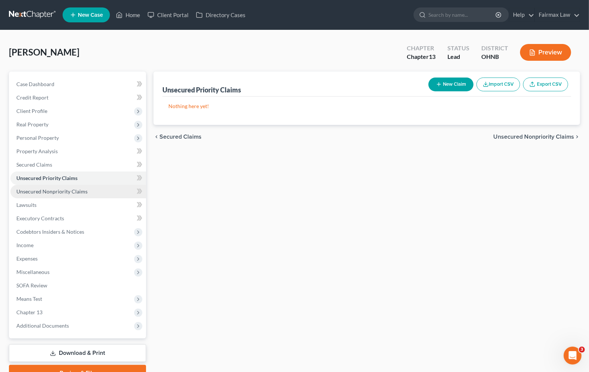
click at [50, 192] on span "Unsecured Nonpriority Claims" at bounding box center [51, 191] width 71 height 6
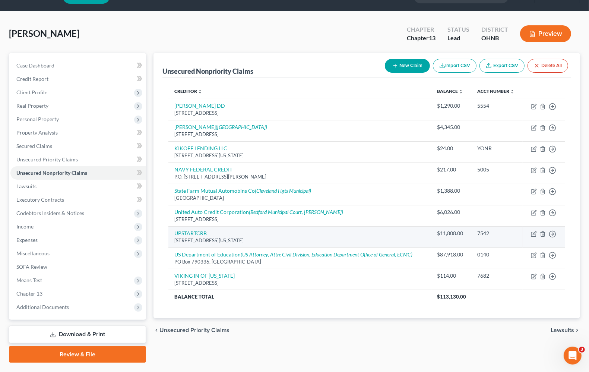
scroll to position [36, 0]
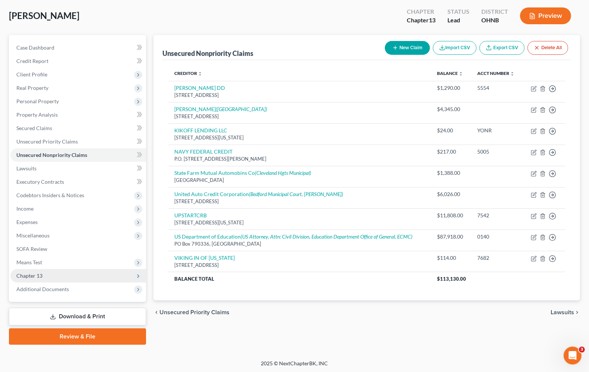
click at [44, 276] on span "Chapter 13" at bounding box center [78, 275] width 136 height 13
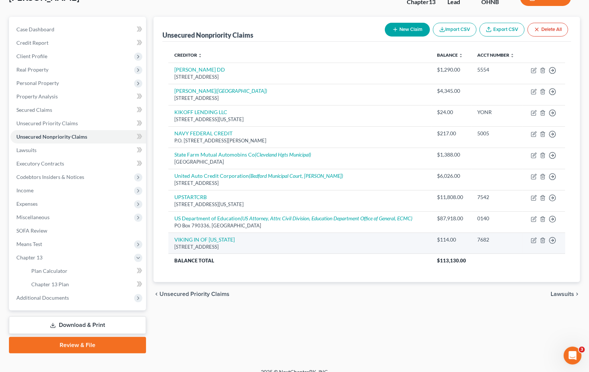
scroll to position [64, 0]
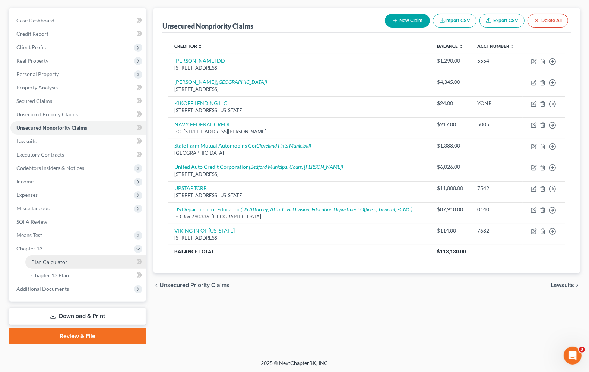
click at [49, 260] on span "Plan Calculator" at bounding box center [49, 261] width 36 height 6
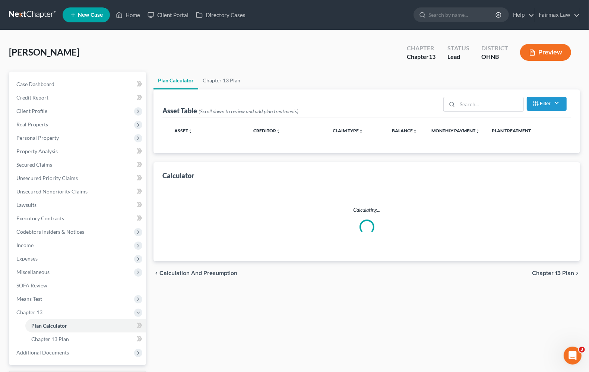
select select "59"
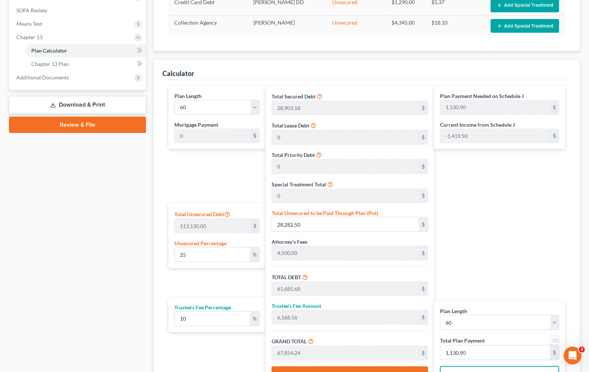
scroll to position [279, 0]
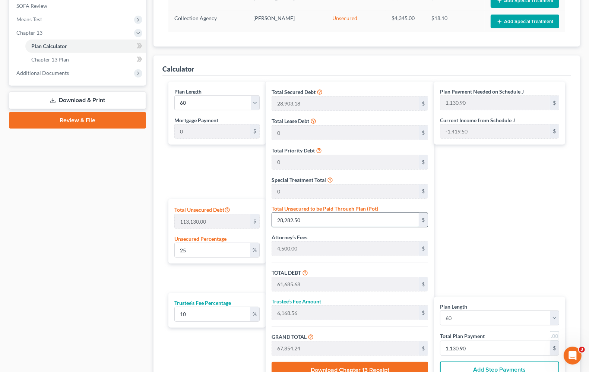
type input "0"
type input "33,403.18"
type input "3,340.31"
type input "36,743.49"
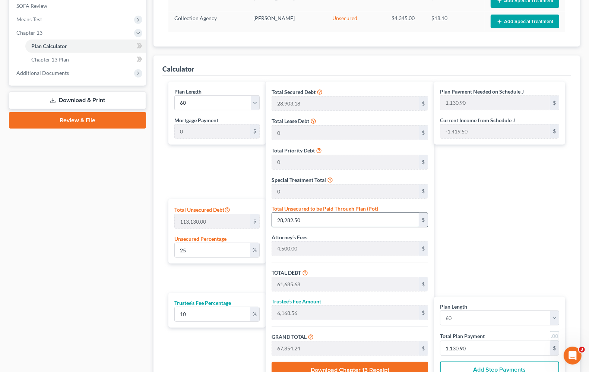
type input "612.39"
type input "0"
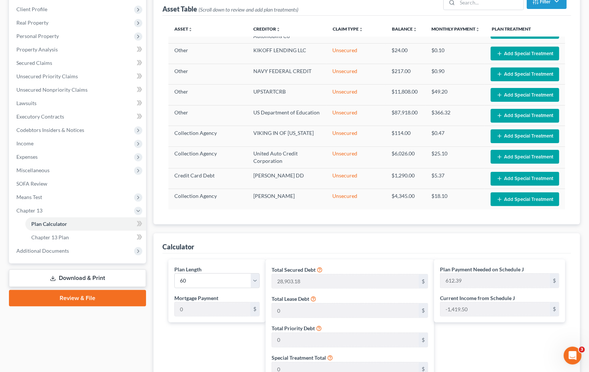
scroll to position [0, 0]
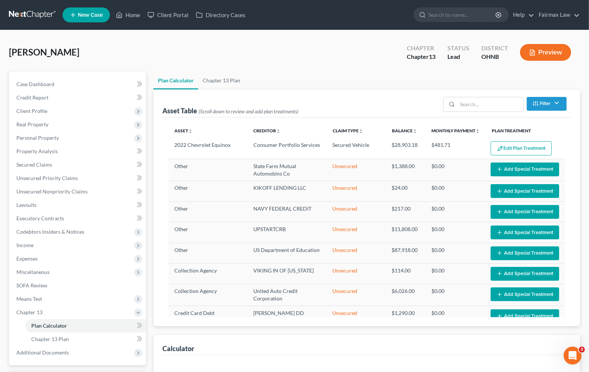
select select "59"
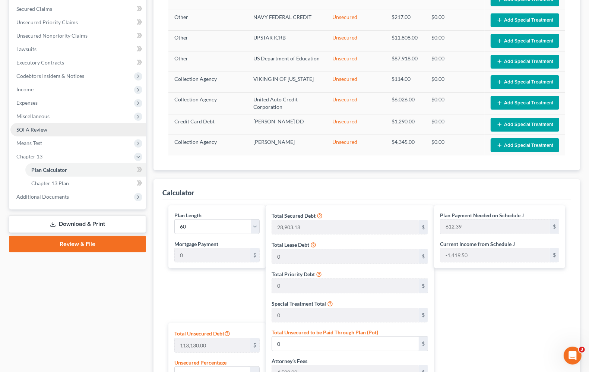
scroll to position [122, 0]
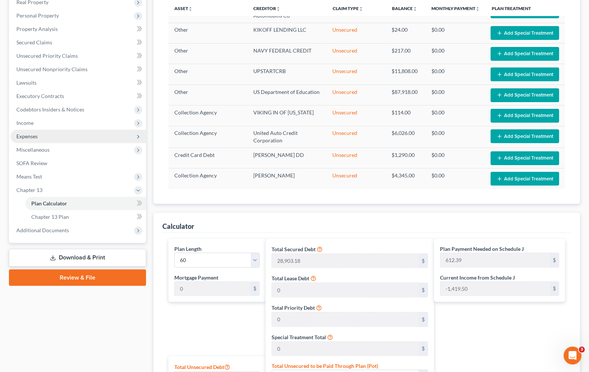
click at [34, 134] on span "Expenses" at bounding box center [26, 136] width 21 height 6
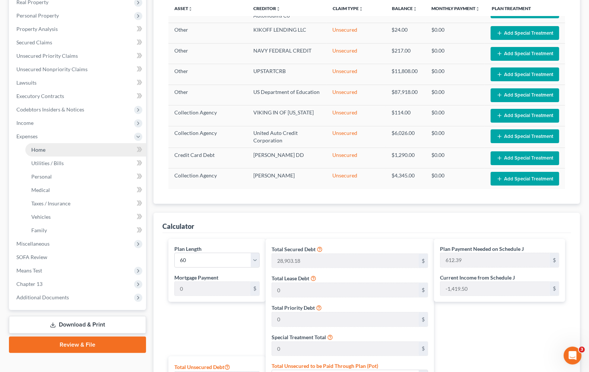
click at [41, 150] on span "Home" at bounding box center [38, 149] width 14 height 6
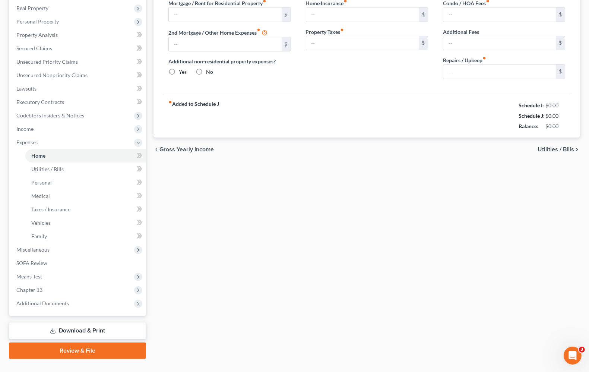
scroll to position [1, 0]
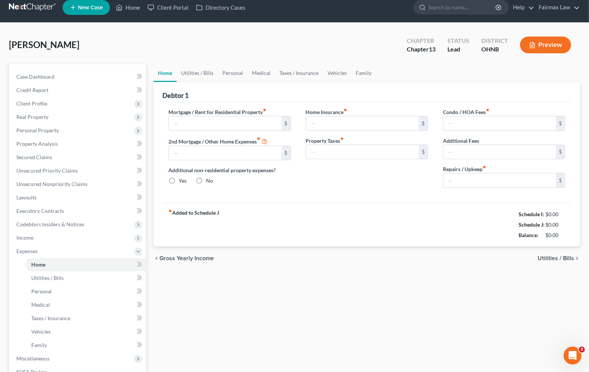
type input "1,850.00"
type input "0.00"
radio input "true"
type input "0.00"
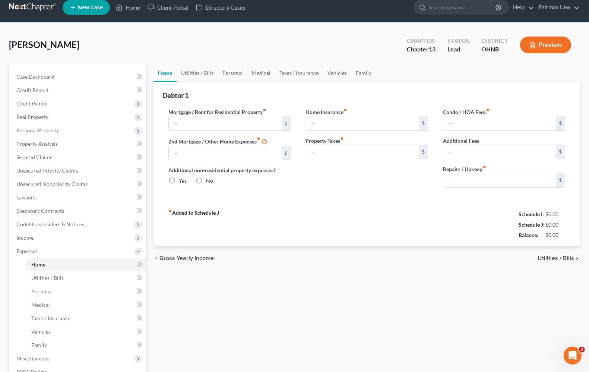
type input "0.00"
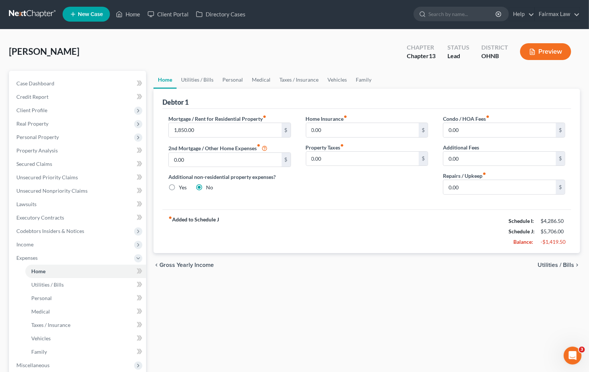
scroll to position [0, 0]
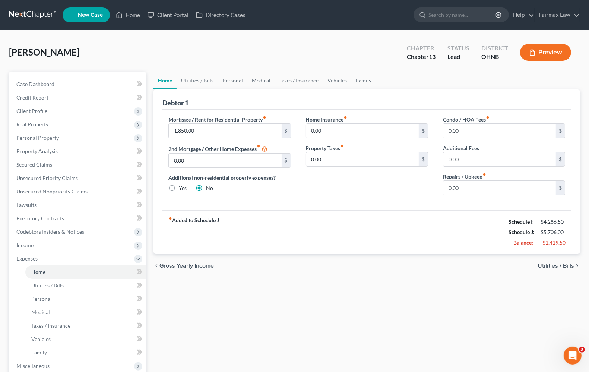
click at [552, 266] on span "Utilities / Bills" at bounding box center [555, 266] width 36 height 6
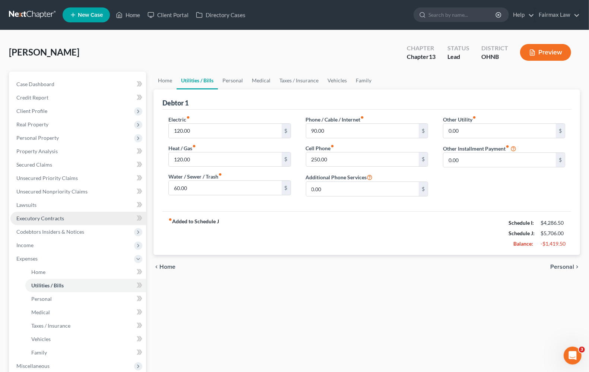
click at [42, 220] on span "Executory Contracts" at bounding box center [40, 218] width 48 height 6
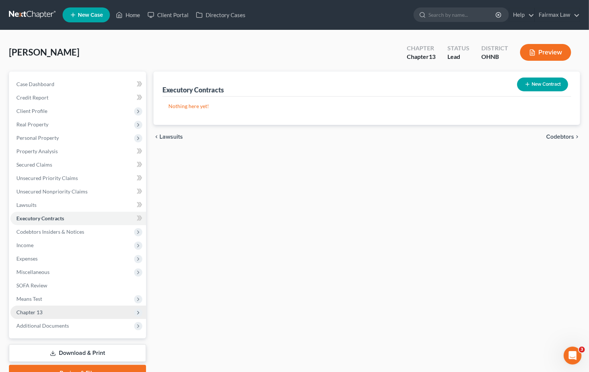
drag, startPoint x: 35, startPoint y: 304, endPoint x: 32, endPoint y: 307, distance: 4.5
click at [34, 304] on ul "Case Dashboard Payments Invoices Payments Payments Credit Report Client Profile" at bounding box center [78, 204] width 136 height 255
click at [34, 313] on span "Chapter 13" at bounding box center [29, 312] width 26 height 6
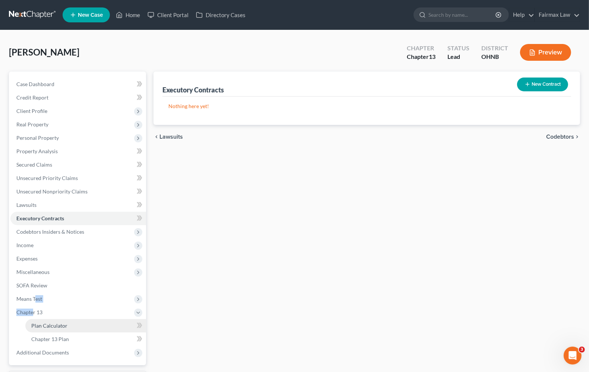
click at [35, 322] on span "Plan Calculator" at bounding box center [49, 325] width 36 height 6
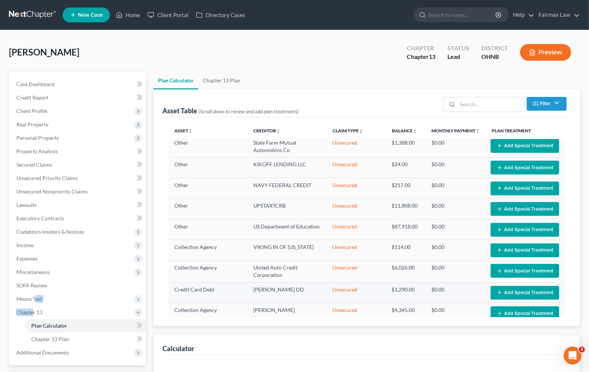
scroll to position [36, 0]
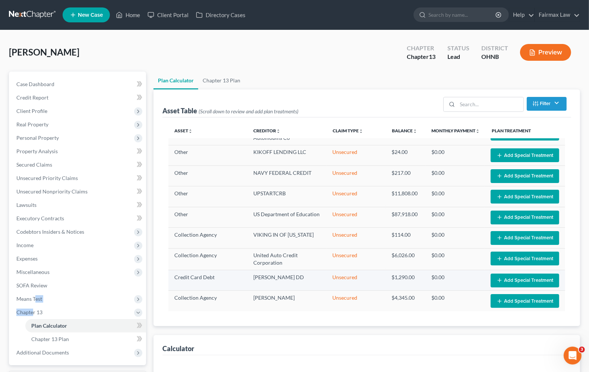
select select "59"
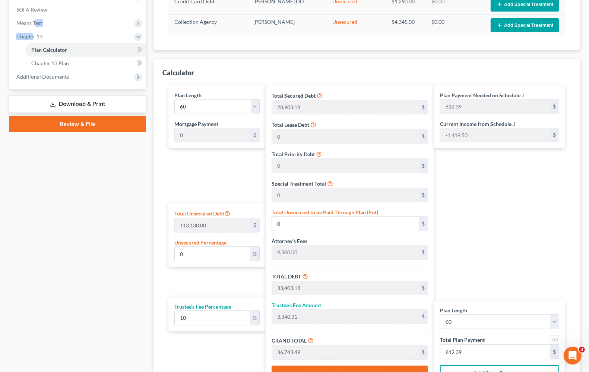
scroll to position [279, 0]
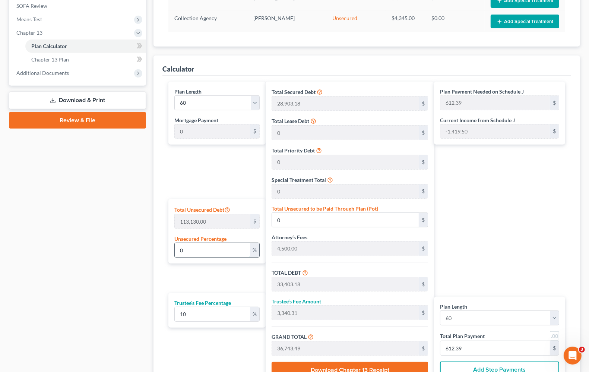
click at [211, 252] on input "0" at bounding box center [212, 250] width 75 height 14
drag, startPoint x: 211, startPoint y: 252, endPoint x: 83, endPoint y: 239, distance: 129.5
click at [112, 241] on div "Petition Navigation Case Dashboard Payments Invoices Payments Payments Credit R…" at bounding box center [294, 104] width 578 height 624
type input "2"
type input "2,262.60"
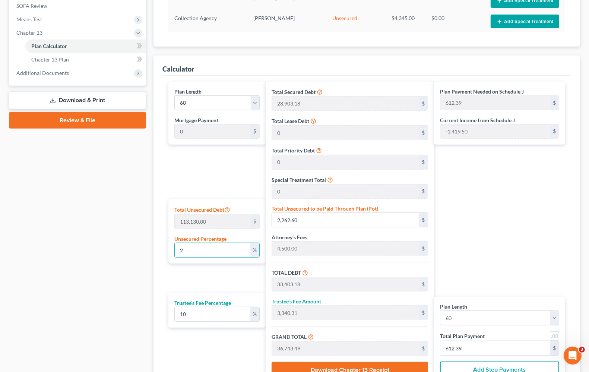
type input "35,665.78"
type input "3,566.57"
type input "39,232.35"
type input "653.87"
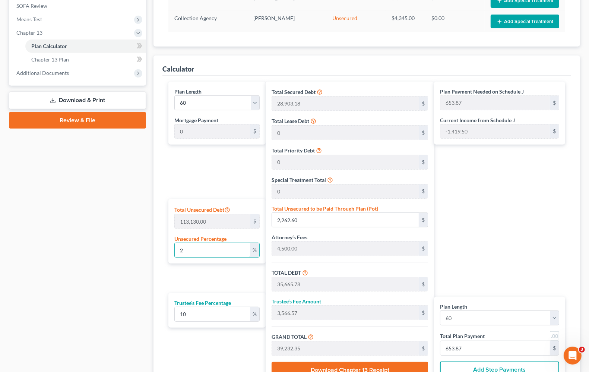
type input "25"
type input "28,282.50"
type input "61,685.68"
type input "6,168.56"
type input "67,854.24"
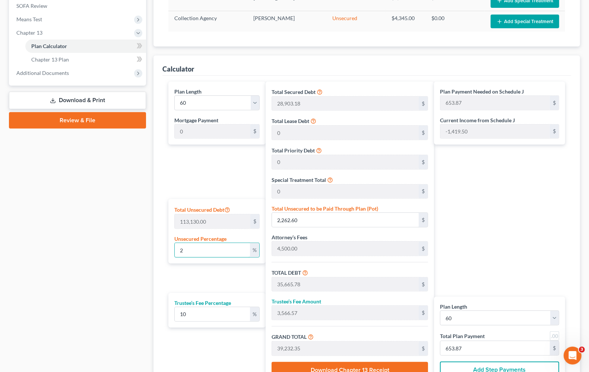
type input "1,130.90"
type input "25"
click at [222, 282] on div "Plan Length 1 2 3 4 5 6 7 8 9 10 11 12 13 14 15 16 17 18 19 20 21 22 23 24 25 2…" at bounding box center [215, 233] width 101 height 302
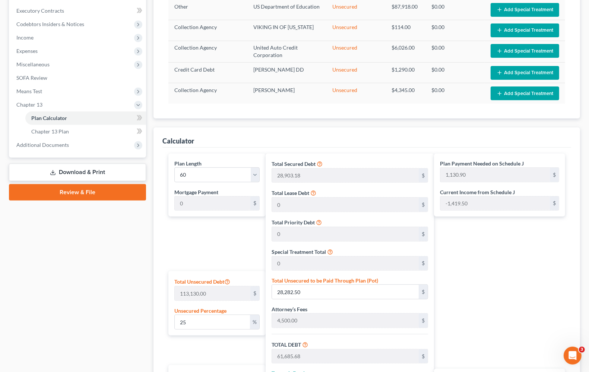
scroll to position [233, 0]
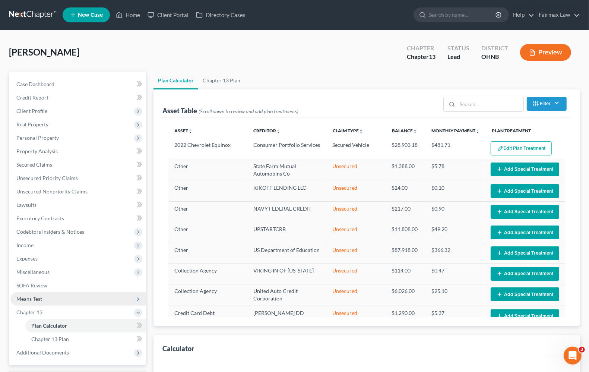
select select "59"
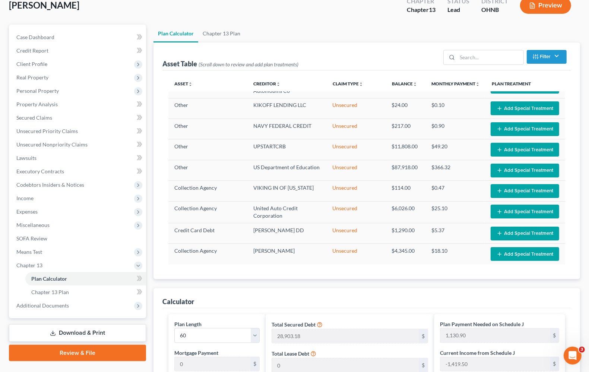
scroll to position [47, 0]
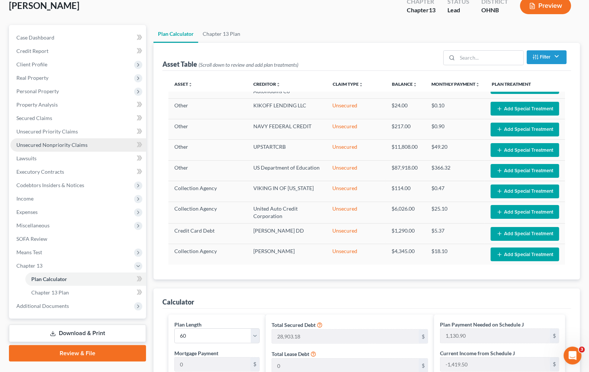
click at [32, 144] on span "Unsecured Nonpriority Claims" at bounding box center [51, 144] width 71 height 6
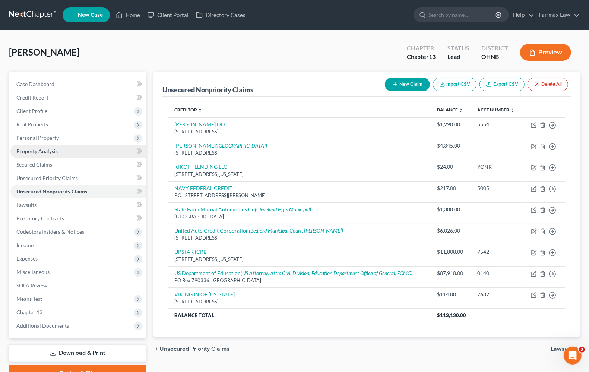
click at [34, 149] on span "Property Analysis" at bounding box center [36, 151] width 41 height 6
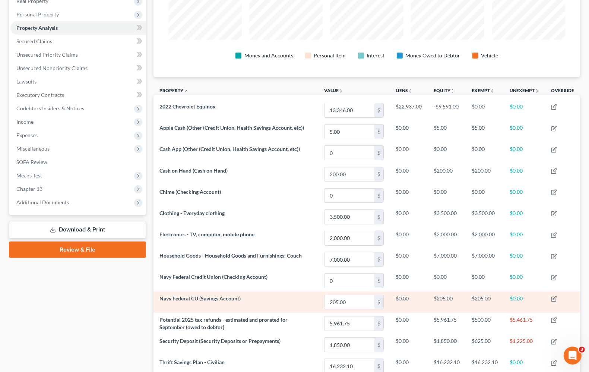
scroll to position [186, 0]
